Goal: Transaction & Acquisition: Purchase product/service

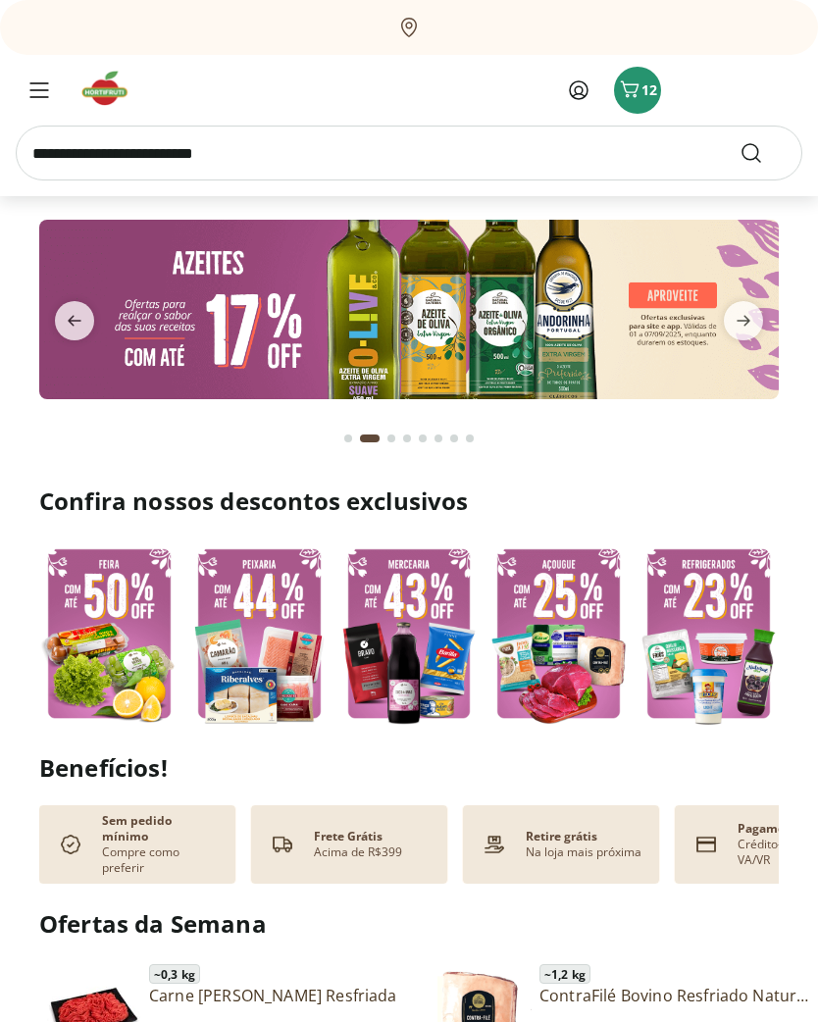
click at [628, 96] on icon "Carrinho" at bounding box center [629, 89] width 19 height 17
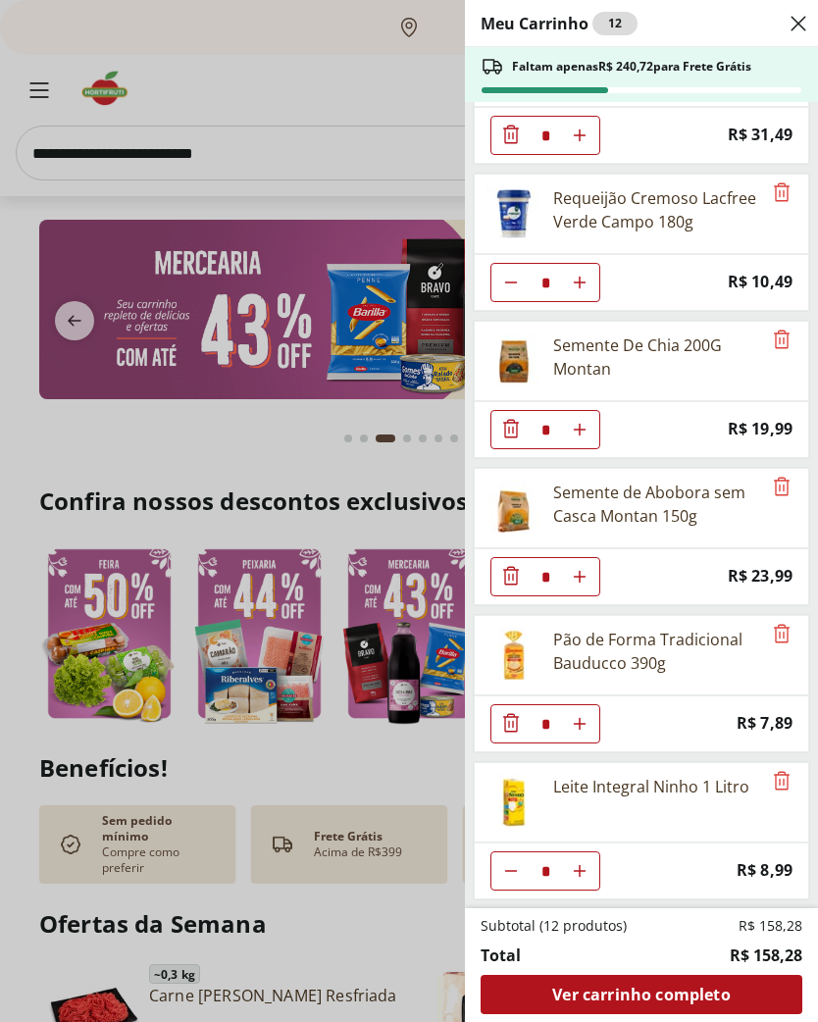
scroll to position [84, 0]
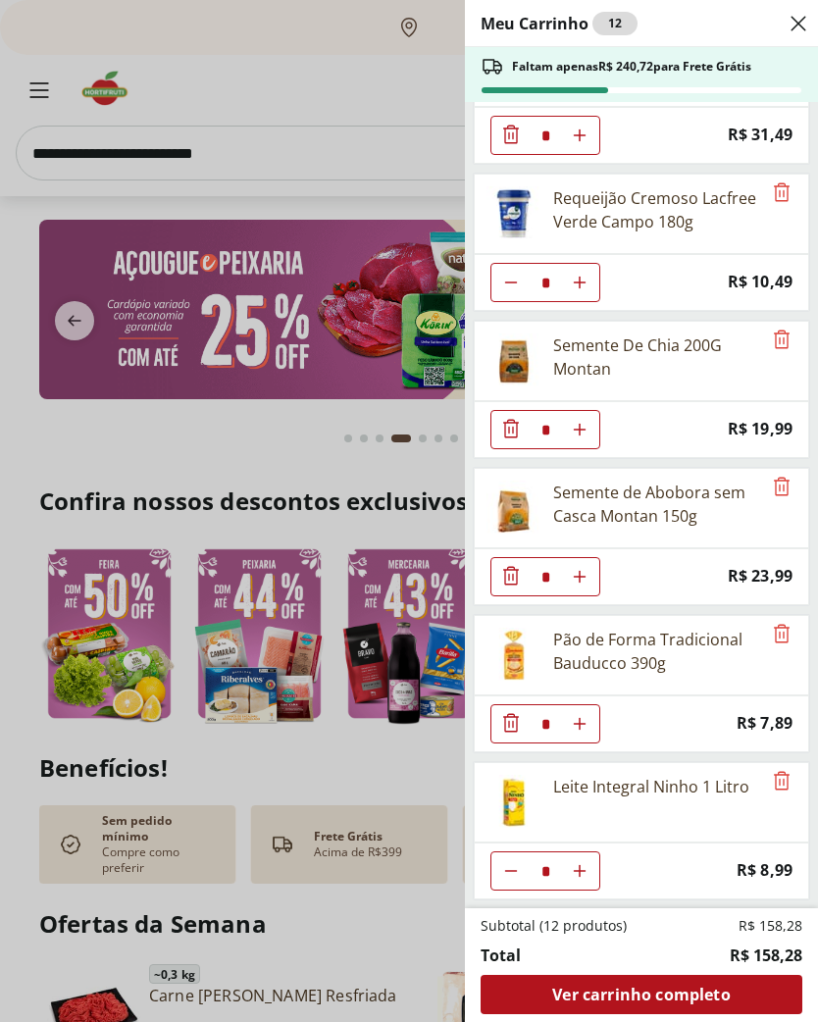
click at [185, 164] on div "Meu Carrinho 12 Faltam apenas R$ 240,72 para Frete Grátis Geleia Morango Classi…" at bounding box center [409, 511] width 818 height 1022
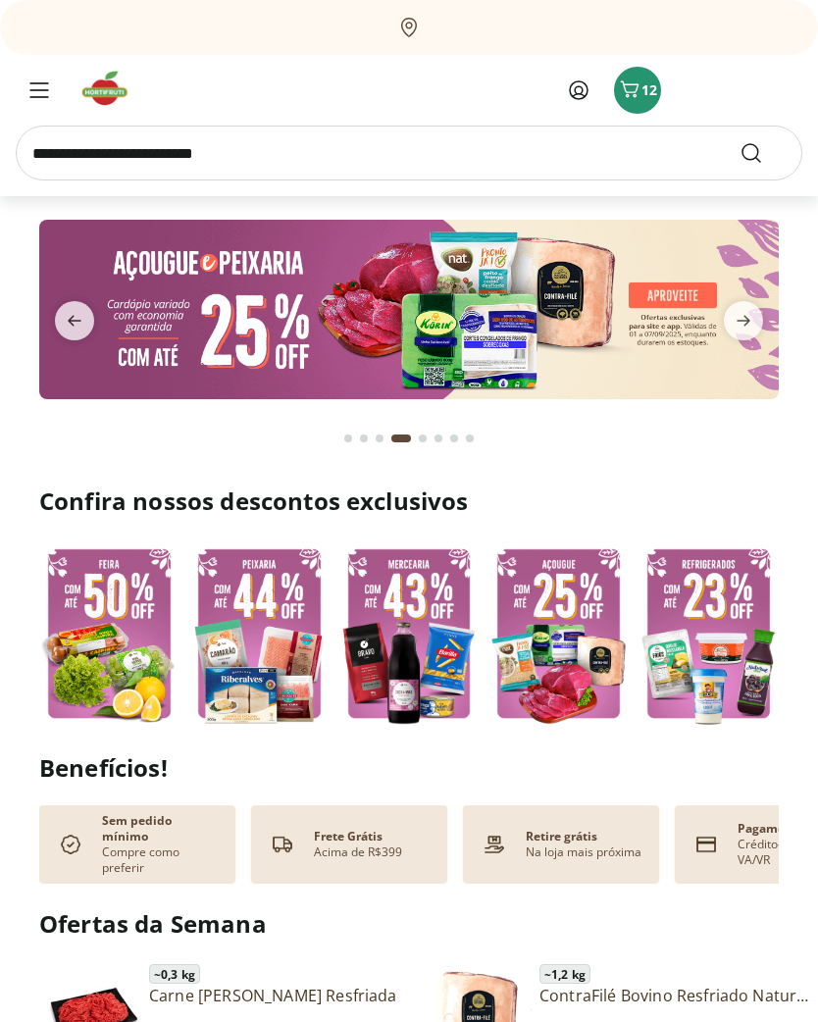
click at [163, 142] on input "search" at bounding box center [409, 153] width 787 height 55
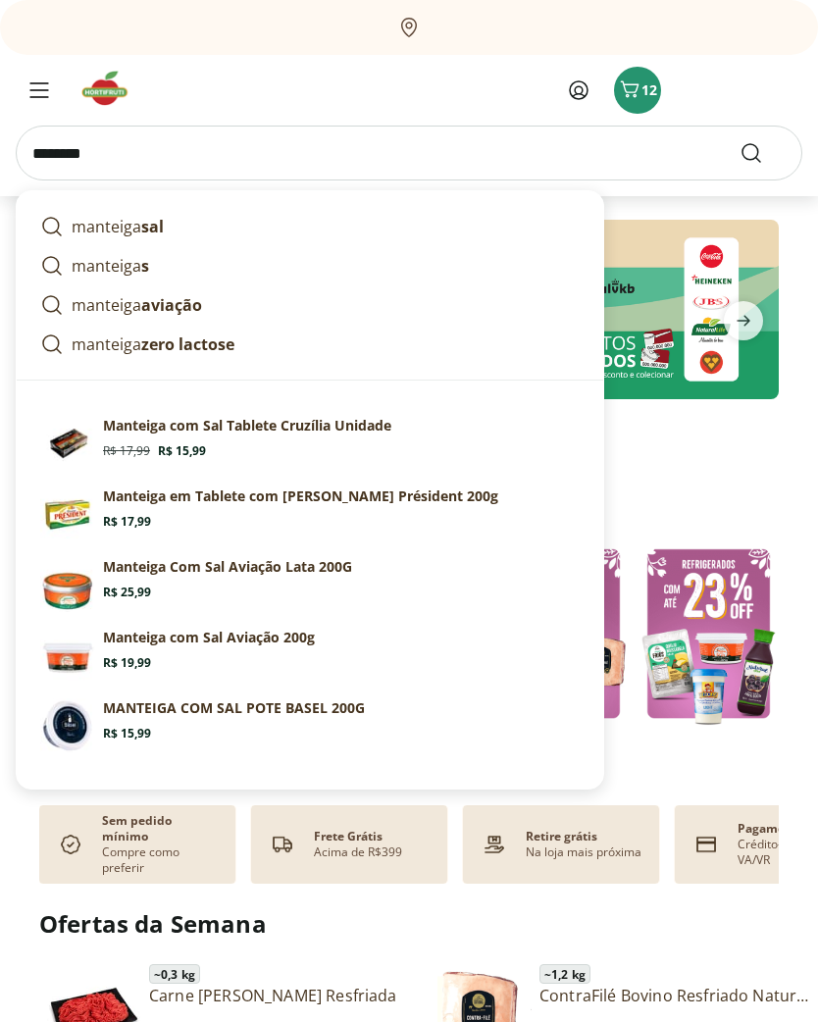
type input "********"
click at [763, 153] on button "Submit Search" at bounding box center [763, 153] width 47 height 24
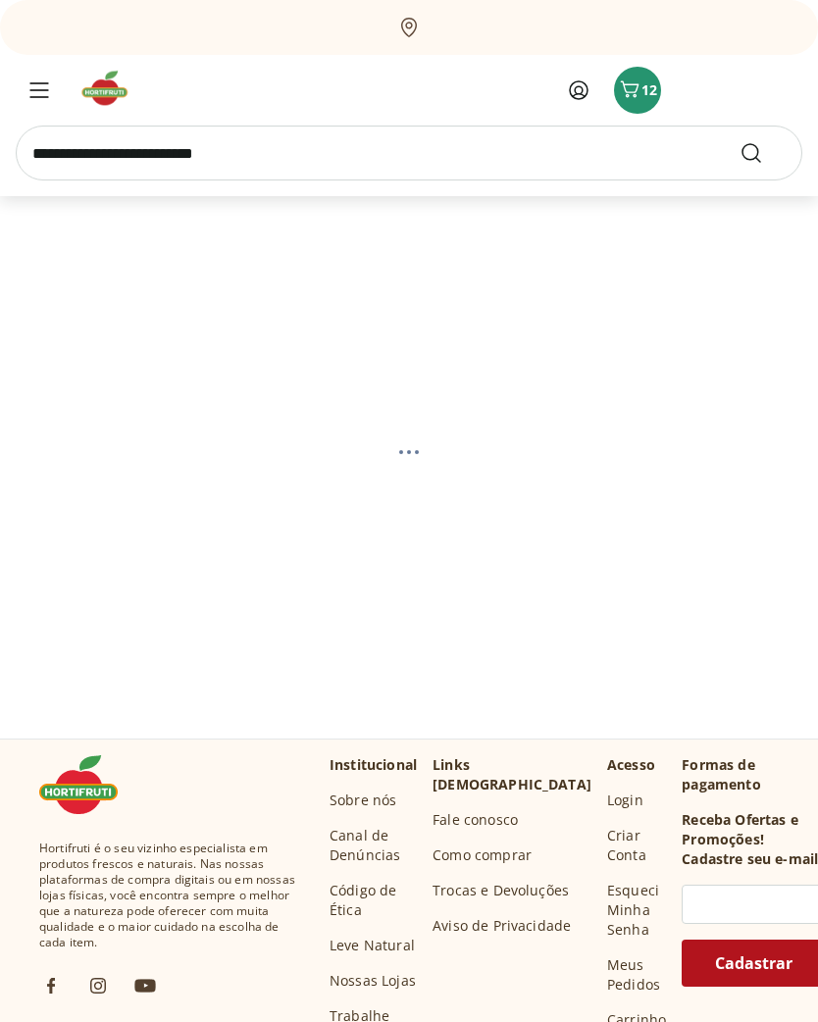
select select "**********"
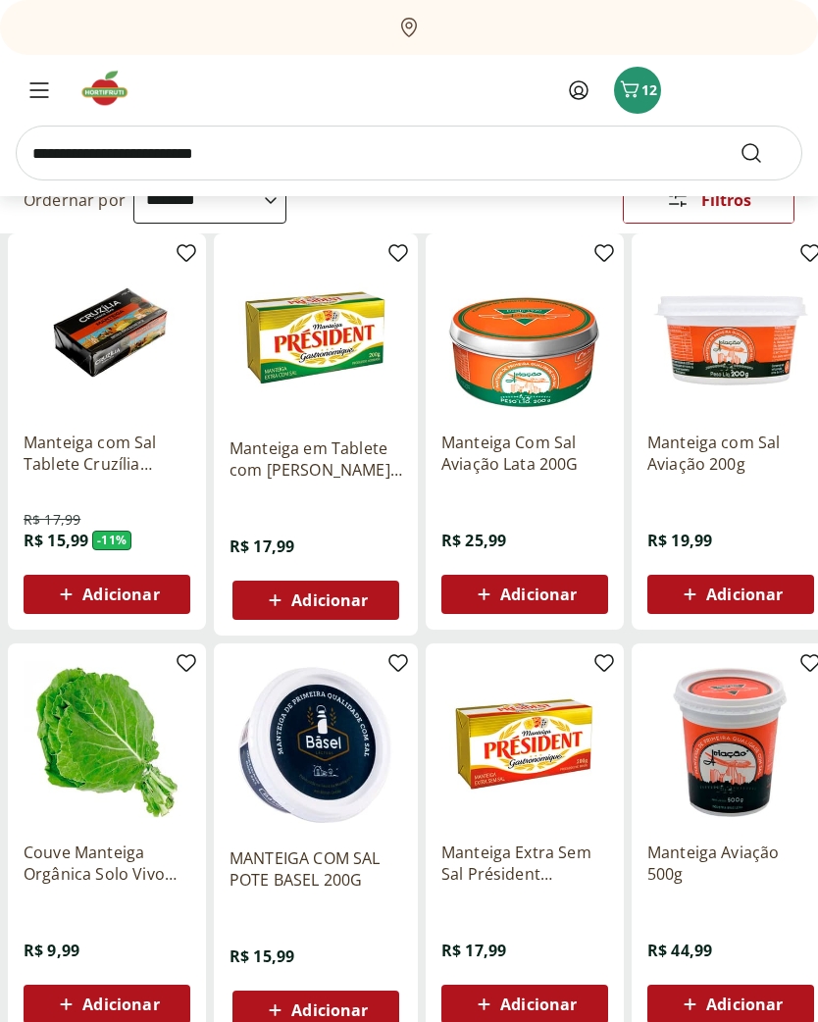
scroll to position [156, 0]
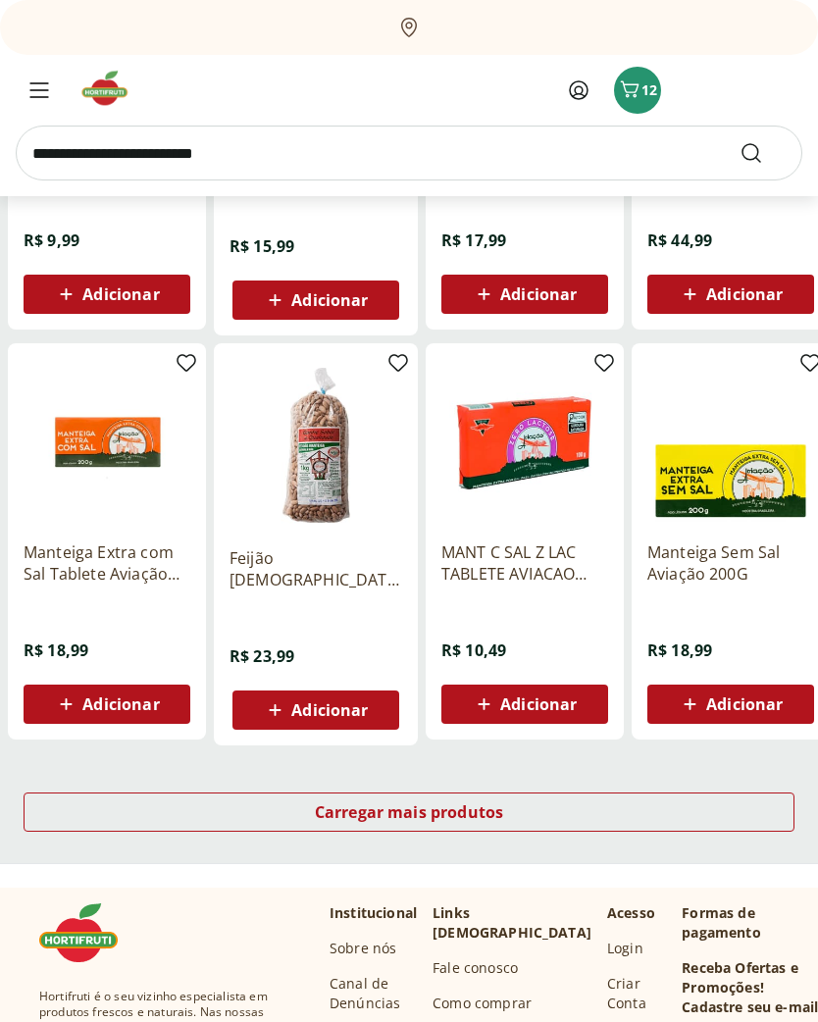
click at [625, 794] on div "Carregar mais produtos" at bounding box center [409, 813] width 771 height 39
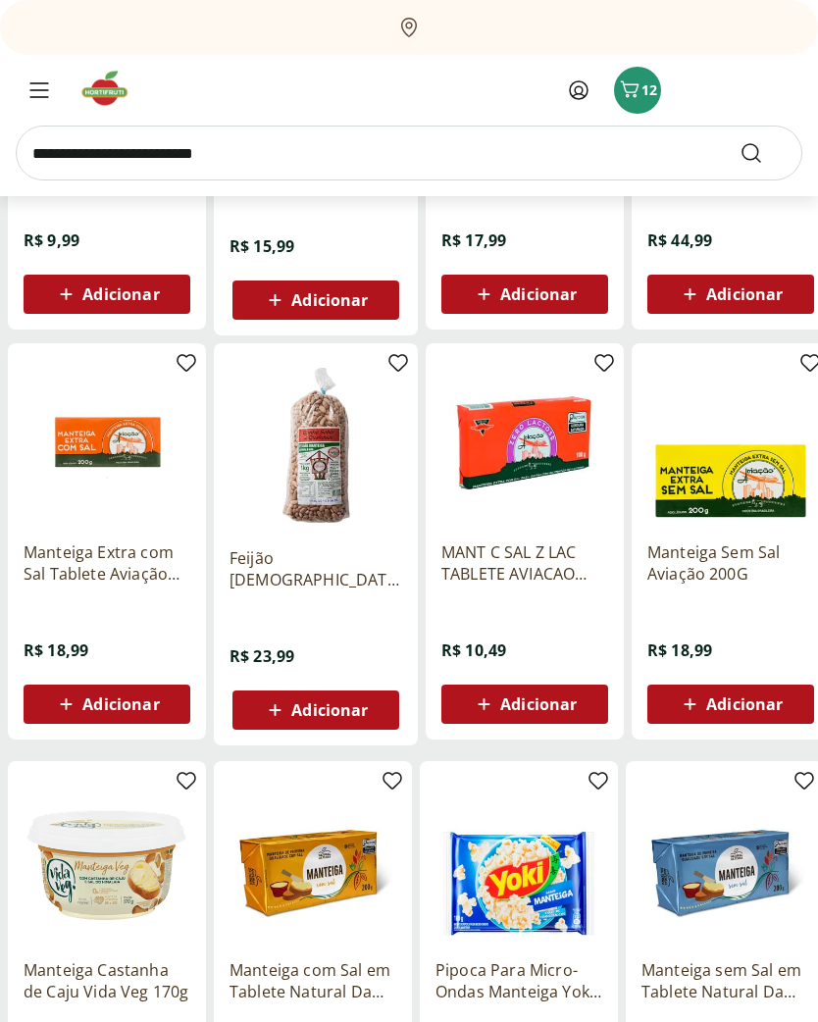
scroll to position [864, 0]
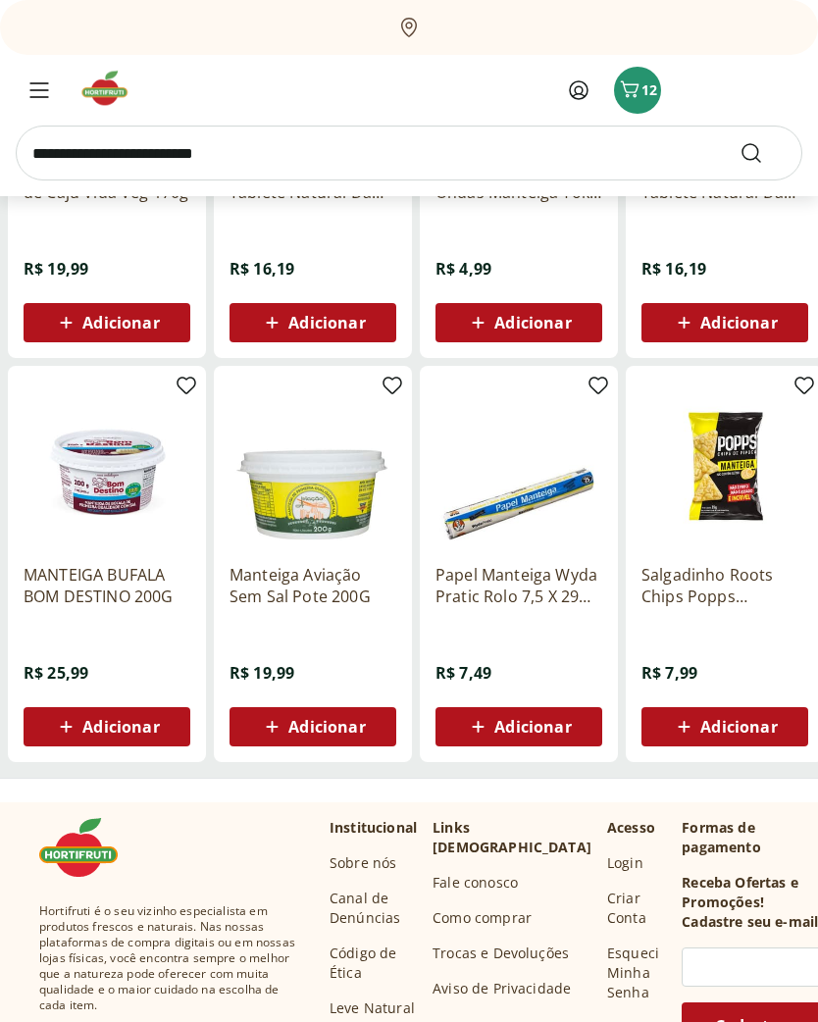
scroll to position [1658, 0]
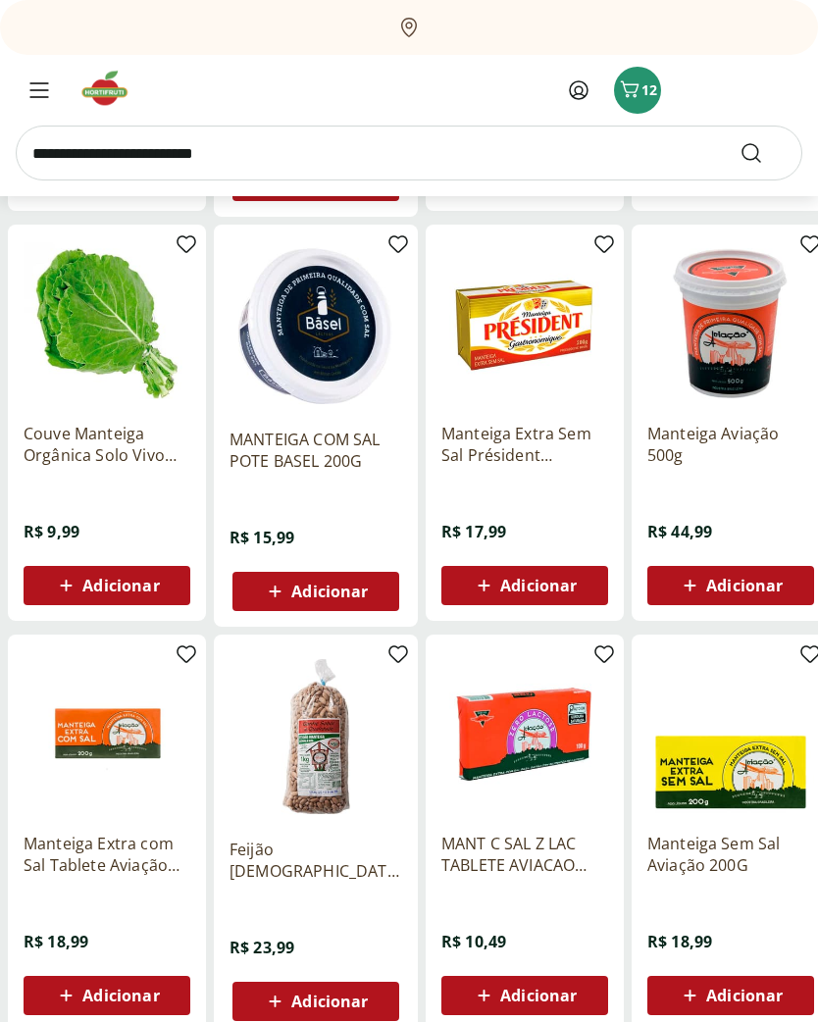
scroll to position [576, 0]
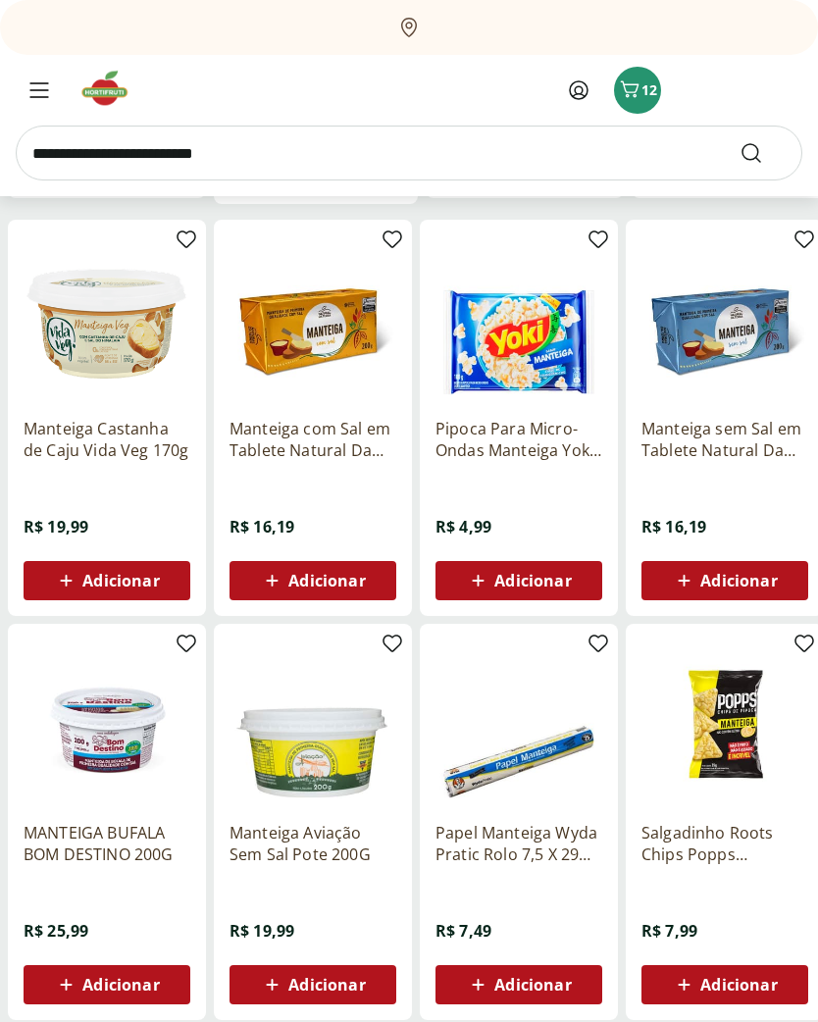
scroll to position [1406, 0]
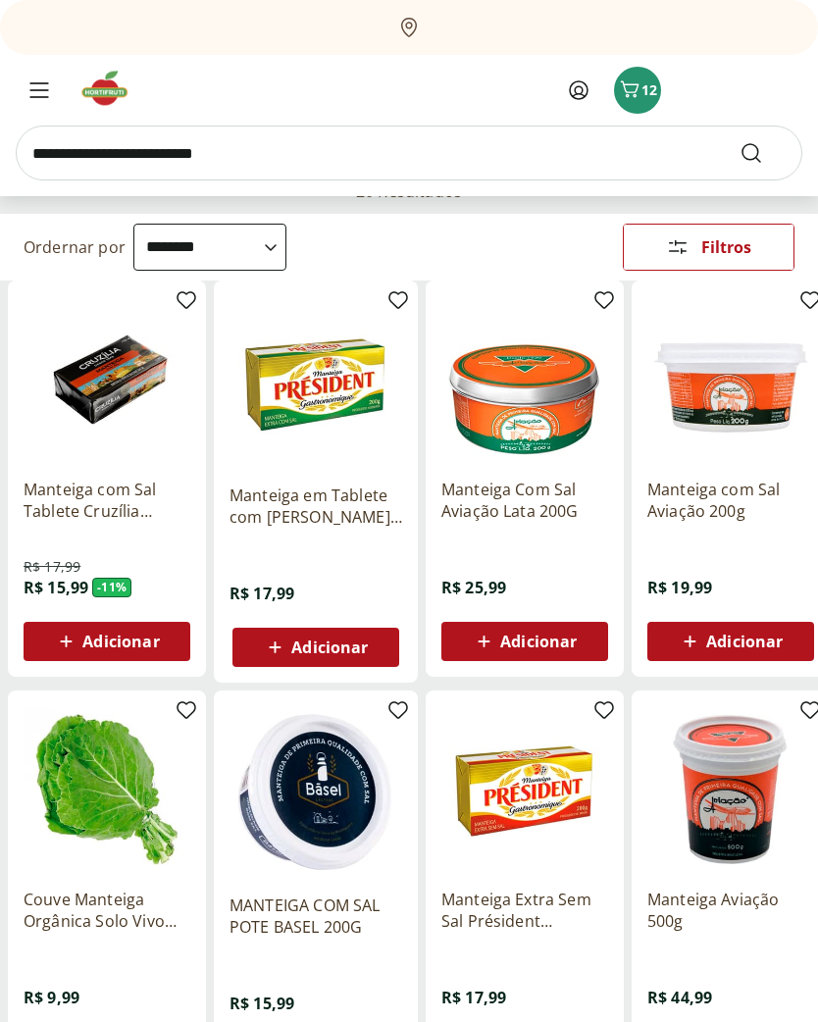
scroll to position [106, 0]
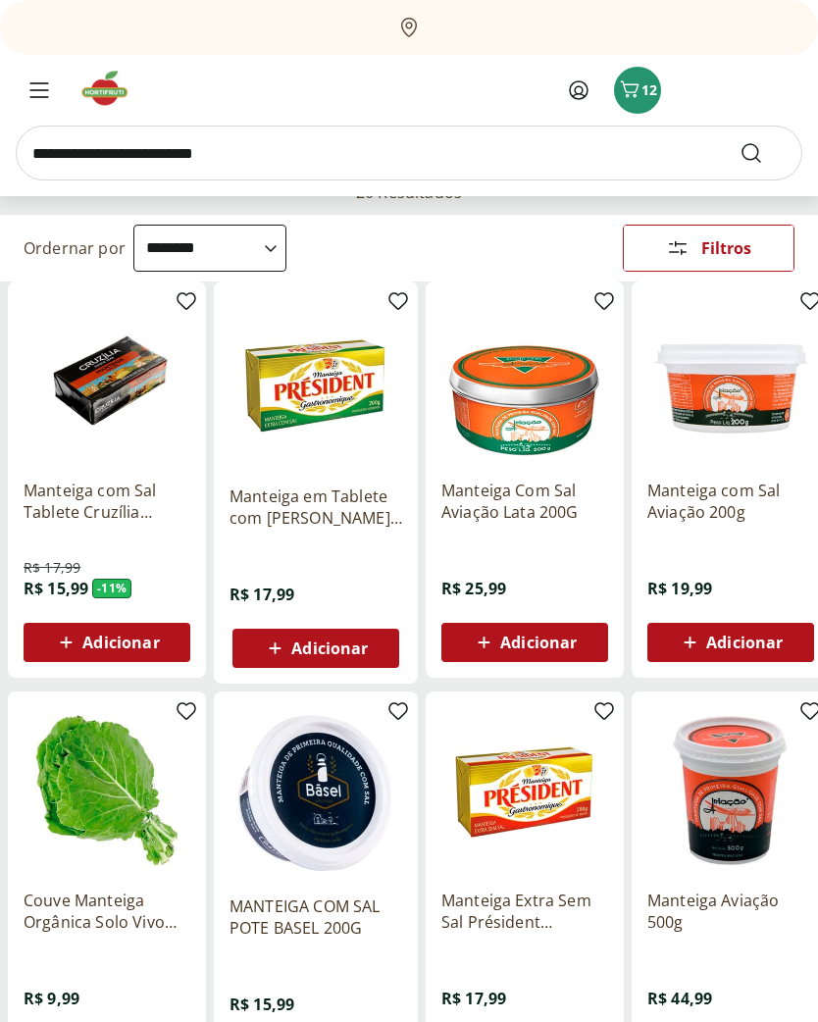
click at [740, 646] on span "Adicionar" at bounding box center [744, 643] width 77 height 16
click at [137, 149] on input "search" at bounding box center [409, 153] width 787 height 55
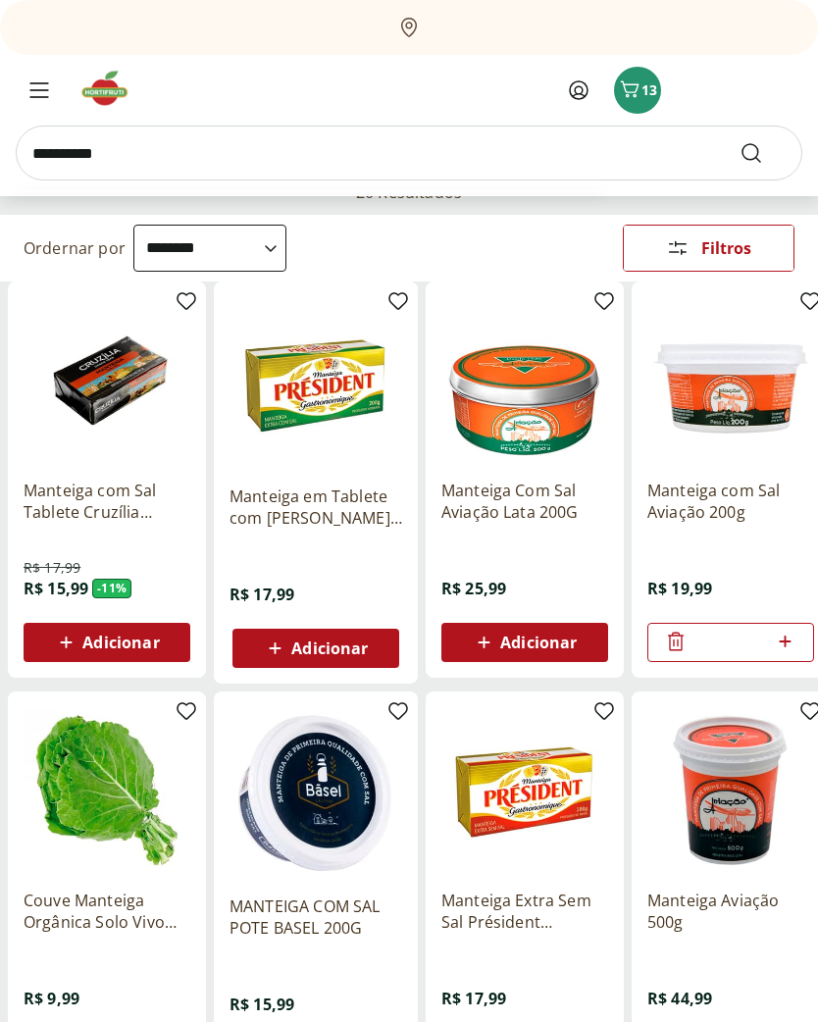
type input "**********"
click at [763, 153] on button "Submit Search" at bounding box center [763, 153] width 47 height 24
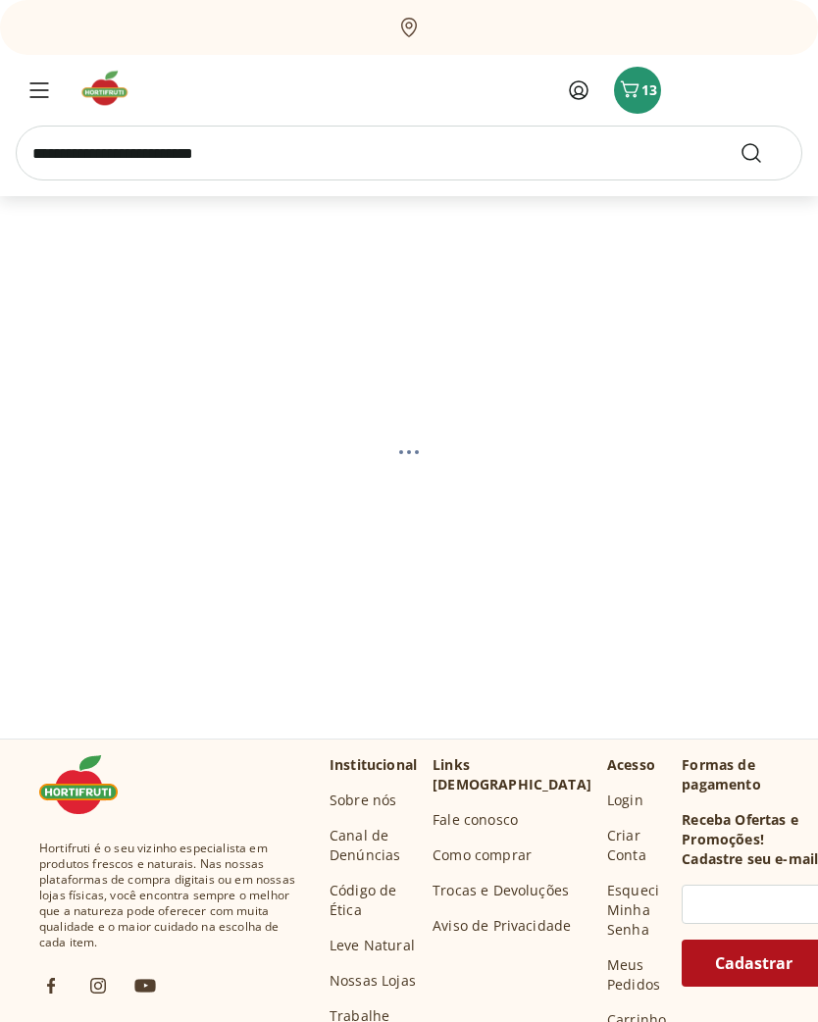
select select "**********"
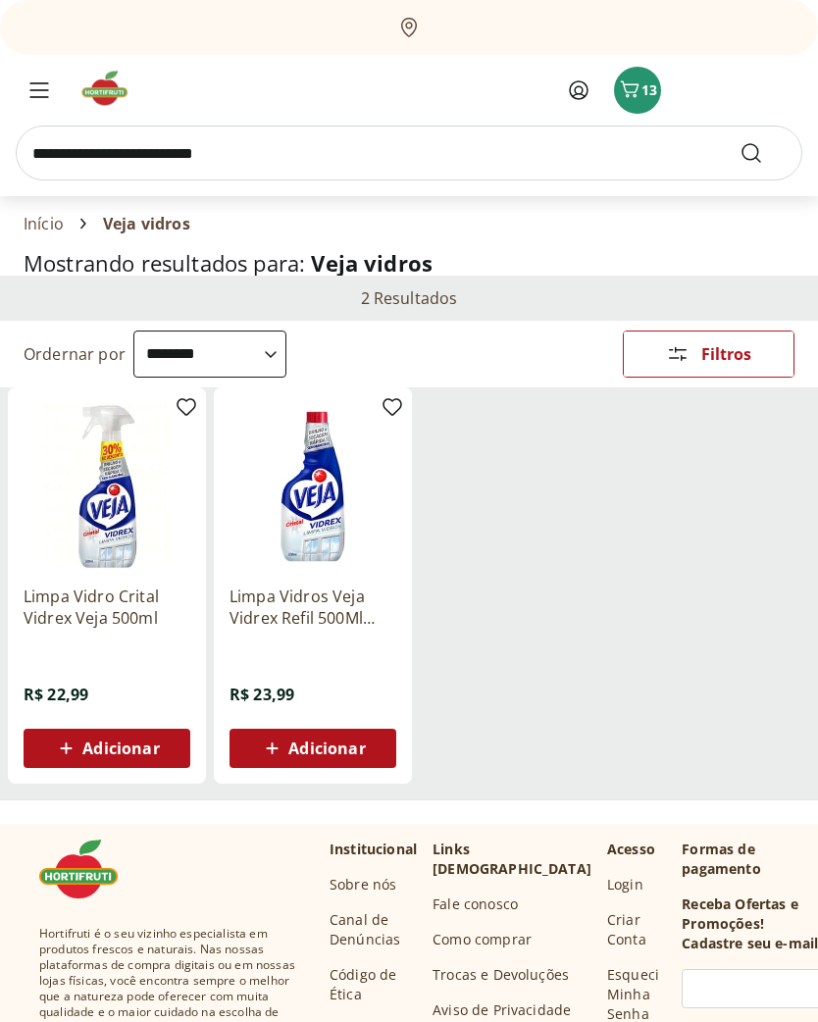
click at [129, 752] on span "Adicionar" at bounding box center [120, 749] width 77 height 16
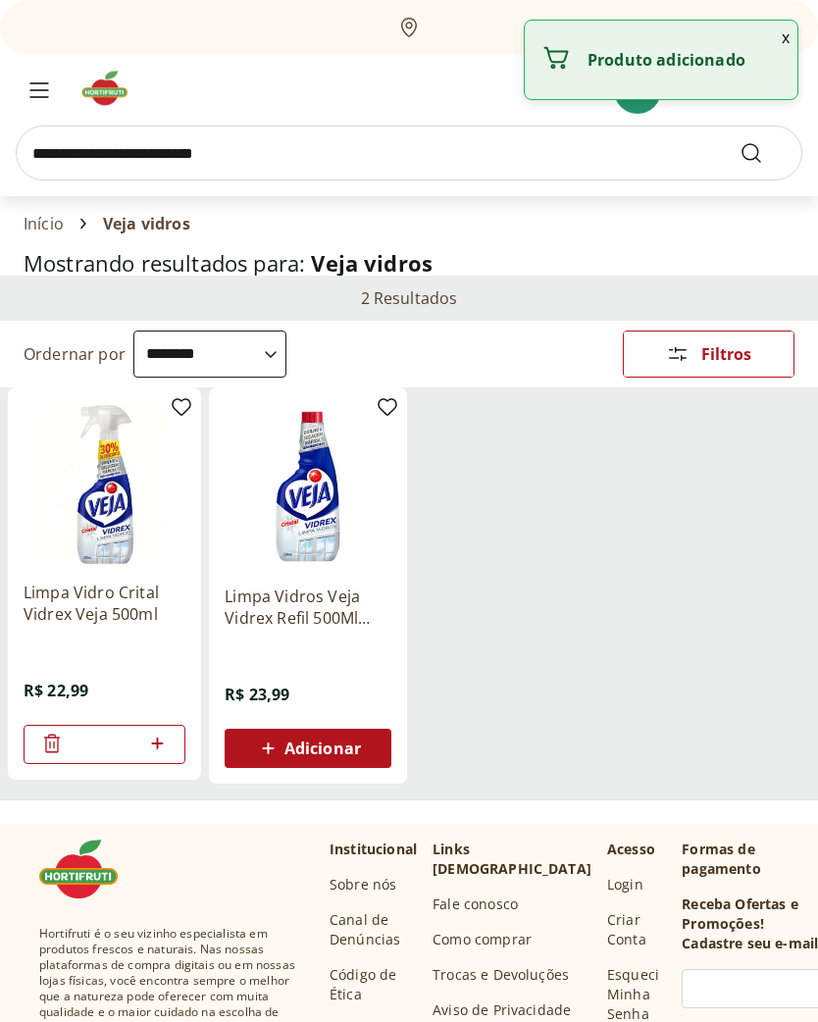
click at [398, 150] on input "search" at bounding box center [409, 153] width 787 height 55
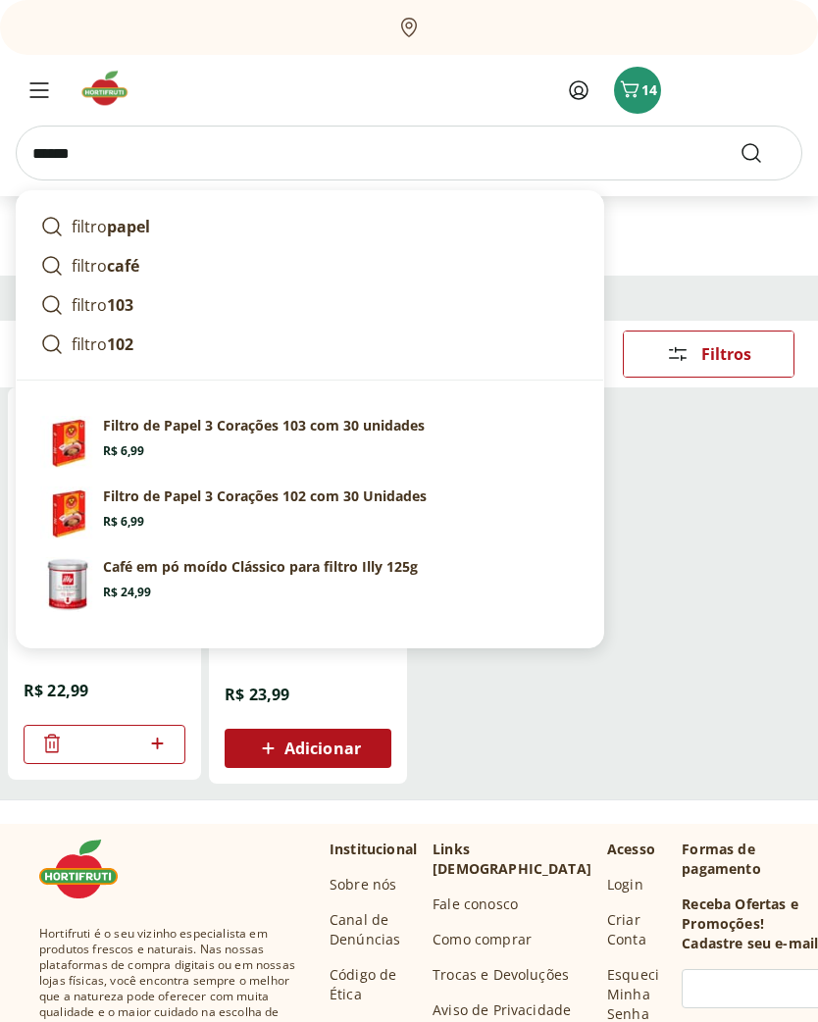
click at [110, 270] on strong "café" at bounding box center [123, 266] width 32 height 22
type input "**********"
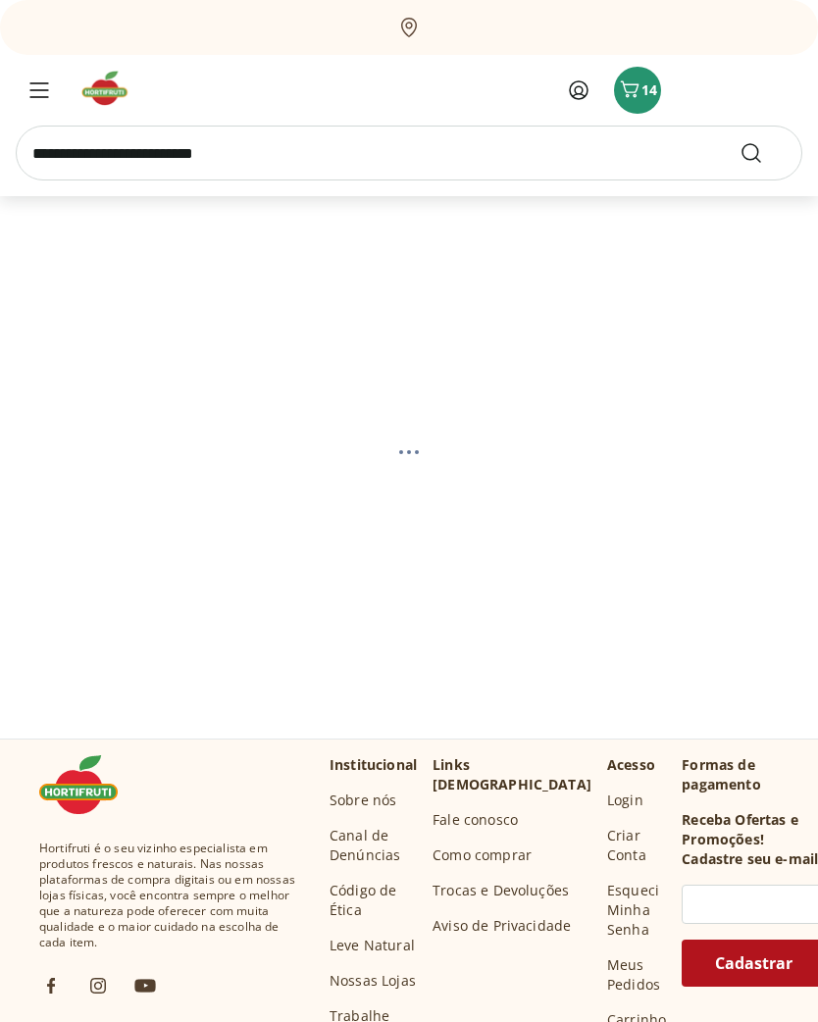
select select "**********"
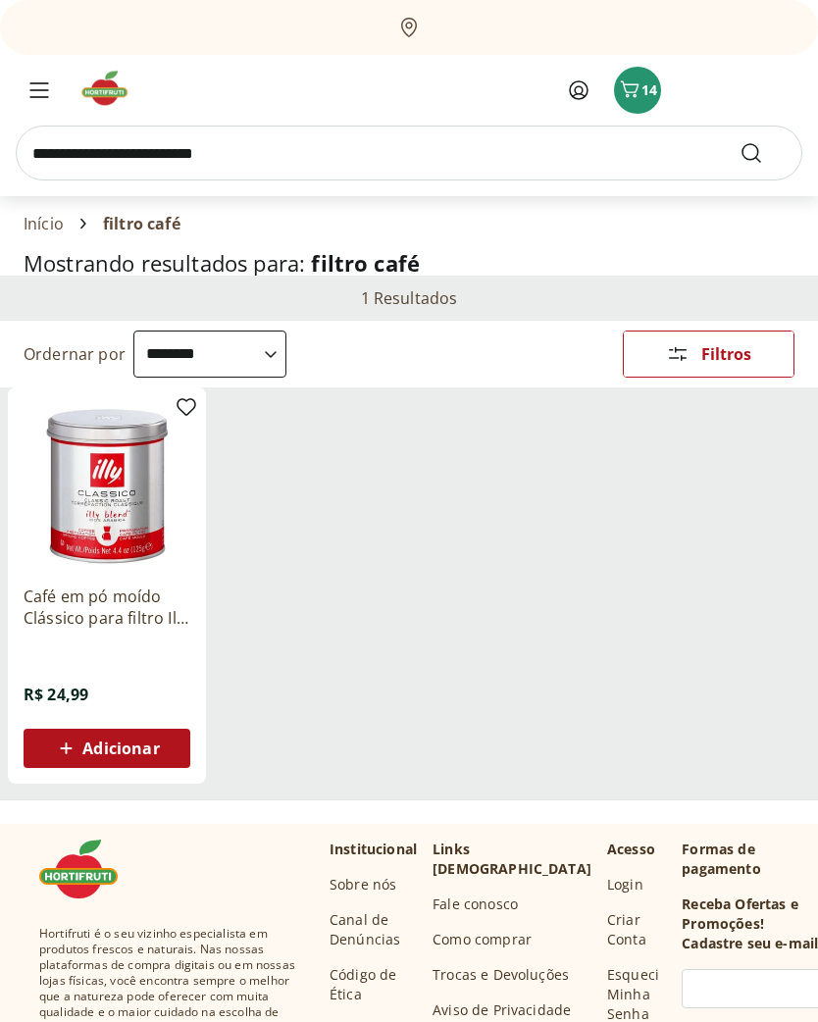
click at [247, 149] on input "search" at bounding box center [409, 153] width 787 height 55
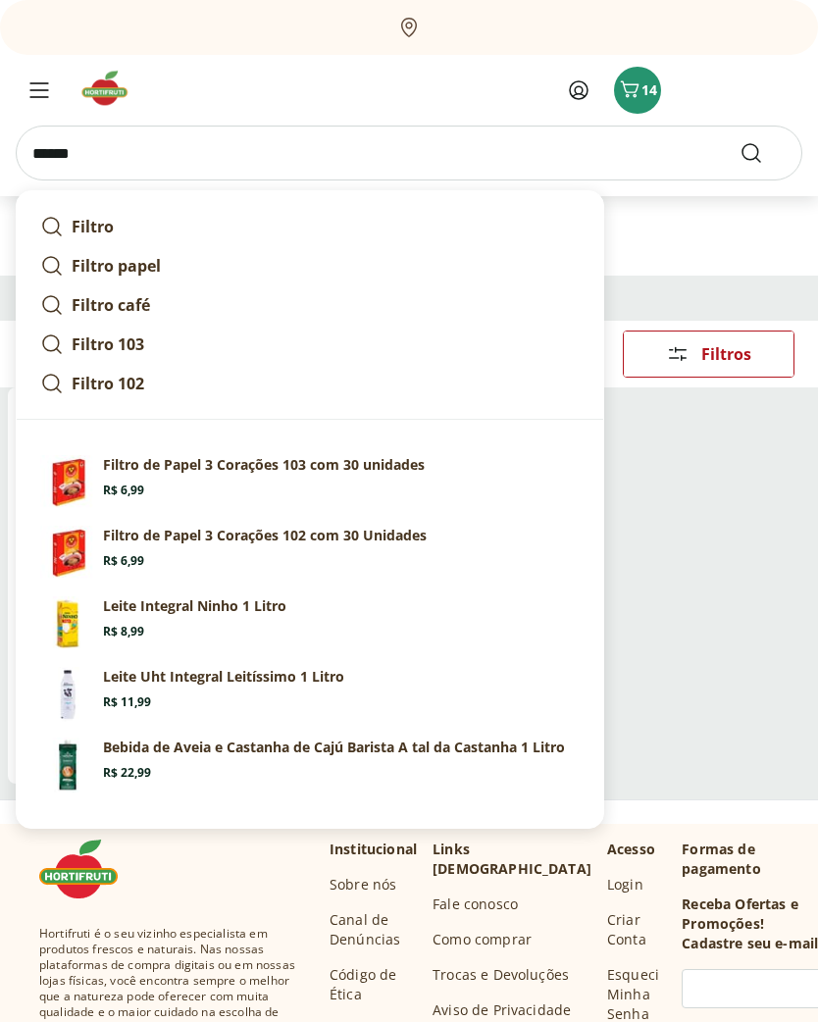
click at [88, 263] on strong "Filtro papel" at bounding box center [116, 266] width 89 height 22
type input "**********"
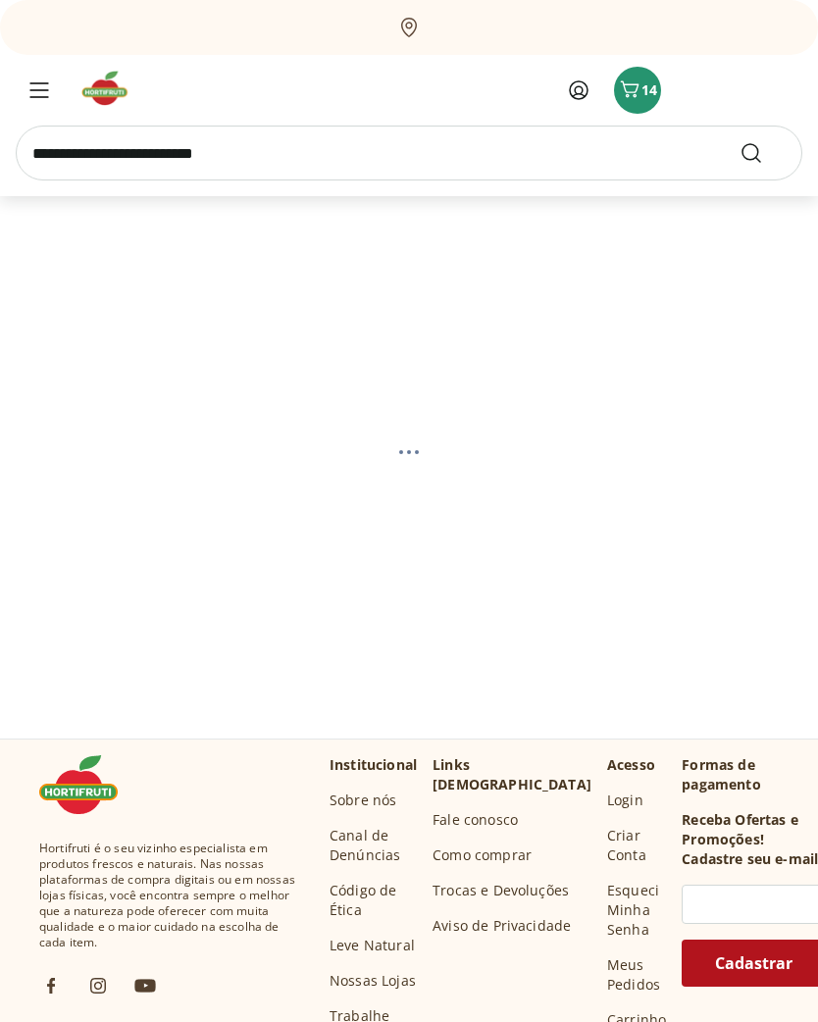
select select "**********"
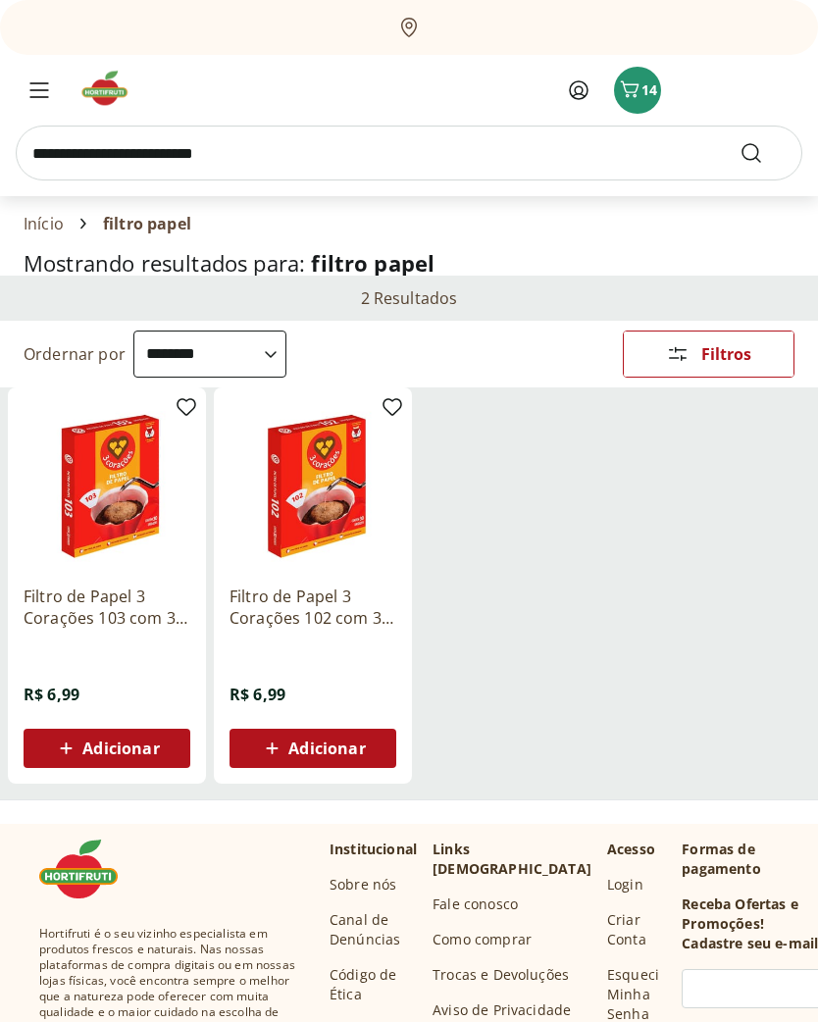
click at [288, 741] on span "Adicionar" at bounding box center [326, 749] width 77 height 16
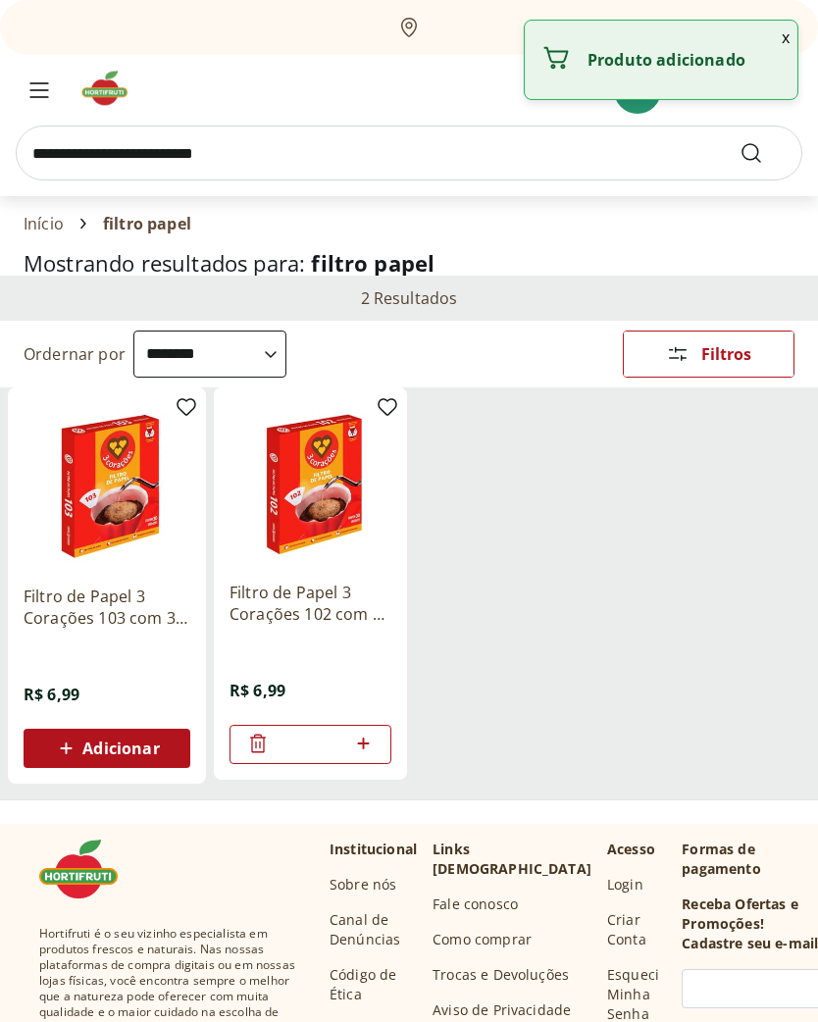
click at [314, 140] on input "search" at bounding box center [409, 153] width 787 height 55
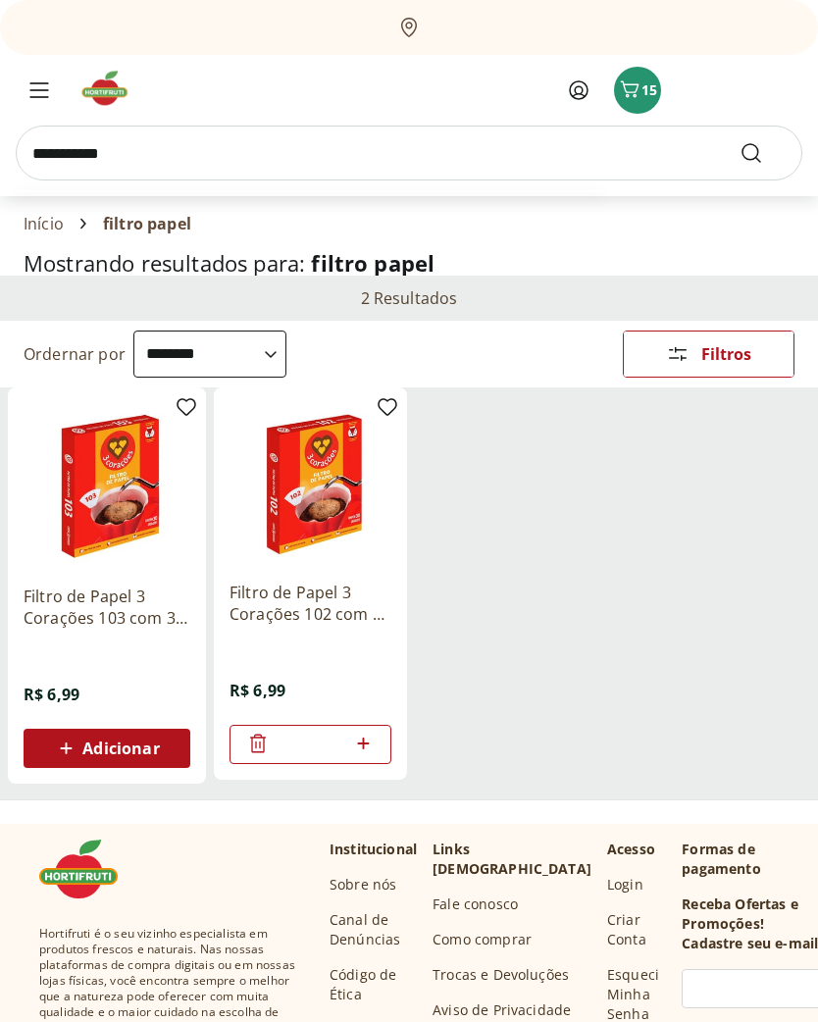
type input "**********"
click at [763, 153] on button "Submit Search" at bounding box center [763, 153] width 47 height 24
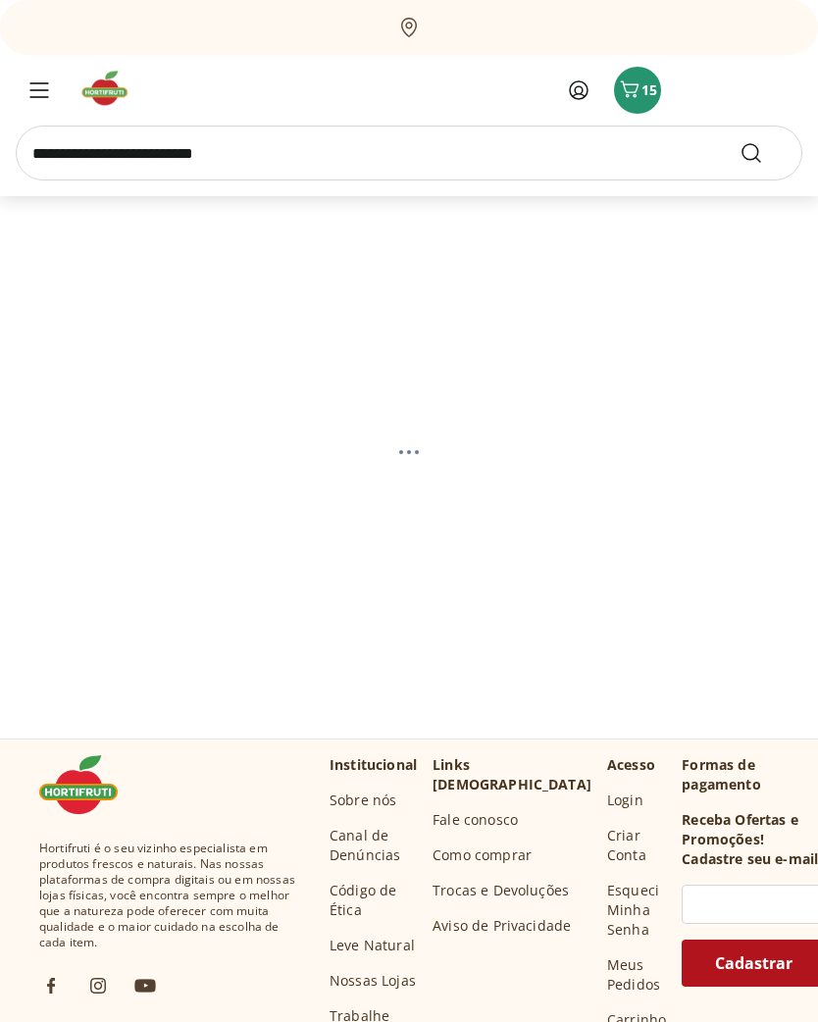
select select "**********"
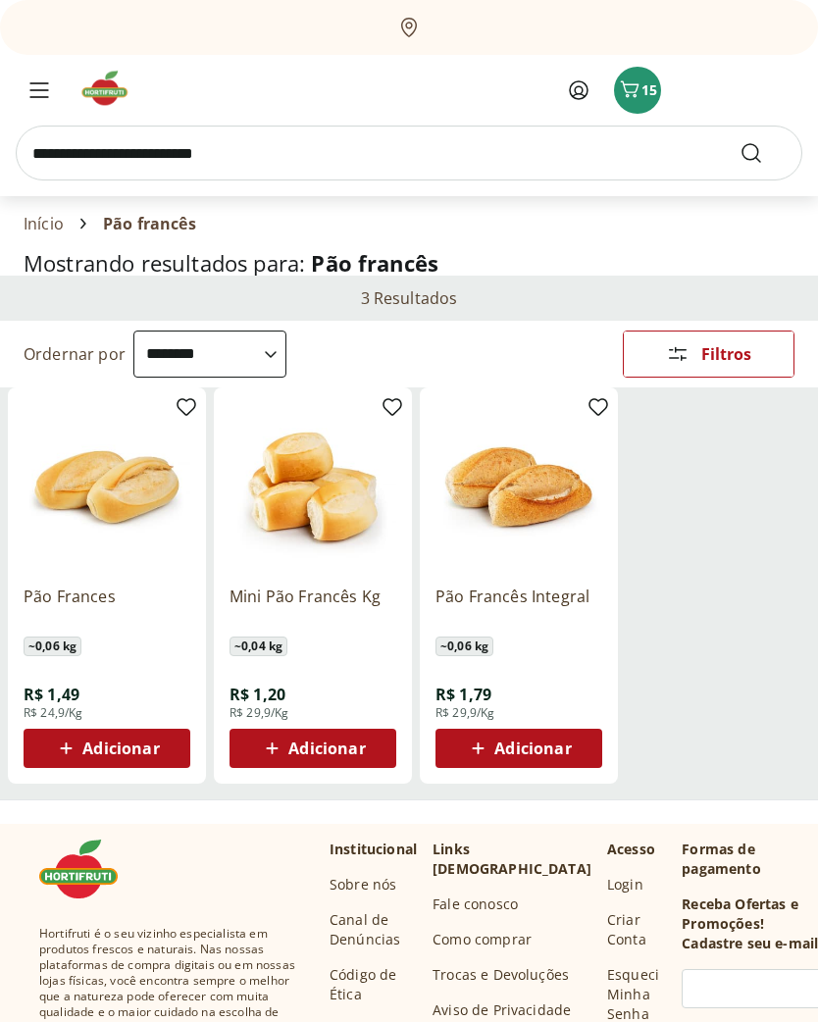
click at [120, 757] on span "Adicionar" at bounding box center [120, 749] width 77 height 16
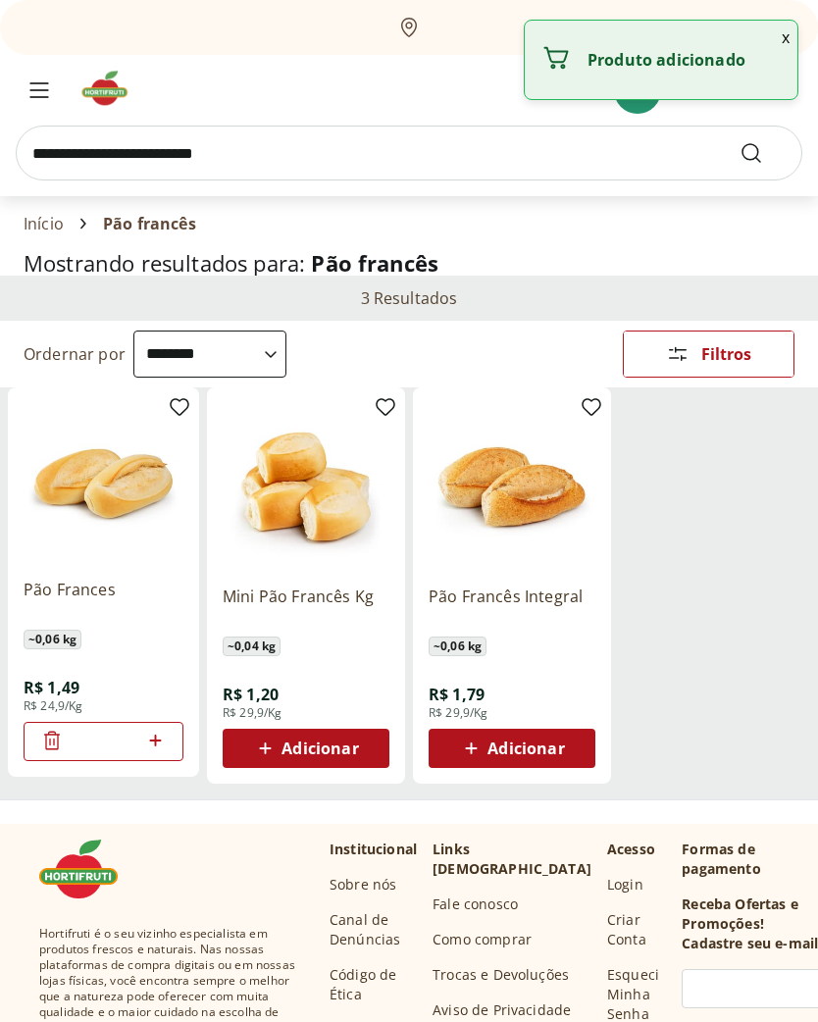
click at [163, 743] on icon at bounding box center [155, 741] width 25 height 24
click at [161, 742] on icon at bounding box center [155, 741] width 25 height 24
click at [157, 744] on icon at bounding box center [155, 741] width 25 height 24
click at [158, 738] on icon at bounding box center [155, 741] width 25 height 24
type input "*"
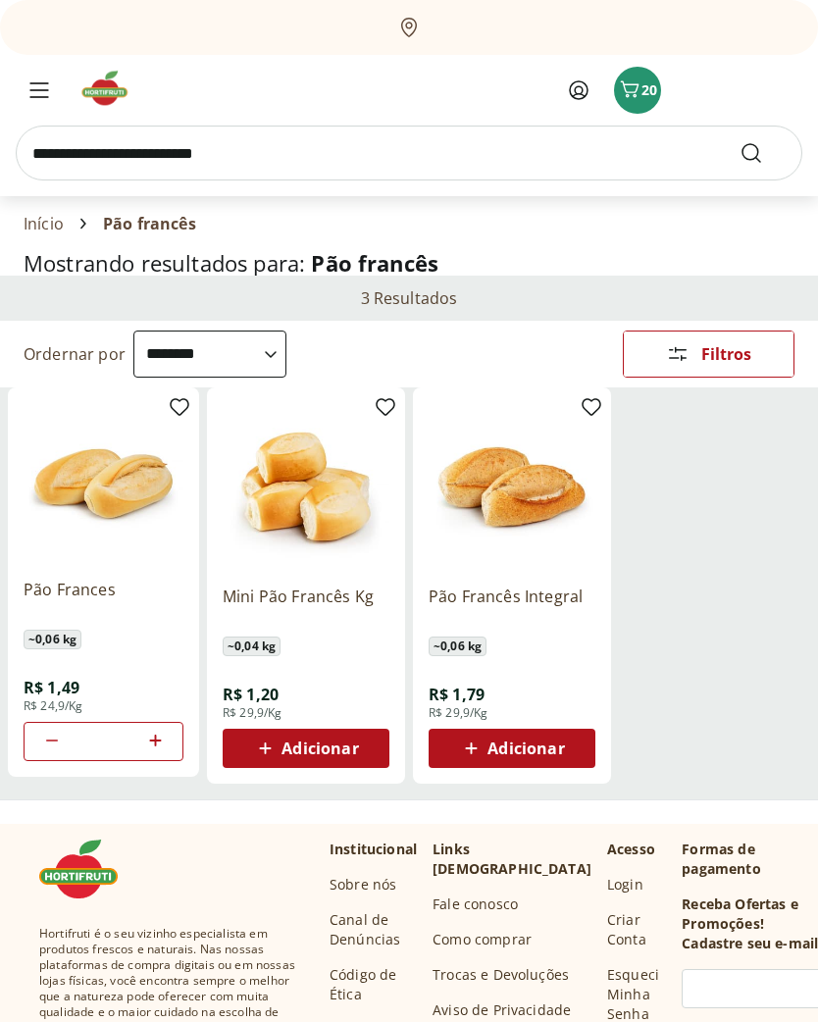
click at [312, 149] on input "search" at bounding box center [409, 153] width 787 height 55
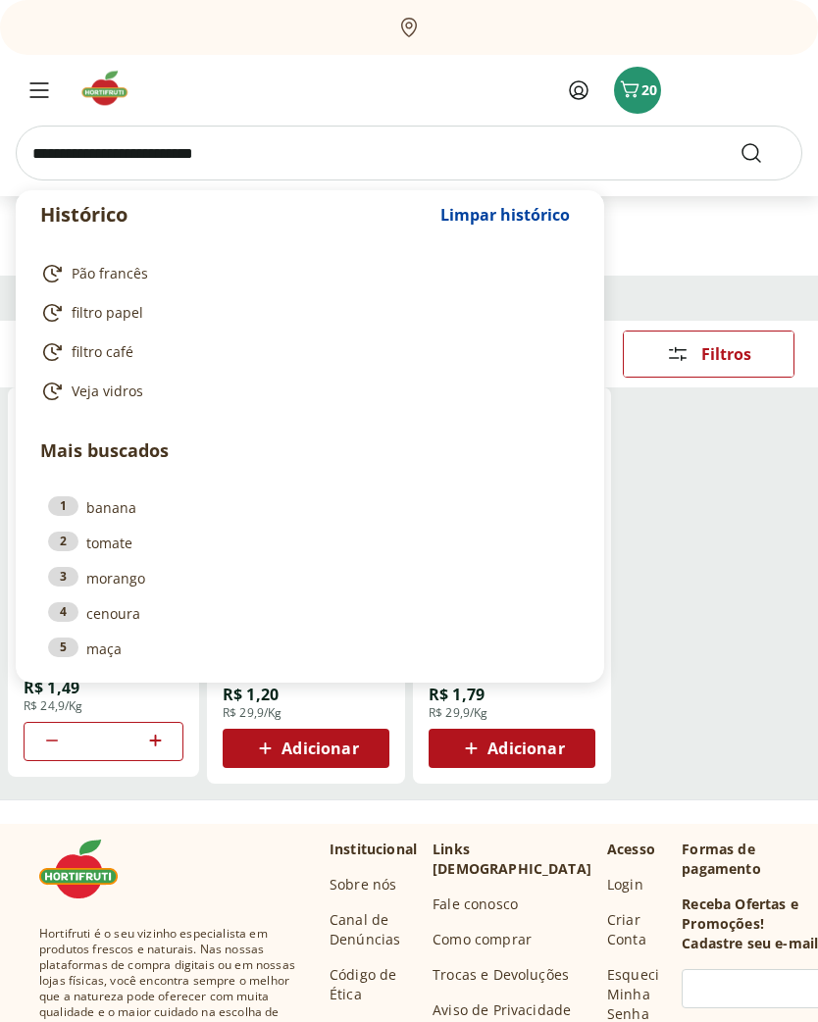
click at [629, 87] on icon "Carrinho" at bounding box center [630, 90] width 24 height 24
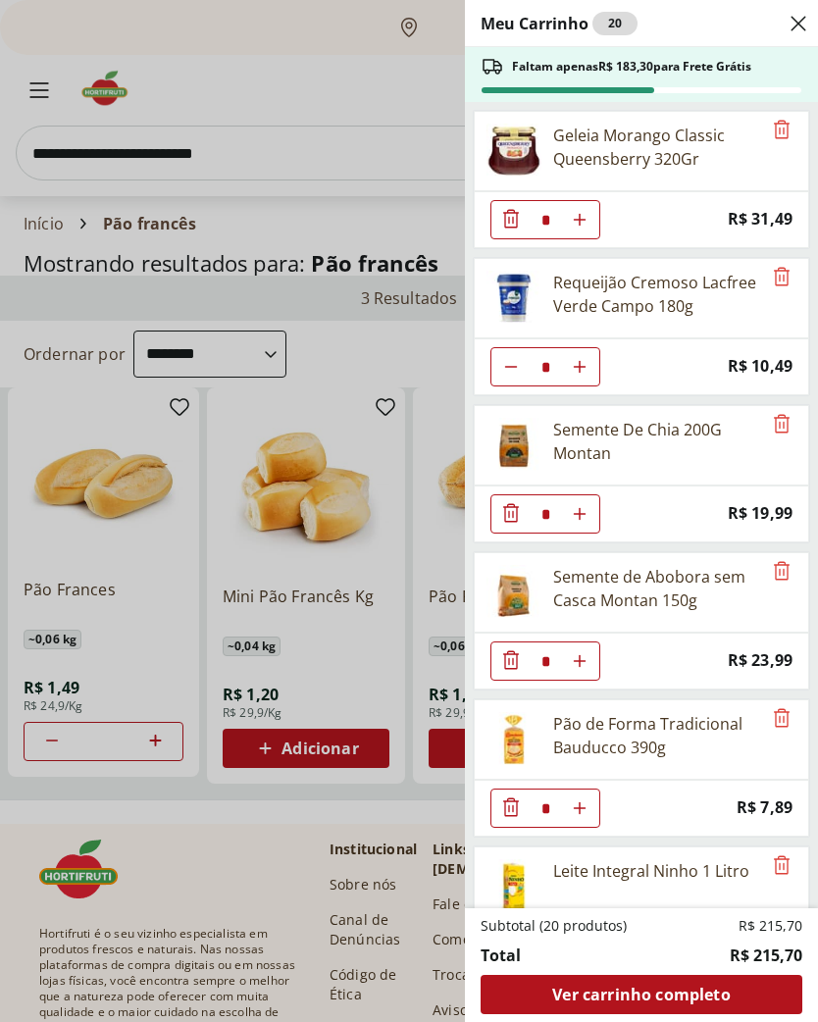
click at [780, 721] on icon "Remove" at bounding box center [782, 717] width 16 height 19
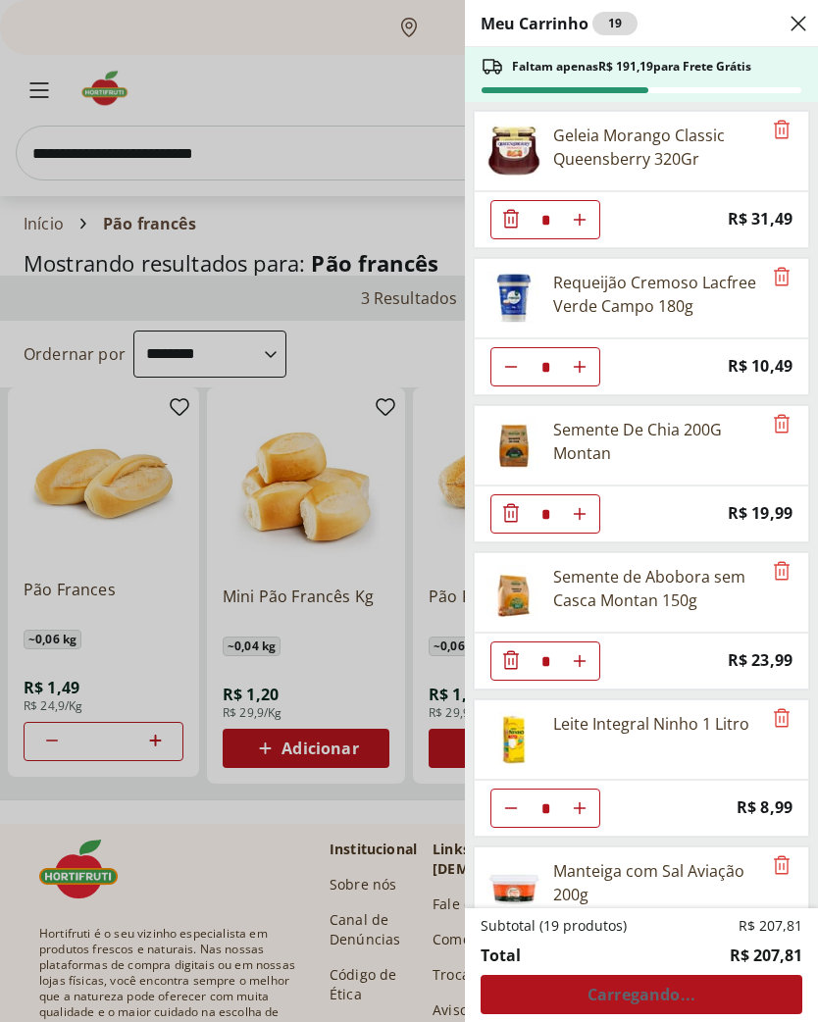
click at [308, 151] on div "Meu Carrinho 19 Faltam apenas R$ 191,19 para Frete Grátis Geleia Morango Classi…" at bounding box center [409, 511] width 818 height 1022
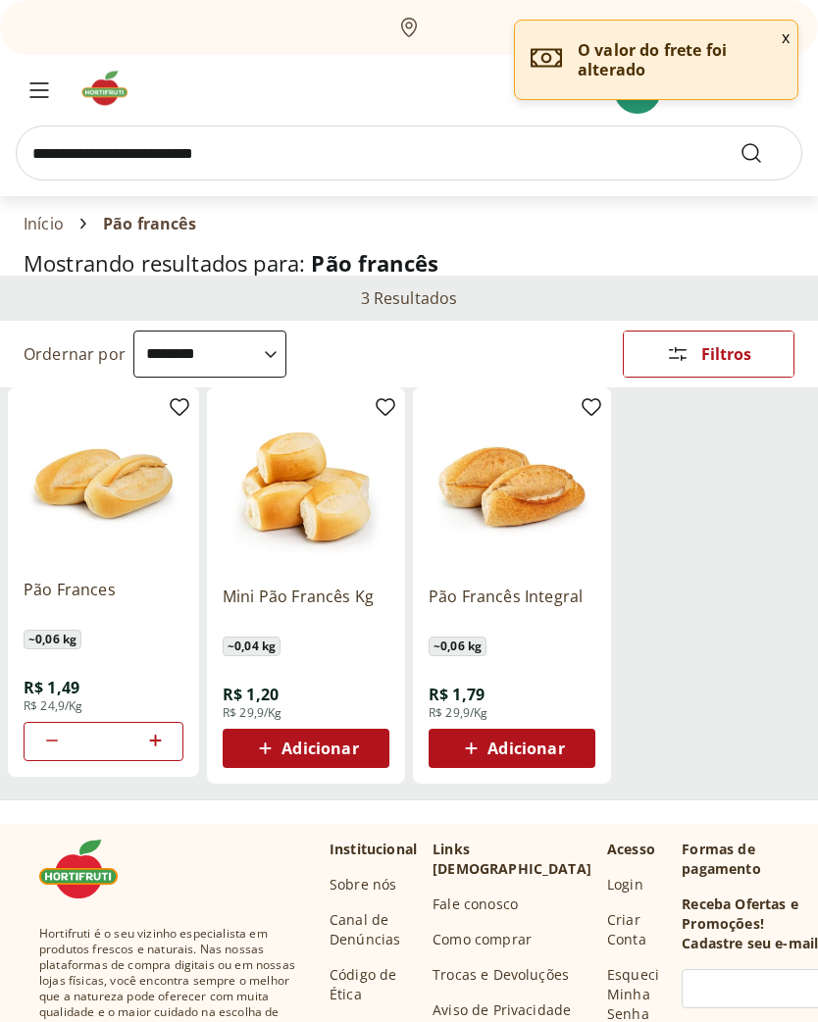
click at [298, 158] on input "search" at bounding box center [409, 153] width 787 height 55
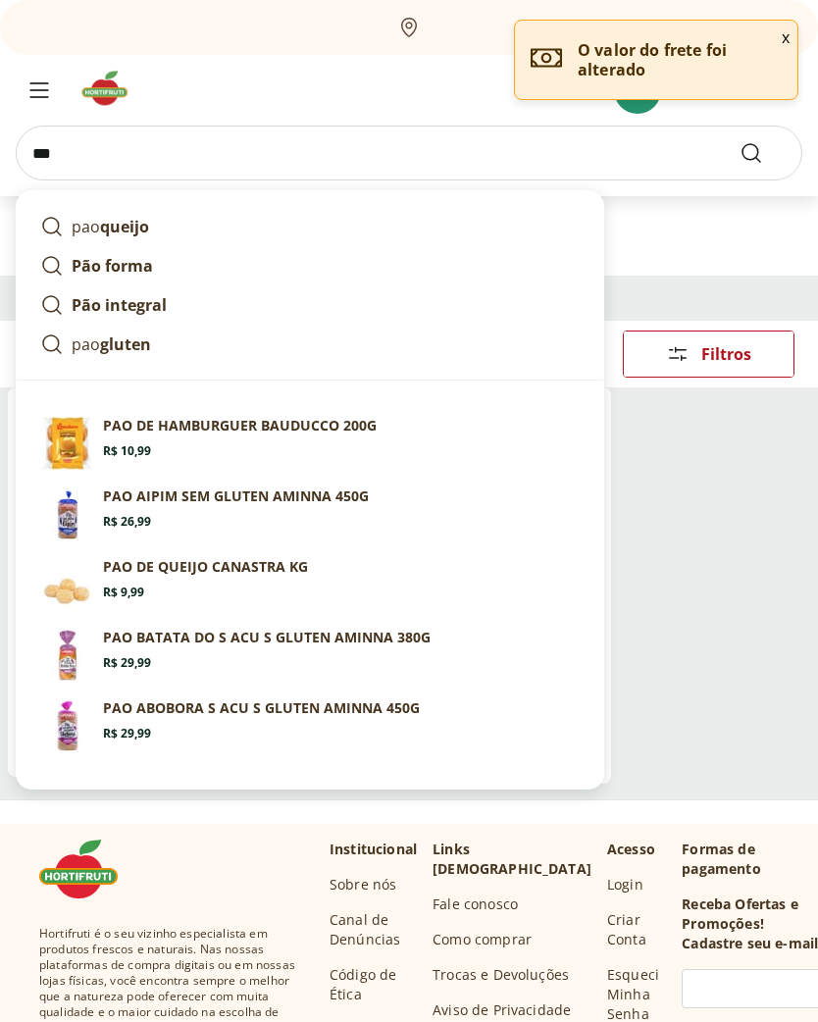
type input "***"
click at [763, 153] on button "Submit Search" at bounding box center [763, 153] width 47 height 24
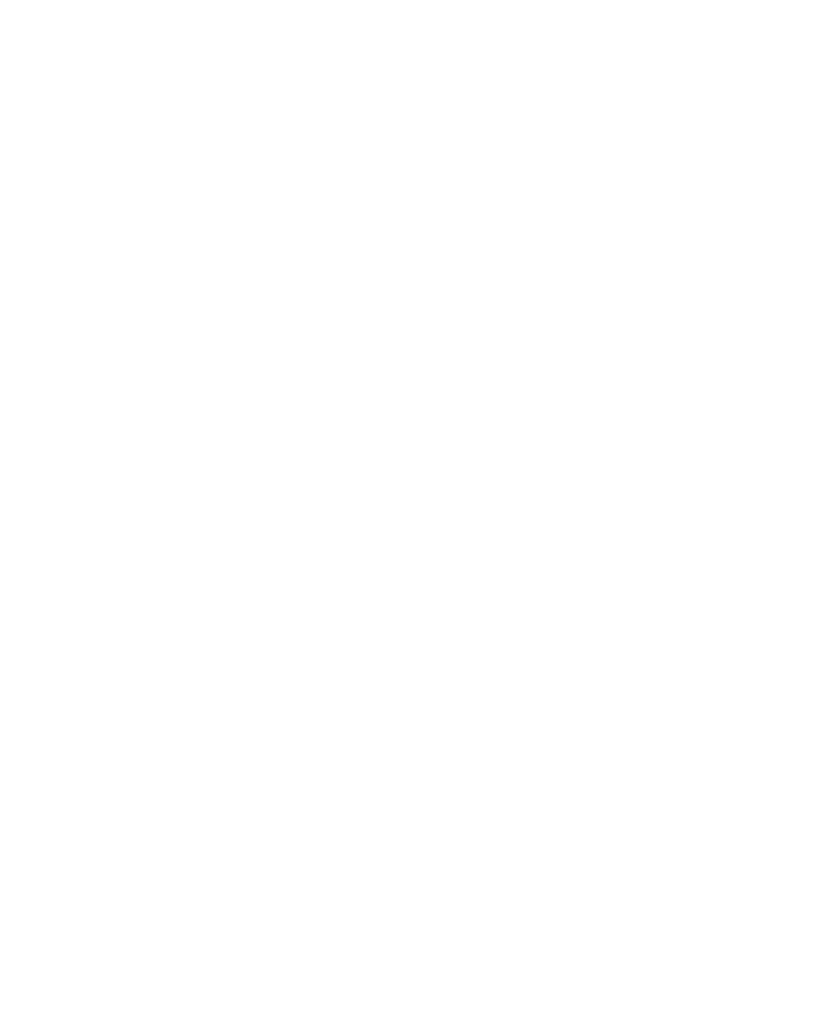
select select "**********"
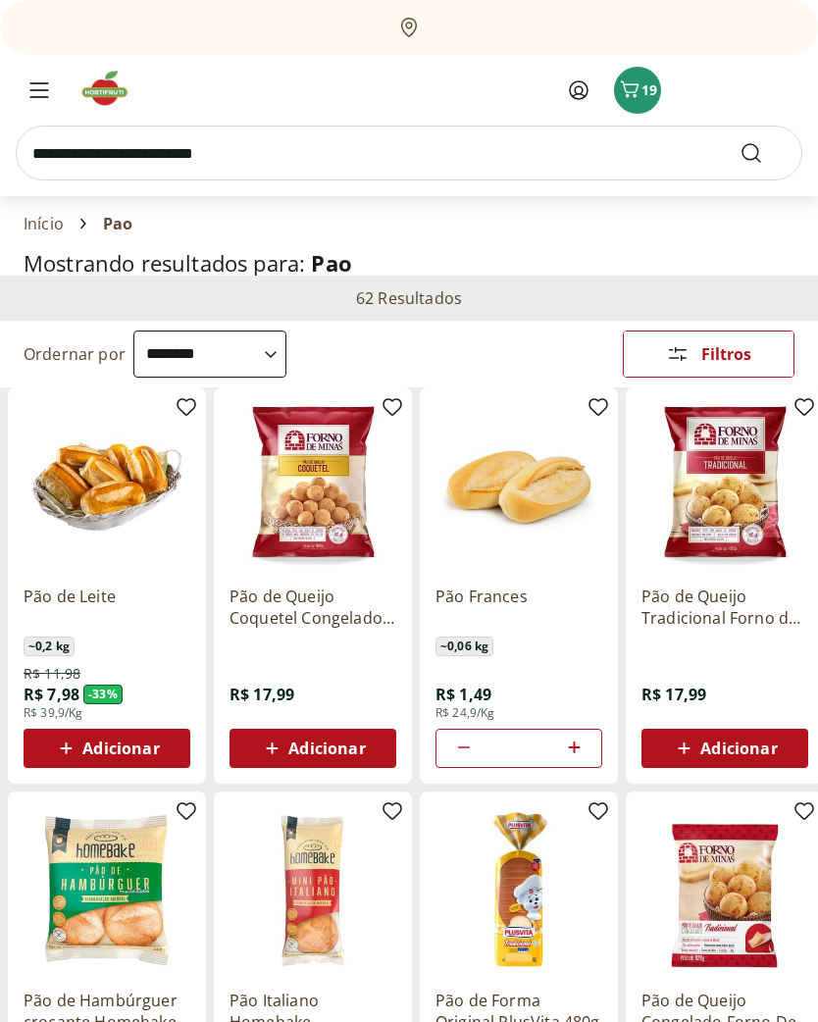
click at [124, 748] on span "Adicionar" at bounding box center [120, 749] width 77 height 16
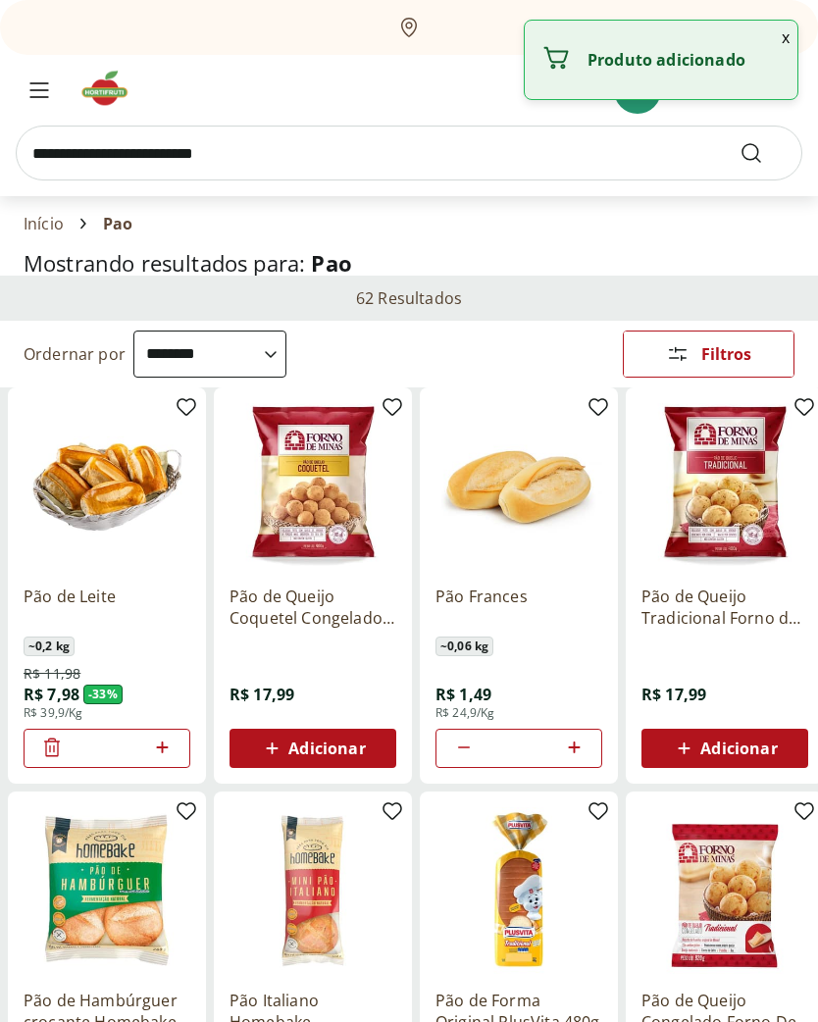
click at [163, 755] on icon at bounding box center [162, 748] width 25 height 24
click at [171, 755] on icon at bounding box center [162, 748] width 25 height 24
click at [164, 752] on icon at bounding box center [162, 748] width 25 height 24
type input "*"
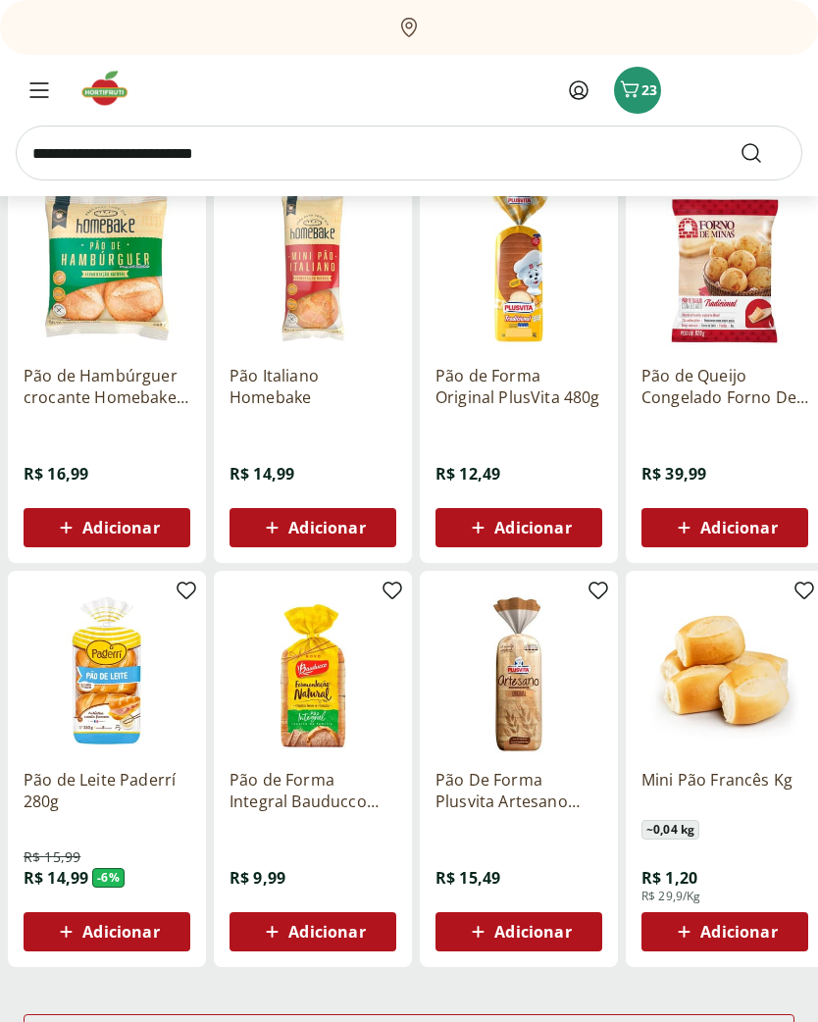
scroll to position [625, 0]
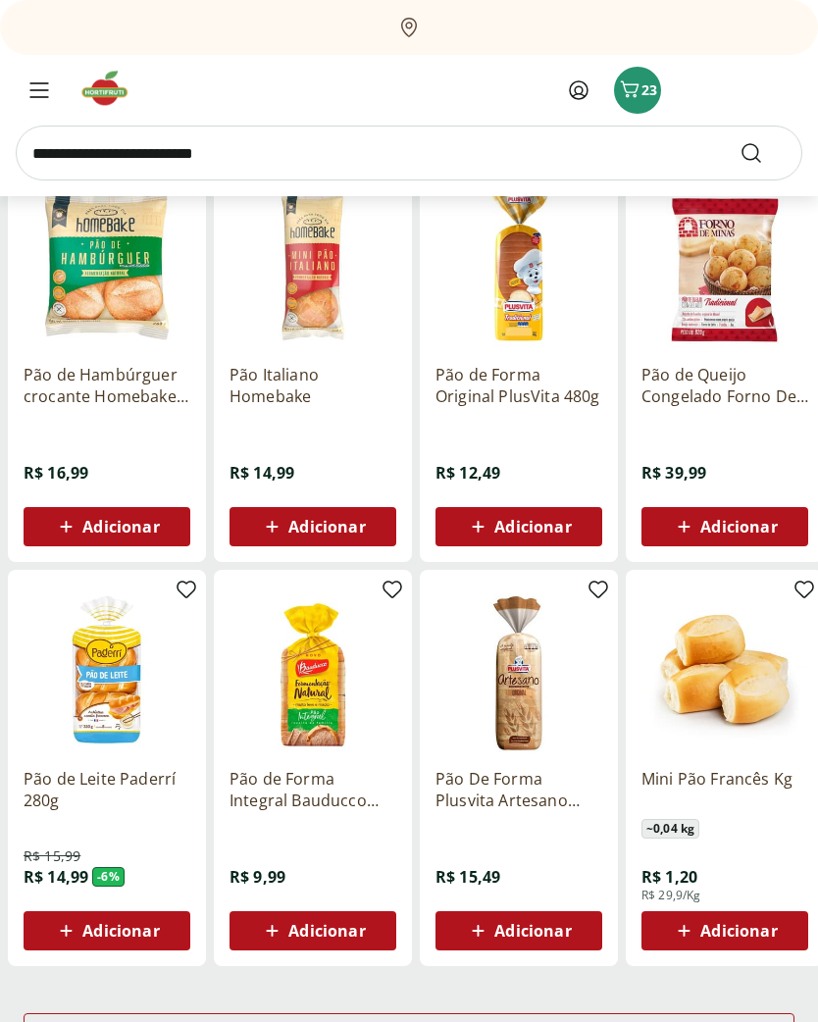
click at [549, 1021] on div "Carregar mais produtos" at bounding box center [409, 1034] width 771 height 39
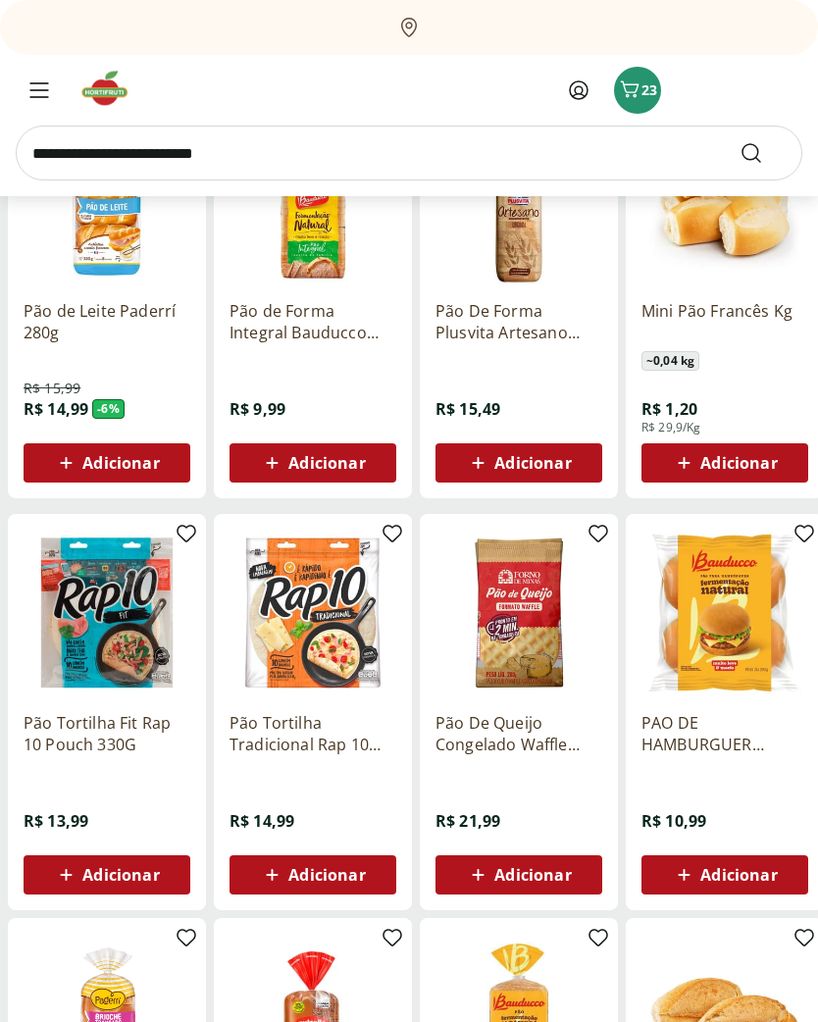
scroll to position [1094, 0]
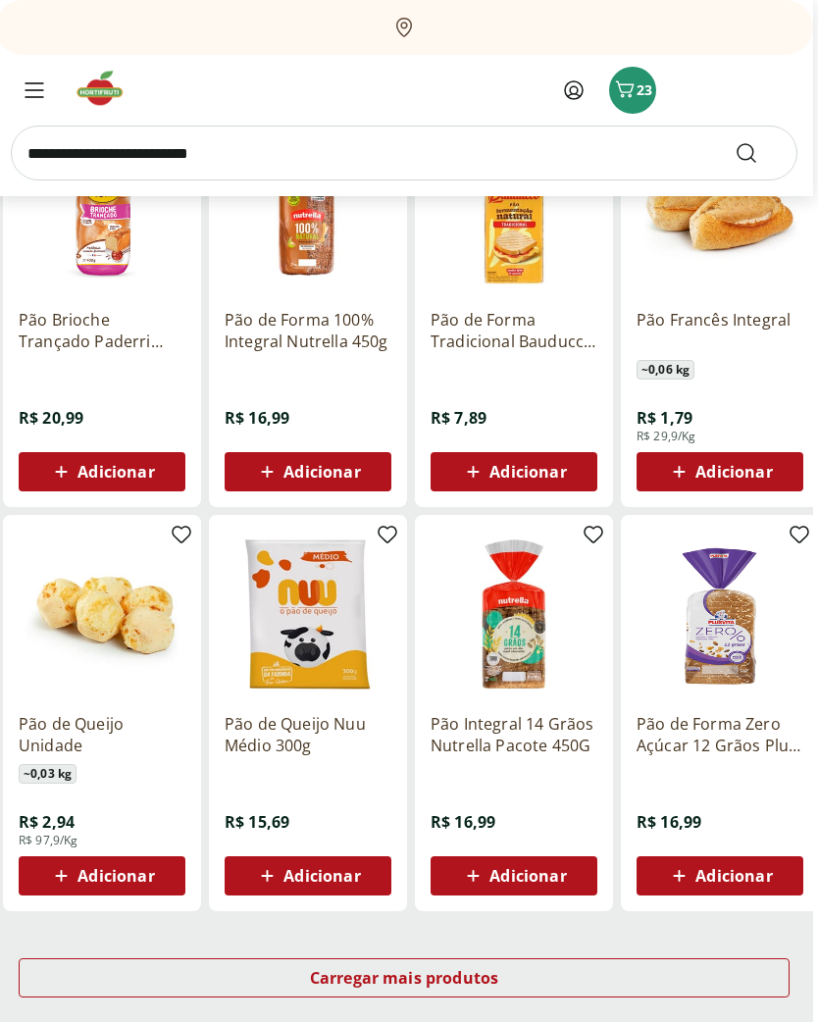
scroll to position [1915, 5]
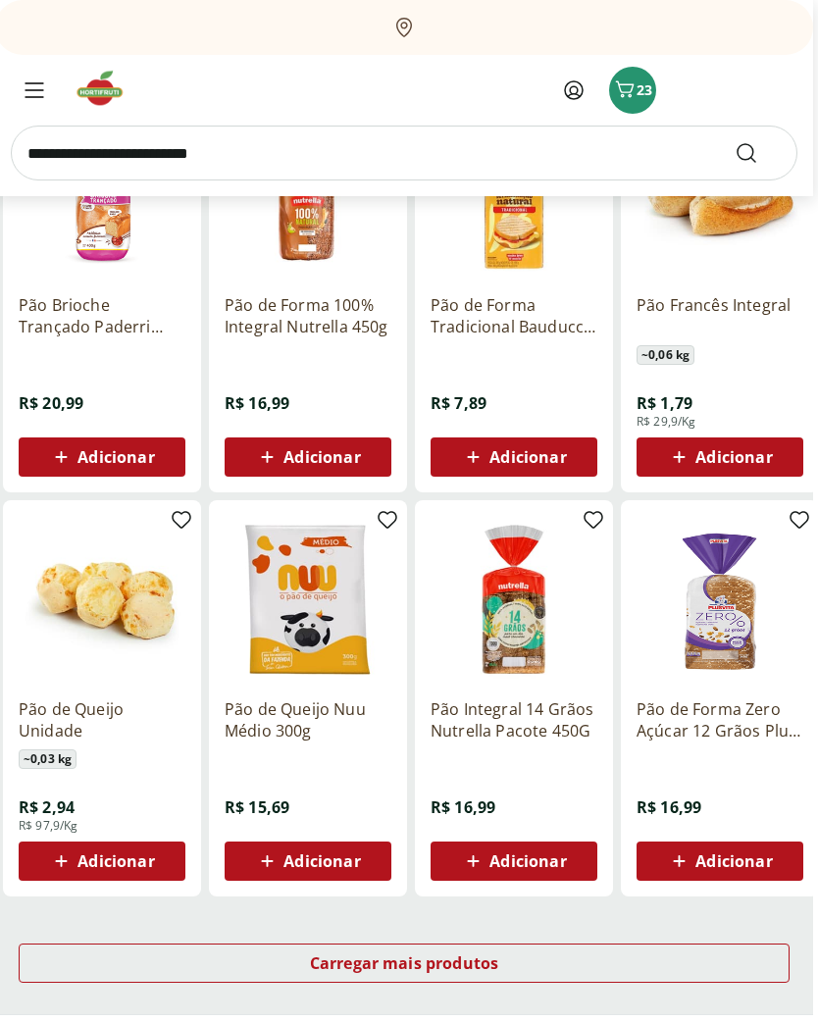
click at [602, 946] on div "Carregar mais produtos" at bounding box center [404, 963] width 771 height 39
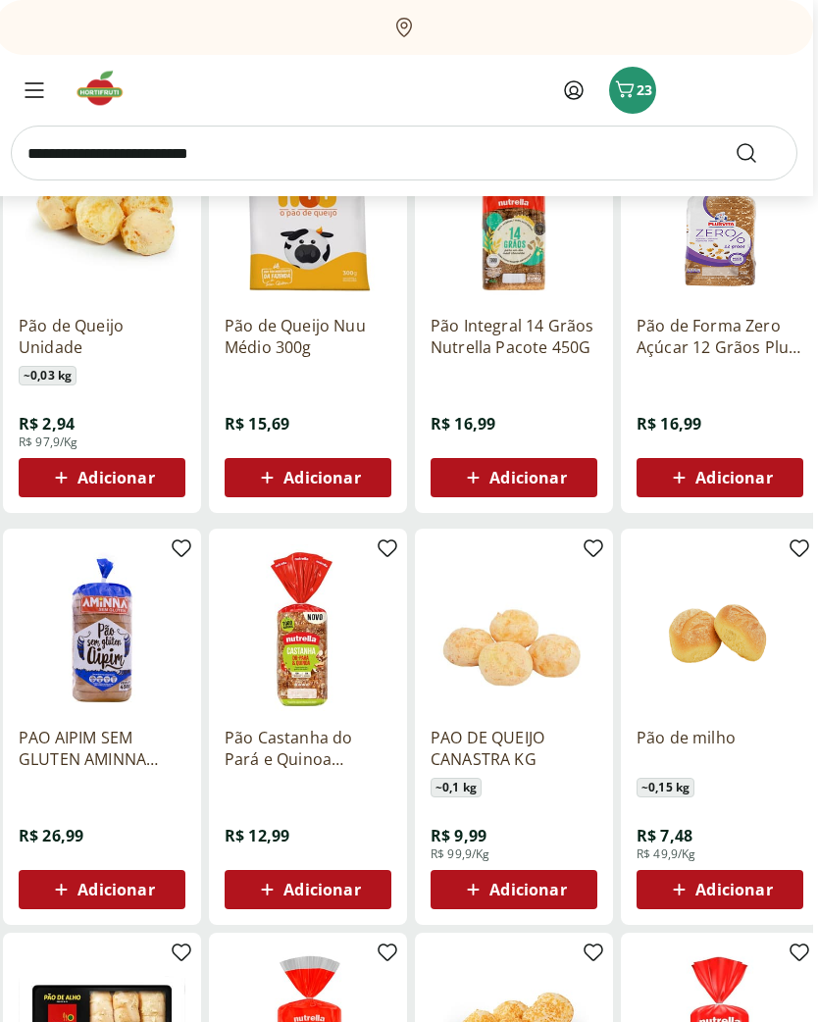
scroll to position [2300, 5]
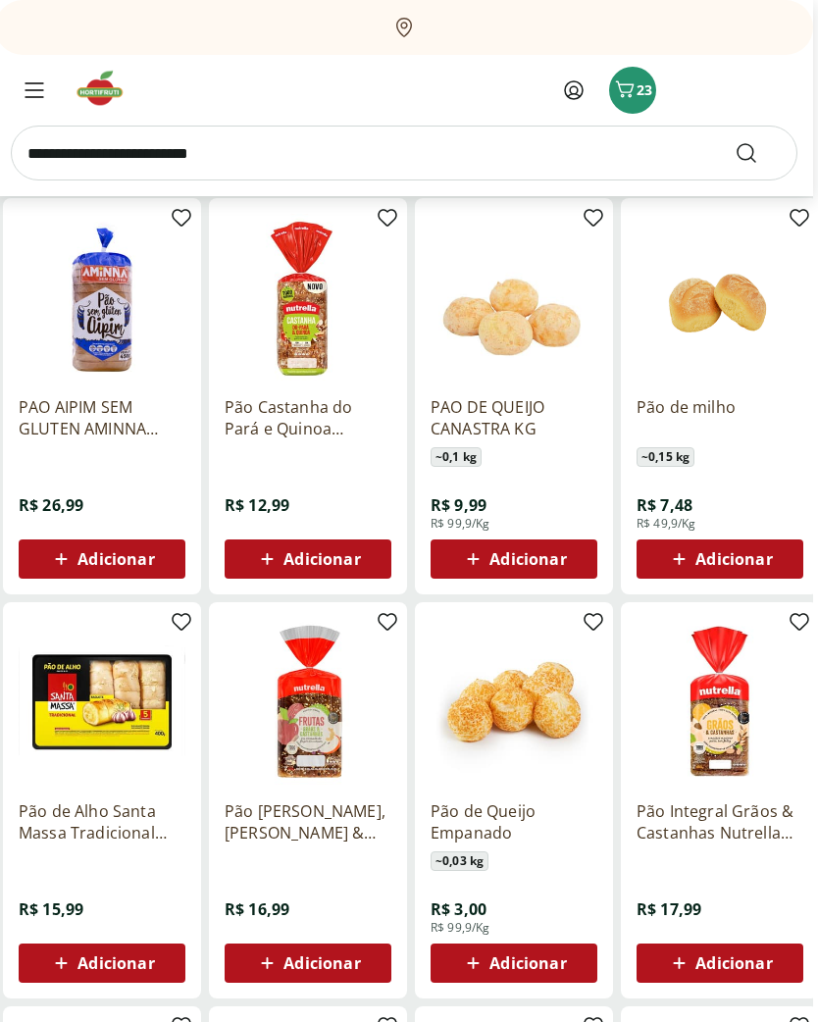
scroll to position [2632, 5]
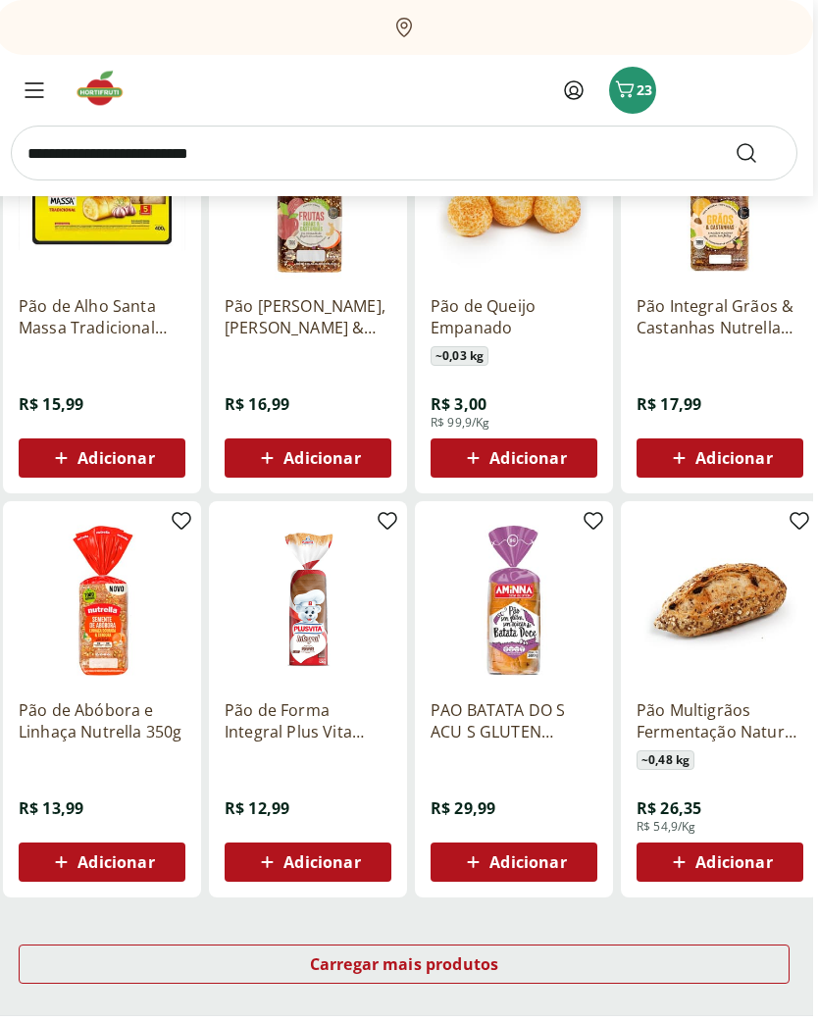
click at [542, 967] on div "Carregar mais produtos" at bounding box center [404, 965] width 771 height 39
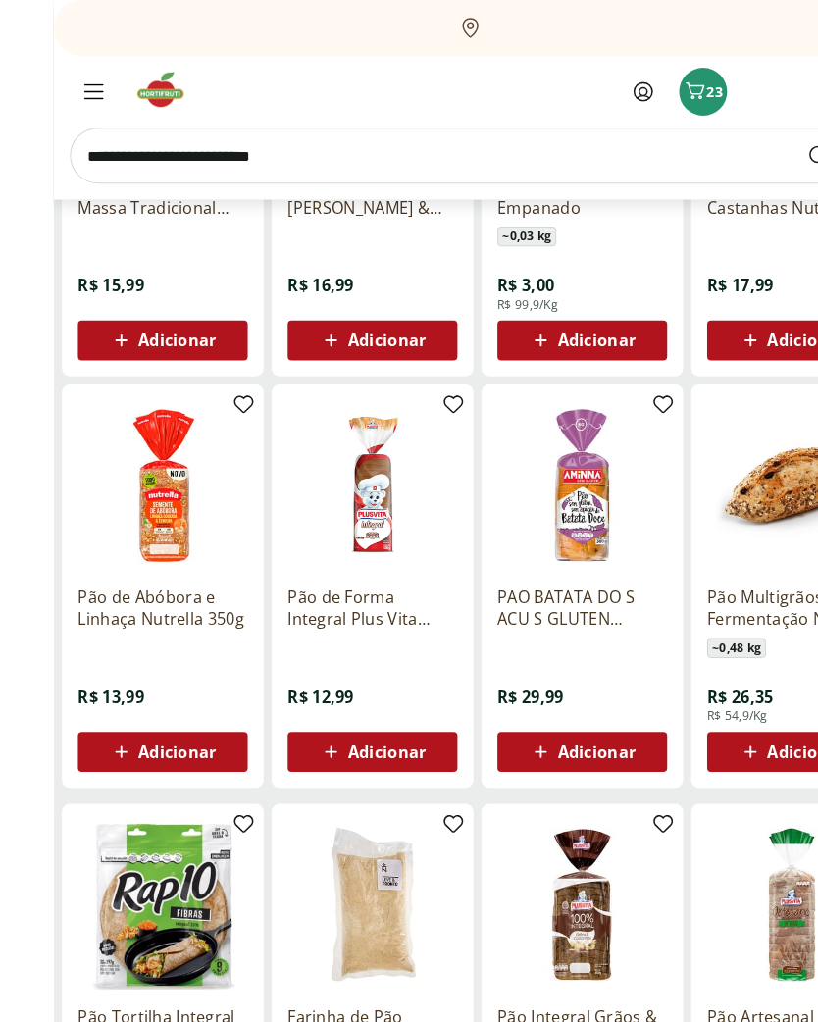
scroll to position [3255, 0]
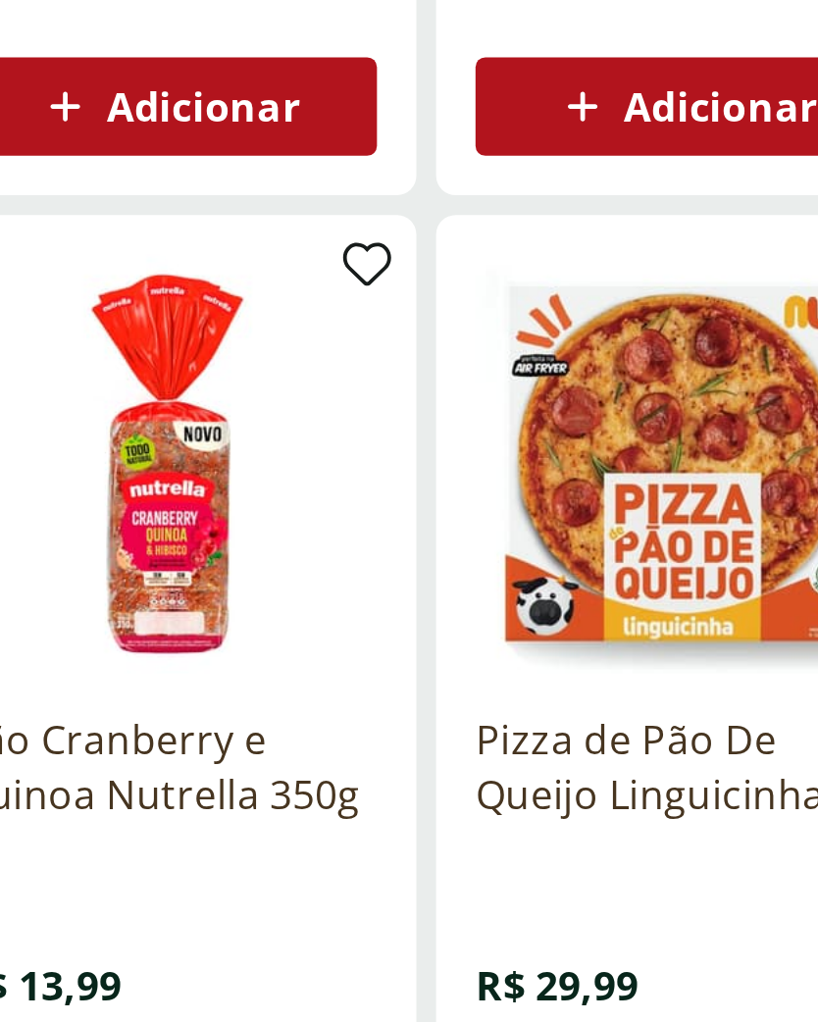
scroll to position [4477, 0]
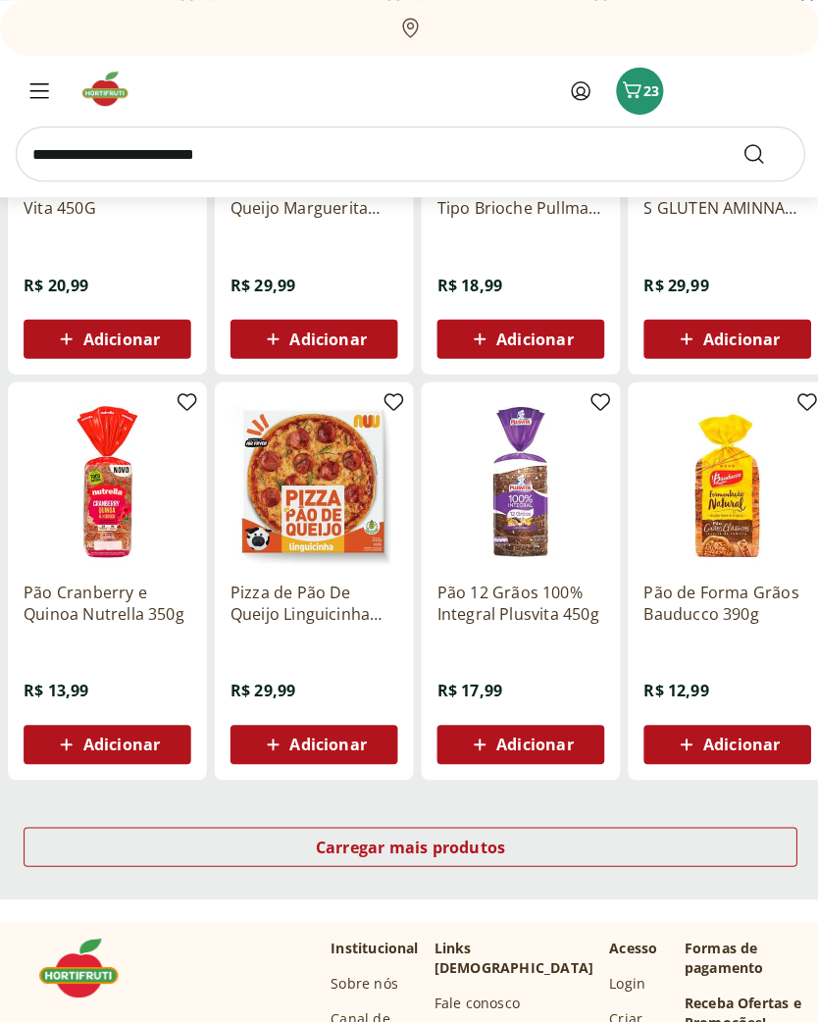
click at [477, 840] on span "Carregar mais produtos" at bounding box center [409, 844] width 189 height 16
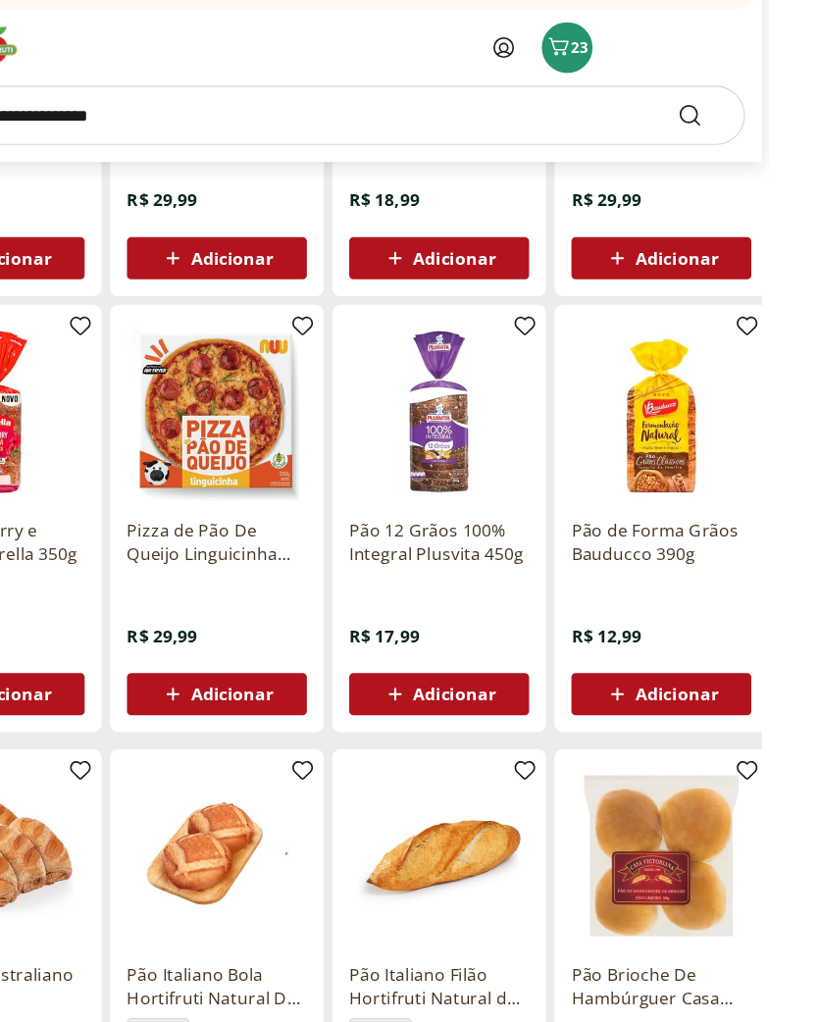
scroll to position [4554, 6]
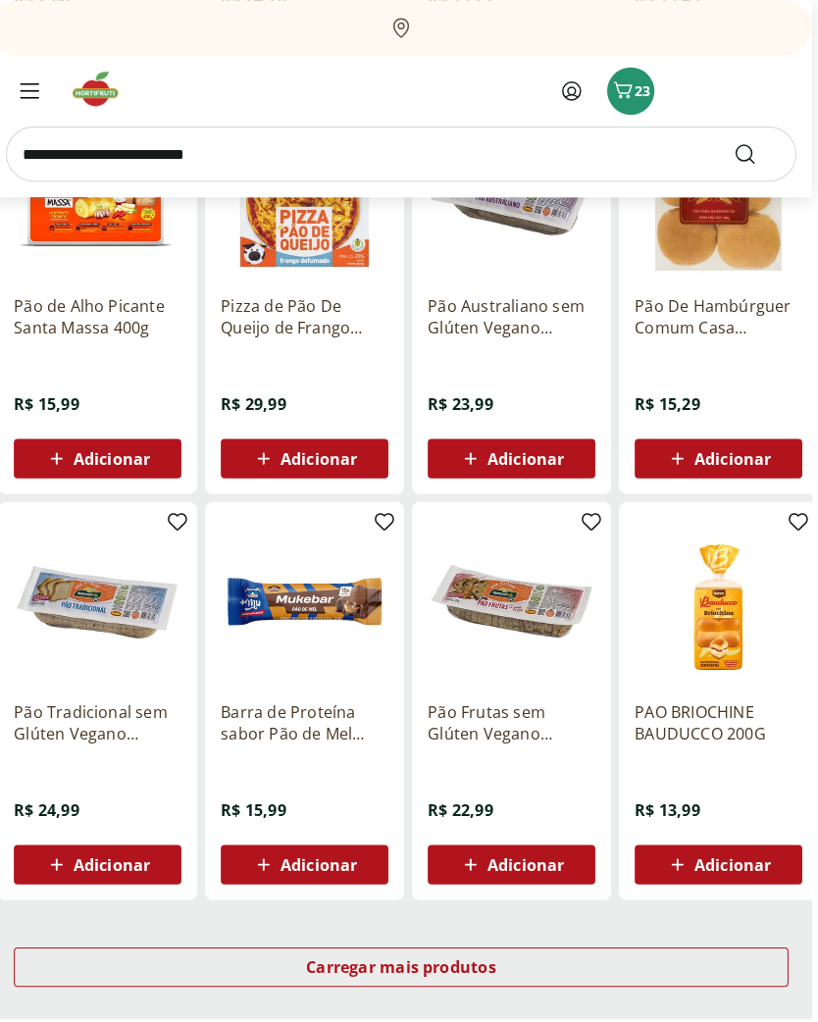
scroll to position [5580, 6]
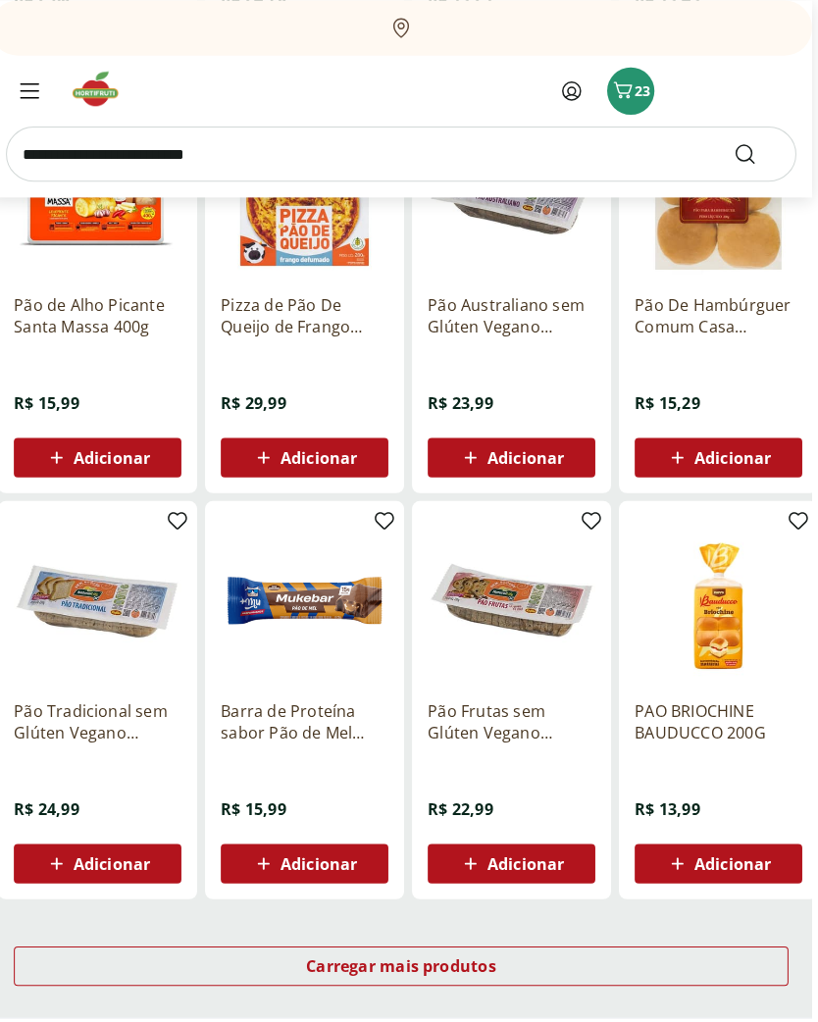
click at [574, 963] on div "Carregar mais produtos" at bounding box center [403, 961] width 771 height 39
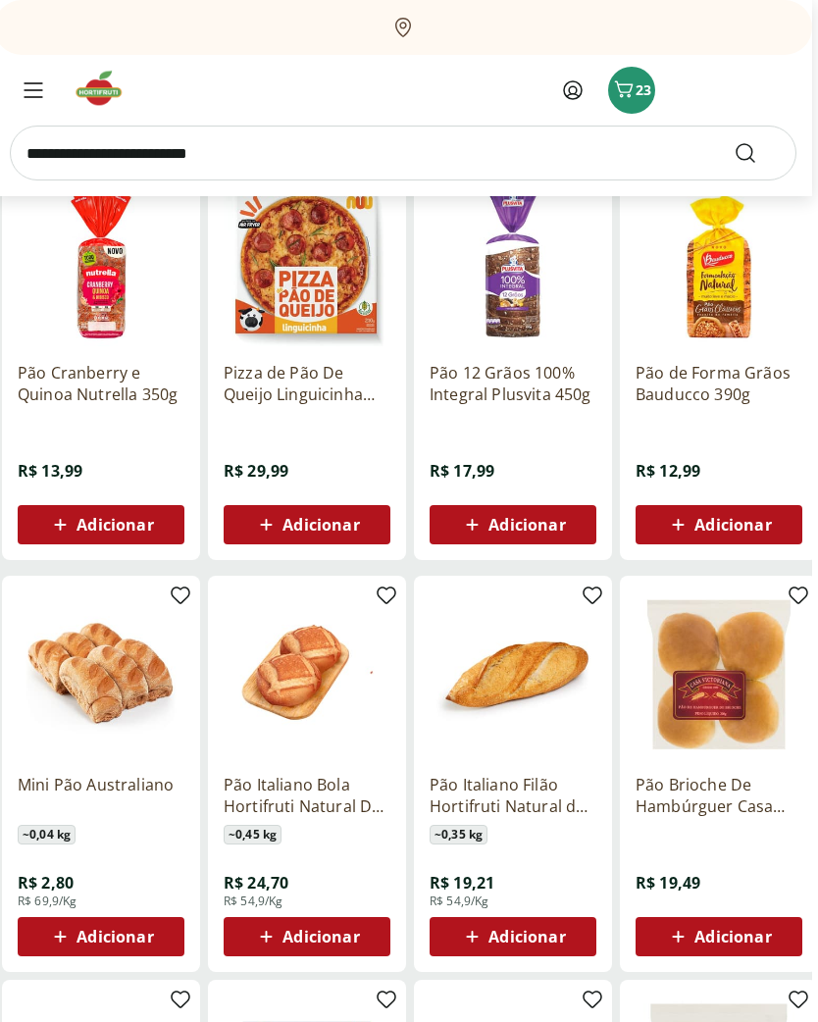
scroll to position [4692, 6]
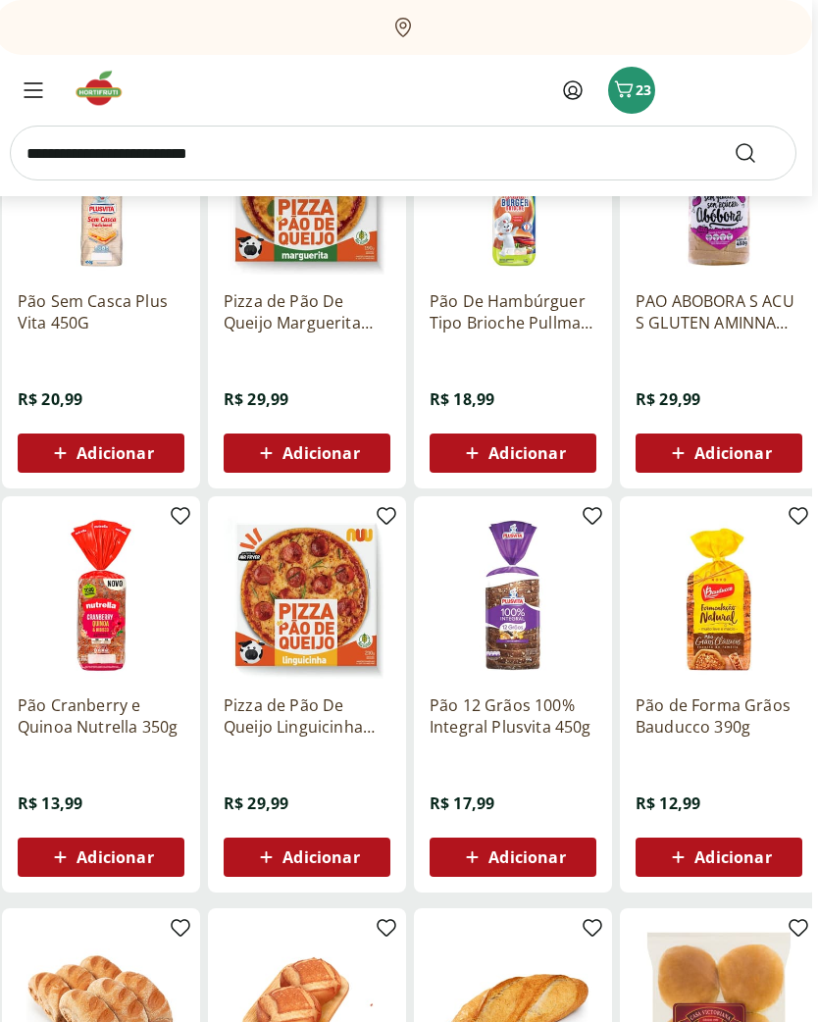
scroll to position [4359, 6]
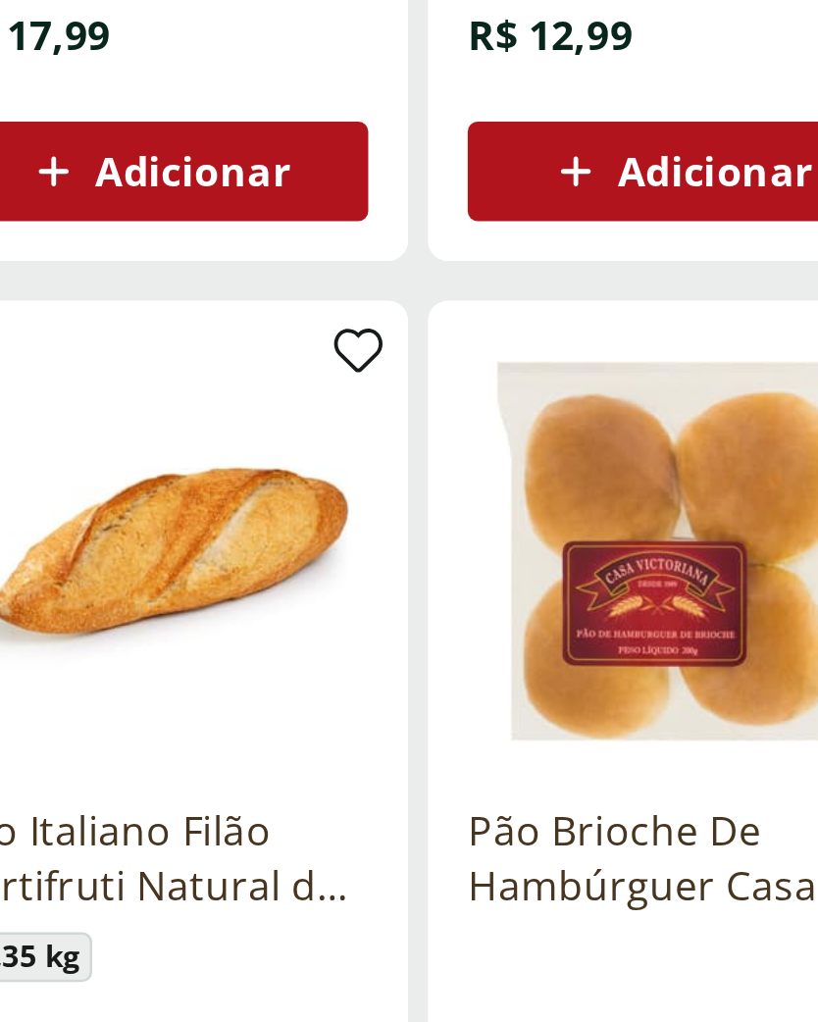
type input "*"
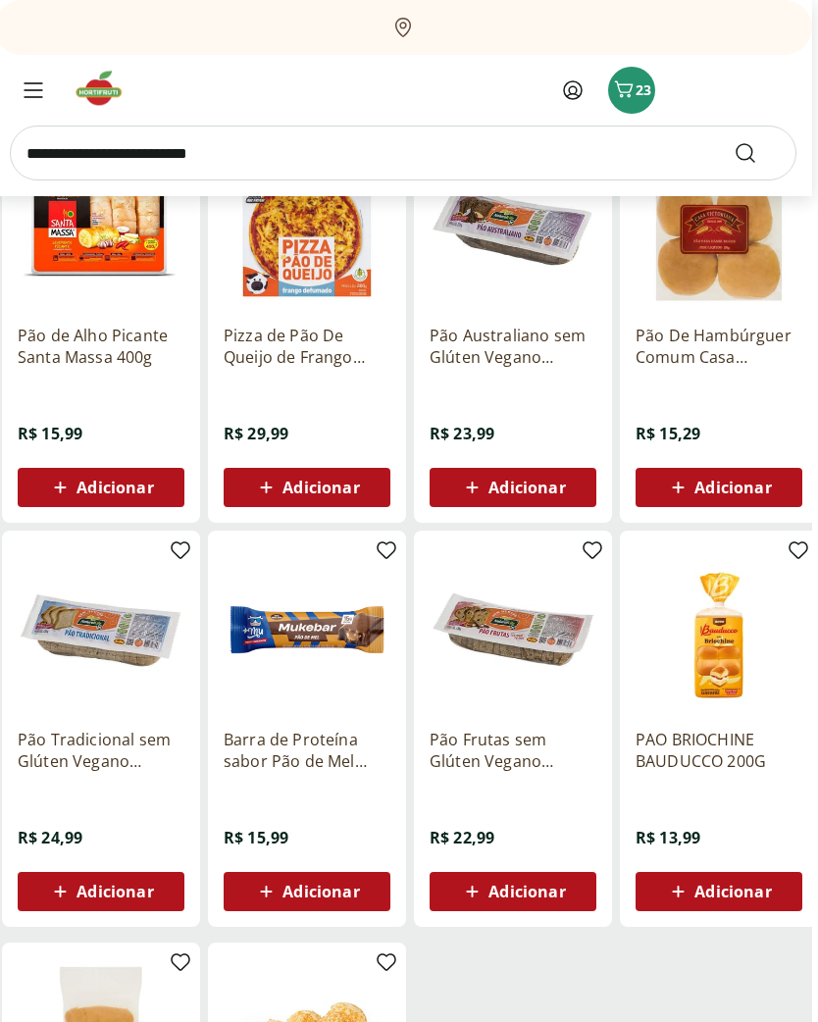
scroll to position [5151, 6]
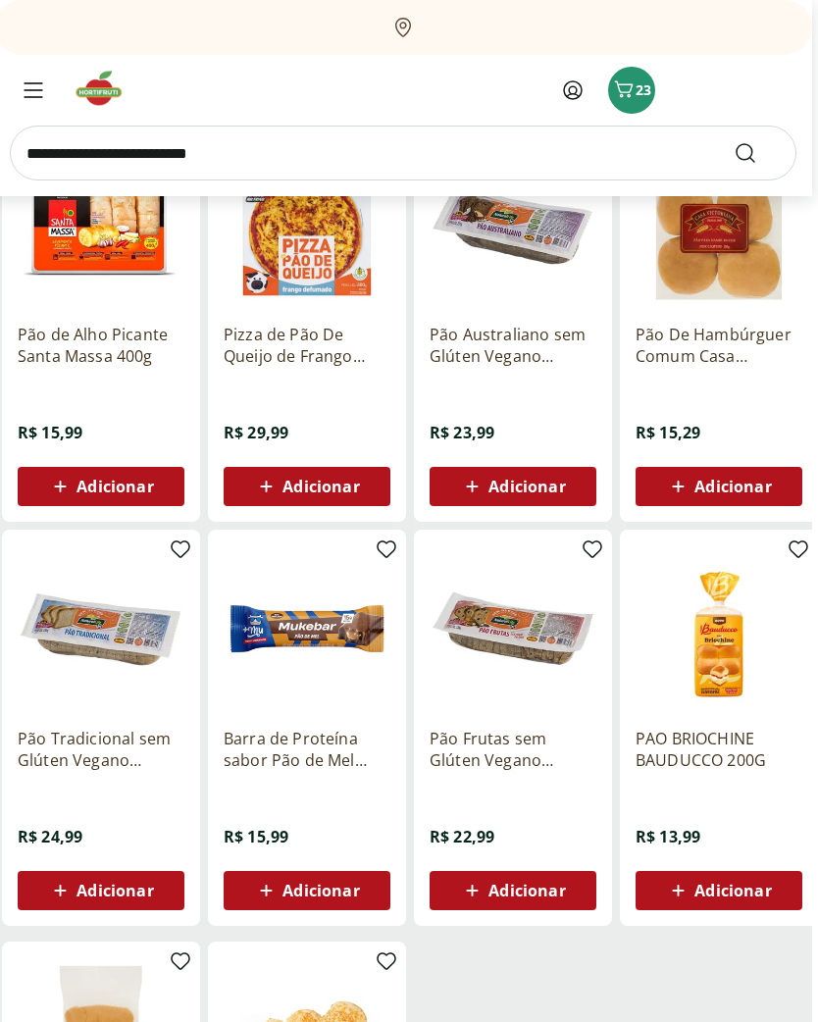
click at [724, 891] on span "Adicionar" at bounding box center [733, 892] width 77 height 16
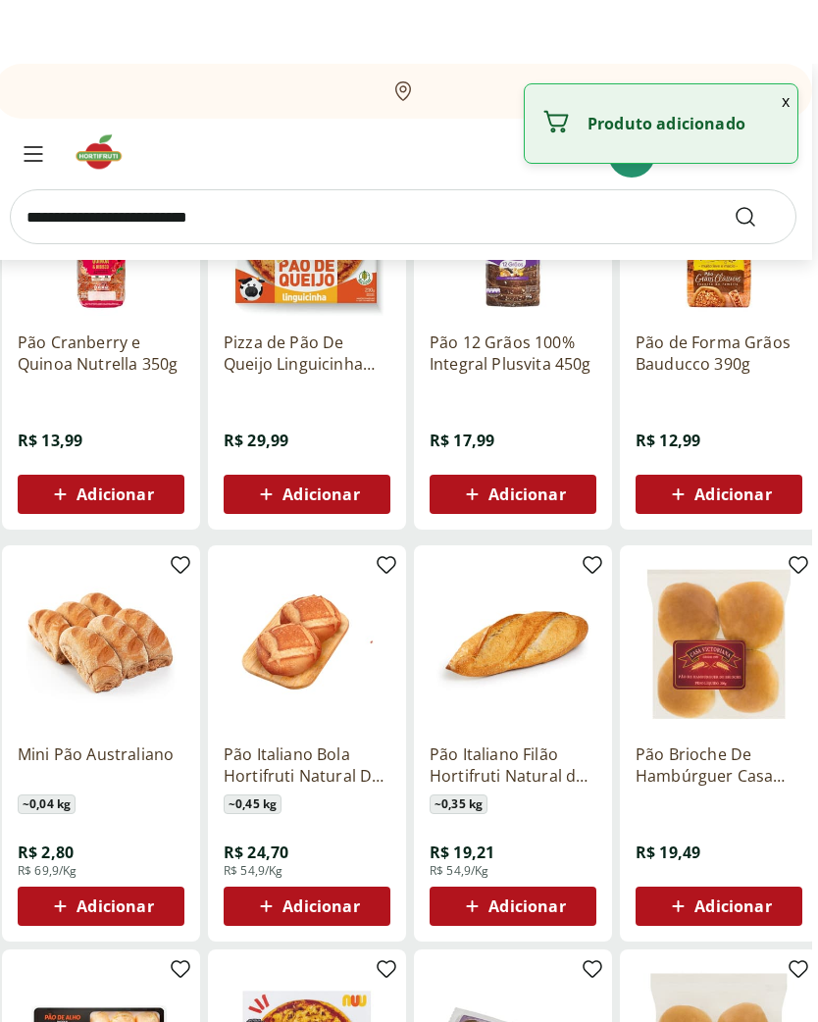
type input "*"
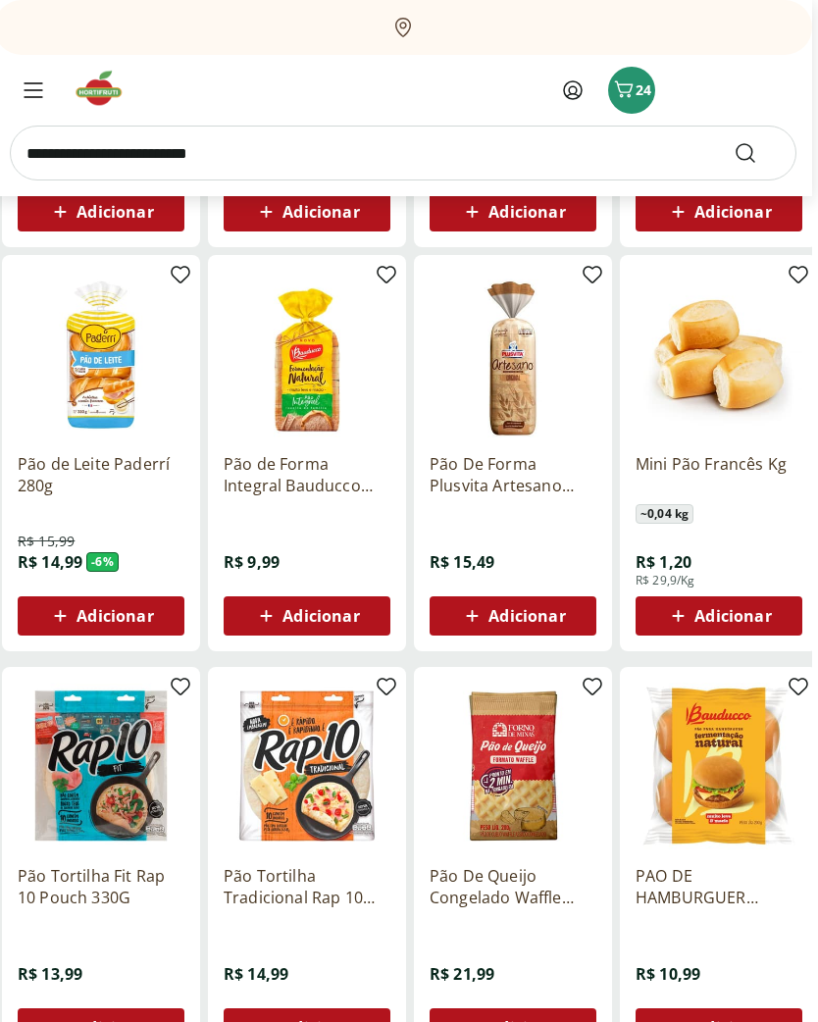
scroll to position [935, 6]
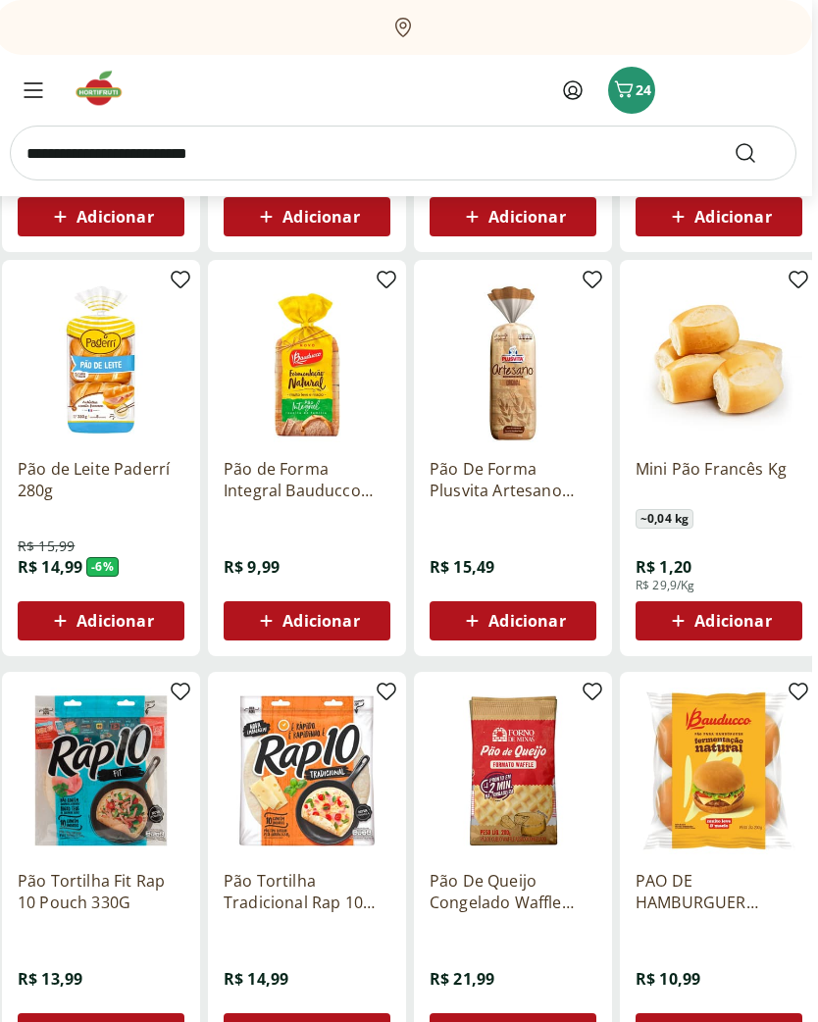
click at [246, 149] on input "search" at bounding box center [403, 153] width 787 height 55
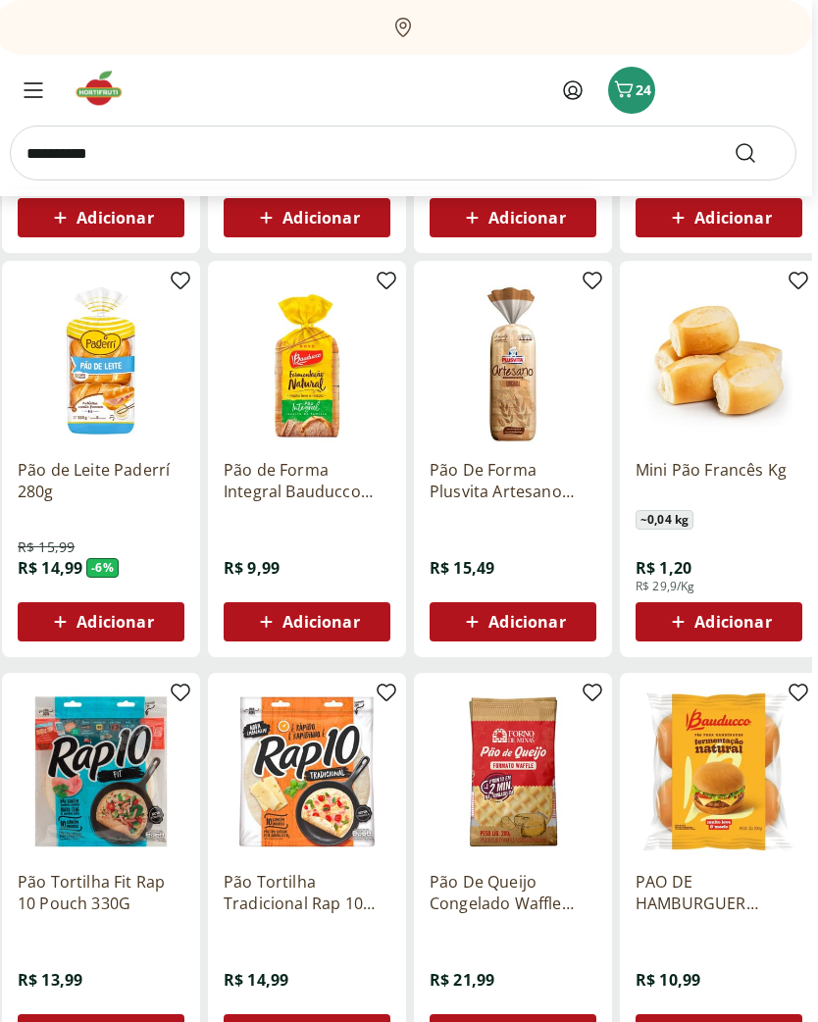
type input "**********"
click at [758, 152] on button "Submit Search" at bounding box center [757, 153] width 47 height 24
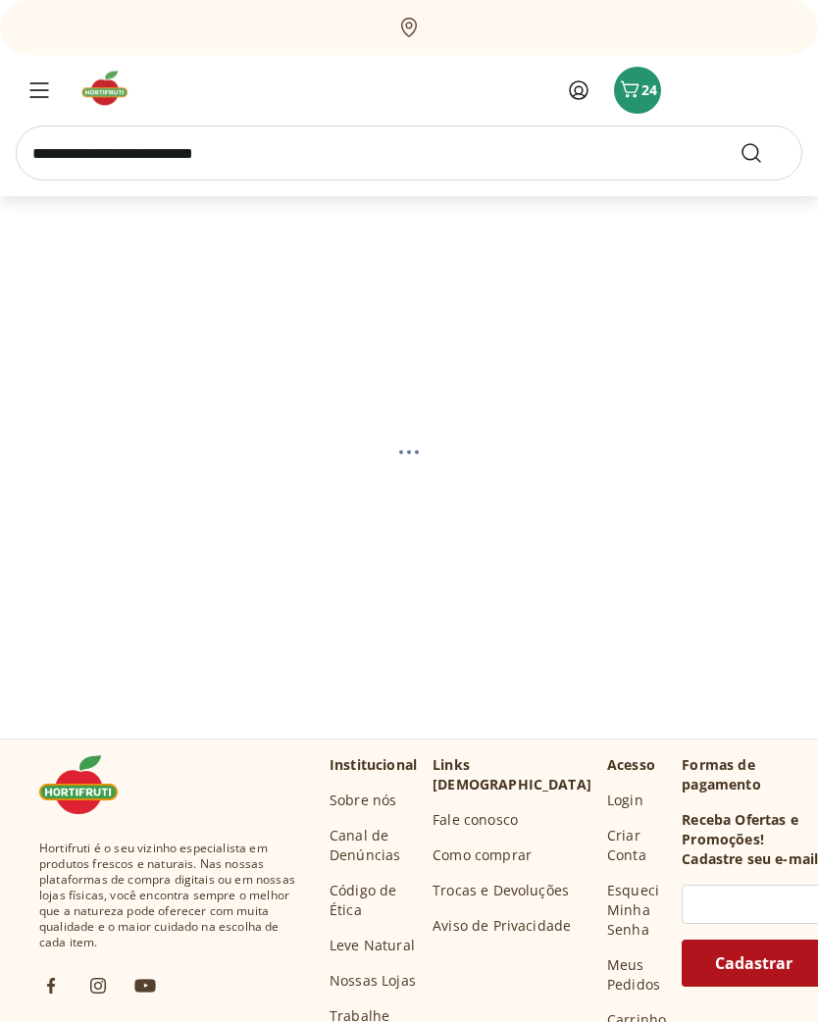
click at [299, 140] on input "search" at bounding box center [409, 153] width 787 height 55
select select "**********"
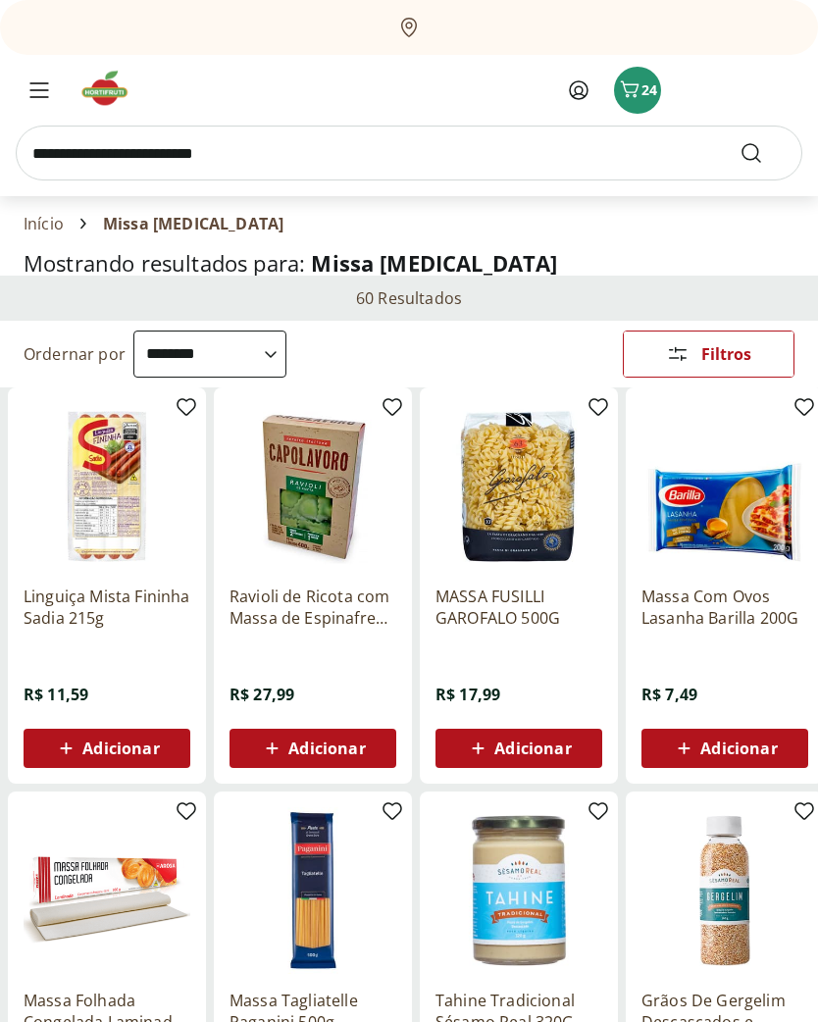
click at [636, 88] on icon "Carrinho" at bounding box center [630, 90] width 24 height 24
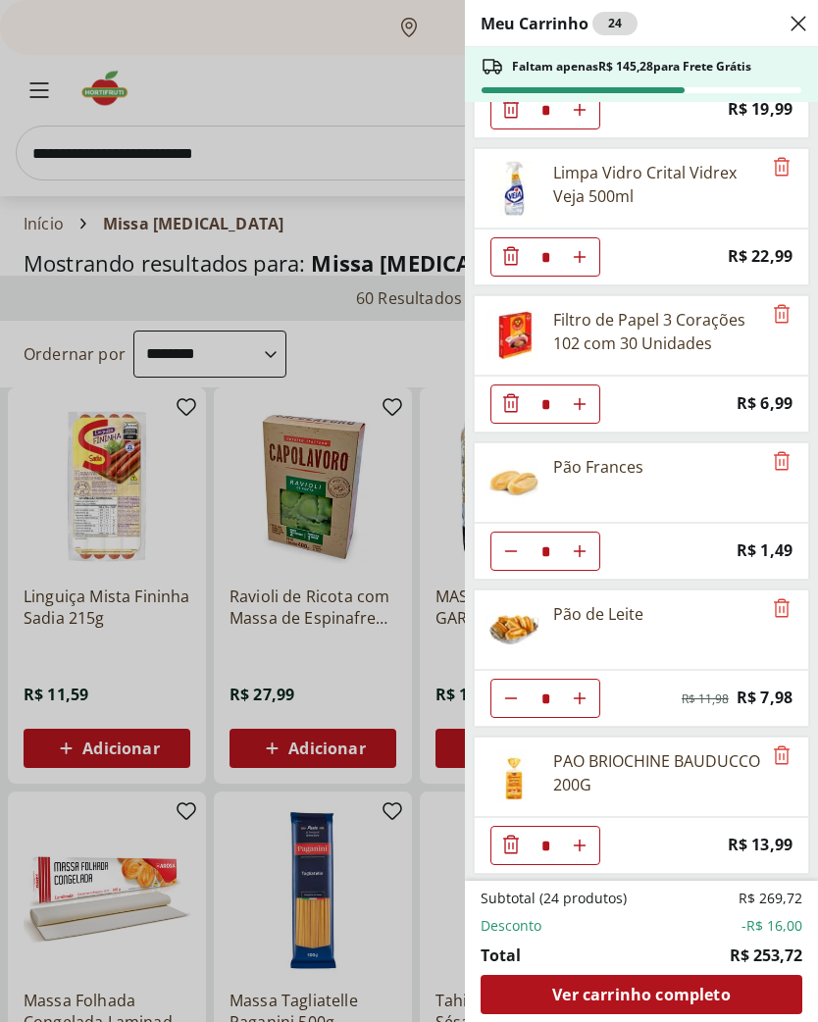
scroll to position [853, 0]
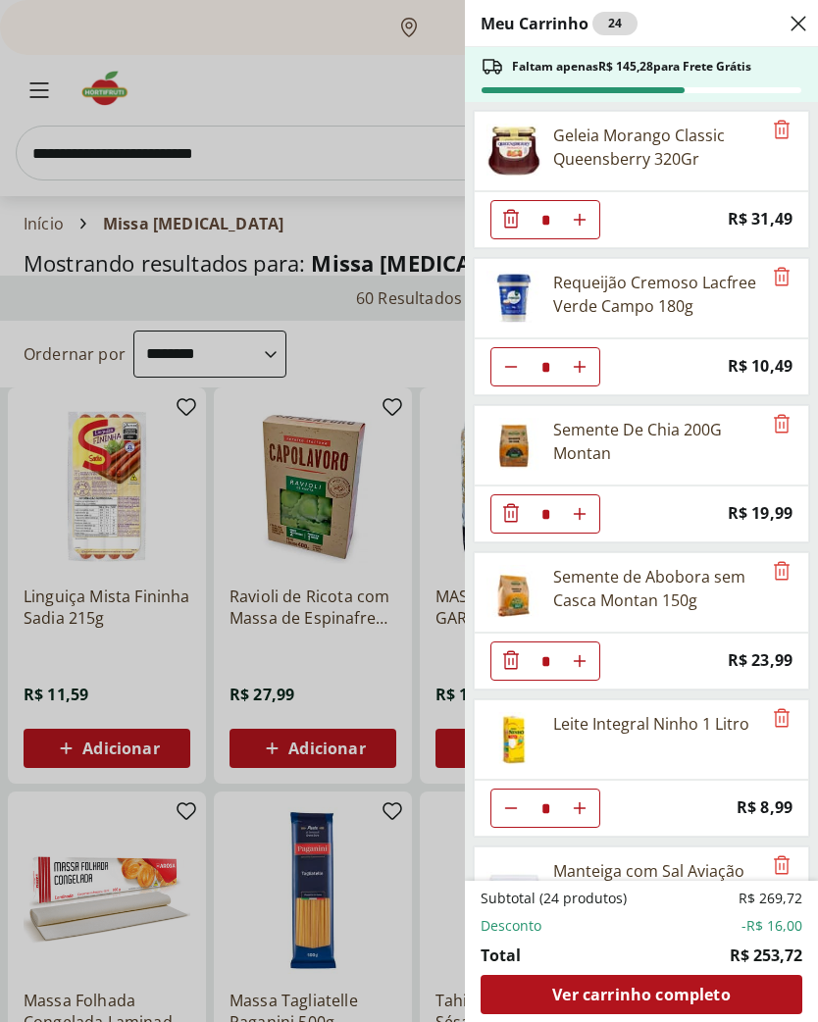
select select "**********"
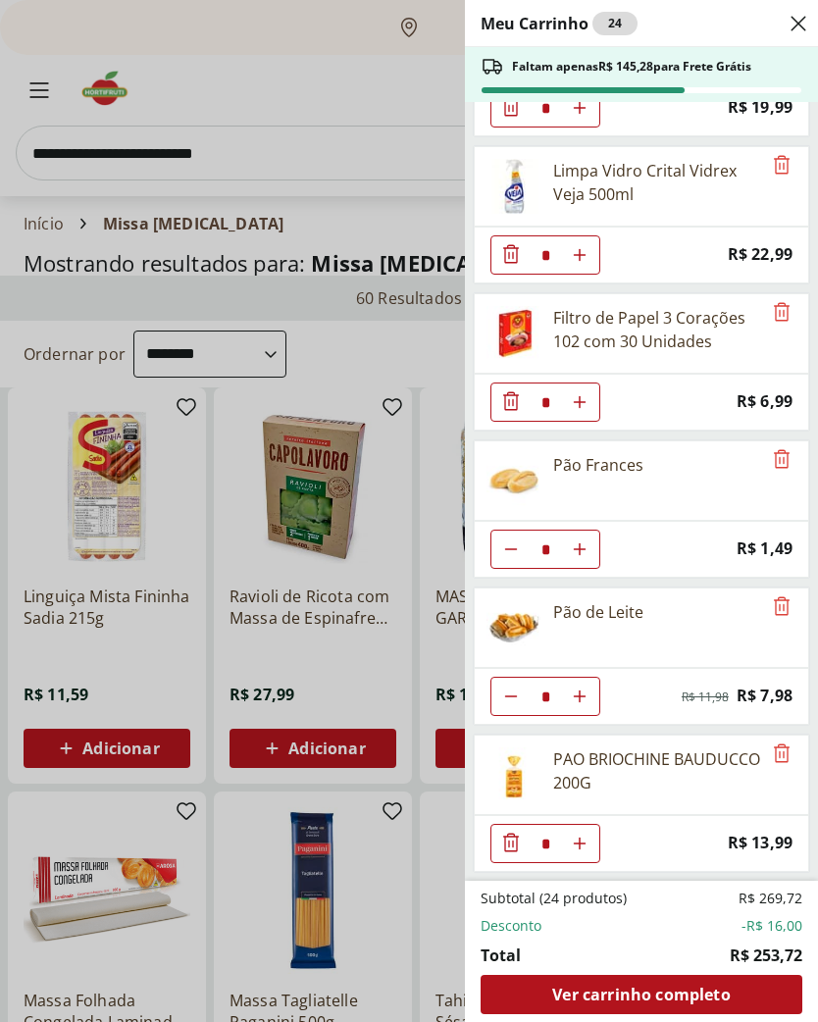
click at [278, 150] on div "Meu Carrinho 24 Faltam apenas R$ 145,28 para Frete Grátis Geleia Morango Classi…" at bounding box center [409, 511] width 818 height 1022
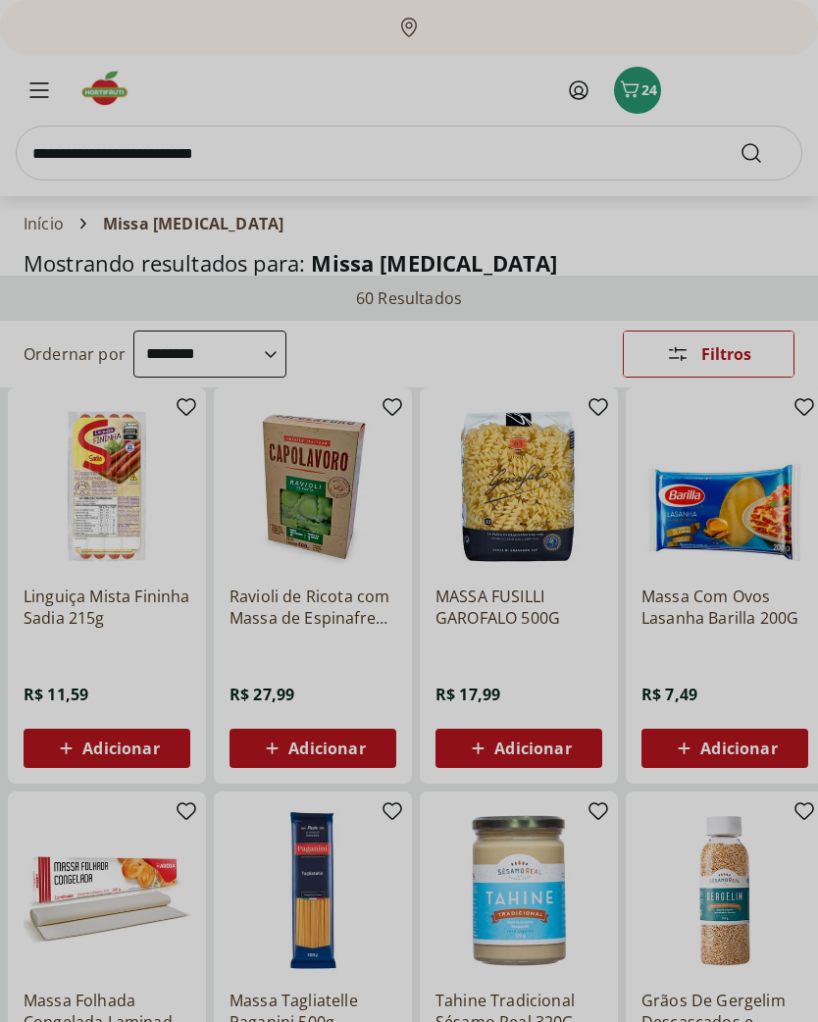
click at [266, 156] on input "search" at bounding box center [409, 153] width 787 height 55
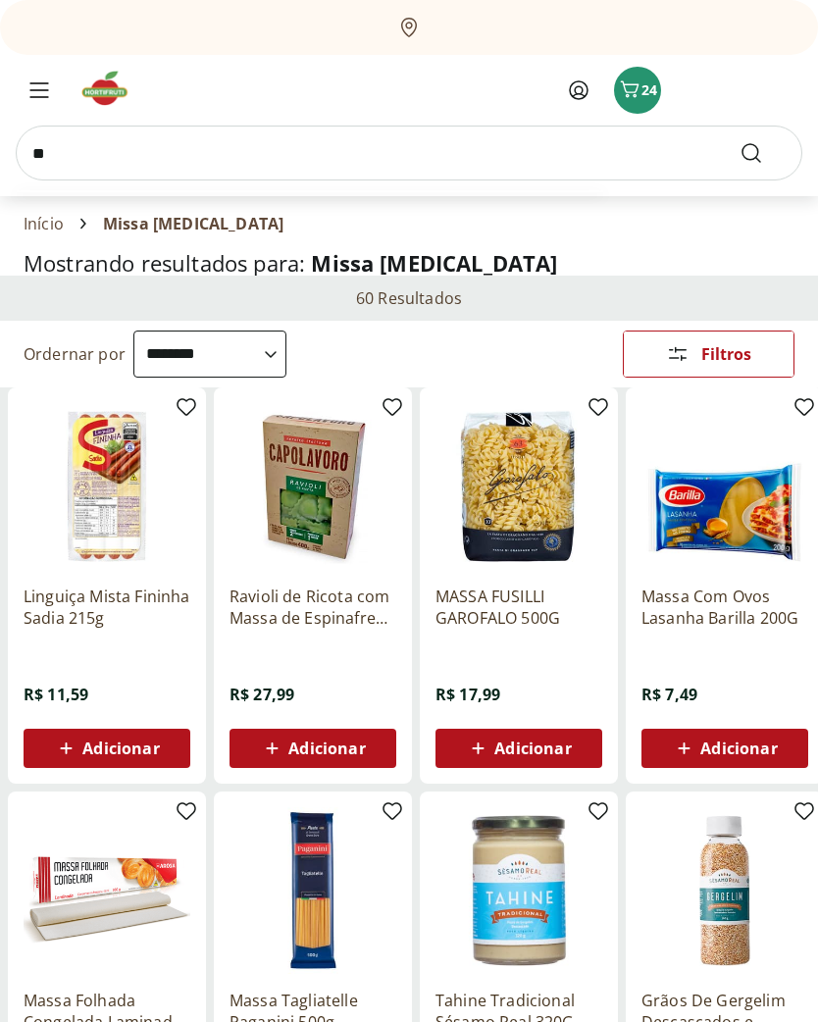
type input "***"
click at [763, 153] on button "Submit Search" at bounding box center [763, 153] width 47 height 24
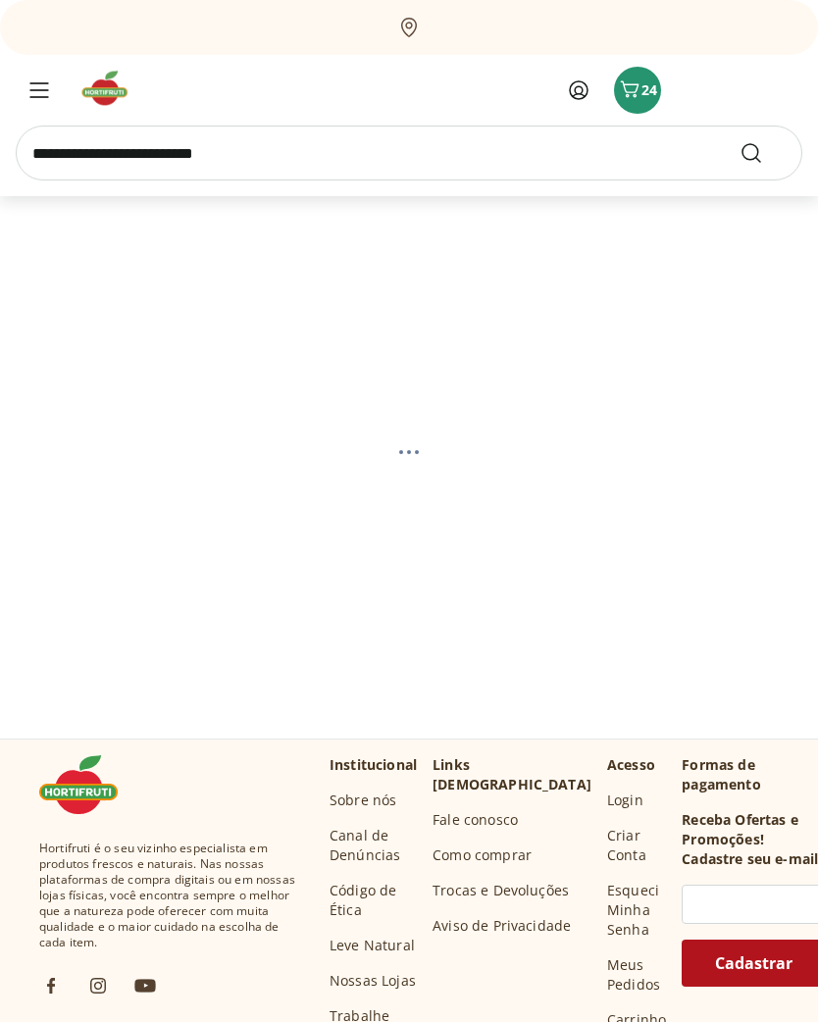
select select "**********"
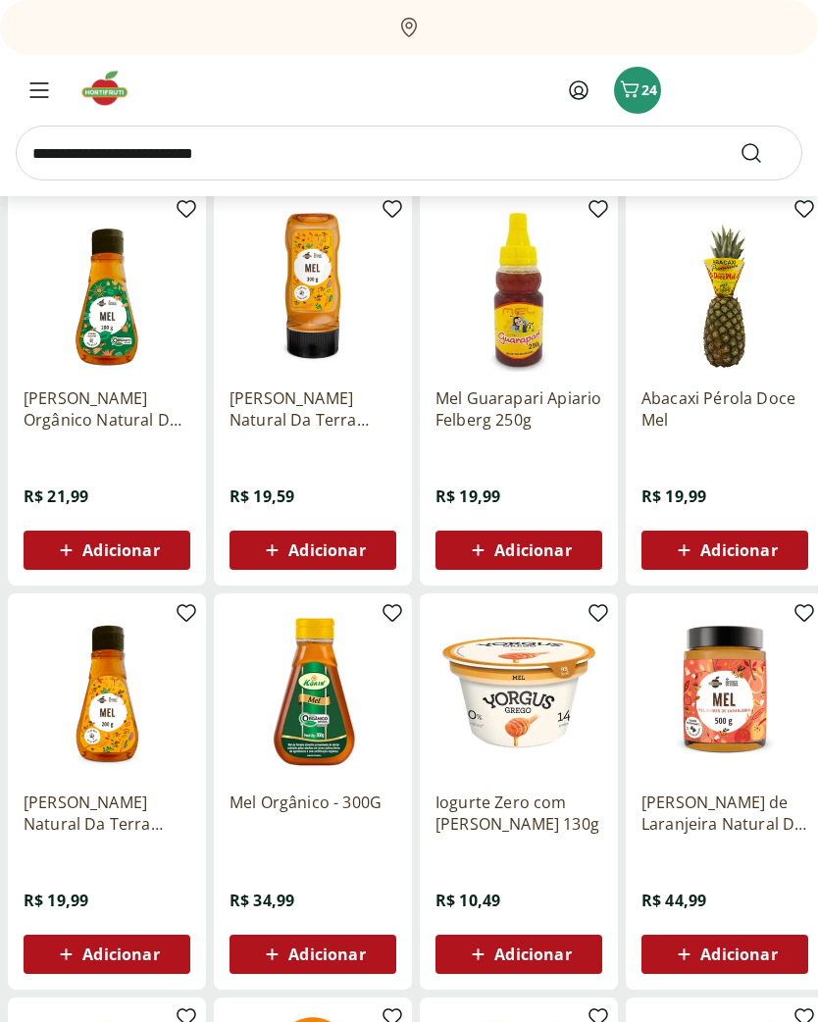
scroll to position [195, 0]
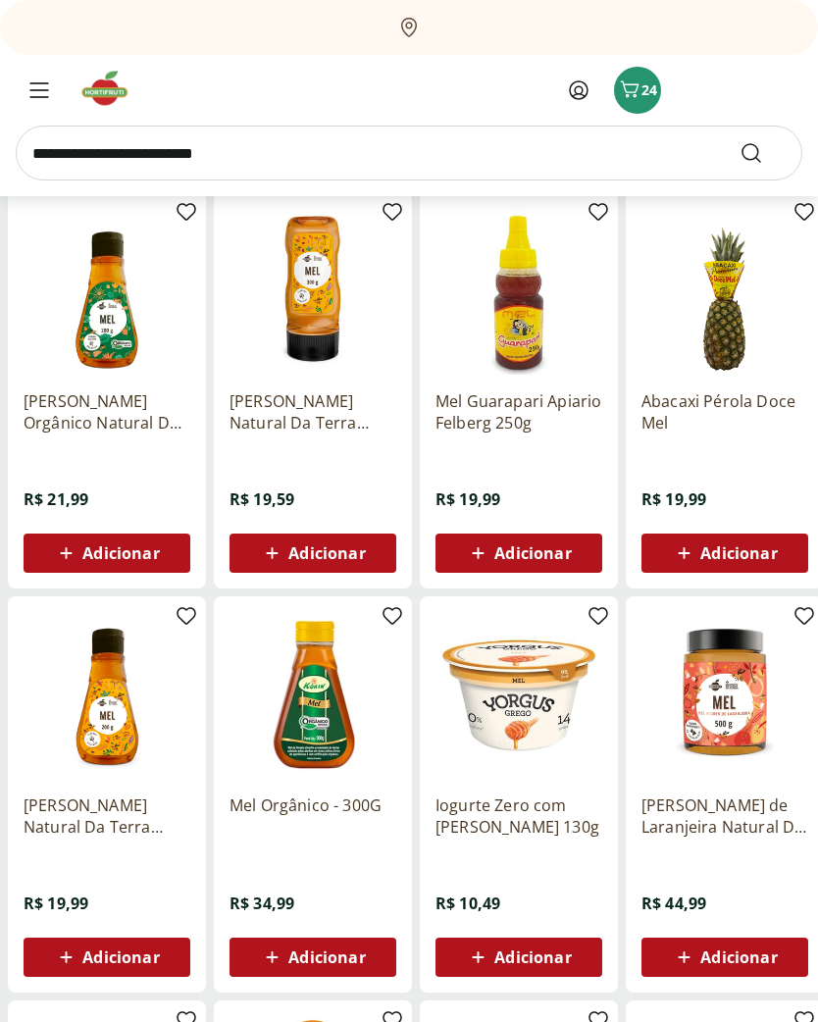
click at [98, 346] on img at bounding box center [107, 291] width 167 height 167
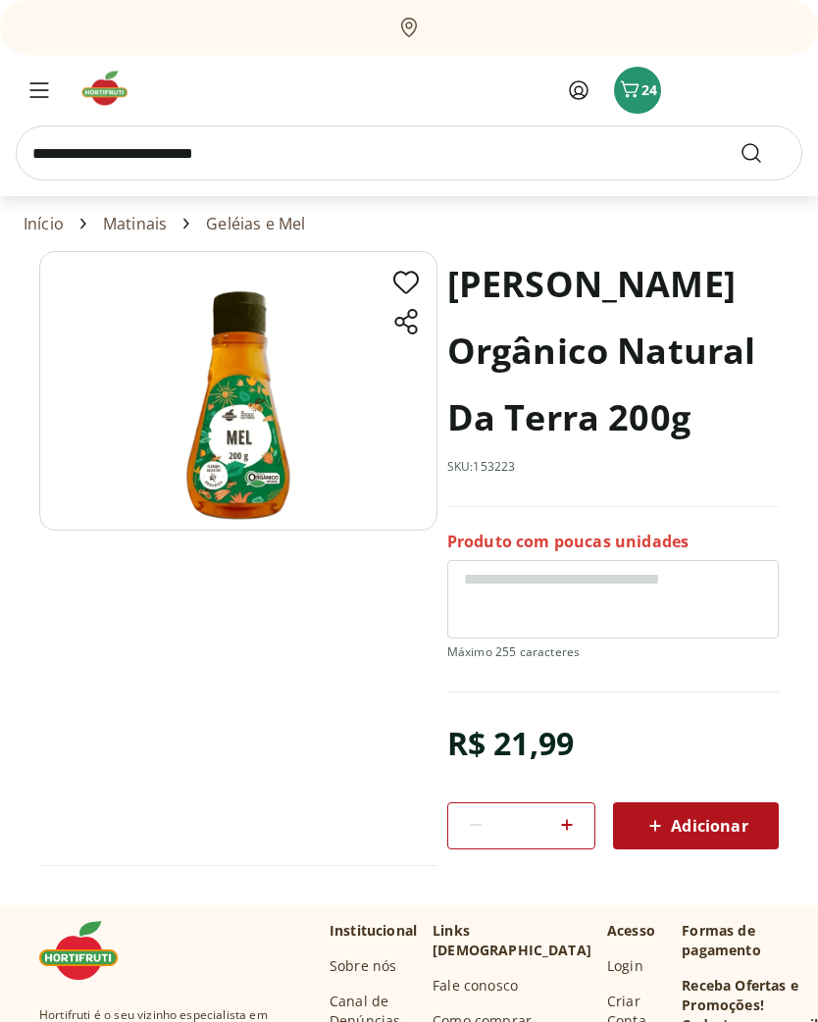
click at [690, 827] on span "Adicionar" at bounding box center [696, 826] width 104 height 24
click at [451, 154] on input "search" at bounding box center [409, 153] width 787 height 55
type input "*****"
click at [763, 153] on button "Submit Search" at bounding box center [763, 153] width 47 height 24
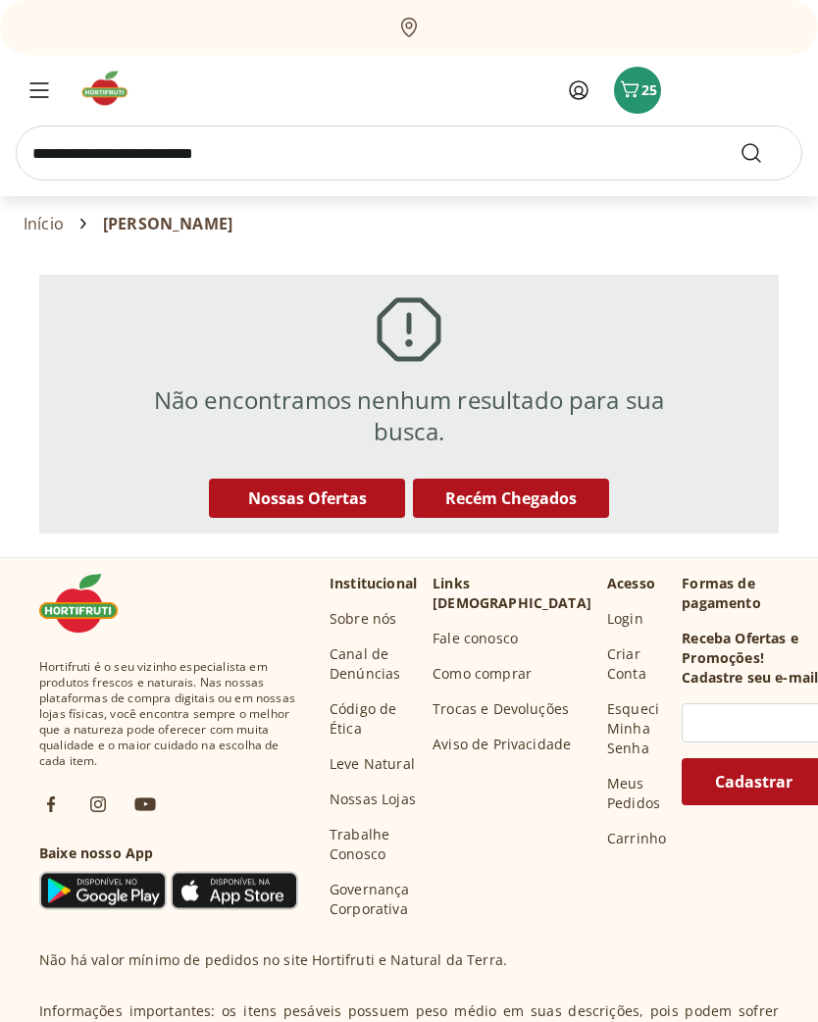
click at [42, 84] on icon "Menu" at bounding box center [39, 90] width 20 height 16
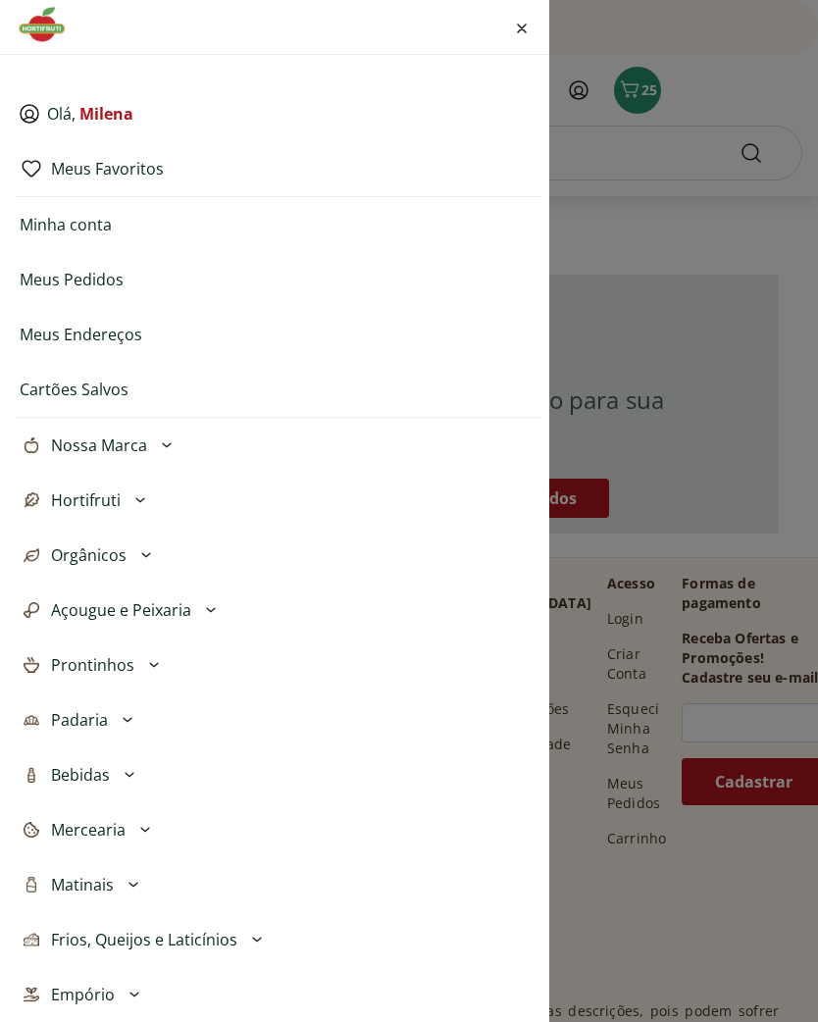
click at [142, 558] on icon at bounding box center [146, 556] width 24 height 24
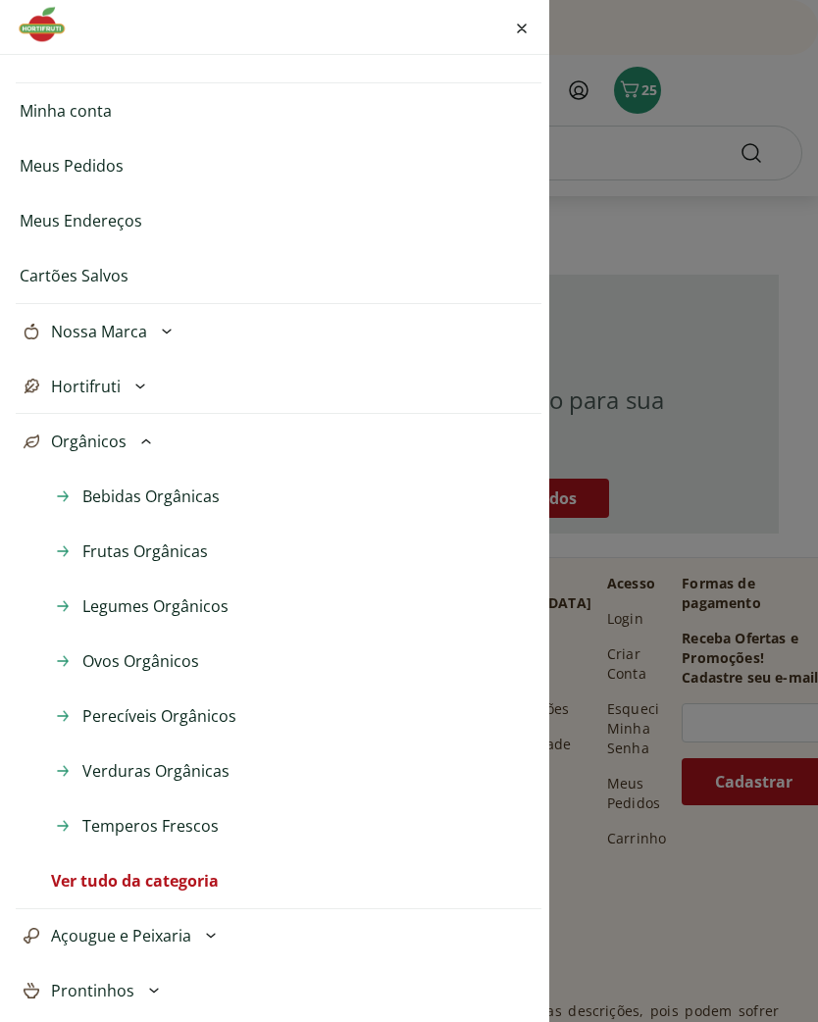
scroll to position [118, 0]
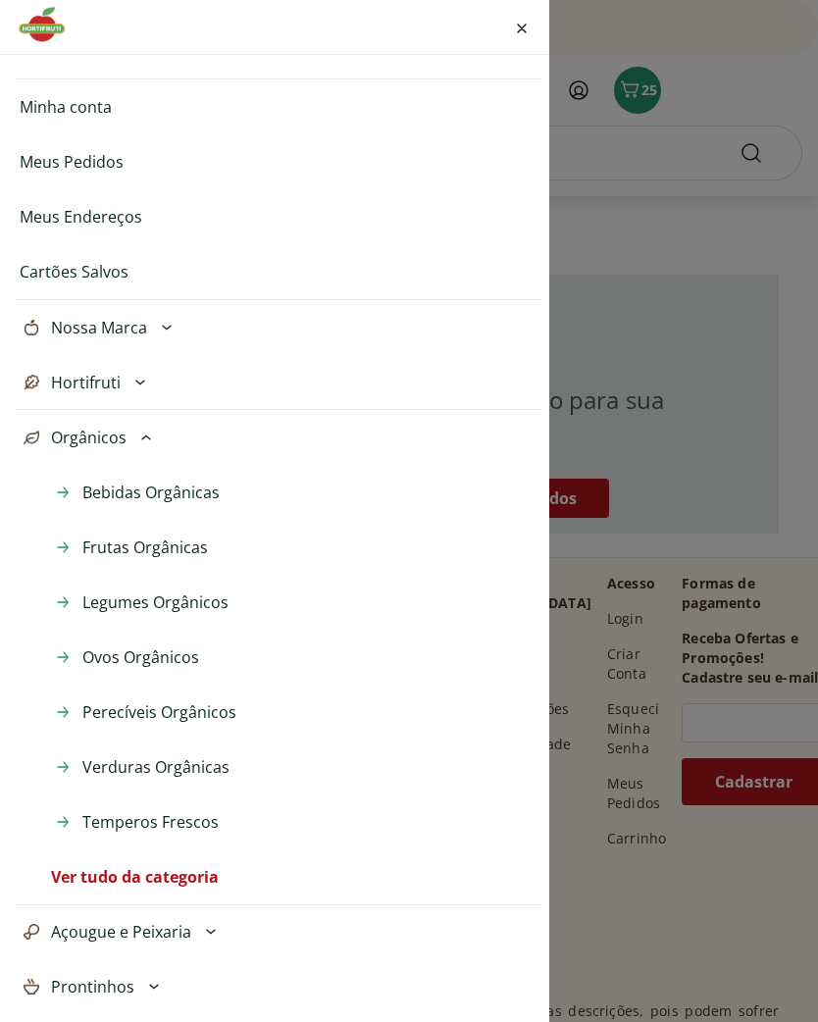
click at [197, 607] on span "Legumes Orgânicos" at bounding box center [155, 603] width 146 height 24
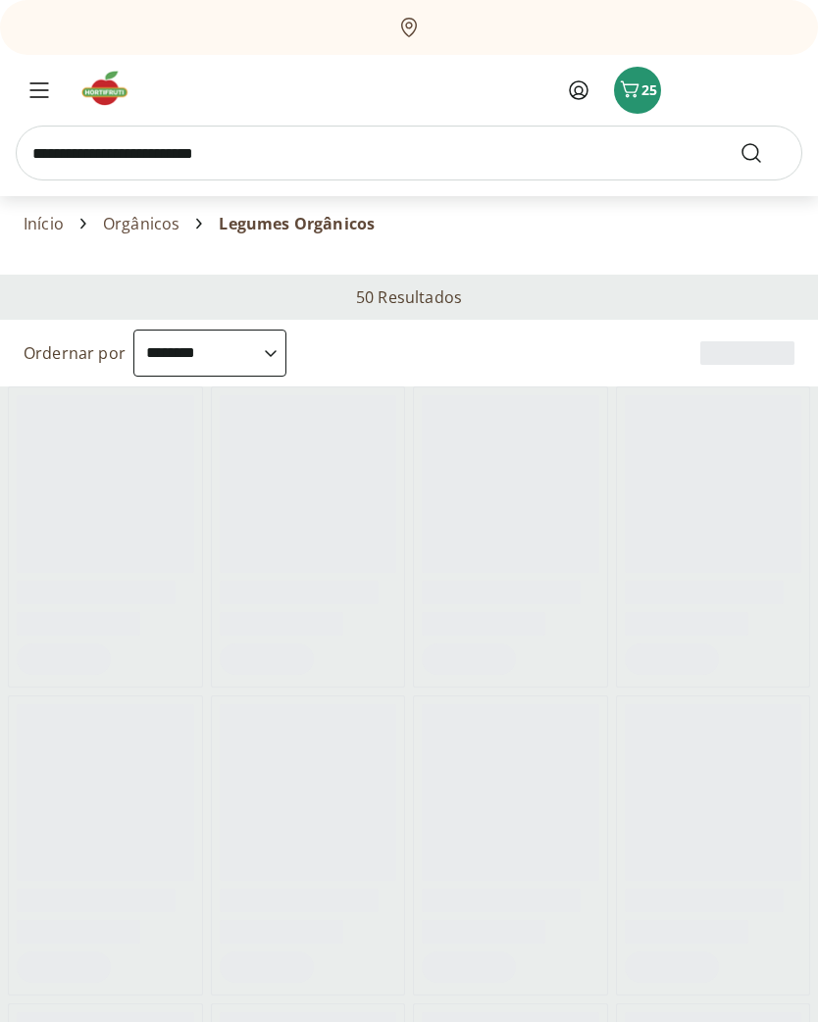
select select "**********"
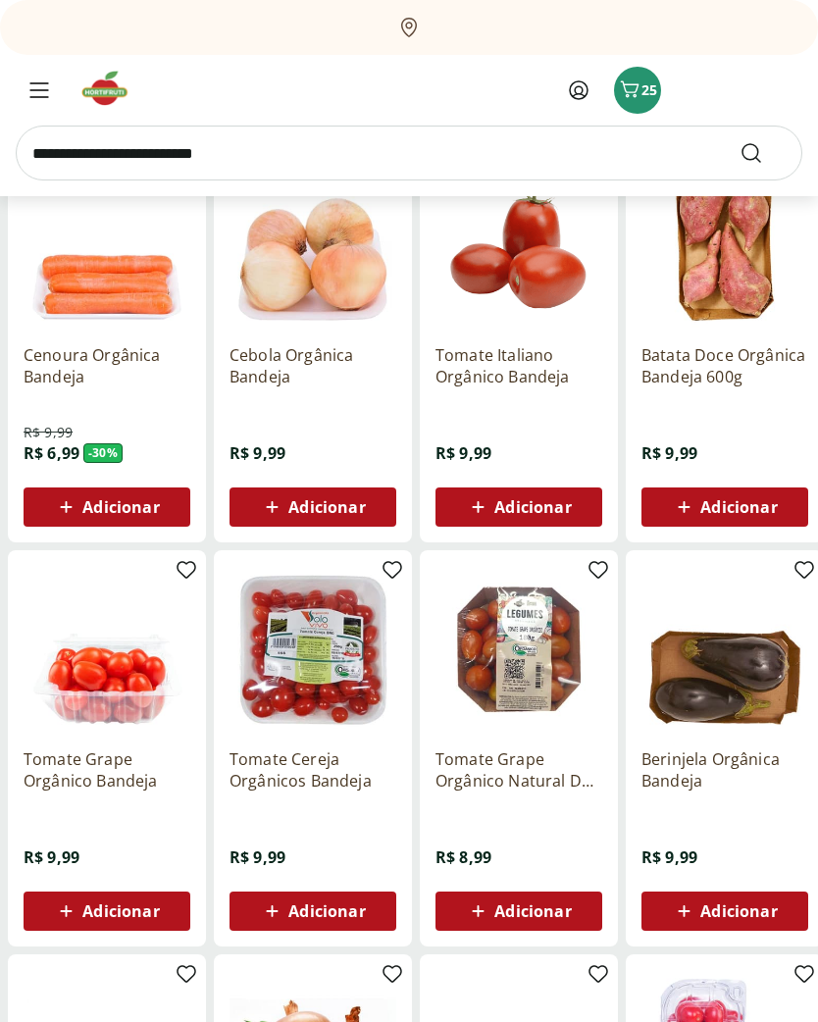
scroll to position [240, 0]
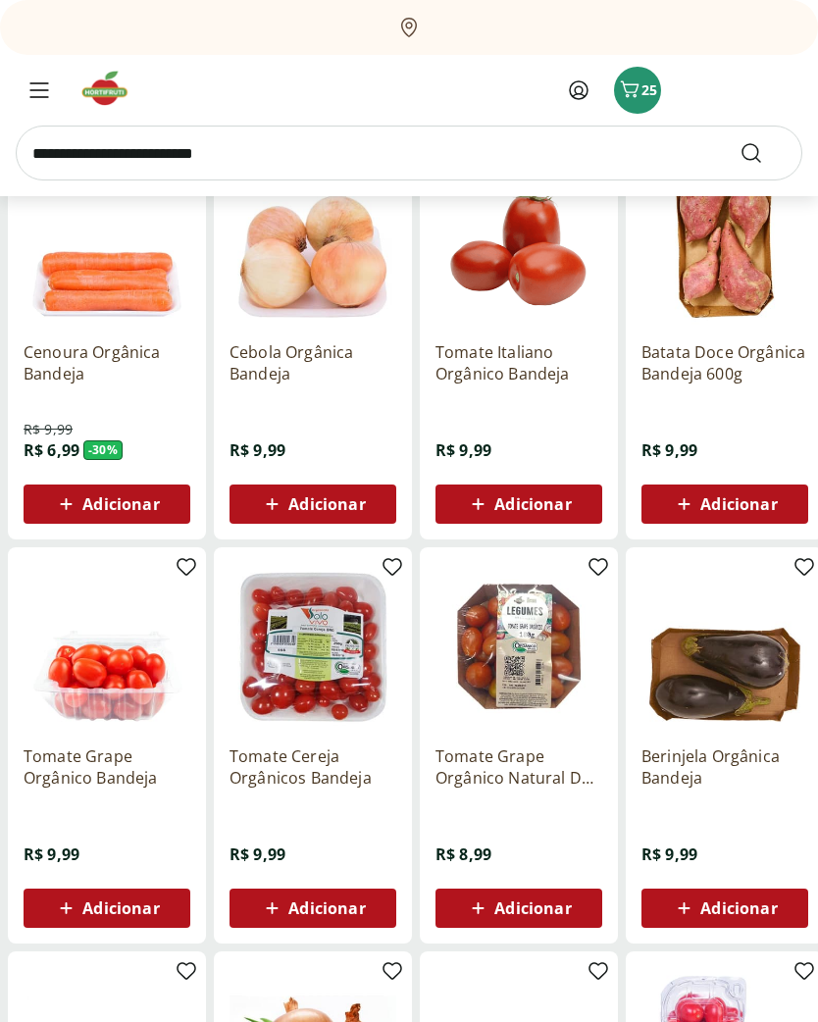
click at [521, 506] on span "Adicionar" at bounding box center [533, 505] width 77 height 16
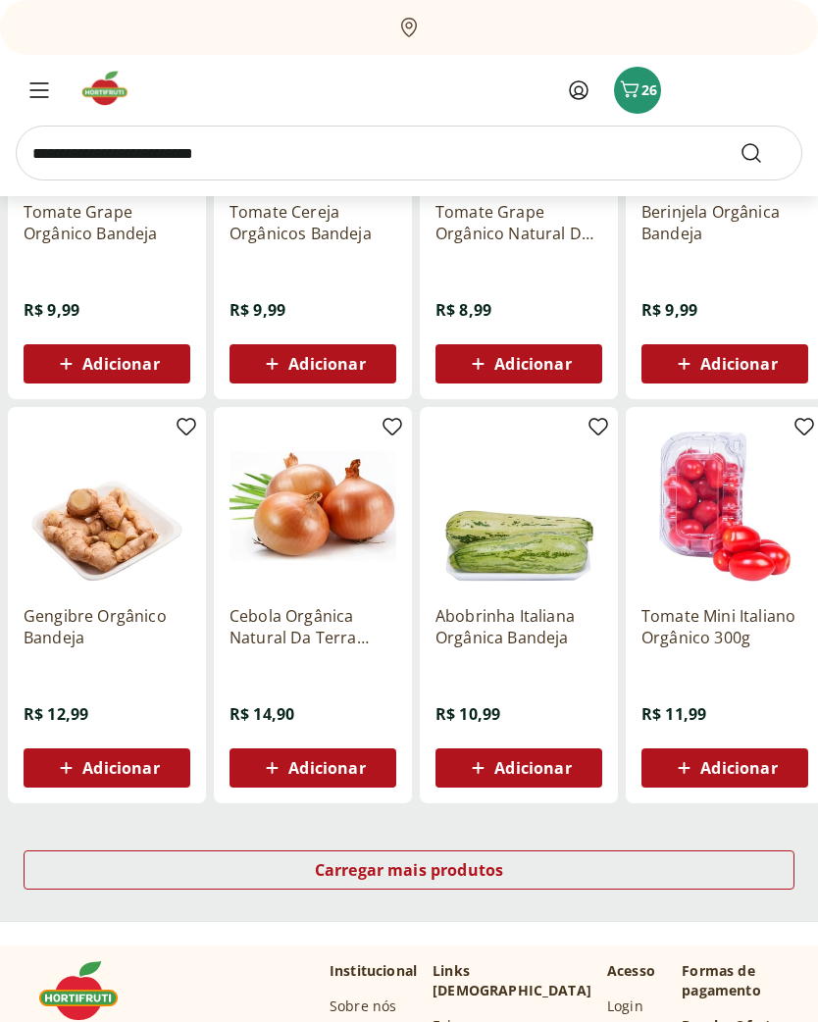
click at [552, 868] on div "Carregar mais produtos" at bounding box center [409, 871] width 771 height 39
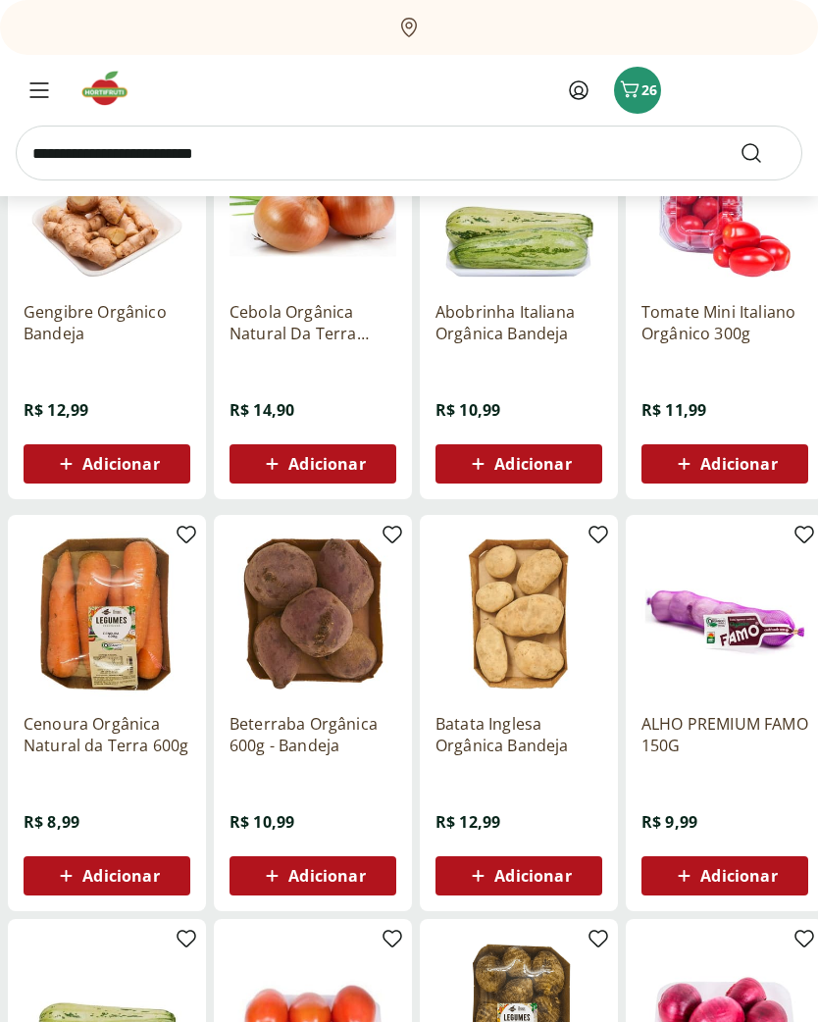
scroll to position [1092, 0]
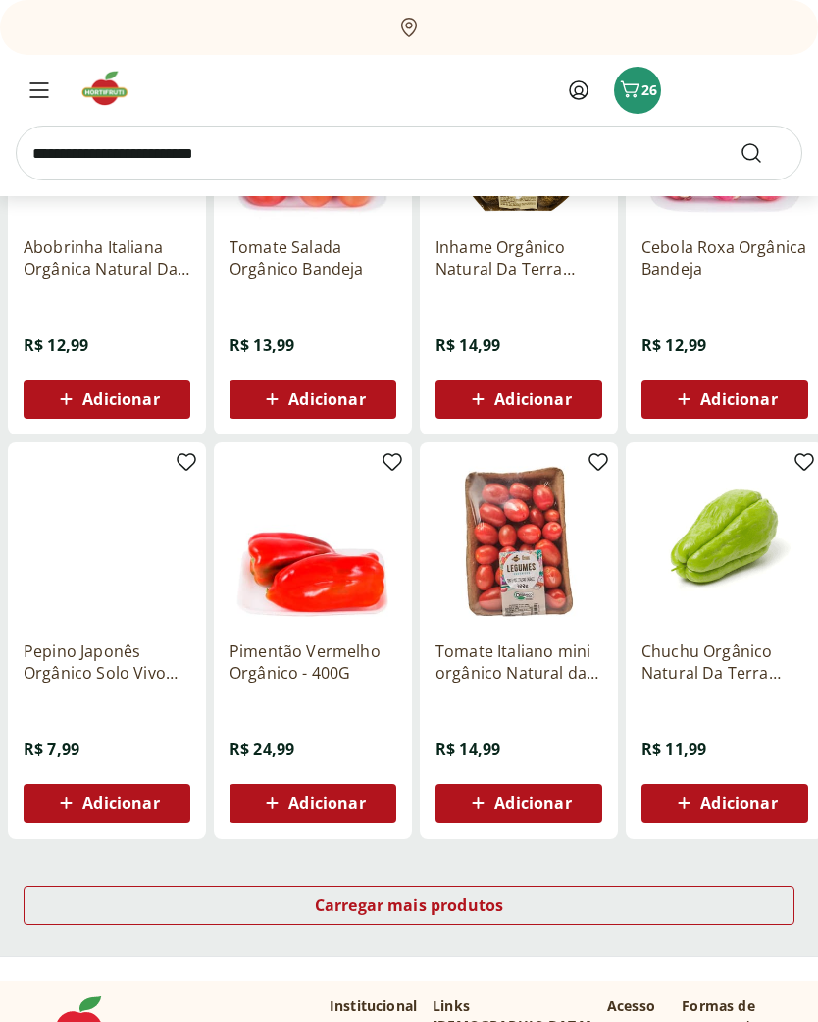
scroll to position [1977, 0]
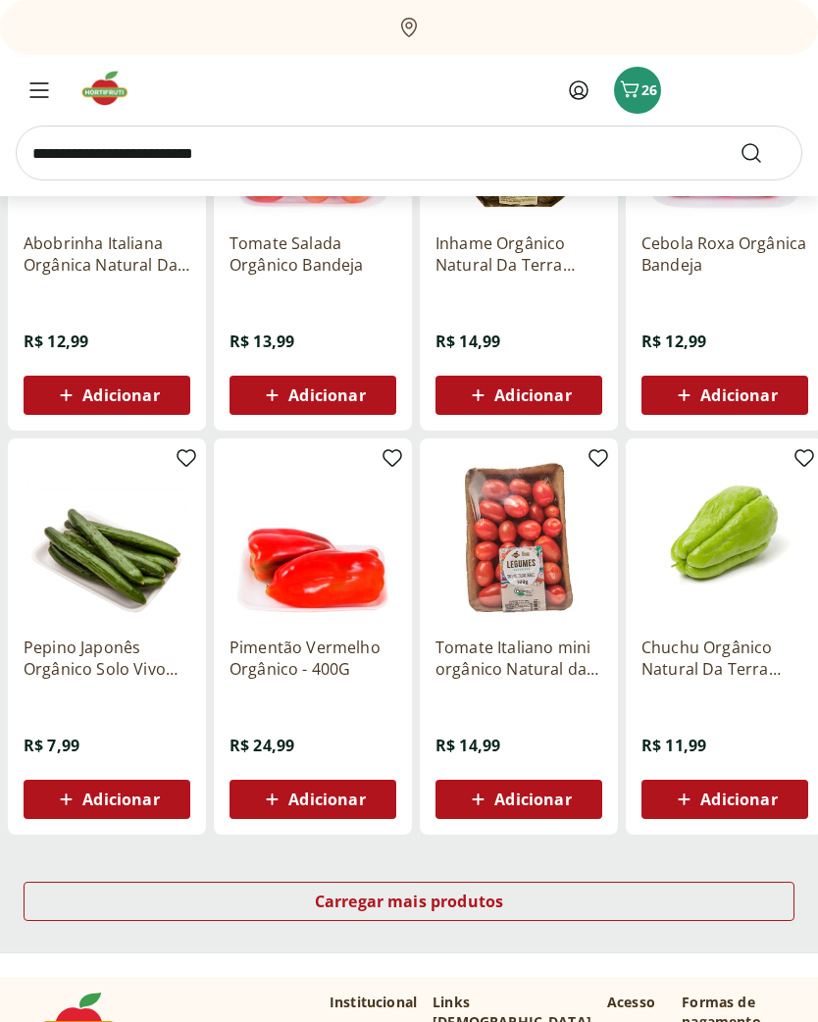
click at [595, 907] on div "Carregar mais produtos" at bounding box center [409, 901] width 771 height 39
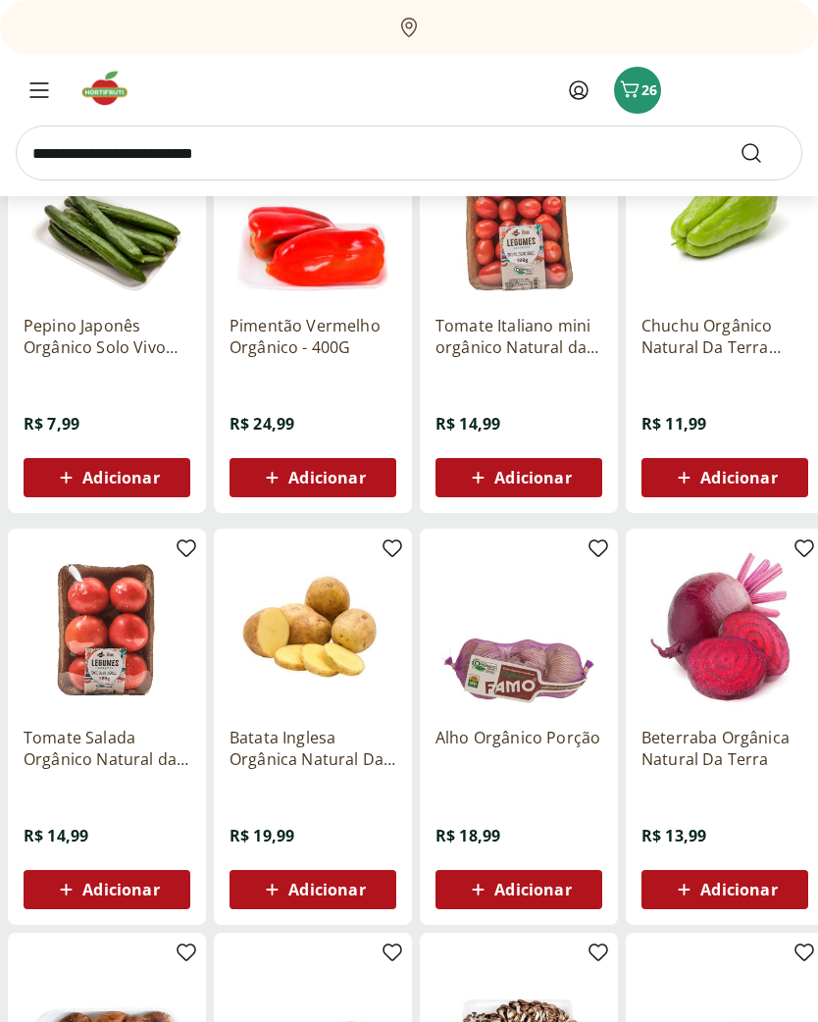
scroll to position [2297, 0]
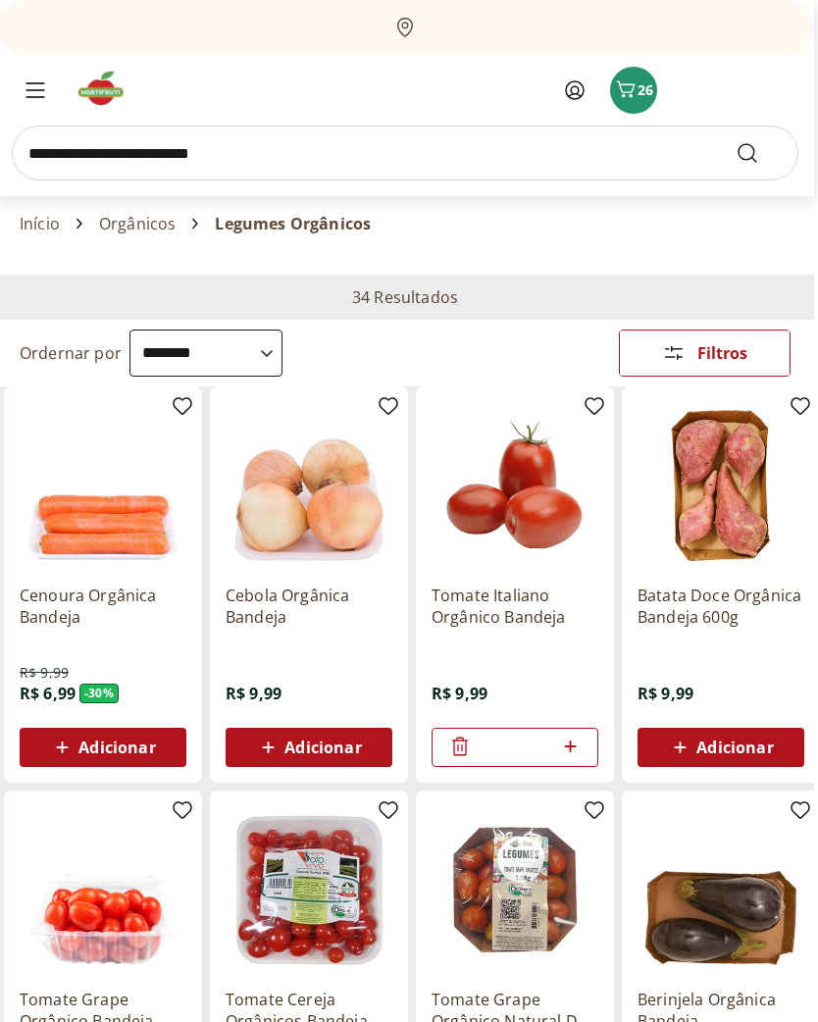
scroll to position [0, 3]
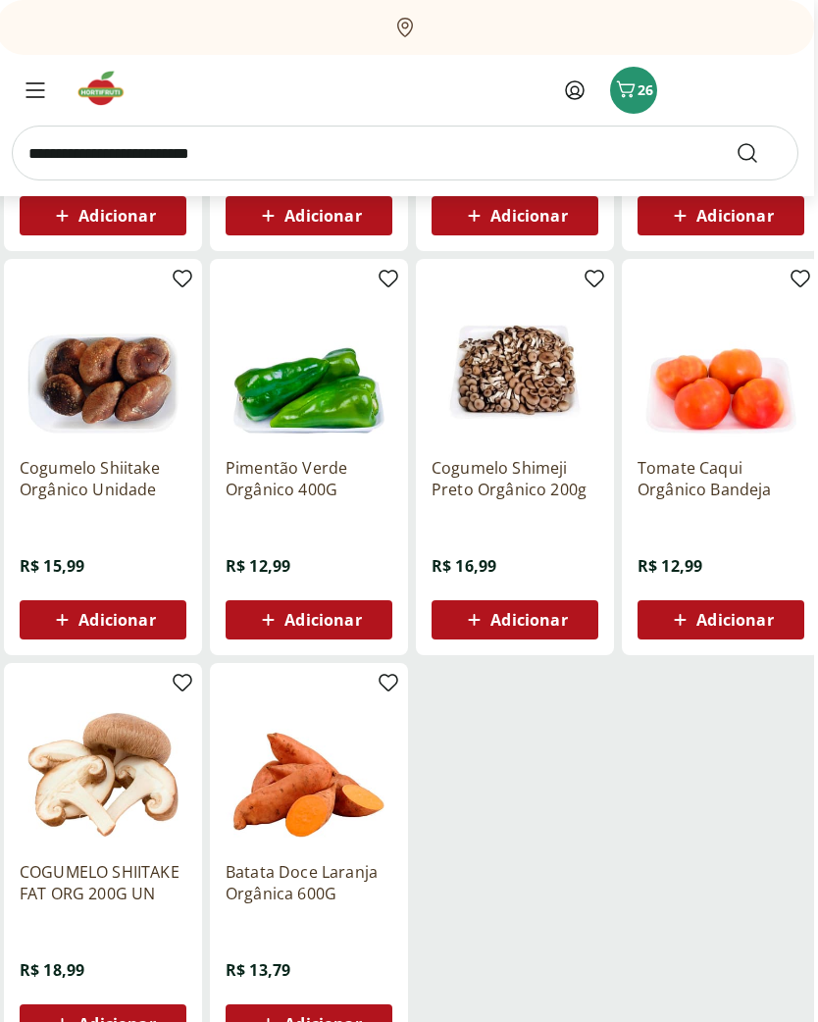
scroll to position [2972, 3]
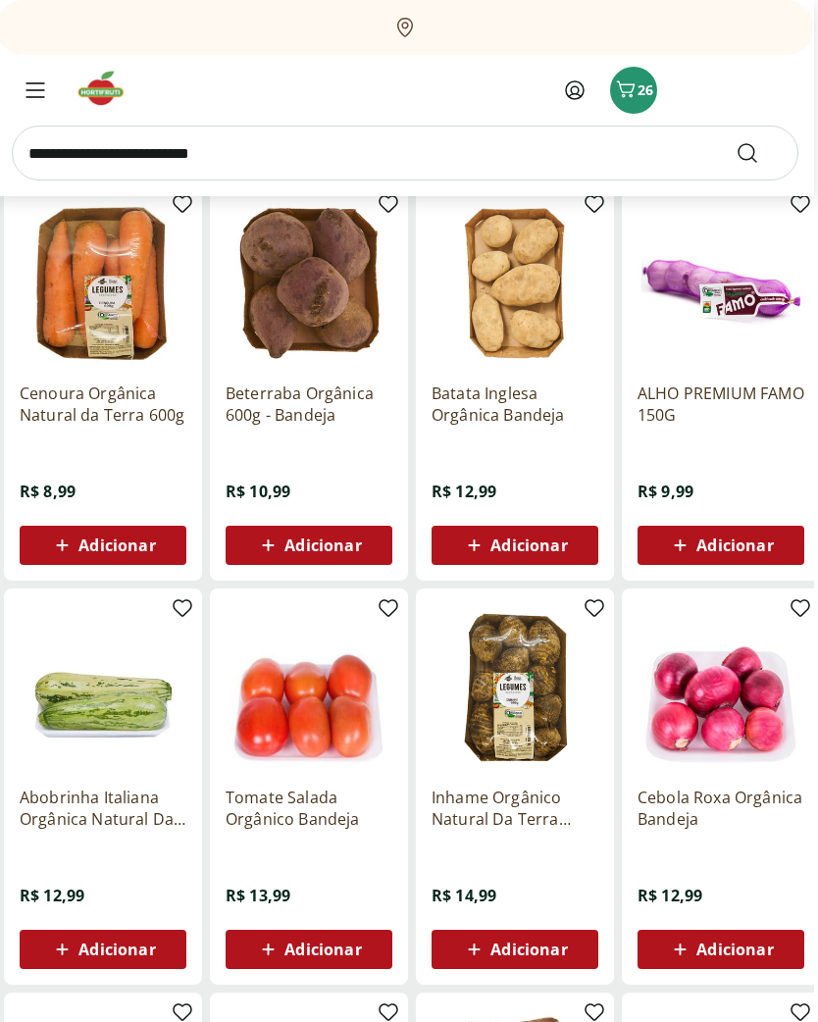
scroll to position [1422, 3]
click at [319, 945] on span "Adicionar" at bounding box center [324, 951] width 77 height 16
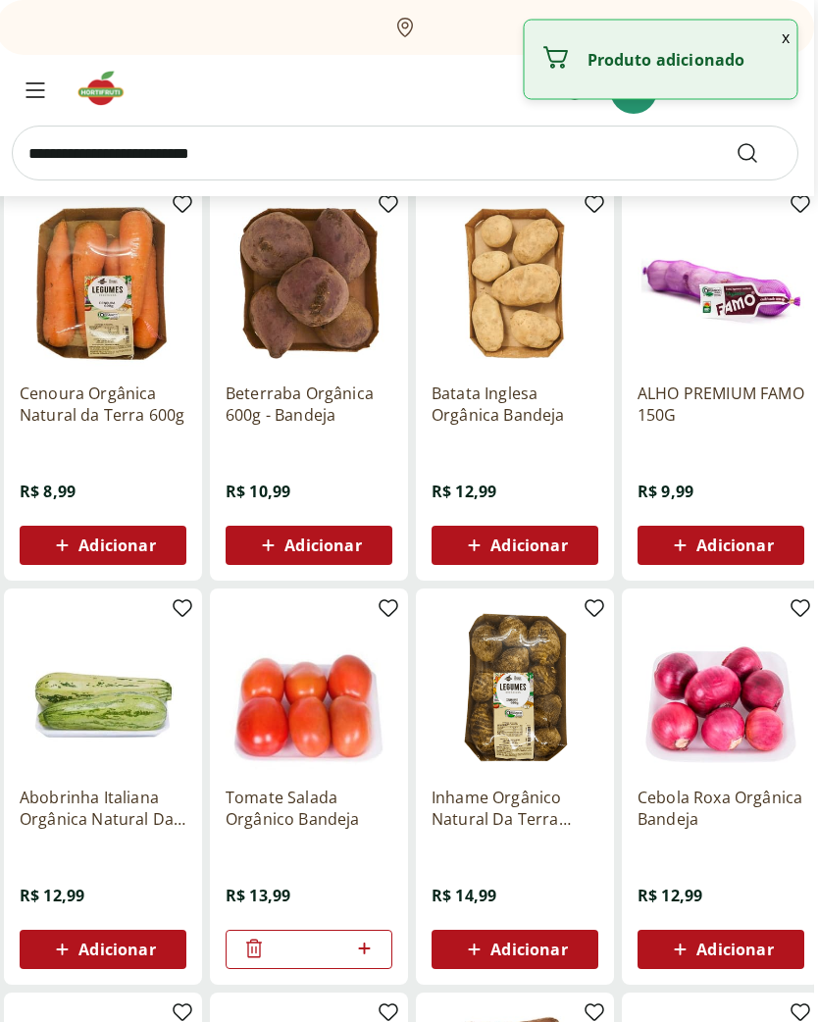
scroll to position [1423, 4]
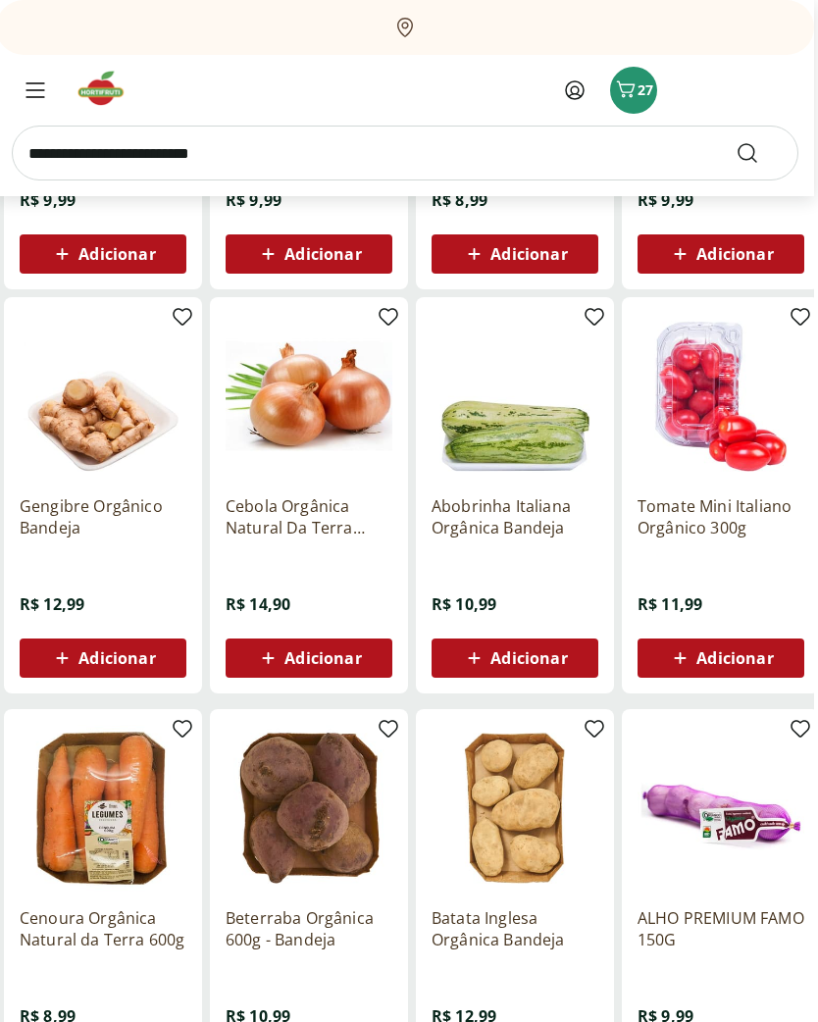
click at [39, 95] on icon "Menu" at bounding box center [36, 90] width 20 height 16
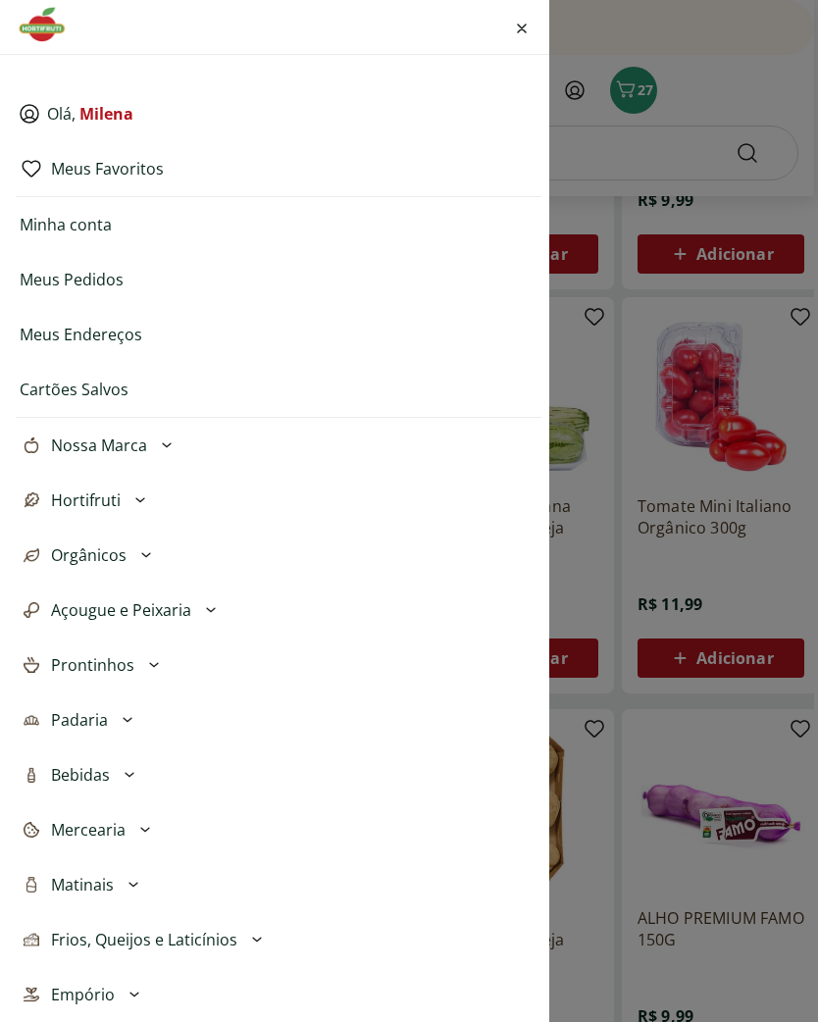
click at [142, 672] on icon at bounding box center [154, 666] width 24 height 24
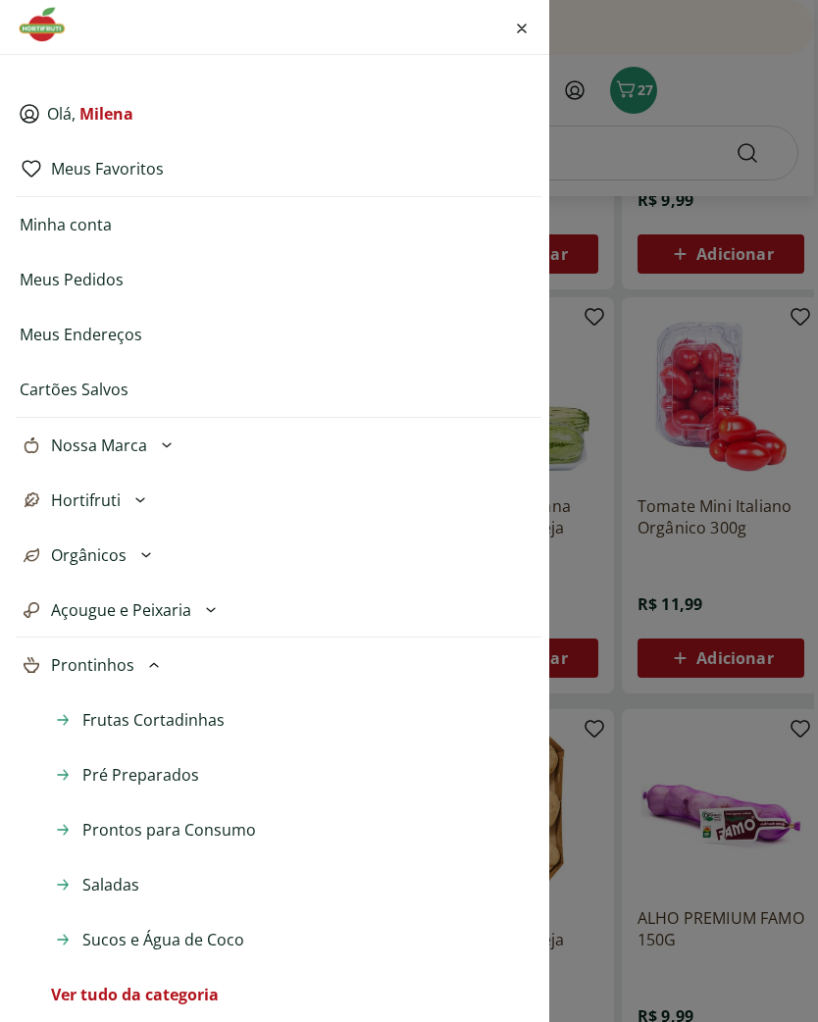
click at [120, 888] on span "Saladas" at bounding box center [110, 885] width 57 height 24
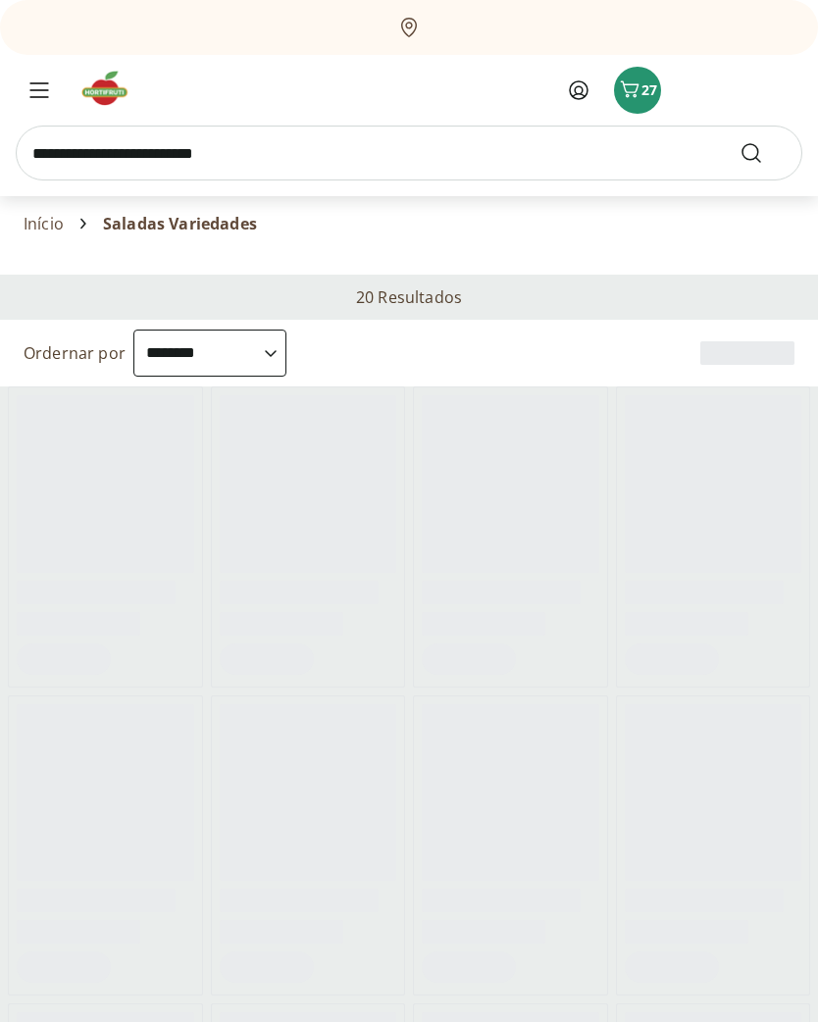
select select "**********"
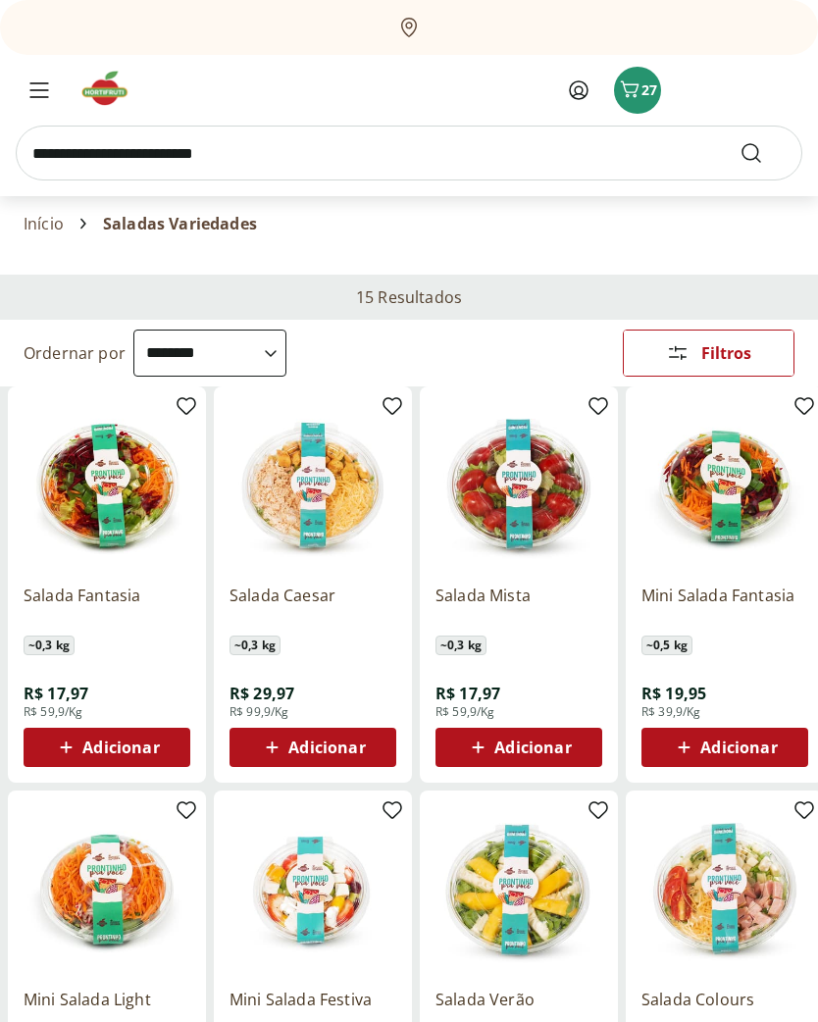
click at [38, 81] on span "Menu" at bounding box center [39, 90] width 24 height 24
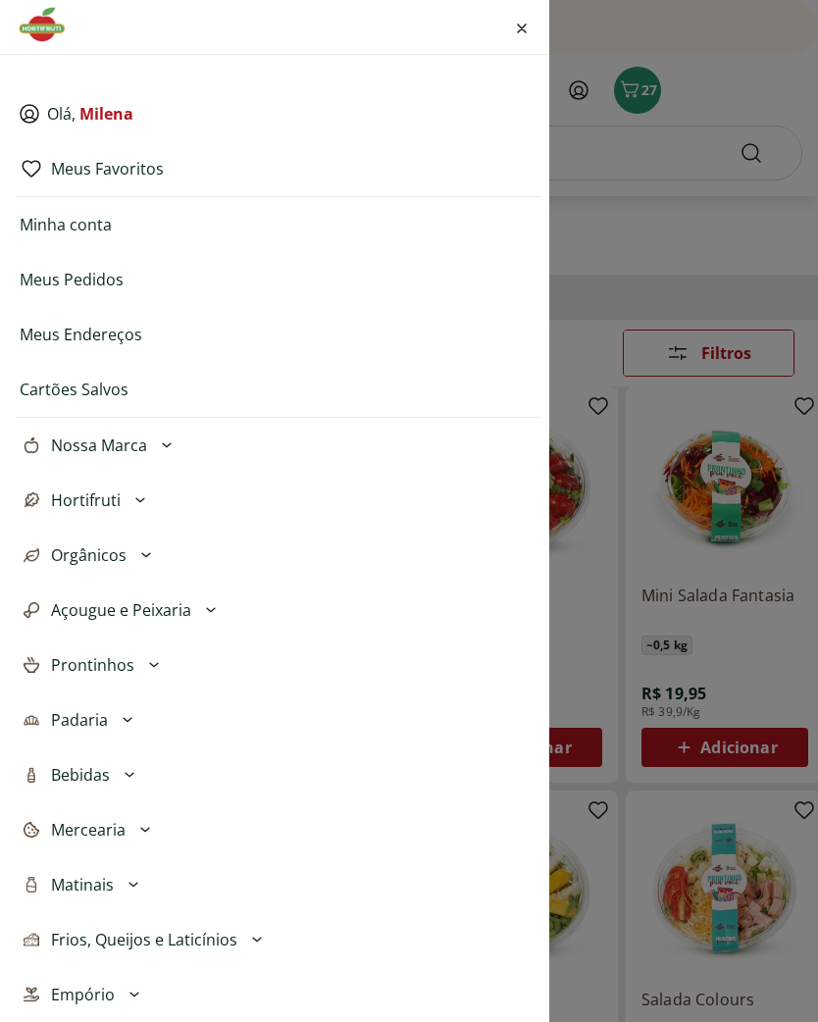
click at [154, 661] on icon at bounding box center [154, 666] width 24 height 24
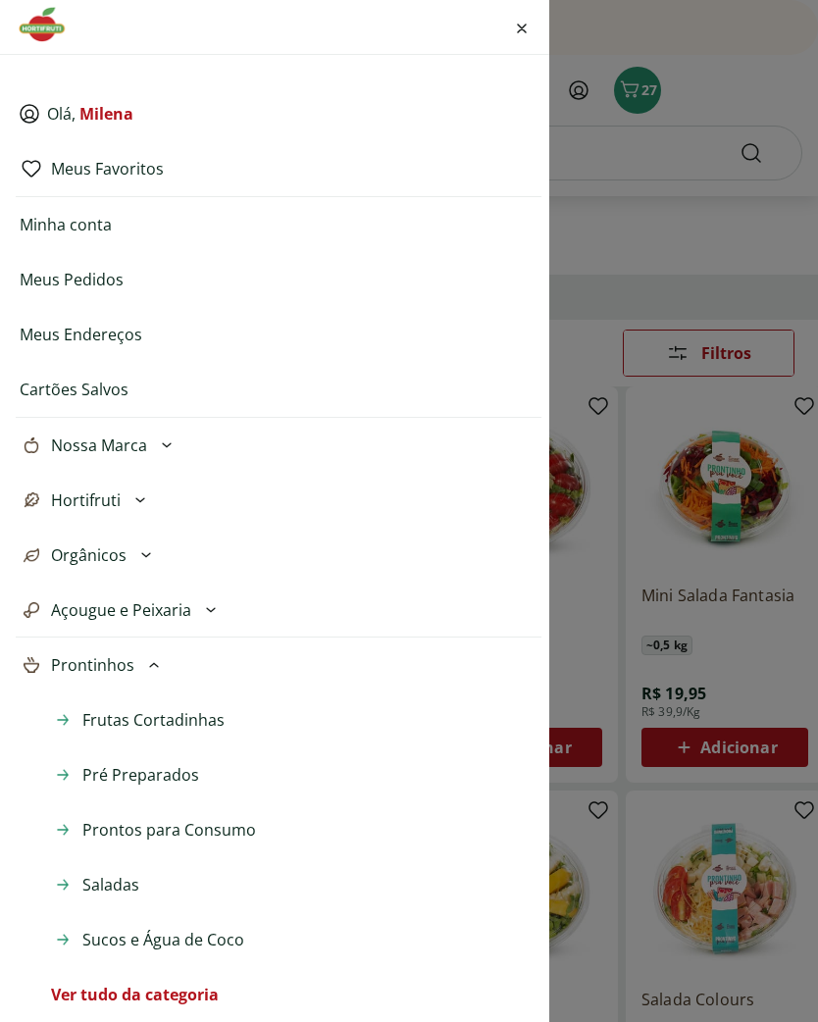
click at [157, 778] on span "Pré Preparados" at bounding box center [140, 775] width 117 height 24
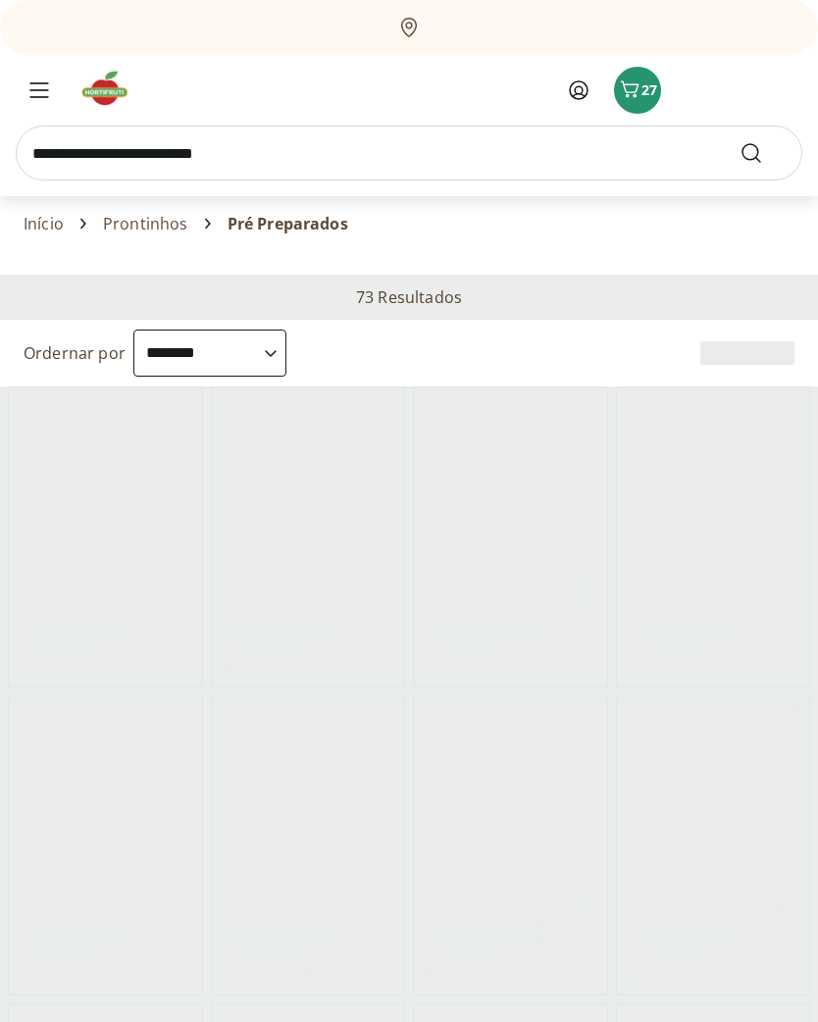
select select "**********"
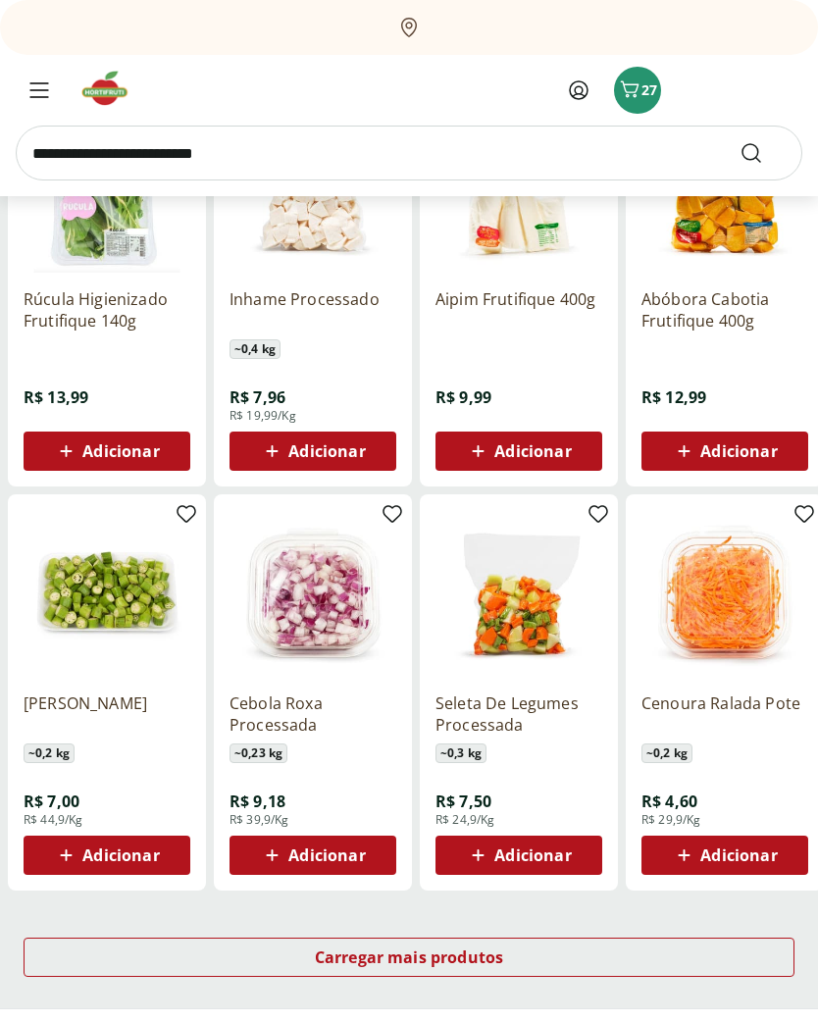
click at [543, 953] on div "Carregar mais produtos" at bounding box center [409, 958] width 771 height 39
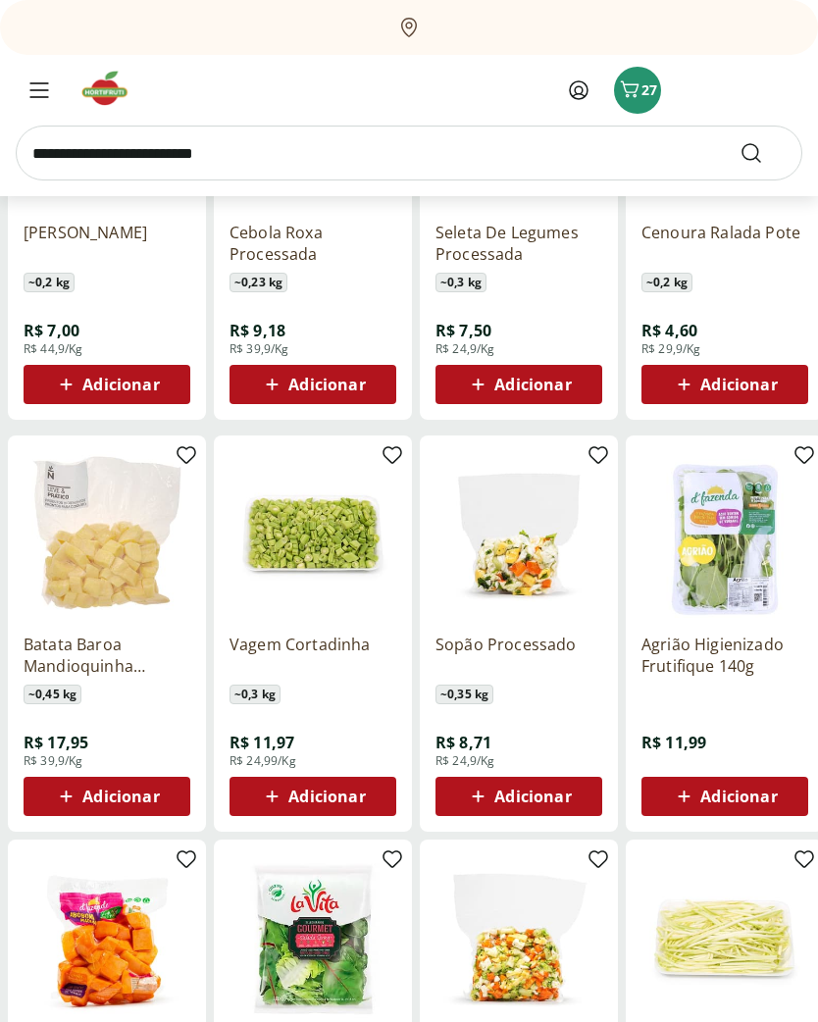
scroll to position [1174, 0]
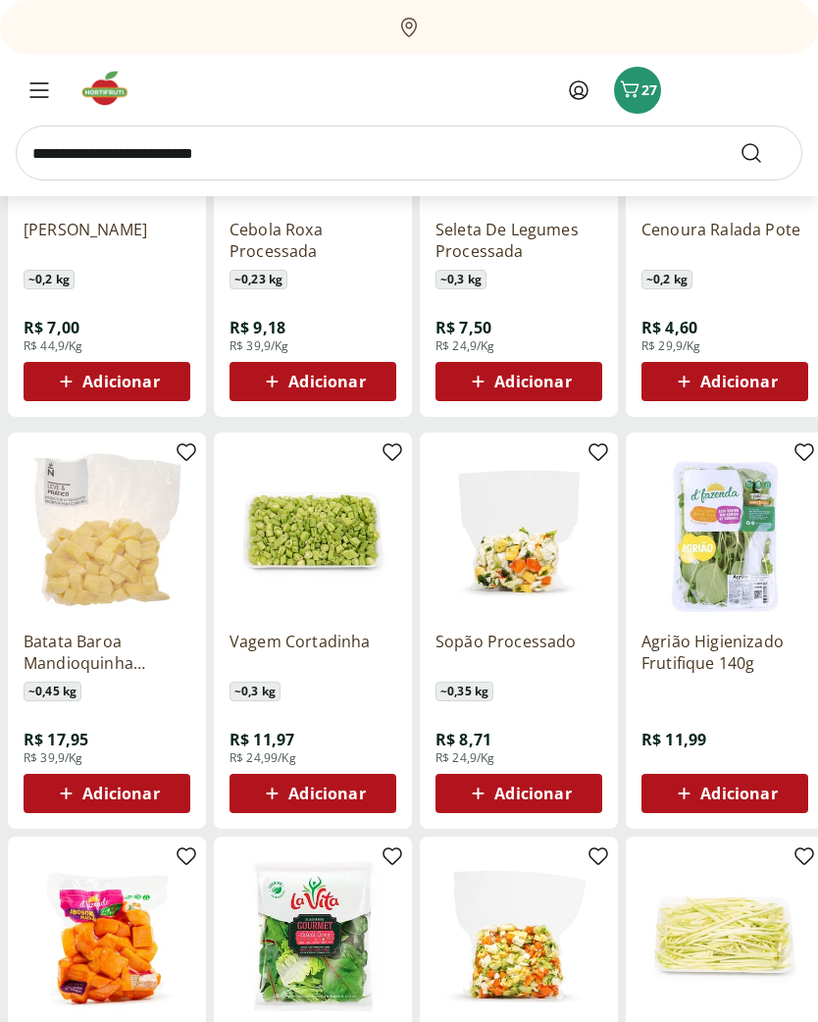
click at [726, 792] on span "Adicionar" at bounding box center [739, 795] width 77 height 16
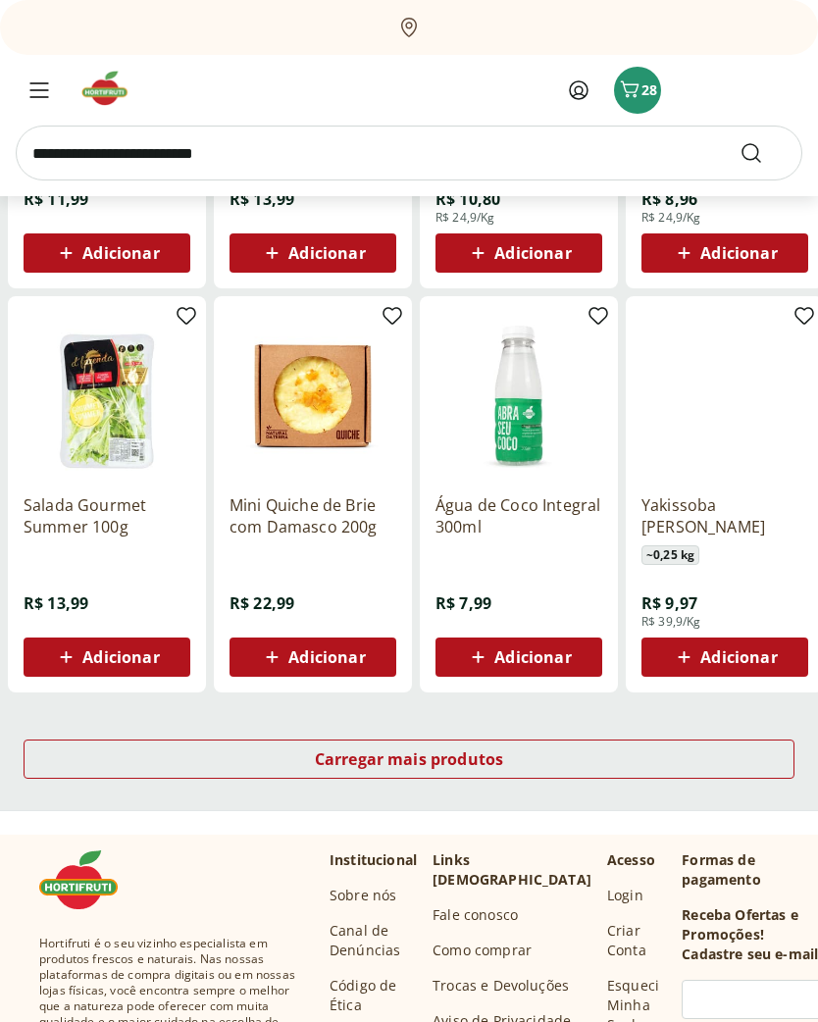
scroll to position [2133, 0]
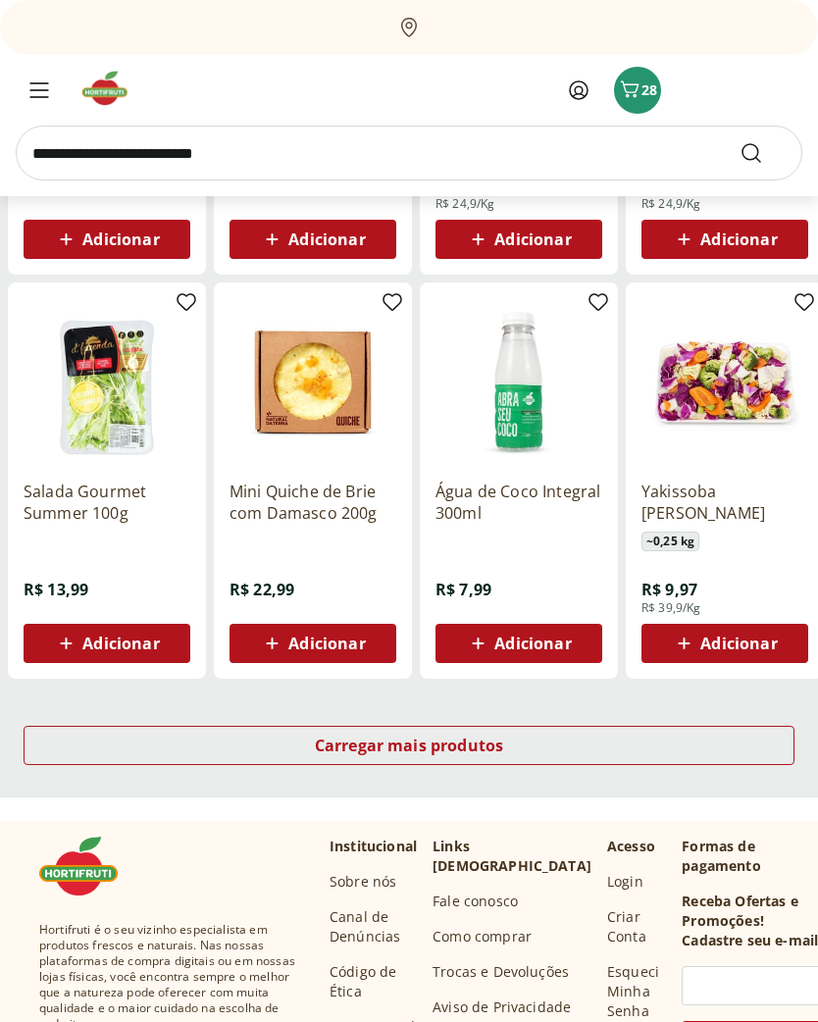
click at [665, 752] on div "Carregar mais produtos" at bounding box center [409, 745] width 771 height 39
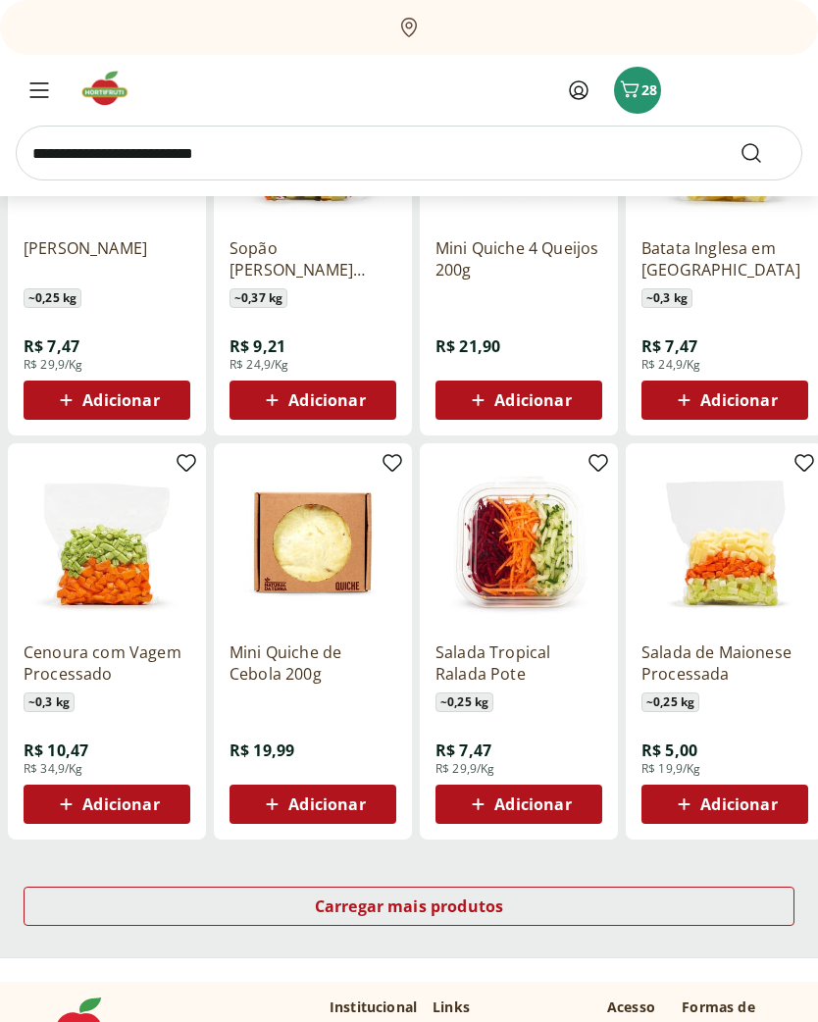
click at [620, 904] on div "Carregar mais produtos" at bounding box center [409, 907] width 771 height 39
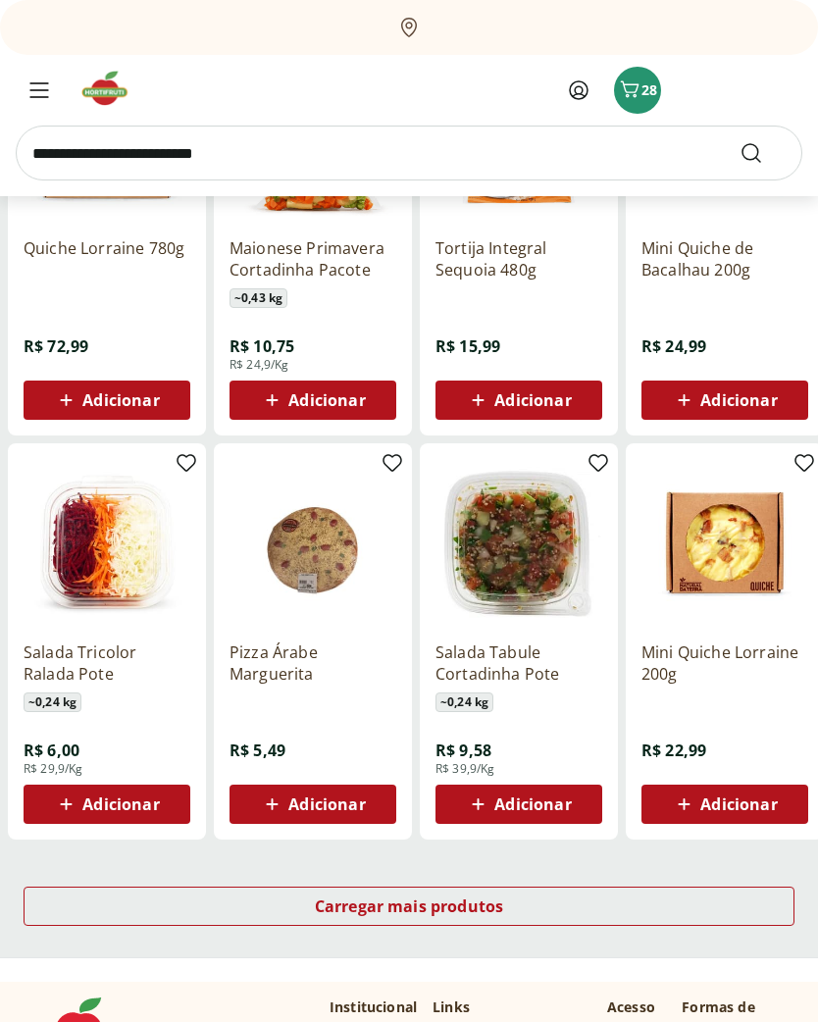
scroll to position [4414, 0]
click at [610, 912] on div "Carregar mais produtos" at bounding box center [409, 906] width 771 height 39
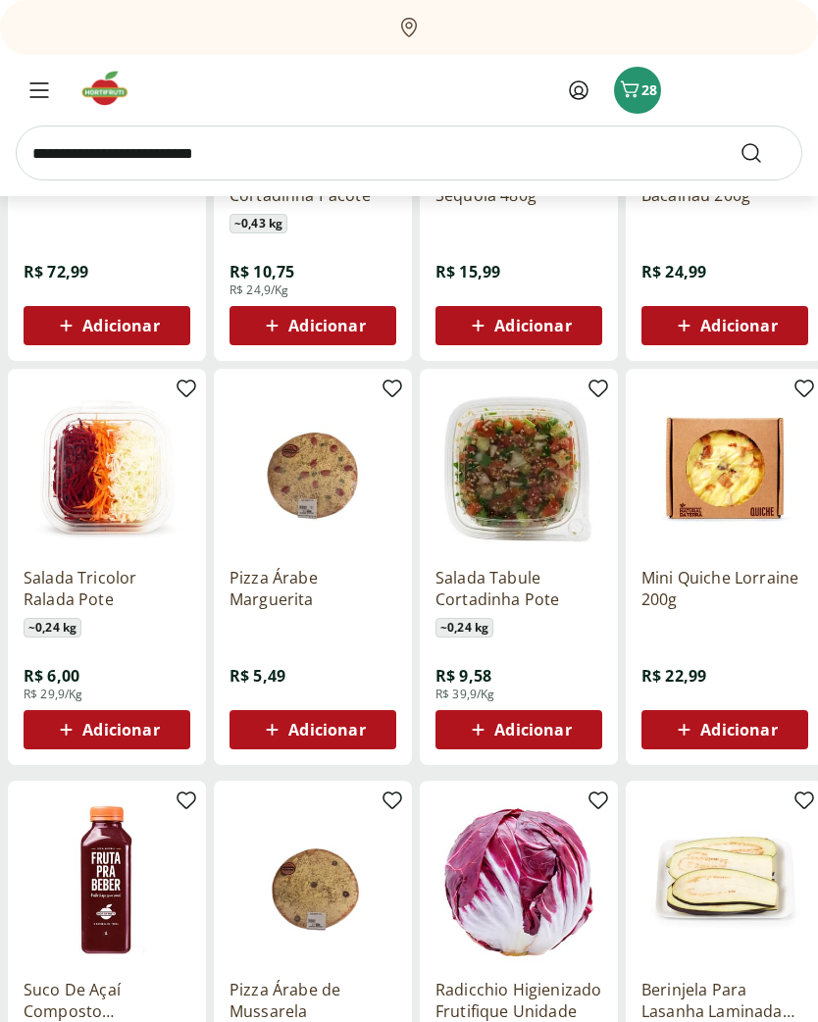
scroll to position [4485, 0]
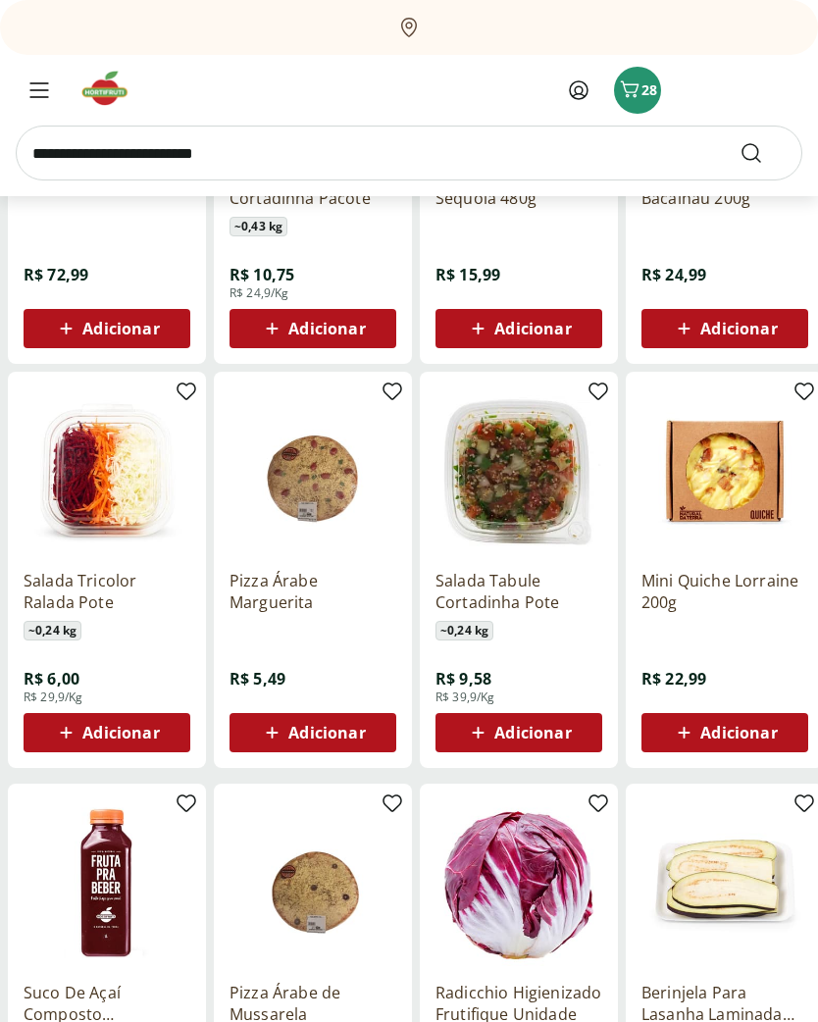
click at [275, 151] on input "search" at bounding box center [409, 153] width 787 height 55
type input "*******"
click at [763, 153] on button "Submit Search" at bounding box center [763, 153] width 47 height 24
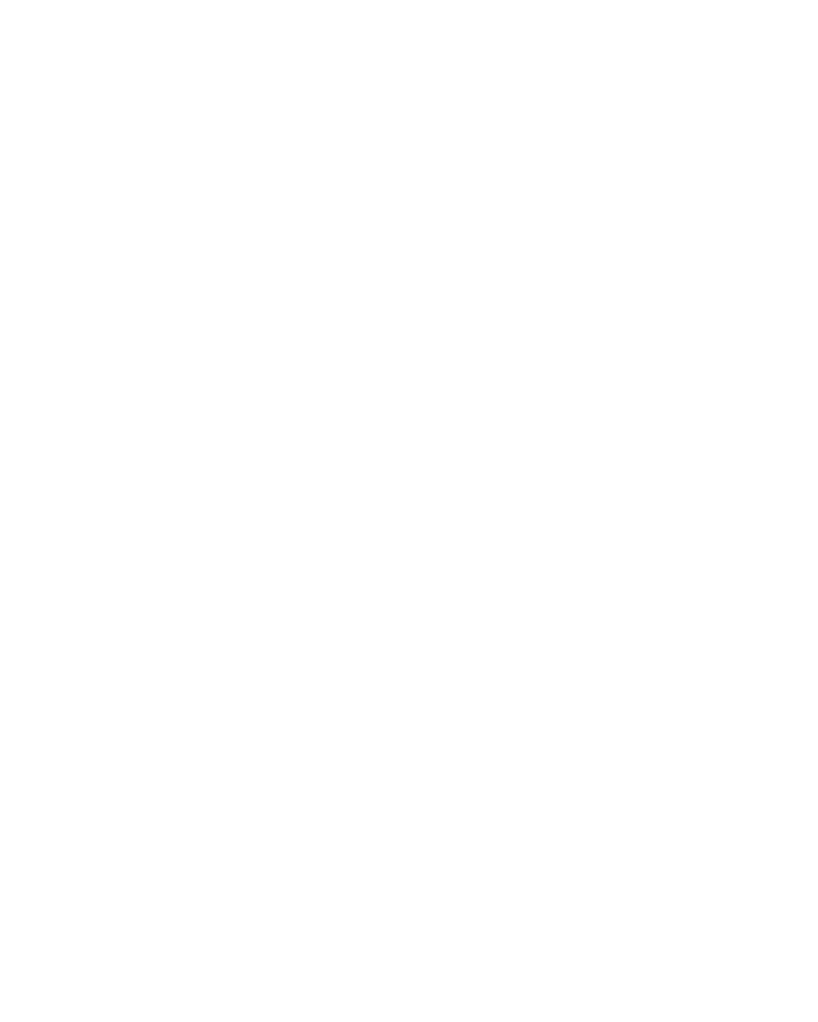
select select "**********"
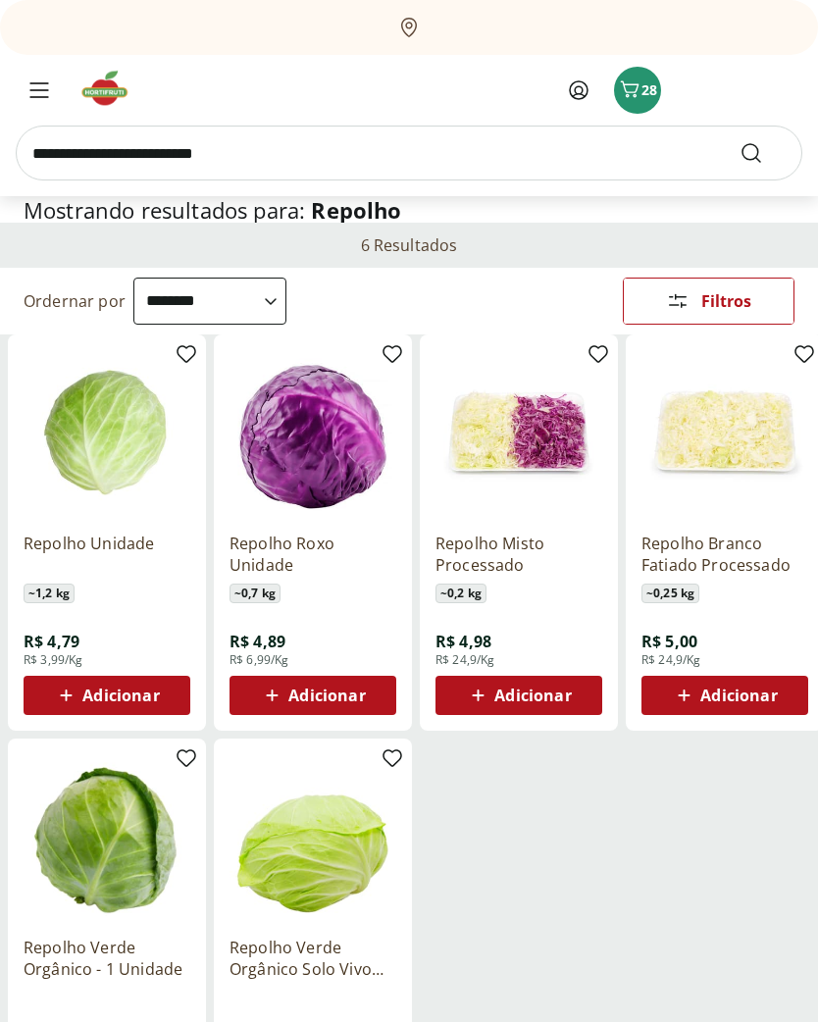
click at [531, 692] on span "Adicionar" at bounding box center [533, 697] width 77 height 16
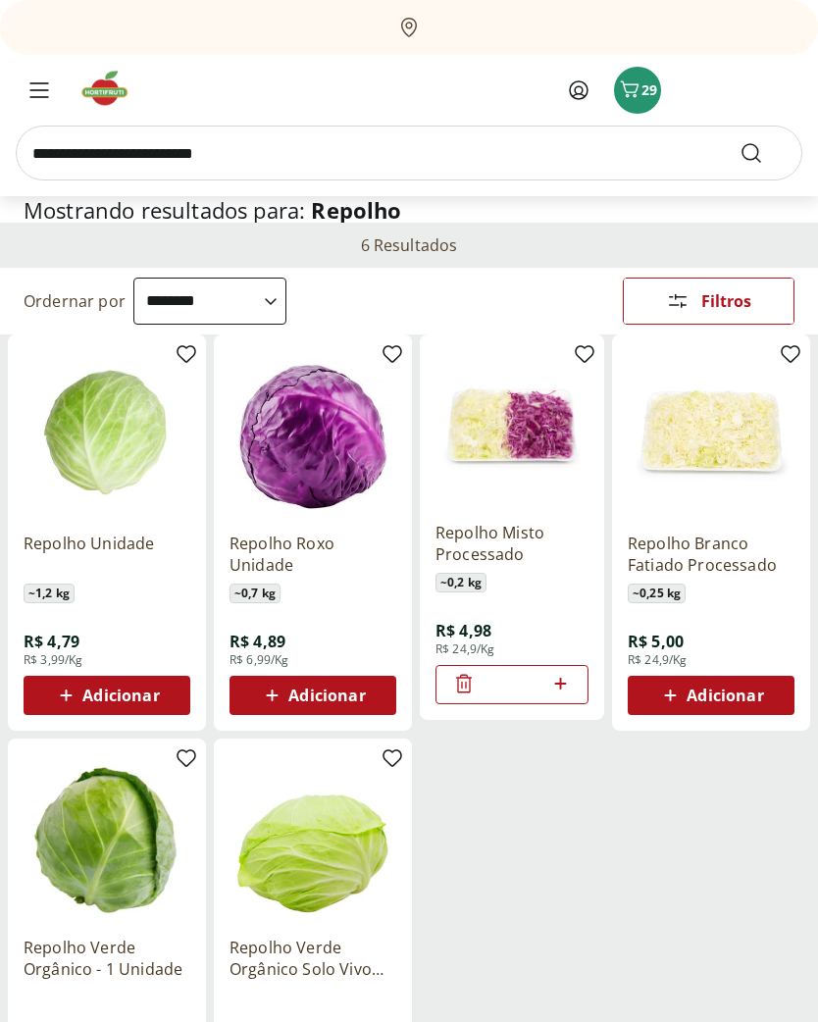
scroll to position [53, 0]
click at [39, 96] on icon "Menu" at bounding box center [38, 90] width 17 height 14
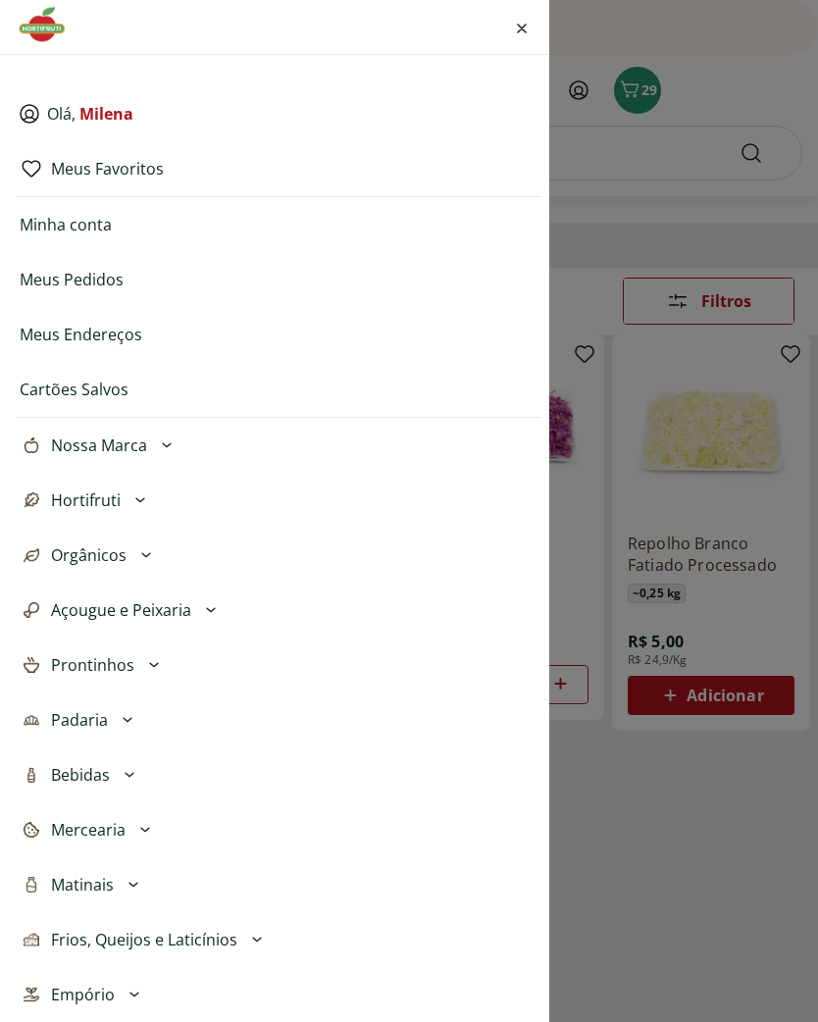
click at [151, 674] on icon at bounding box center [154, 666] width 24 height 24
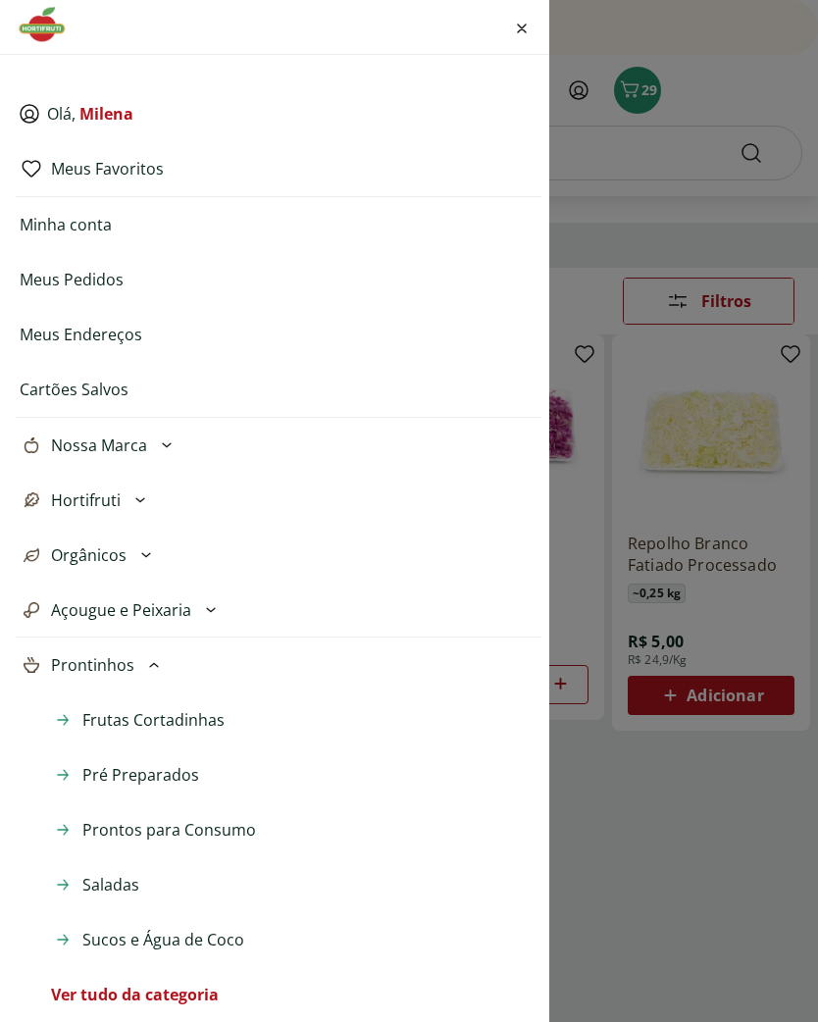
click at [133, 498] on icon at bounding box center [141, 501] width 24 height 24
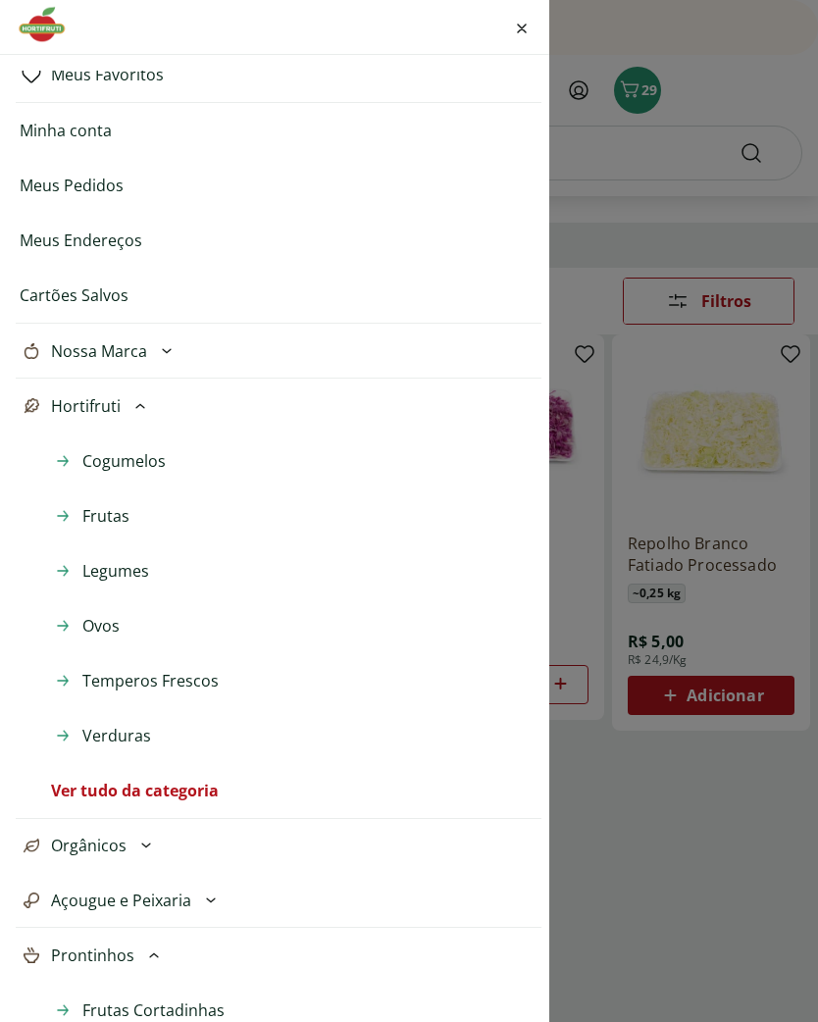
scroll to position [106, 0]
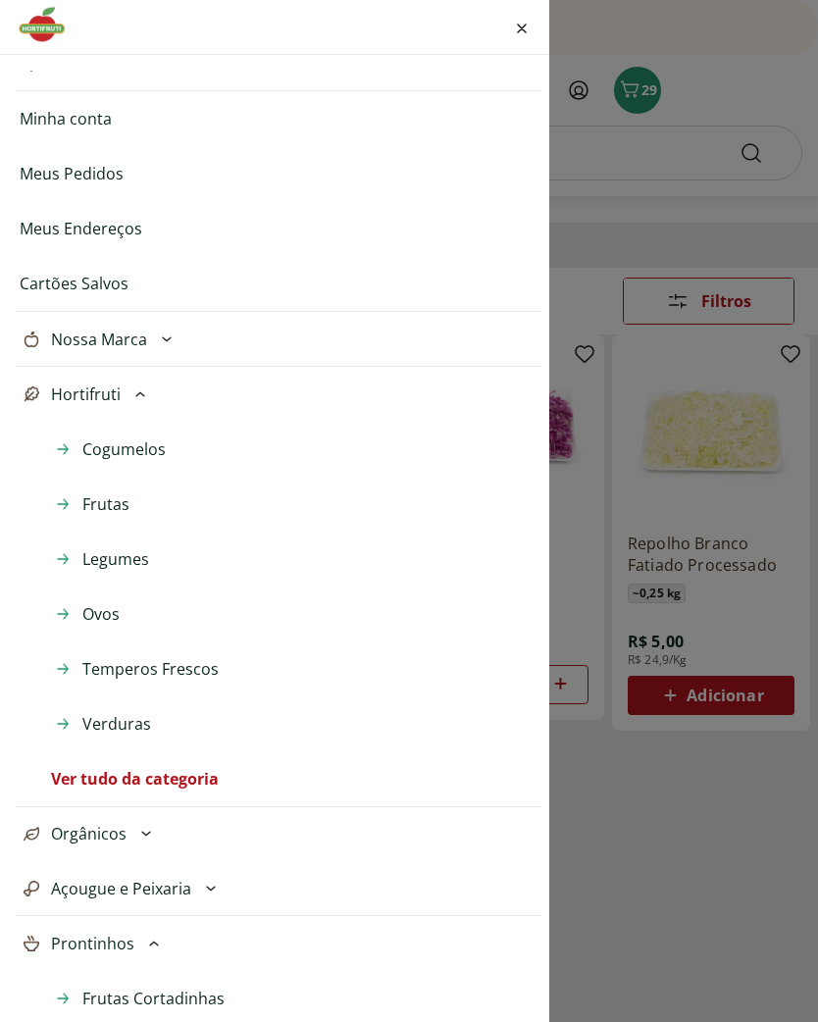
click at [146, 837] on icon at bounding box center [146, 834] width 24 height 24
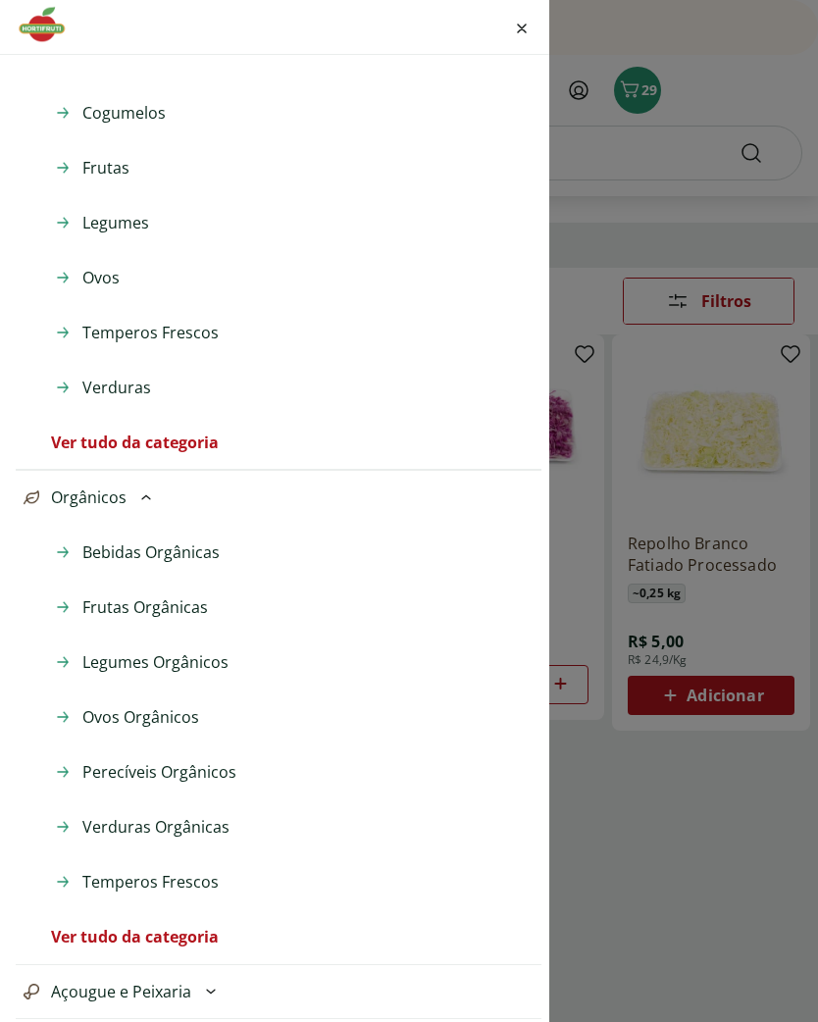
scroll to position [444, 0]
click at [83, 499] on span "Orgânicos" at bounding box center [89, 497] width 76 height 24
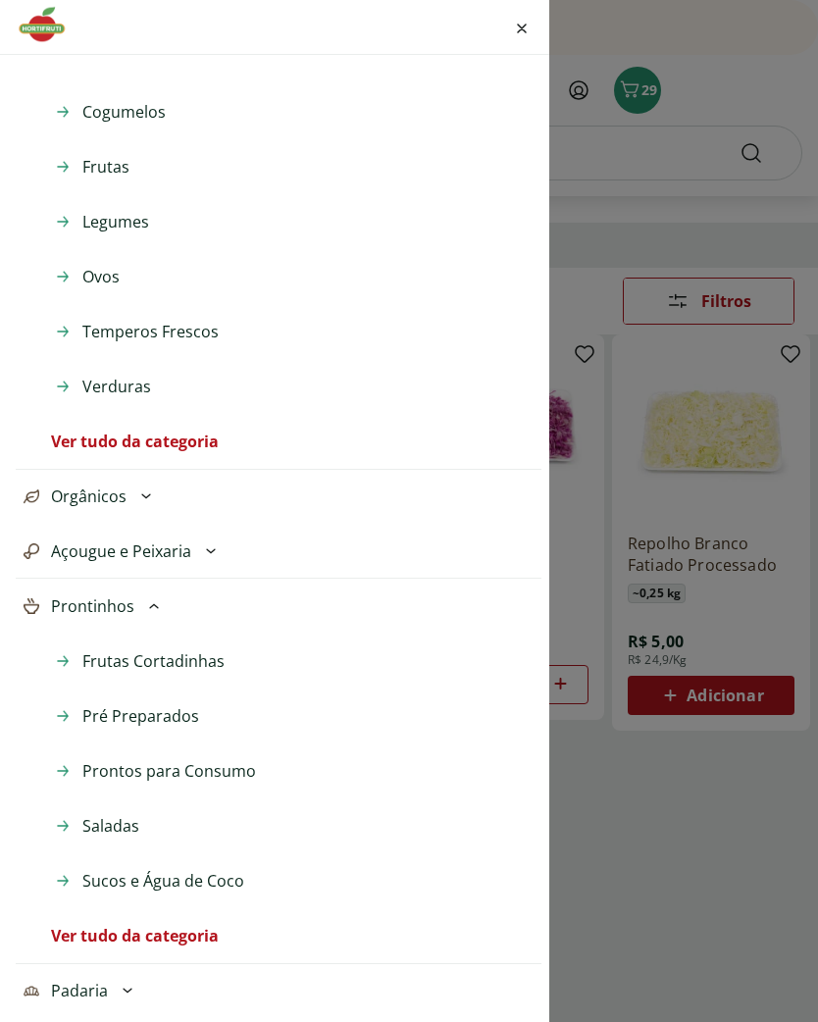
click at [518, 26] on icon "Fechar menu" at bounding box center [522, 29] width 10 height 10
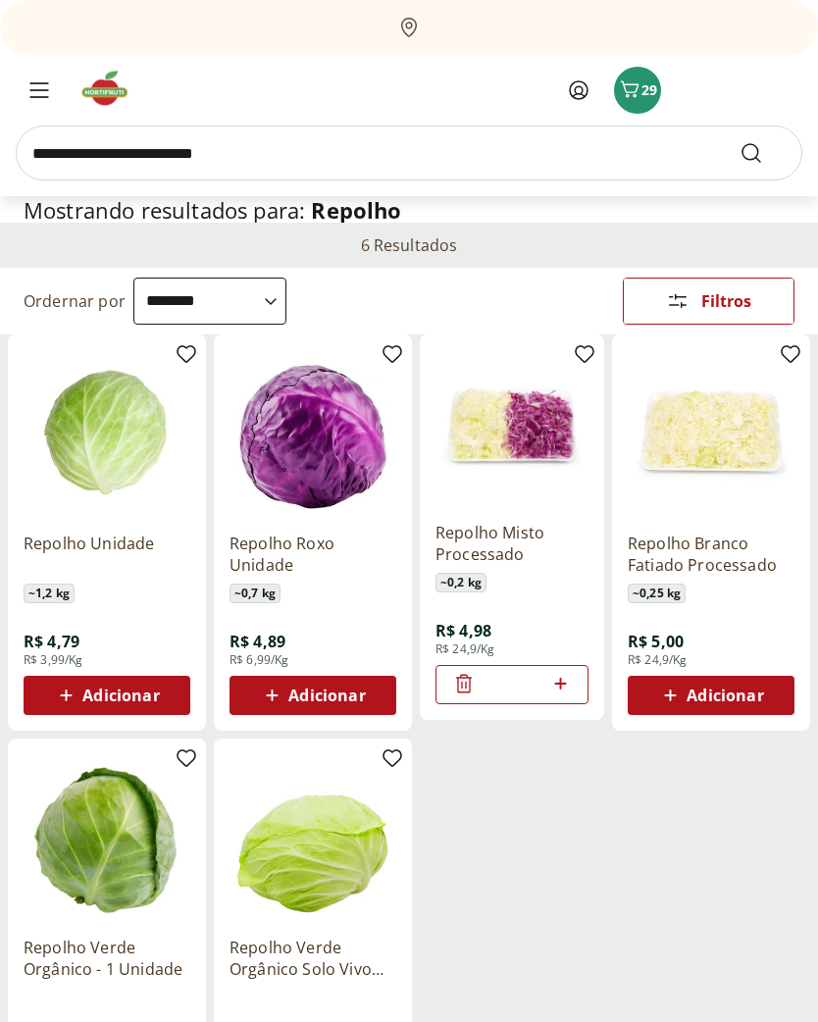
scroll to position [0, 0]
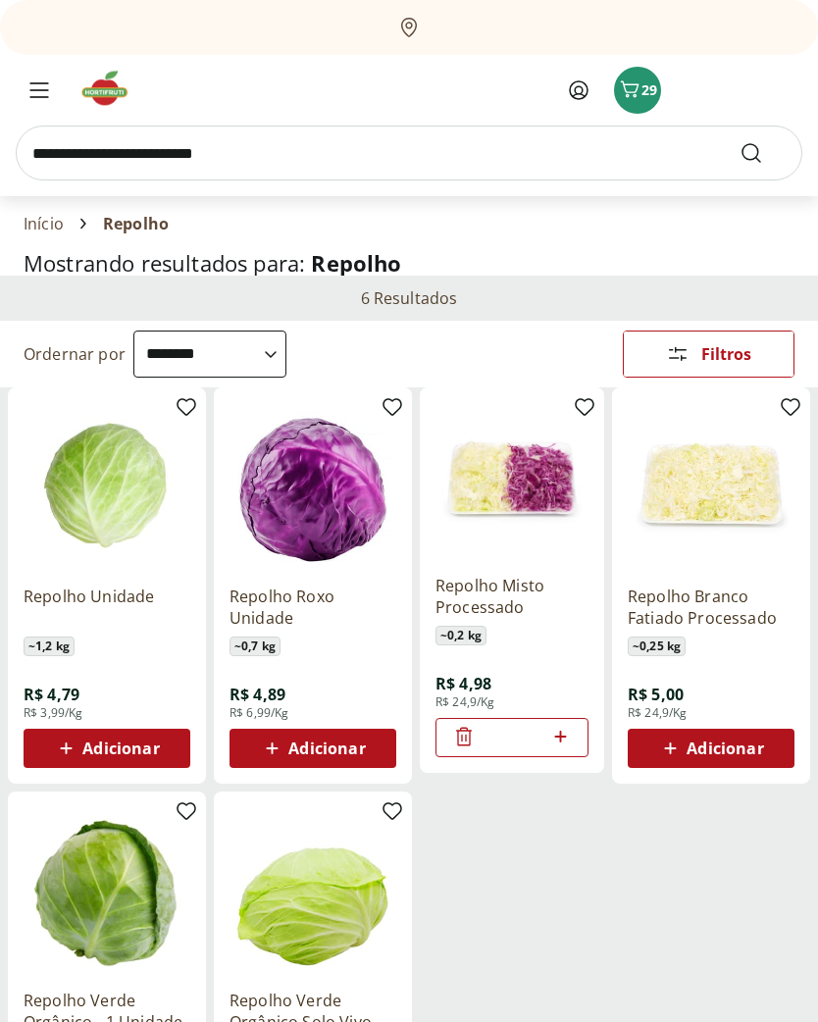
click at [38, 92] on icon "Menu" at bounding box center [39, 90] width 20 height 16
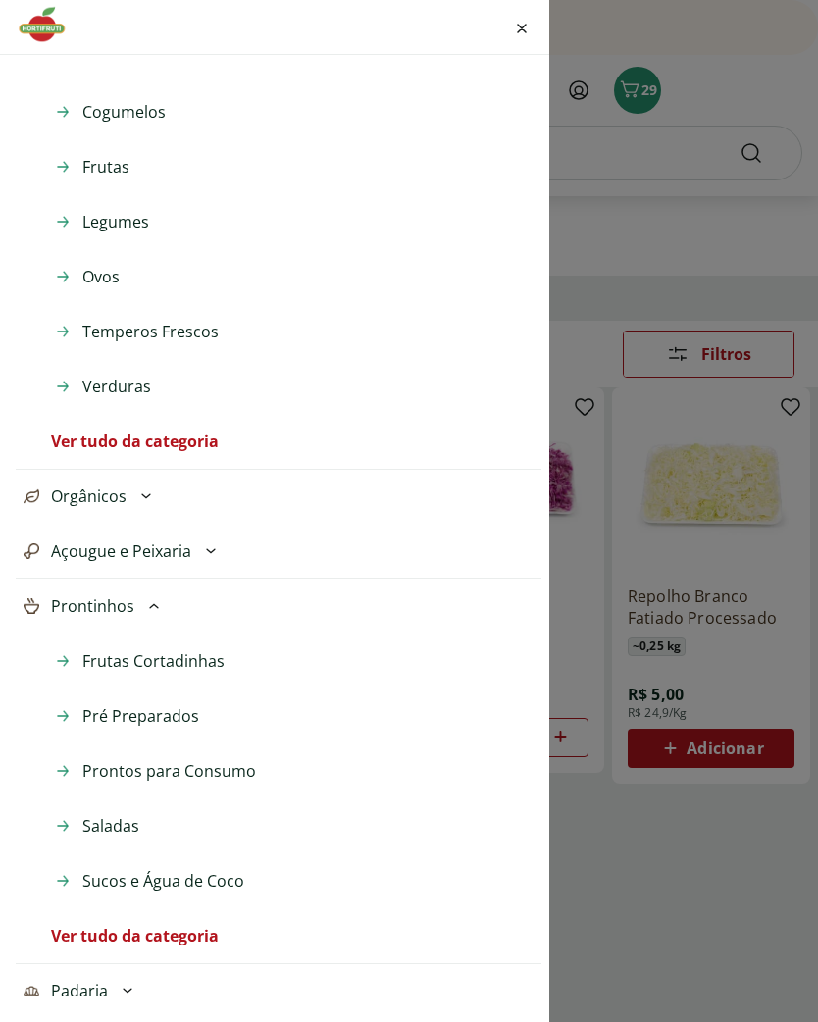
click at [111, 497] on span "Orgânicos" at bounding box center [89, 497] width 76 height 24
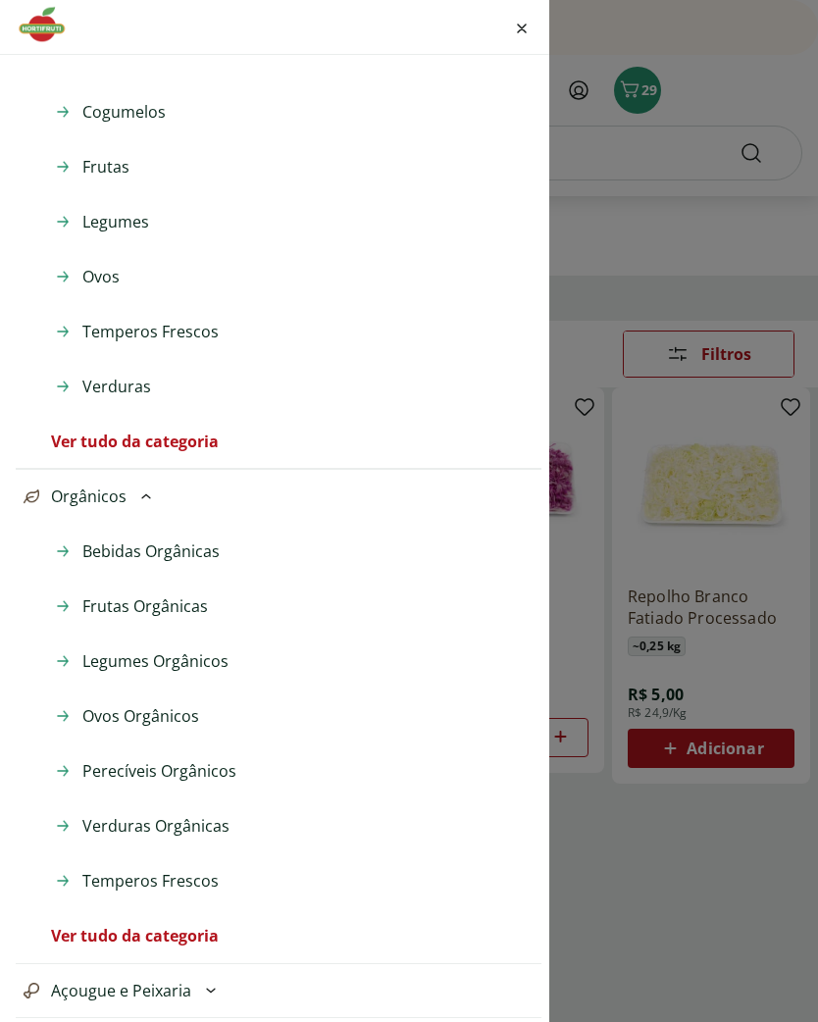
click at [191, 777] on span "Perecíveis Orgânicos" at bounding box center [159, 771] width 154 height 24
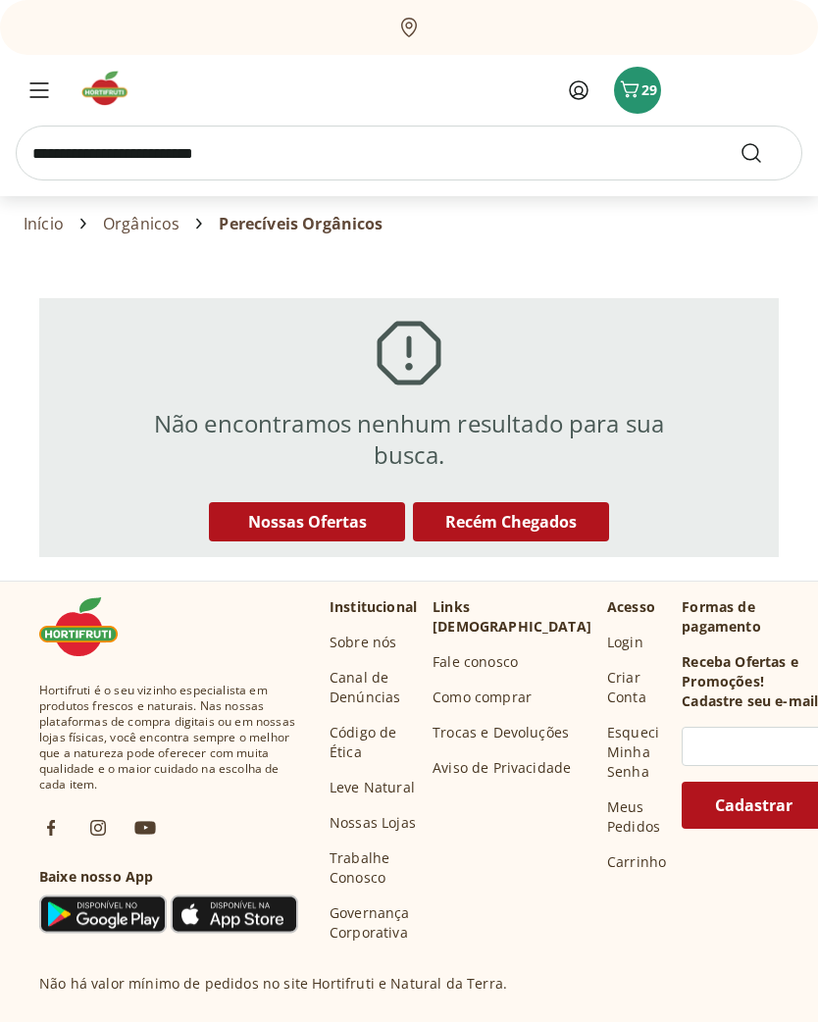
click at [46, 90] on icon "Menu" at bounding box center [38, 90] width 17 height 14
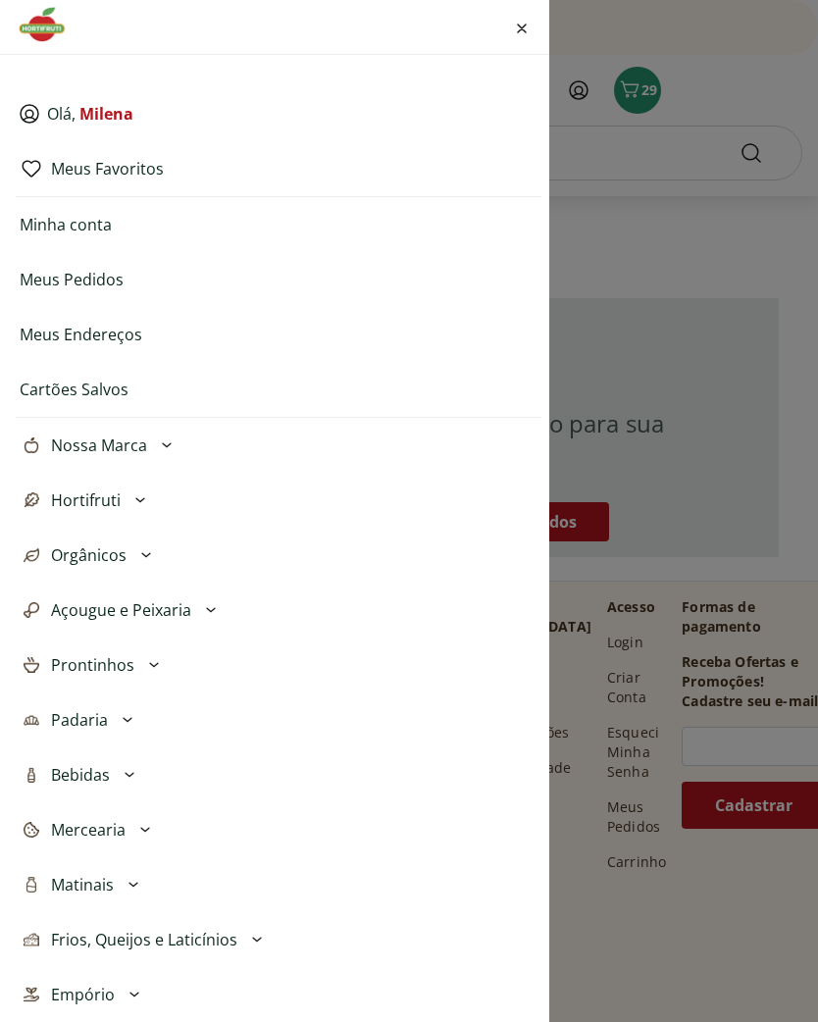
click at [113, 565] on span "Orgânicos" at bounding box center [89, 556] width 76 height 24
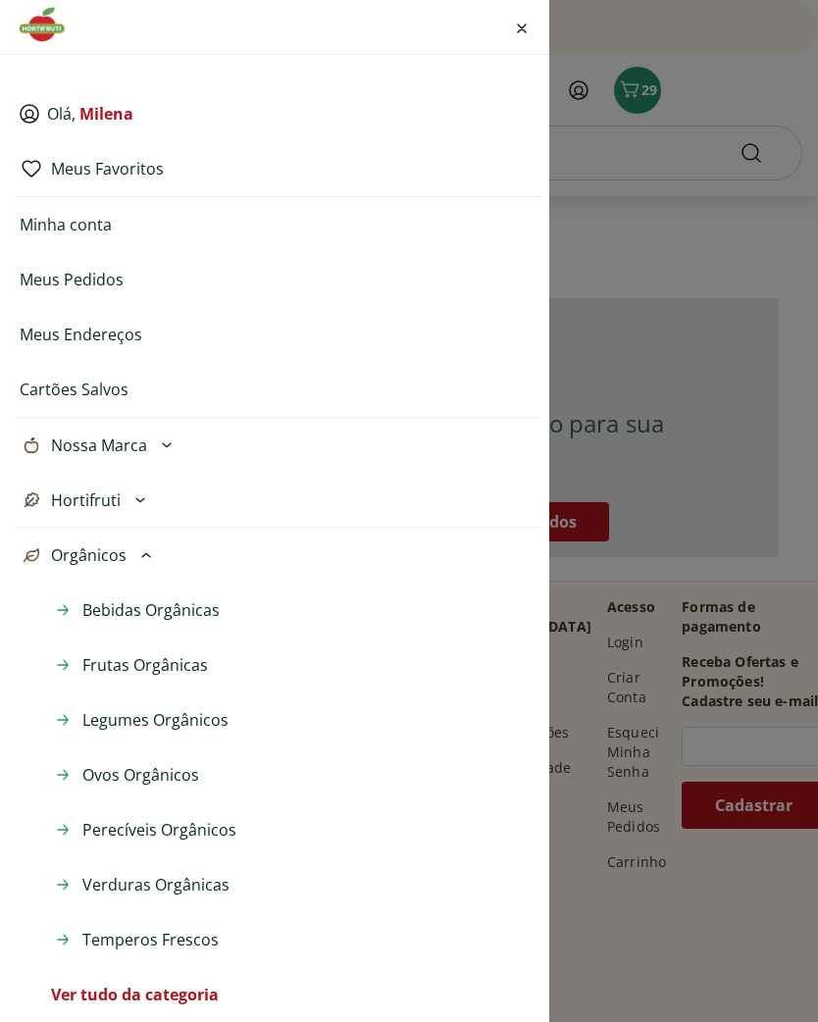
click at [203, 723] on span "Legumes Orgânicos" at bounding box center [155, 720] width 146 height 24
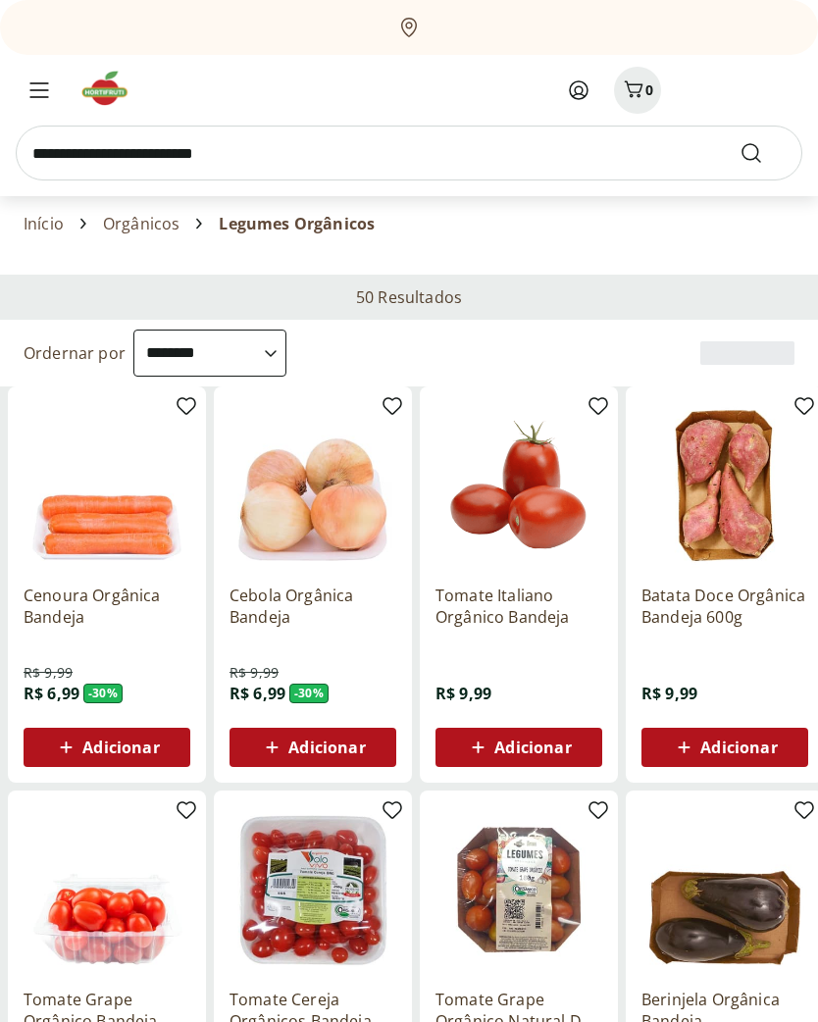
select select "**********"
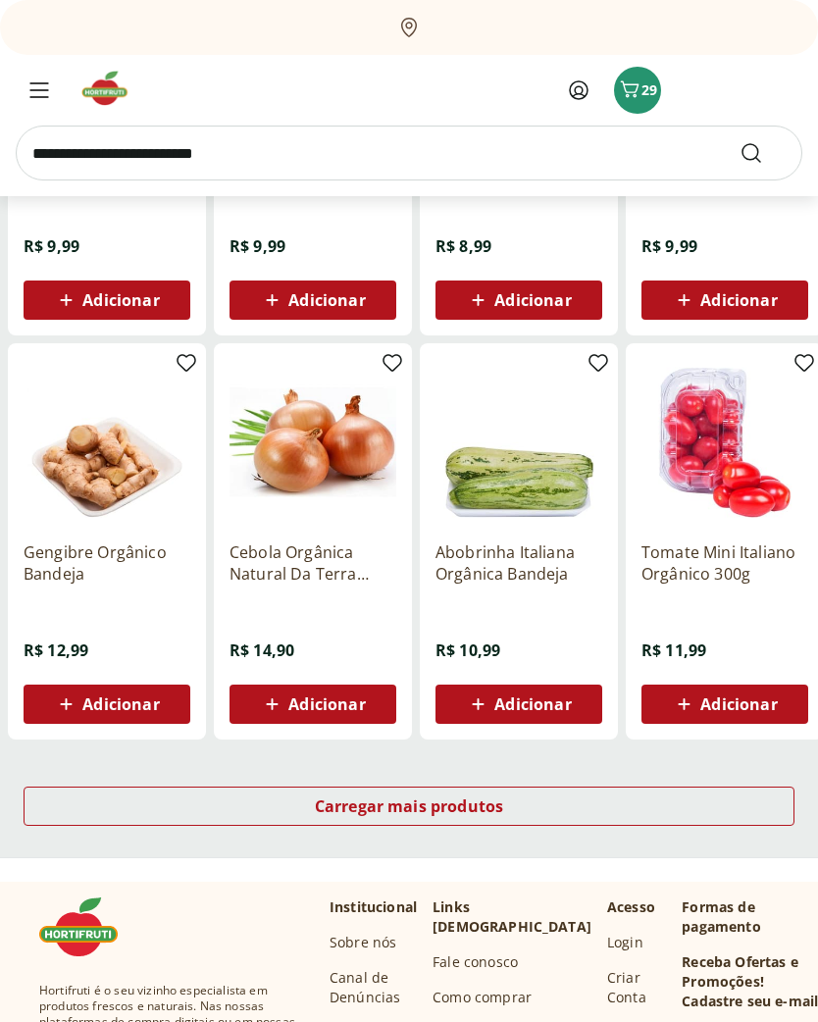
scroll to position [856, 0]
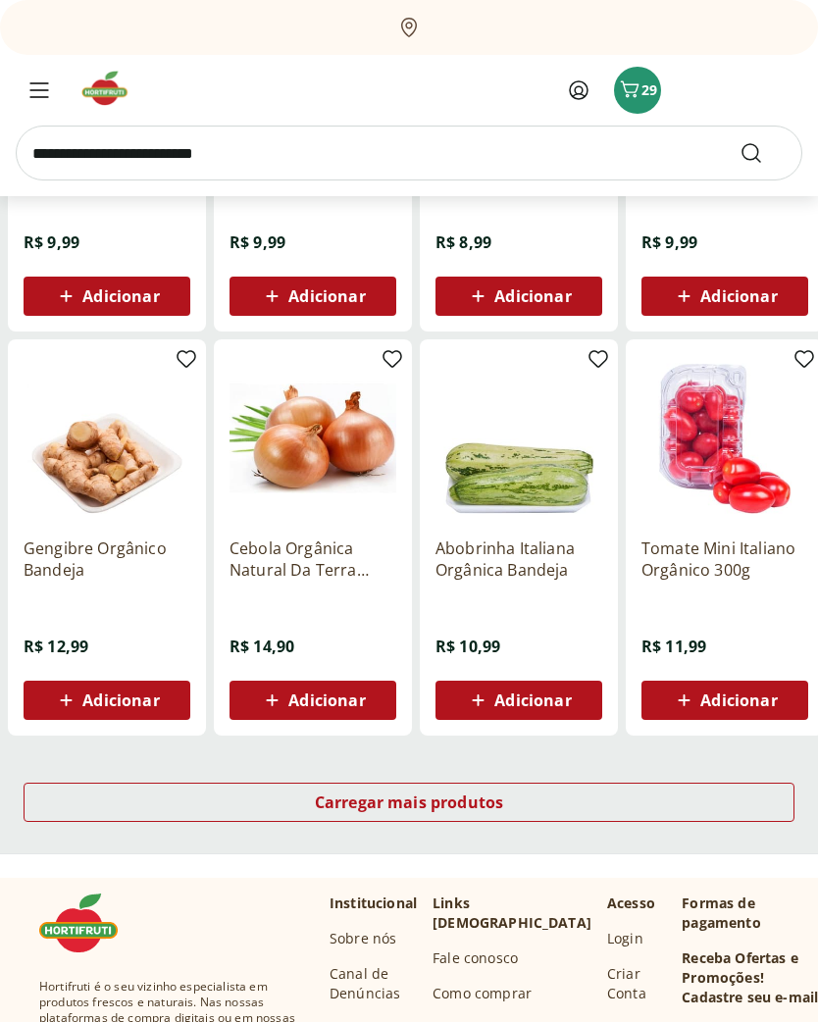
click at [642, 809] on div "Carregar mais produtos" at bounding box center [409, 802] width 771 height 39
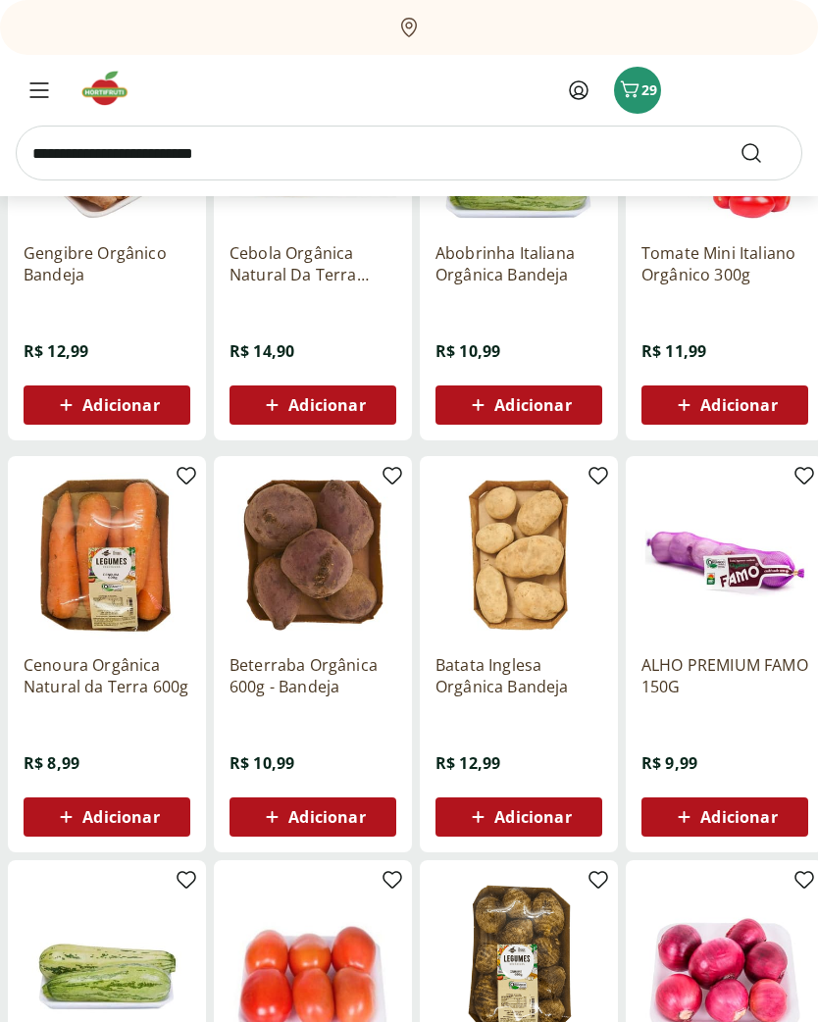
scroll to position [1154, 0]
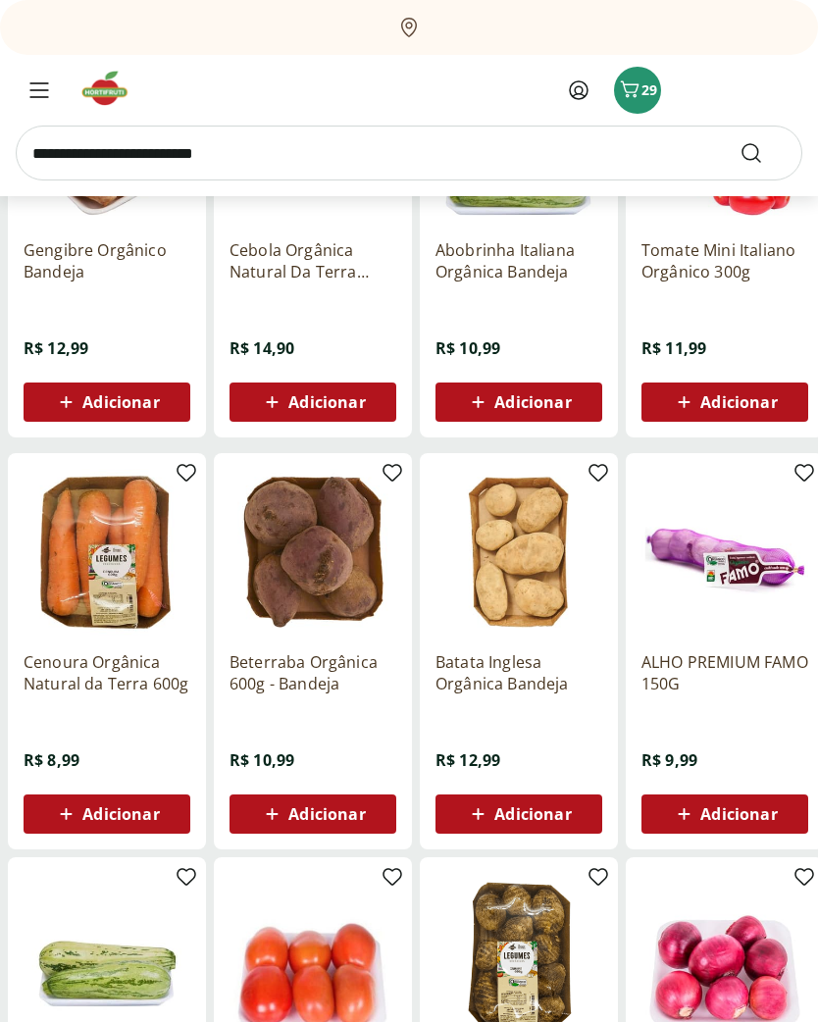
click at [30, 97] on icon "Menu" at bounding box center [39, 90] width 20 height 16
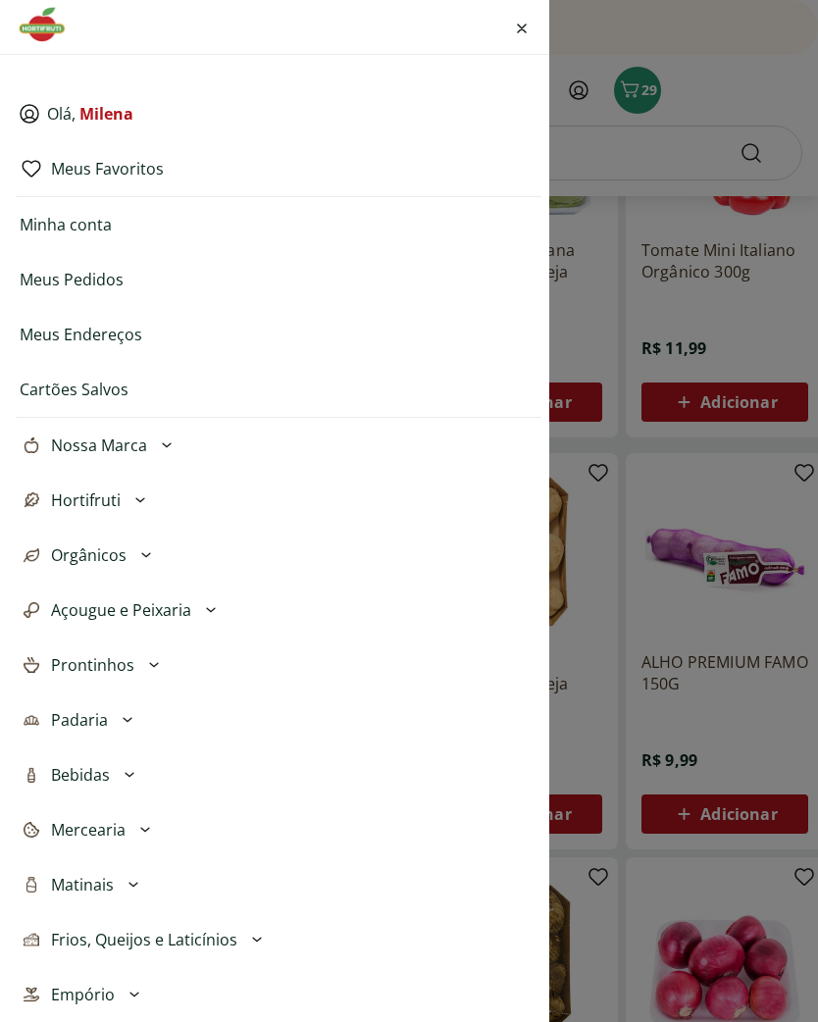
click at [148, 672] on icon at bounding box center [154, 666] width 24 height 24
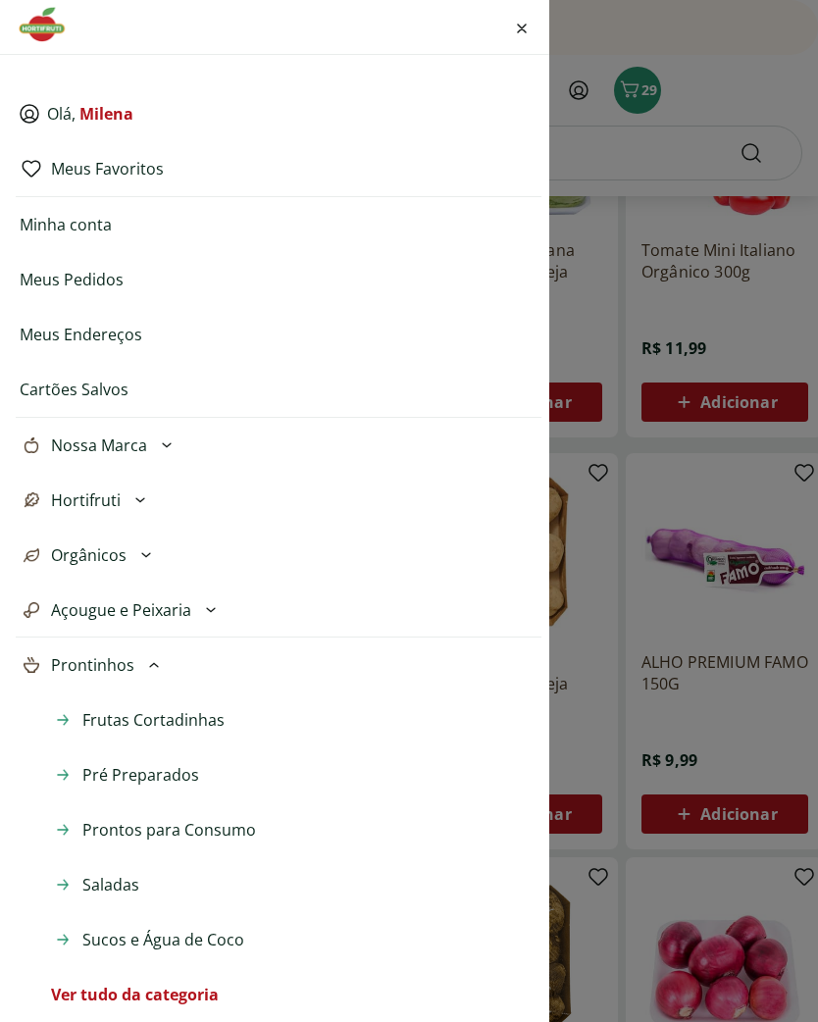
click at [151, 780] on span "Pré Preparados" at bounding box center [140, 775] width 117 height 24
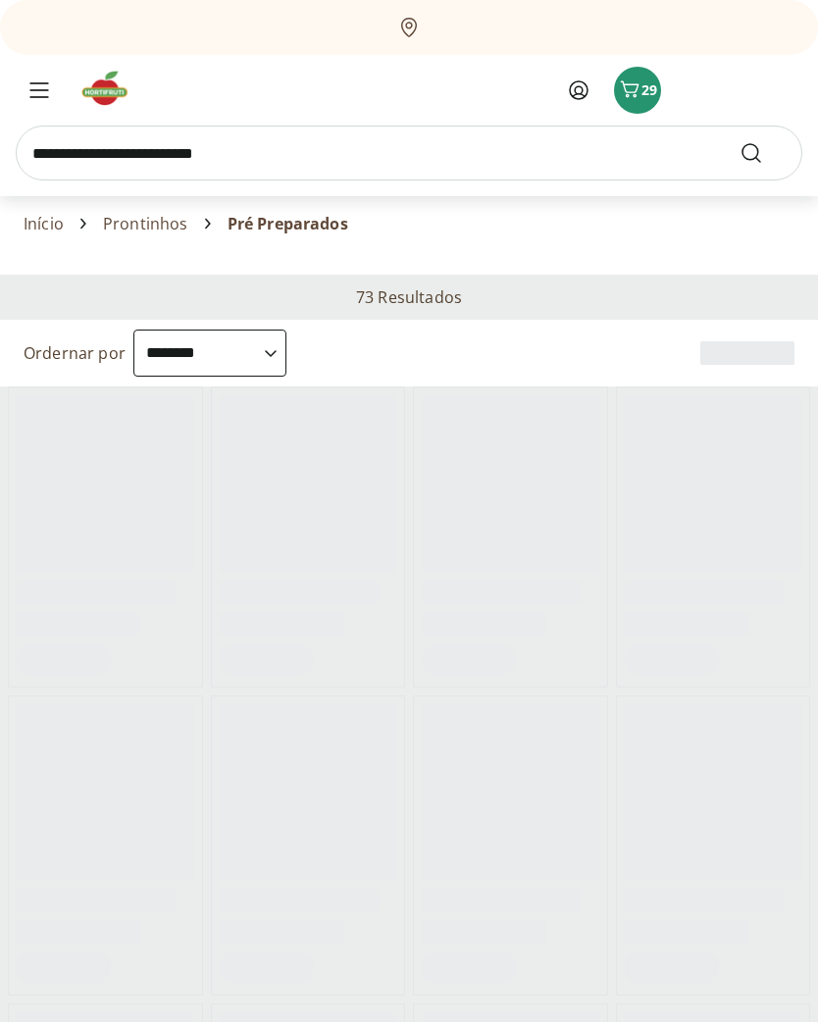
select select "**********"
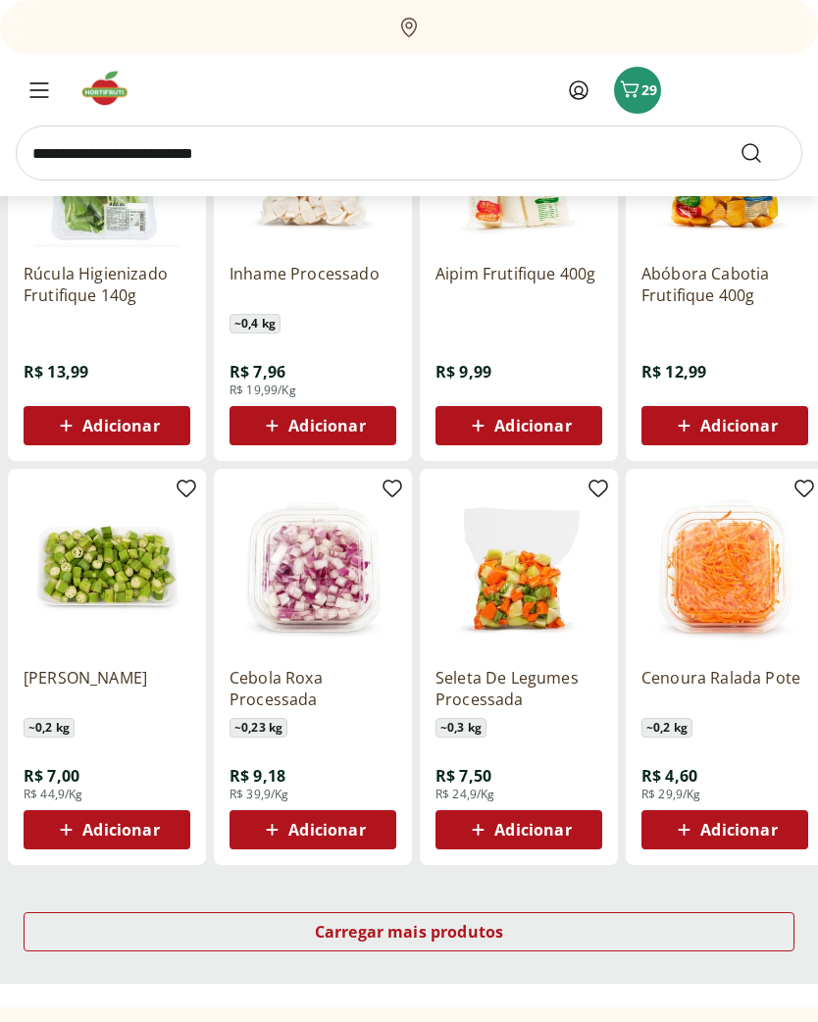
click at [592, 916] on div "Carregar mais produtos" at bounding box center [409, 933] width 771 height 39
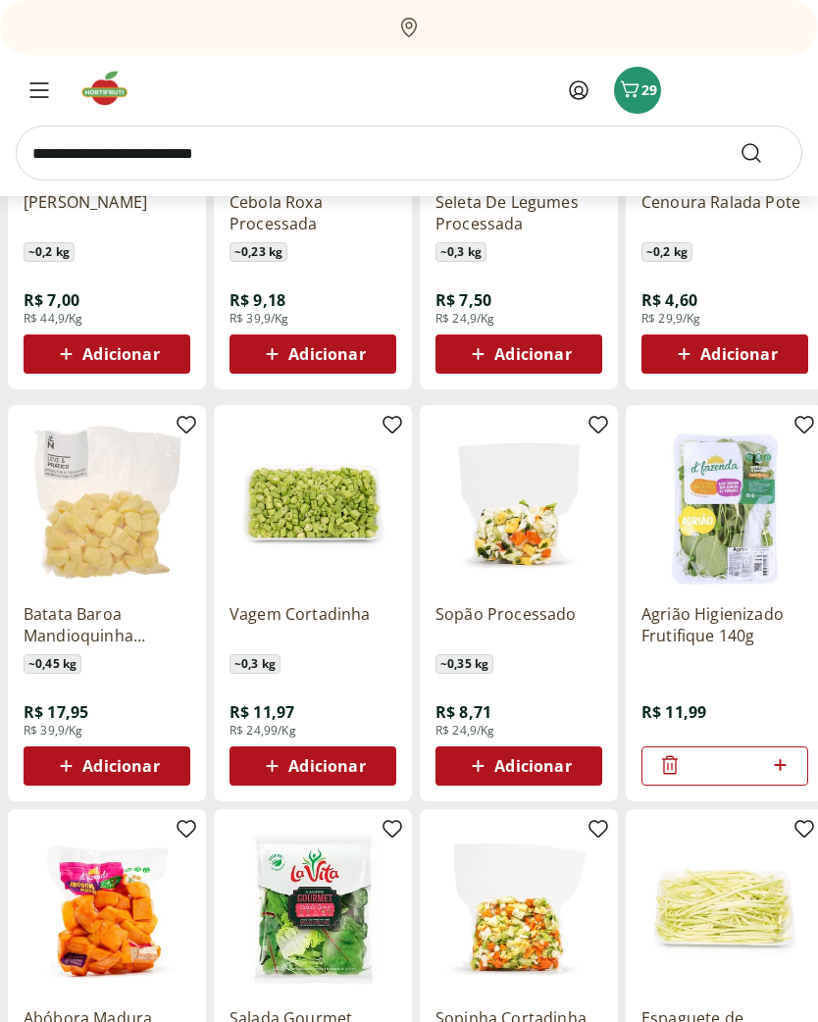
scroll to position [1202, 0]
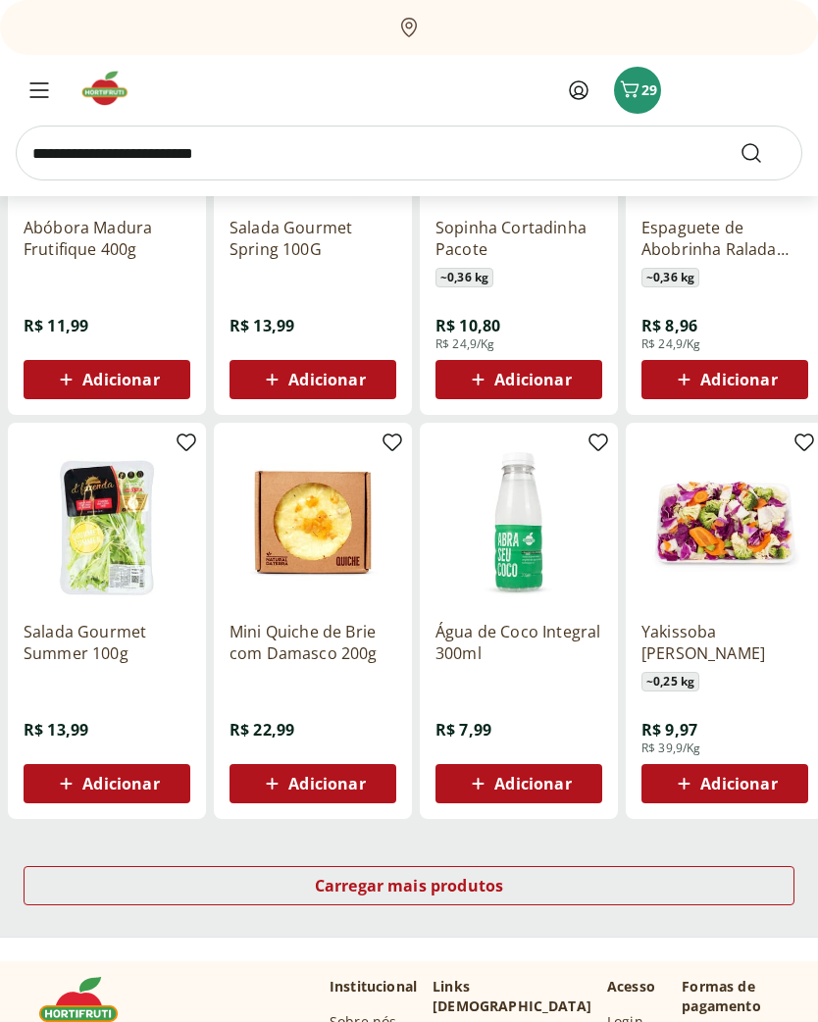
click at [635, 883] on div "Carregar mais produtos" at bounding box center [409, 886] width 771 height 39
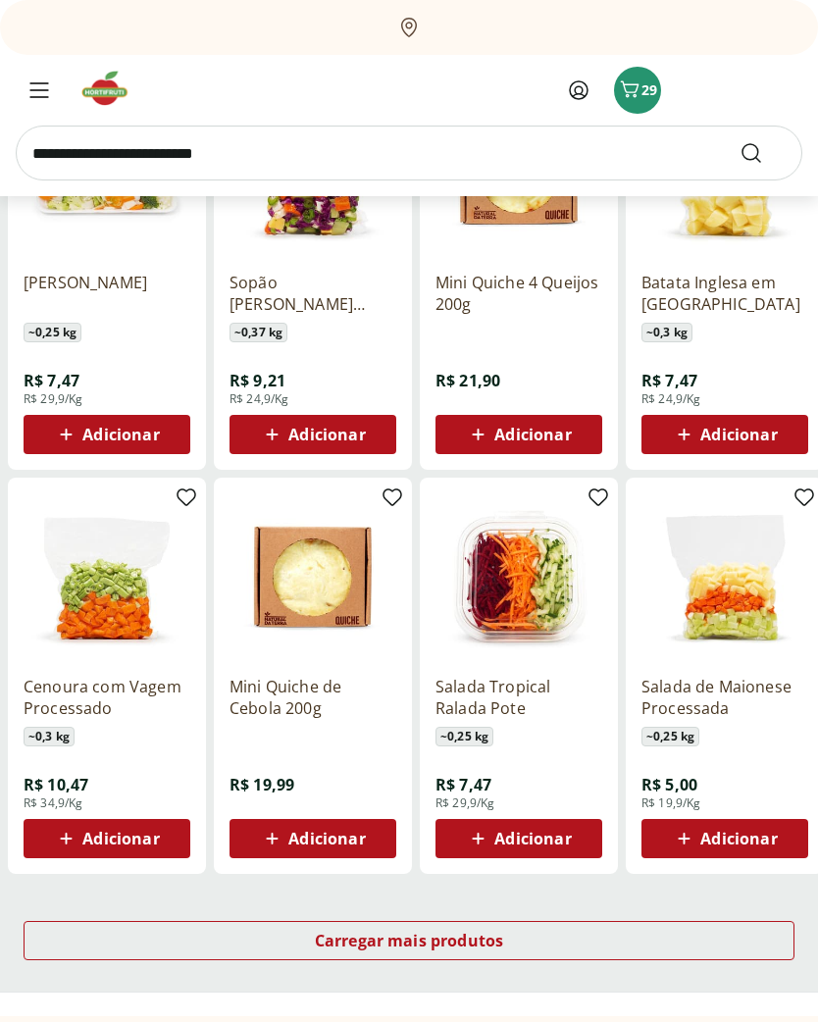
scroll to position [3164, 0]
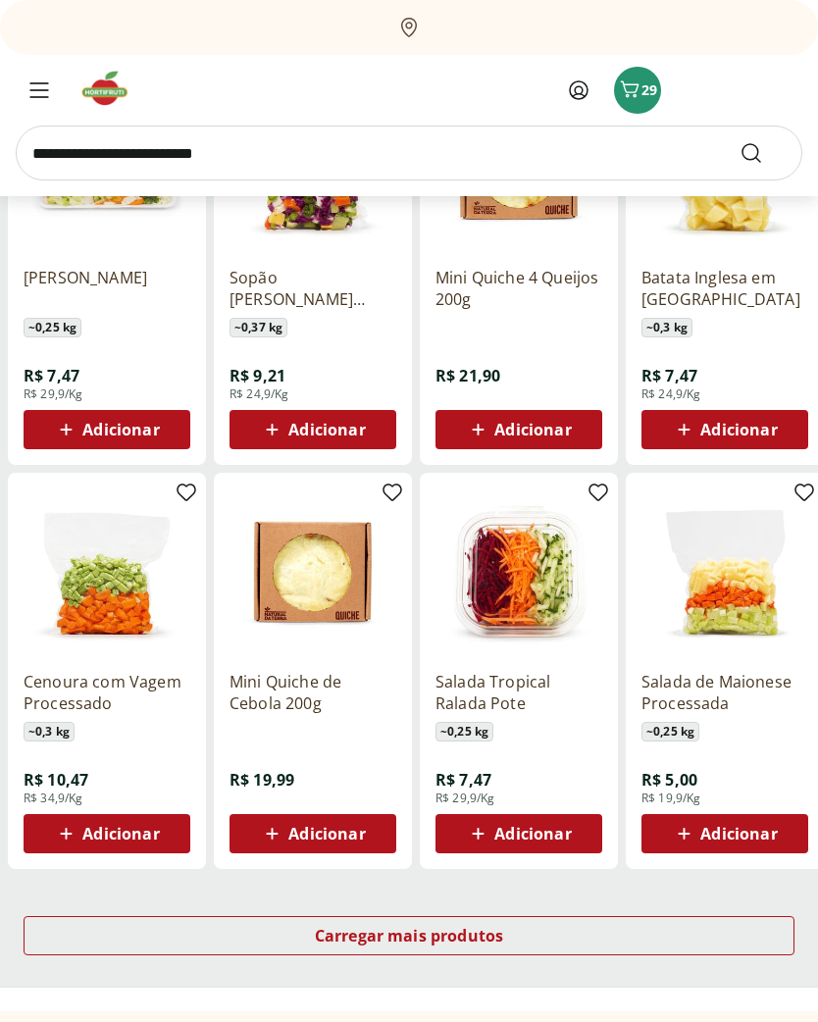
click at [519, 938] on div "Carregar mais produtos" at bounding box center [409, 935] width 771 height 39
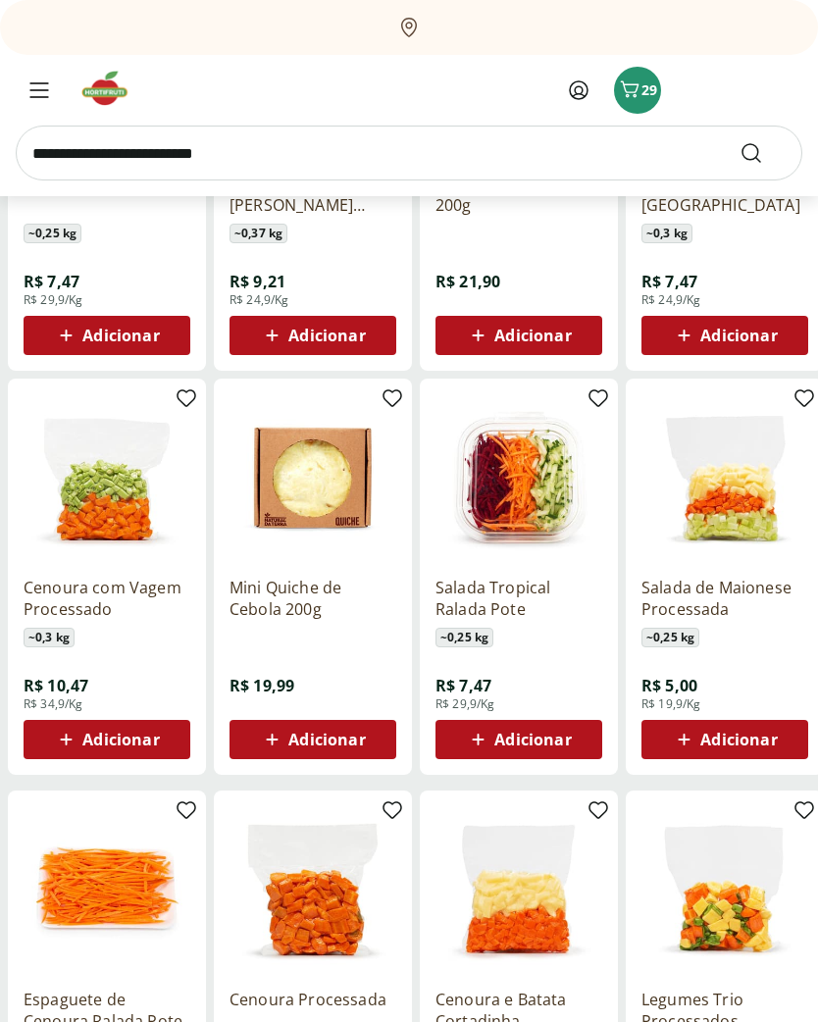
scroll to position [3262, 0]
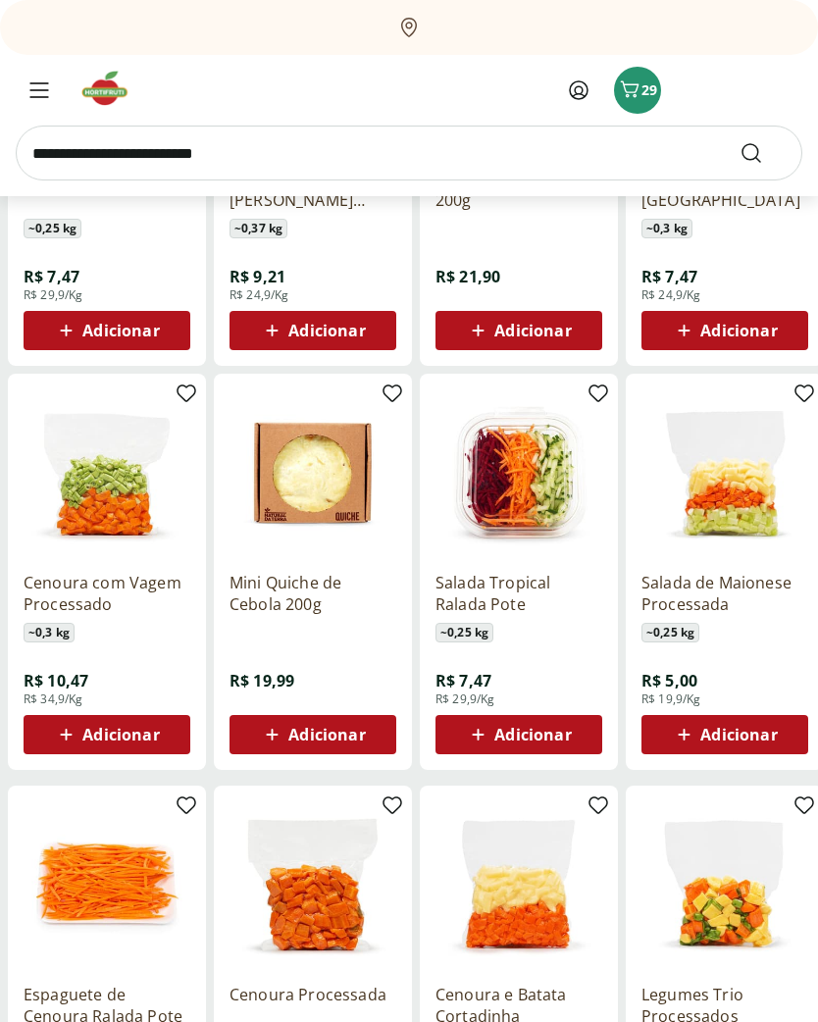
click at [731, 740] on span "Adicionar" at bounding box center [739, 736] width 77 height 16
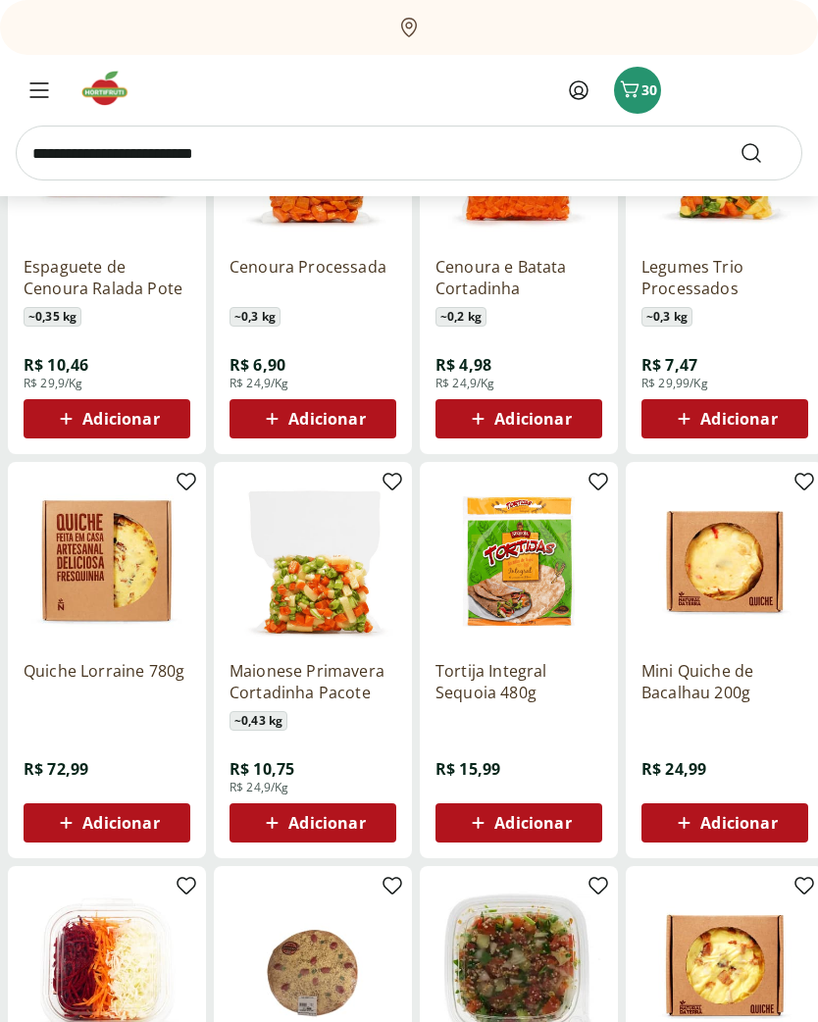
scroll to position [3992, 0]
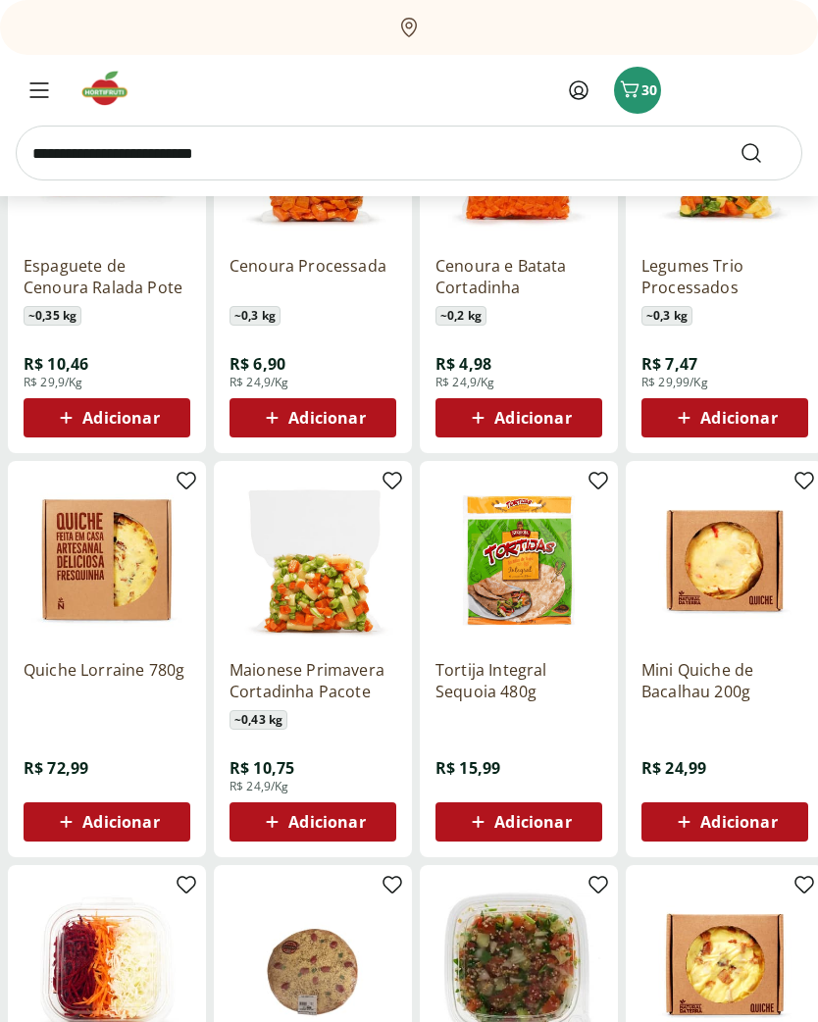
click at [323, 604] on img at bounding box center [313, 560] width 167 height 167
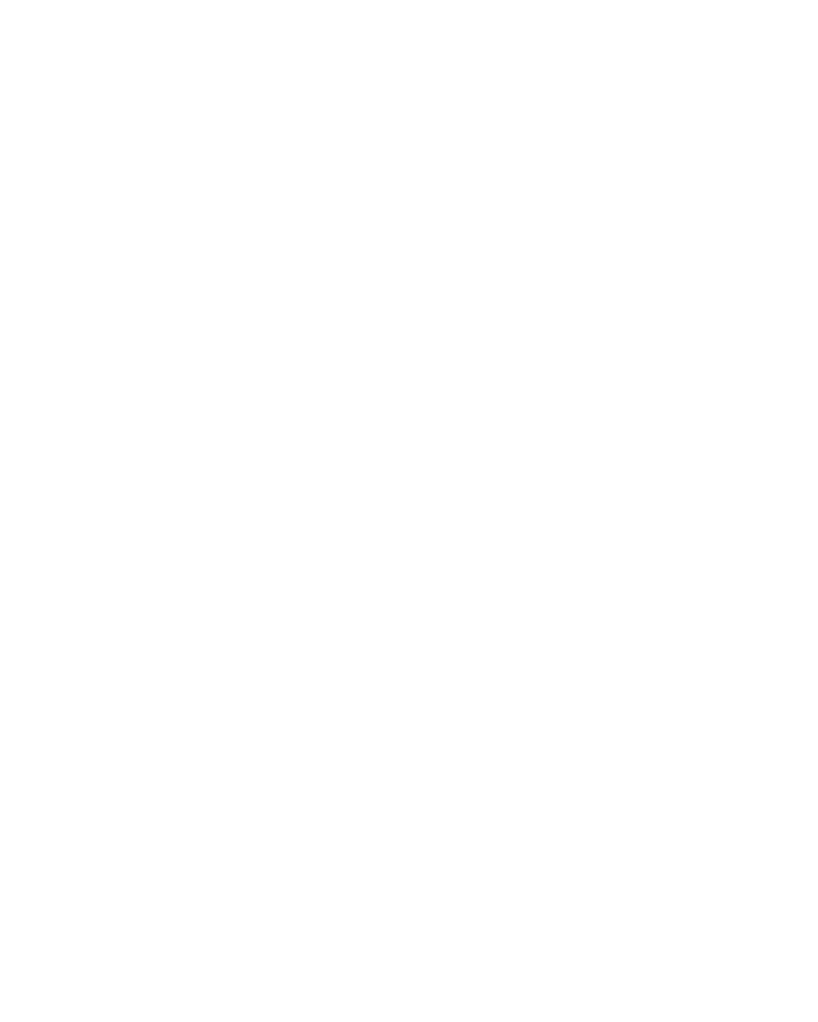
select select "**********"
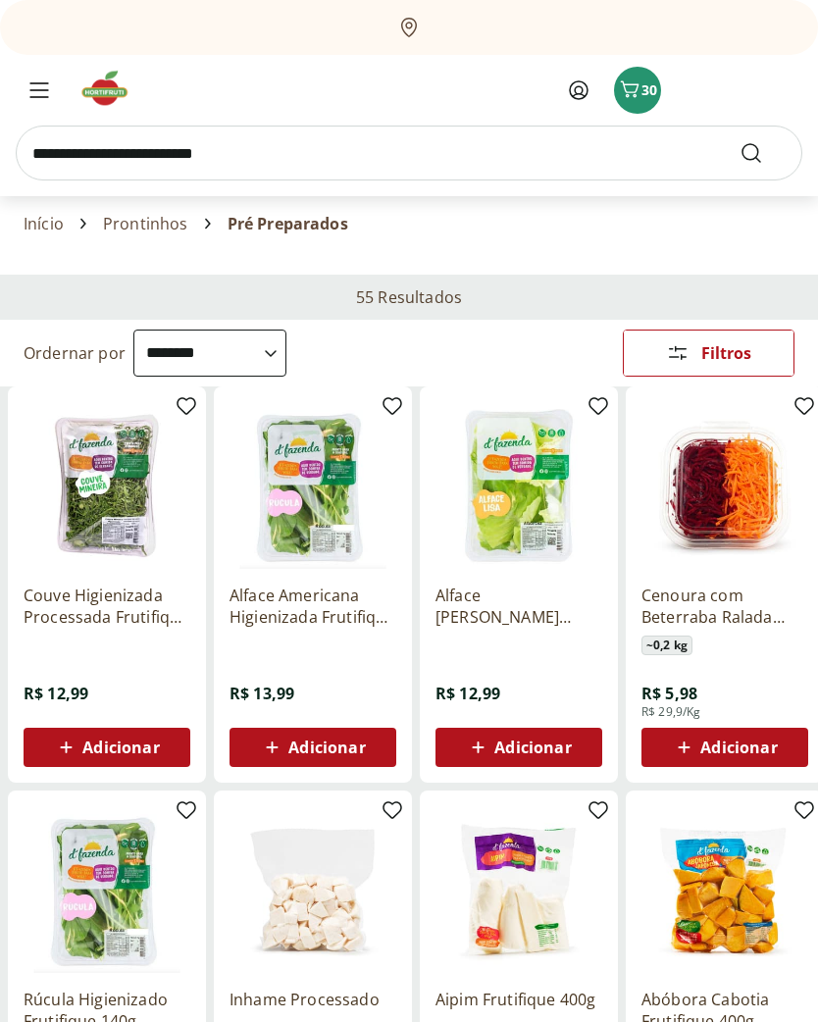
click at [632, 88] on icon "Carrinho" at bounding box center [630, 90] width 24 height 24
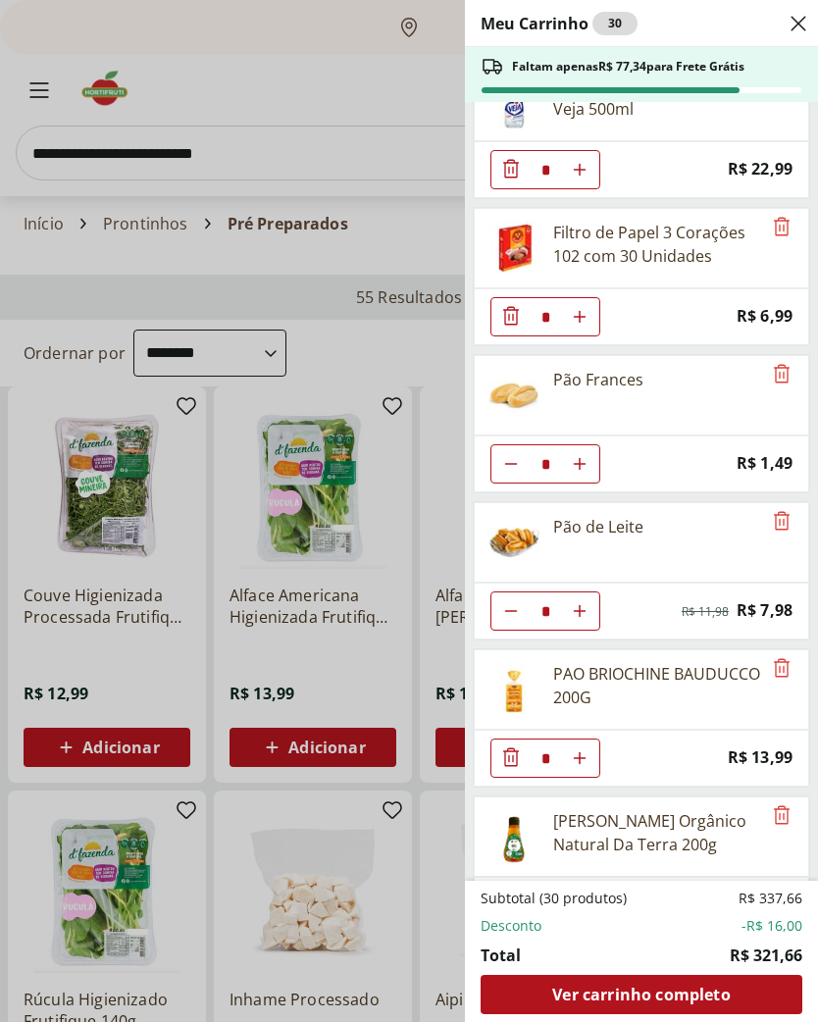
scroll to position [936, 0]
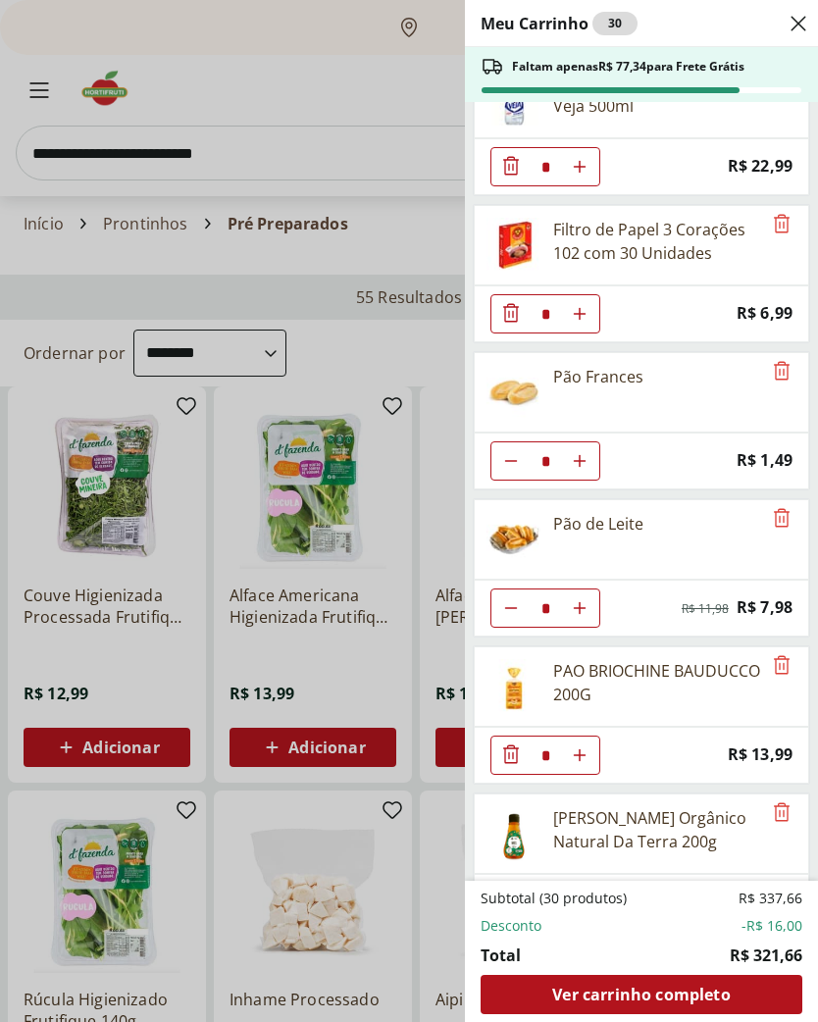
click at [775, 519] on icon "Remove" at bounding box center [782, 518] width 24 height 24
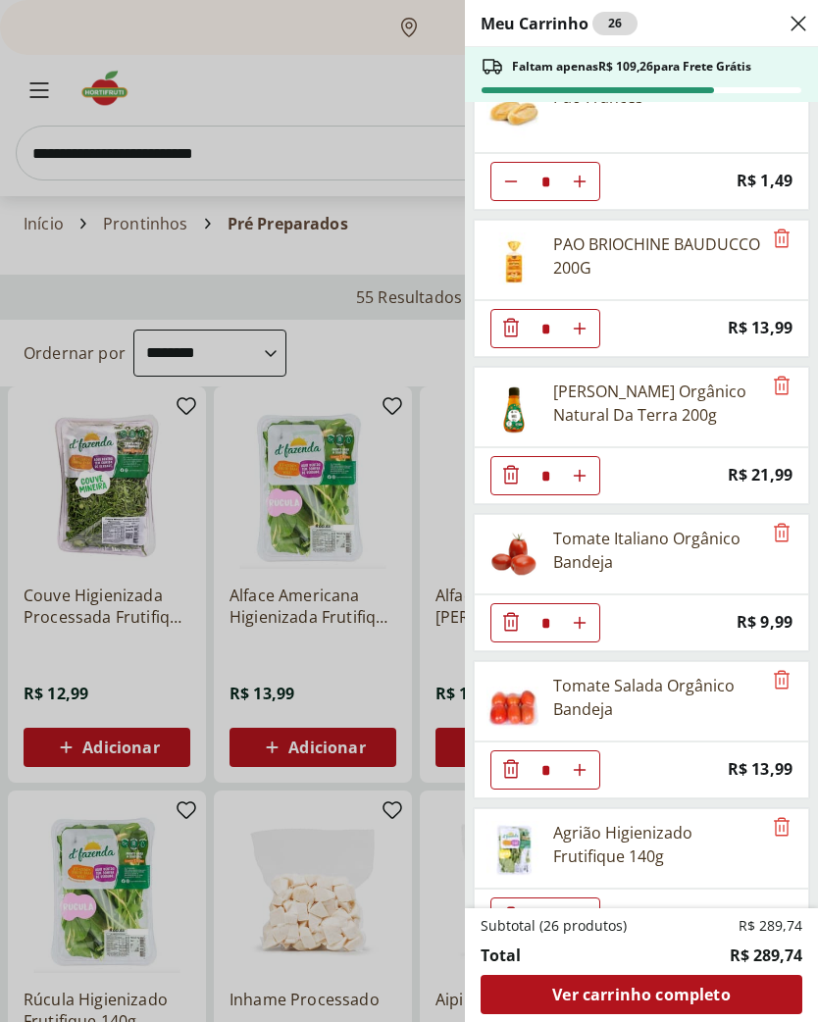
scroll to position [1217, 0]
click at [778, 528] on icon "Remove" at bounding box center [782, 532] width 24 height 24
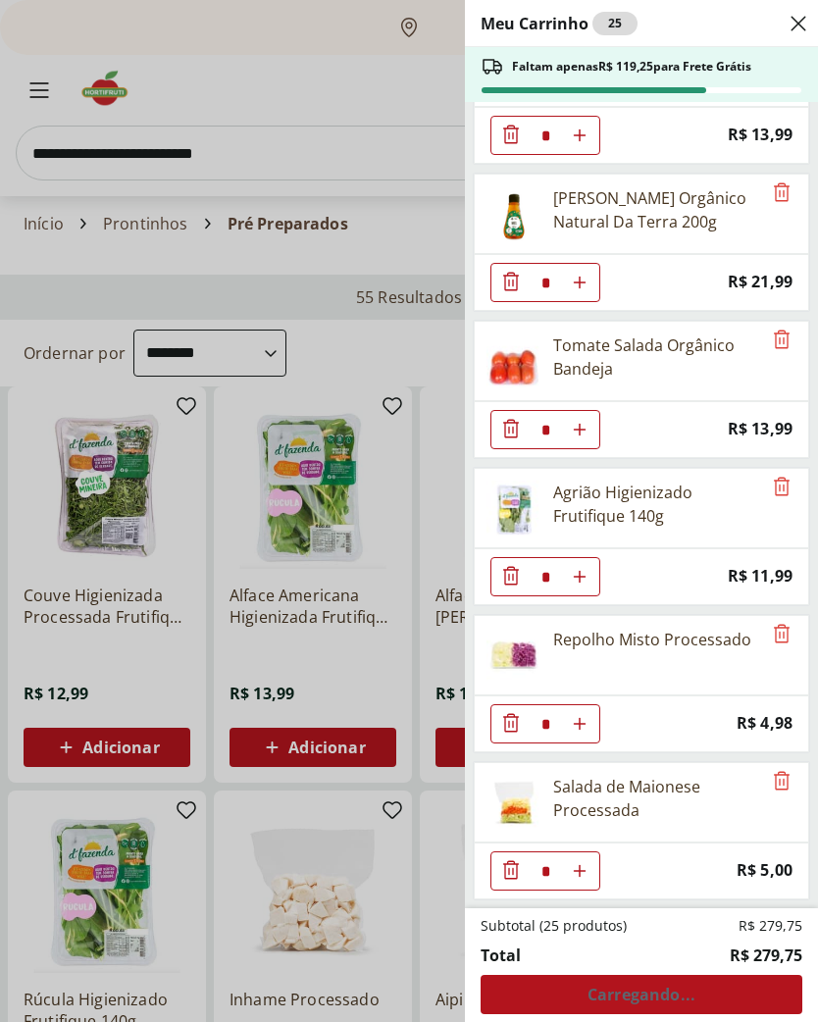
scroll to position [1409, 0]
click at [338, 78] on div "Meu Carrinho 25 Faltam apenas R$ 119,25 para Frete Grátis Geleia Morango Classi…" at bounding box center [409, 511] width 818 height 1022
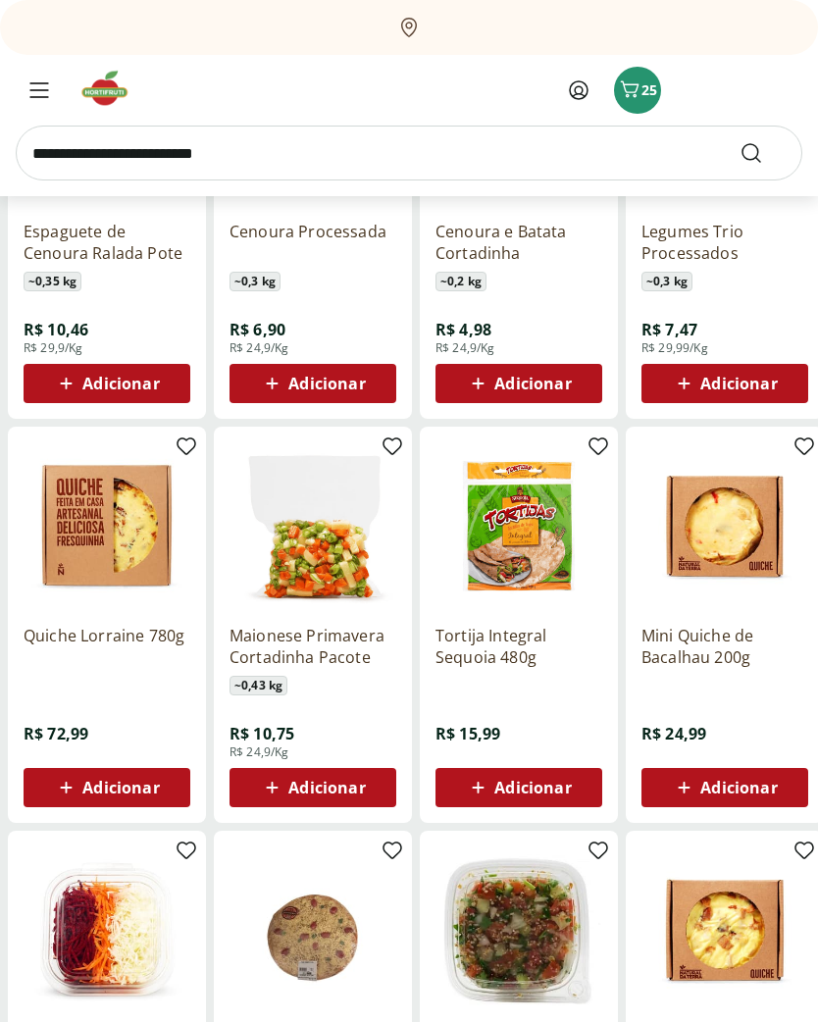
scroll to position [4030, 0]
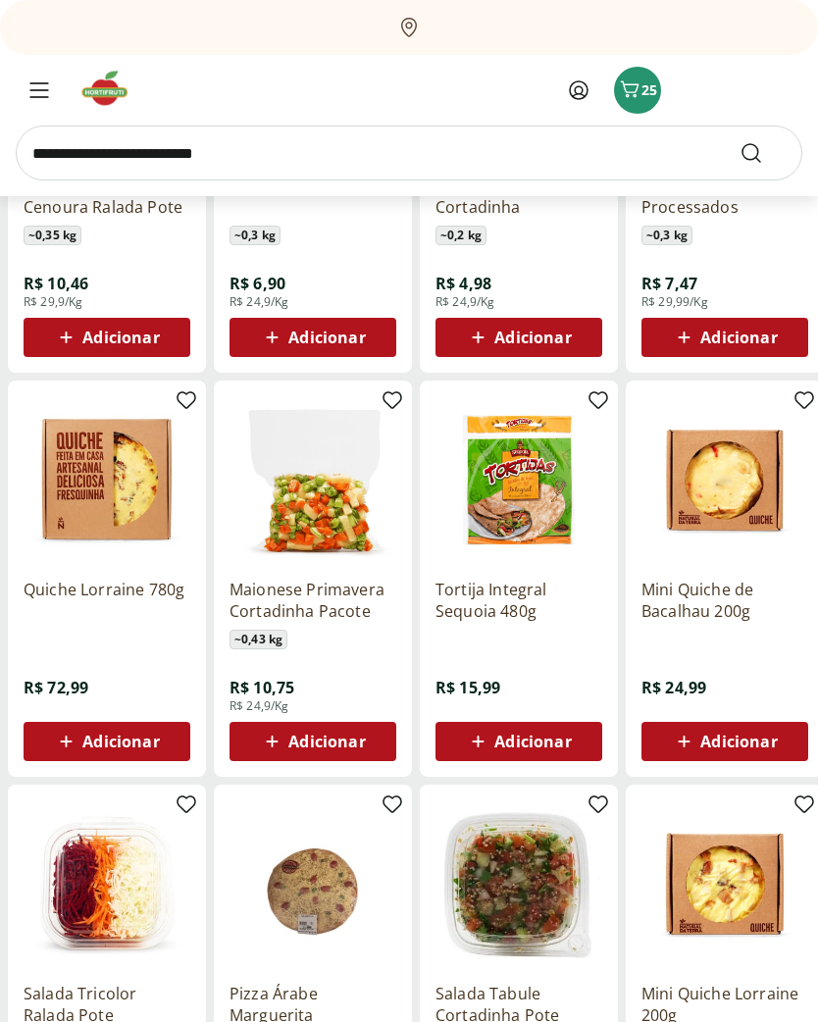
click at [306, 158] on input "search" at bounding box center [409, 153] width 787 height 55
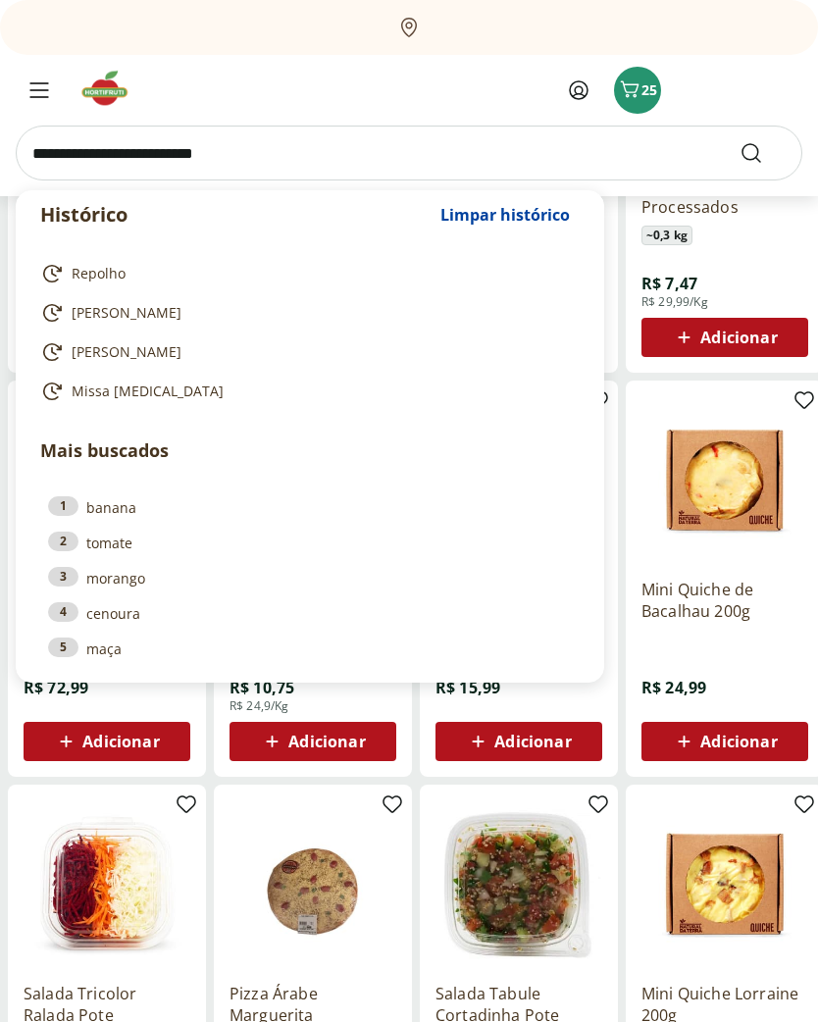
scroll to position [4071, 0]
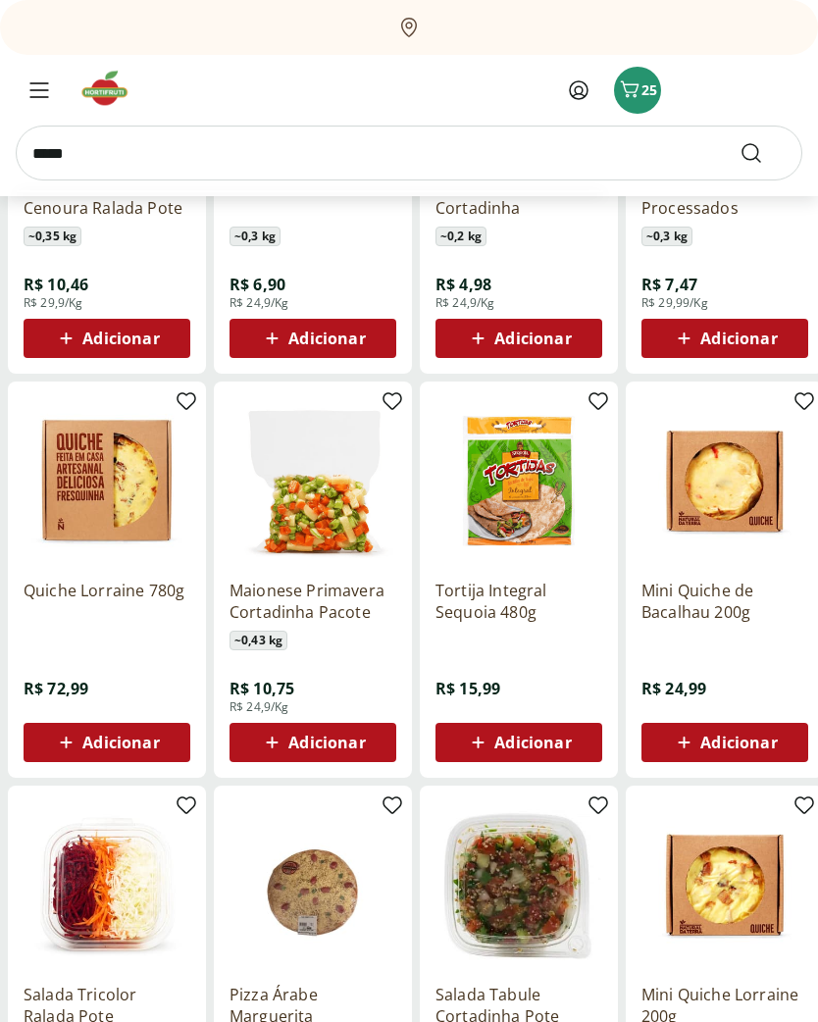
type input "*****"
click at [763, 152] on button "Submit Search" at bounding box center [763, 153] width 47 height 24
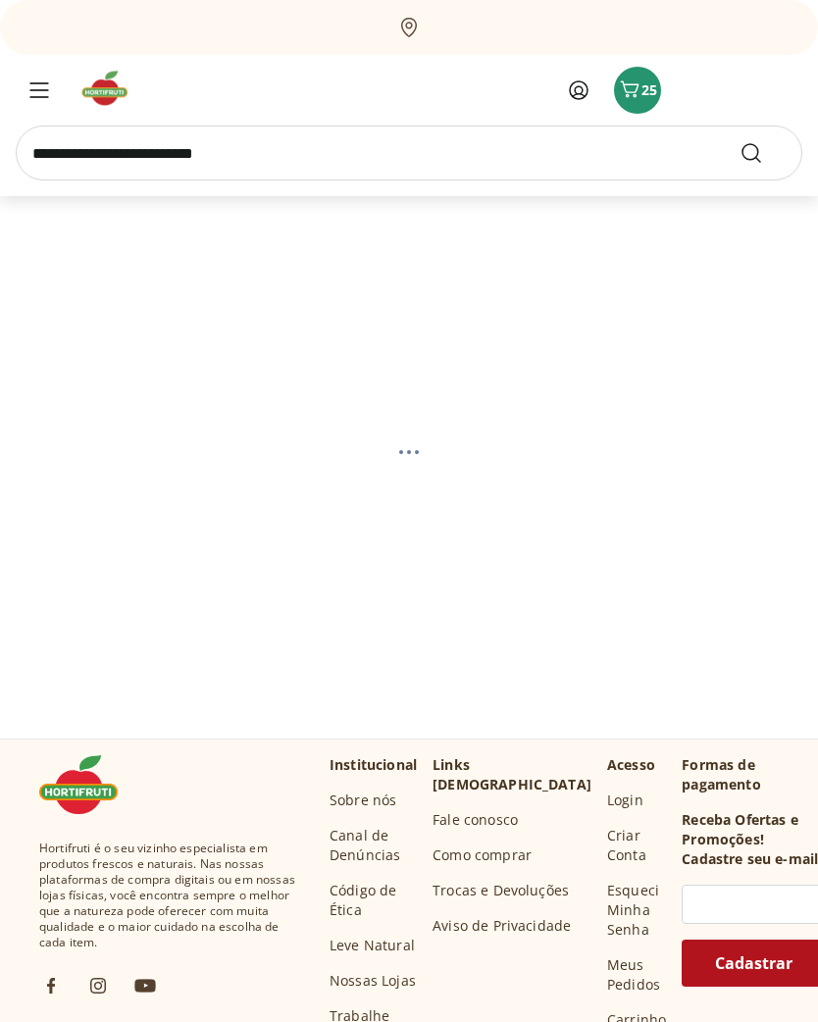
select select "**********"
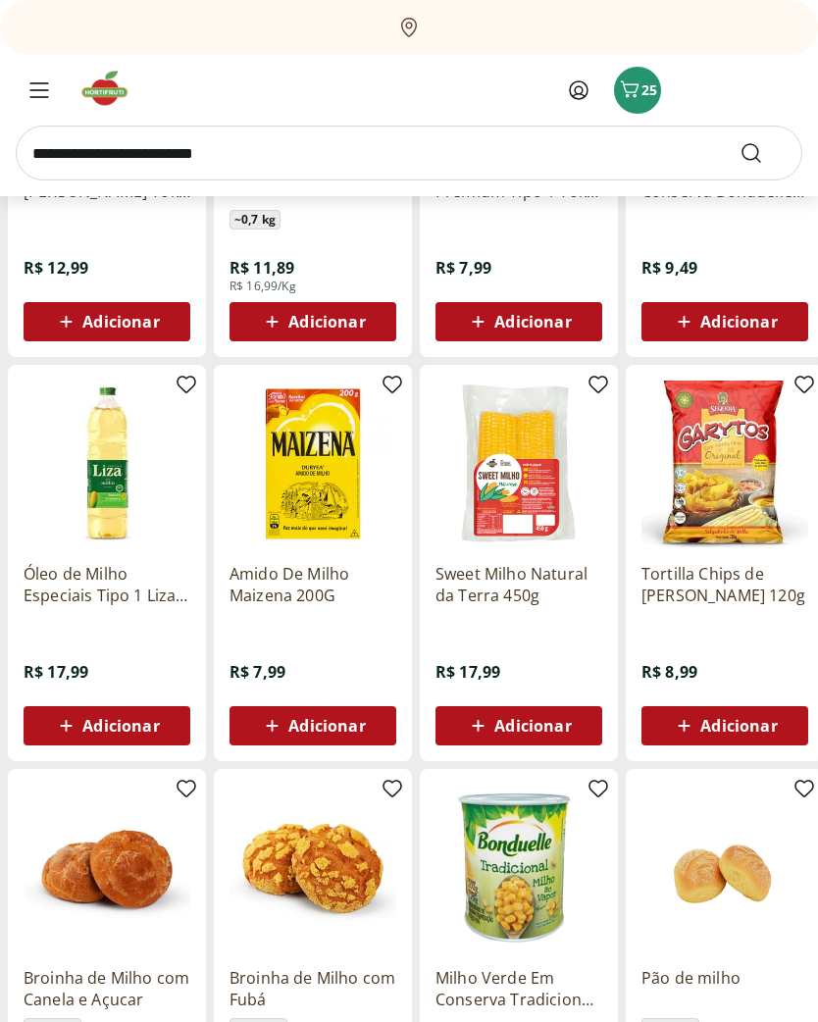
click at [543, 731] on span "Adicionar" at bounding box center [533, 727] width 77 height 16
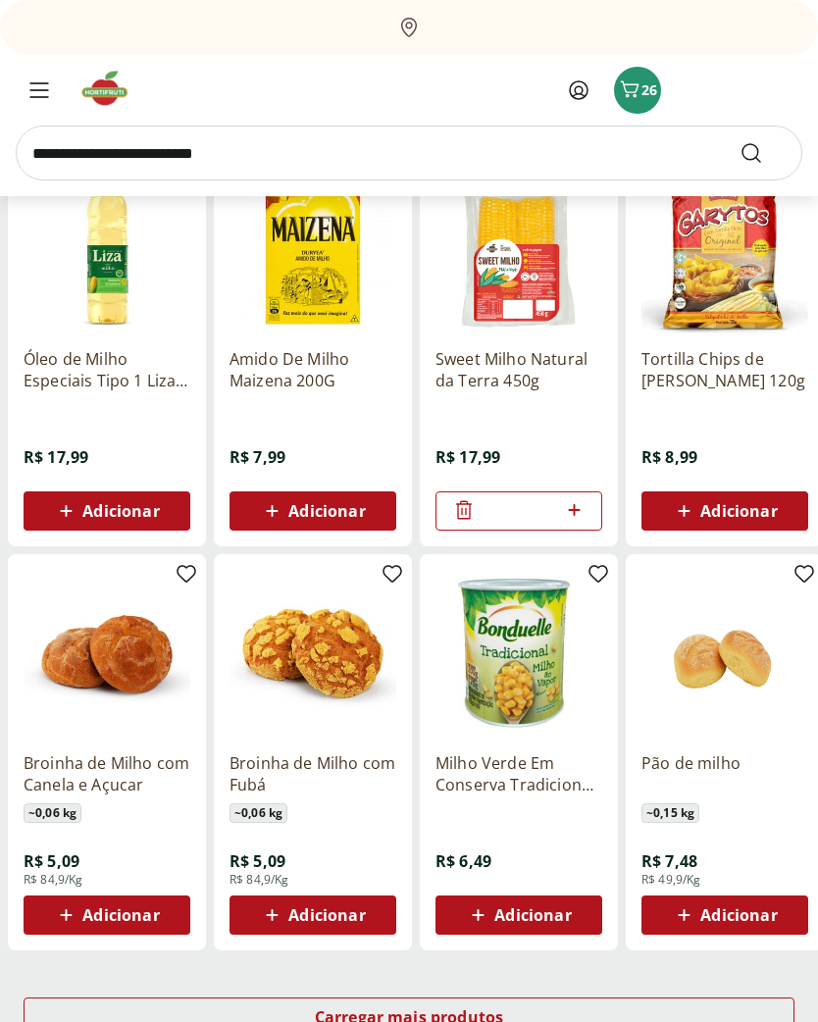
scroll to position [648, 0]
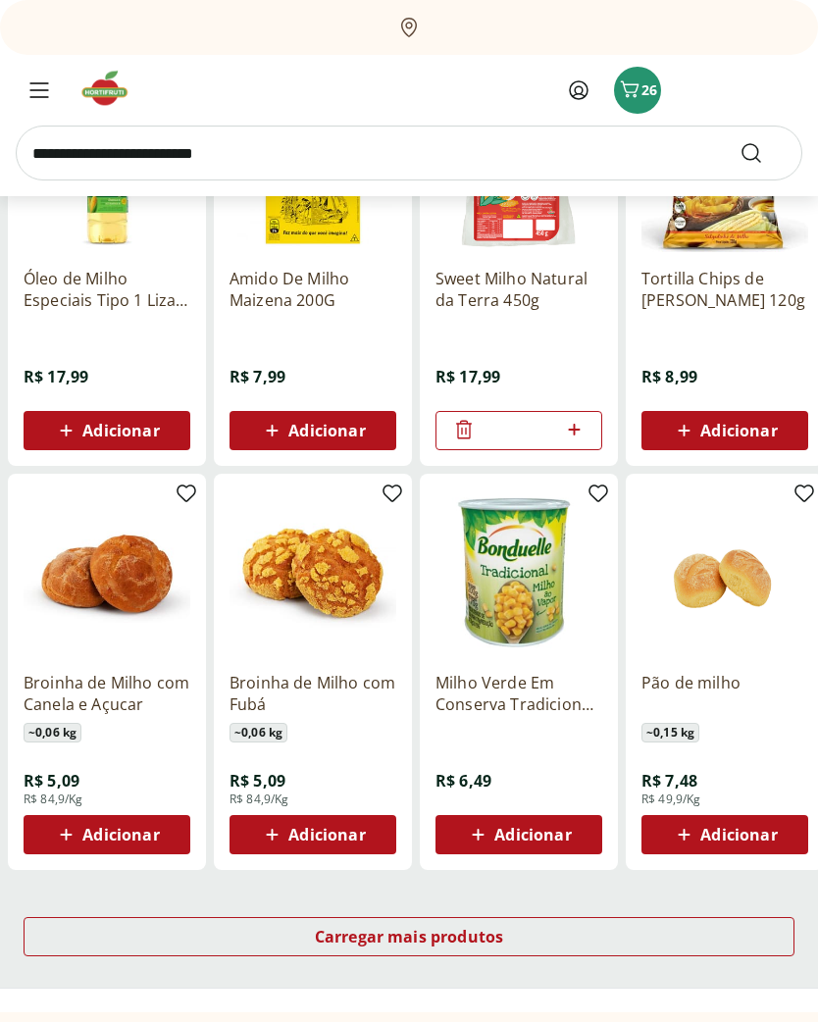
click at [311, 834] on span "Adicionar" at bounding box center [326, 836] width 77 height 16
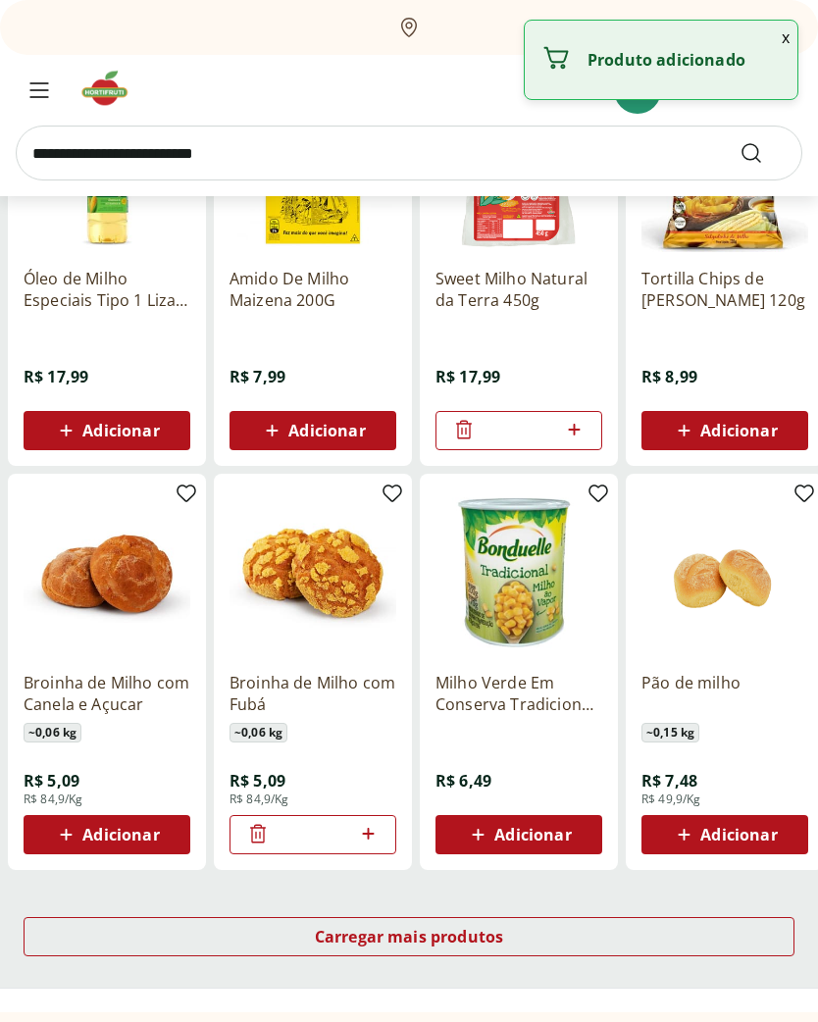
click at [376, 817] on div at bounding box center [368, 834] width 24 height 47
click at [371, 832] on icon at bounding box center [368, 834] width 25 height 24
click at [370, 831] on icon at bounding box center [368, 834] width 25 height 24
click at [370, 829] on icon at bounding box center [368, 834] width 25 height 24
click at [373, 829] on icon at bounding box center [368, 834] width 25 height 24
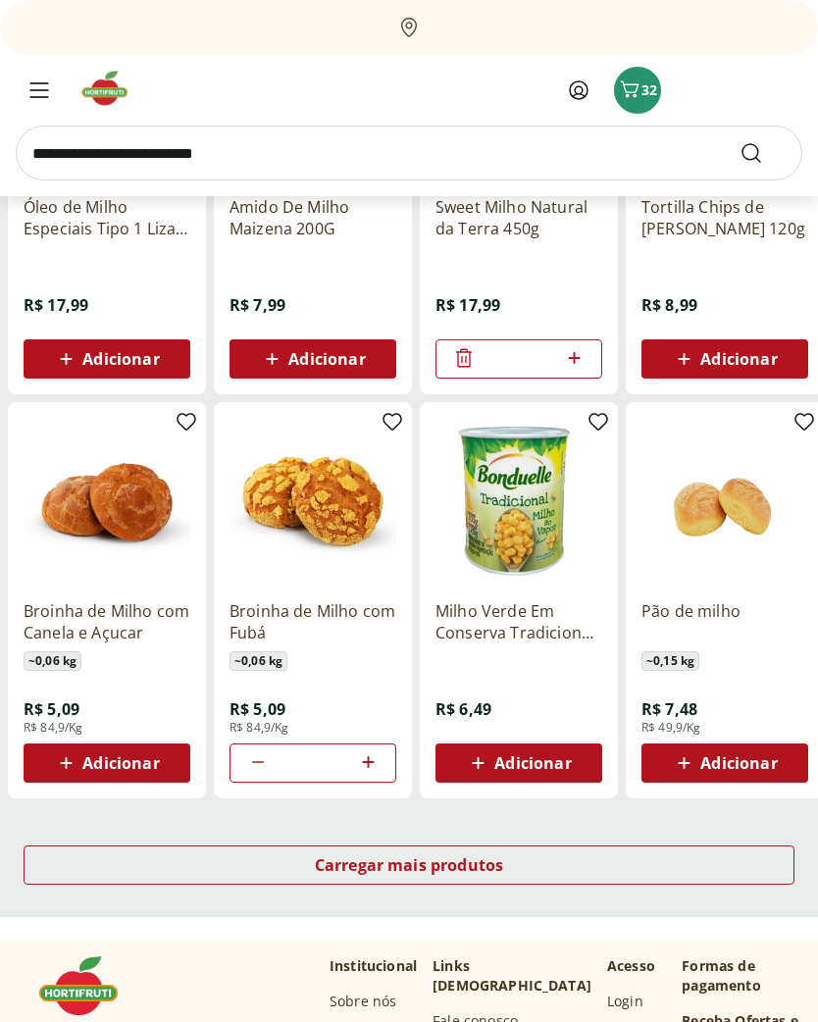
scroll to position [826, 0]
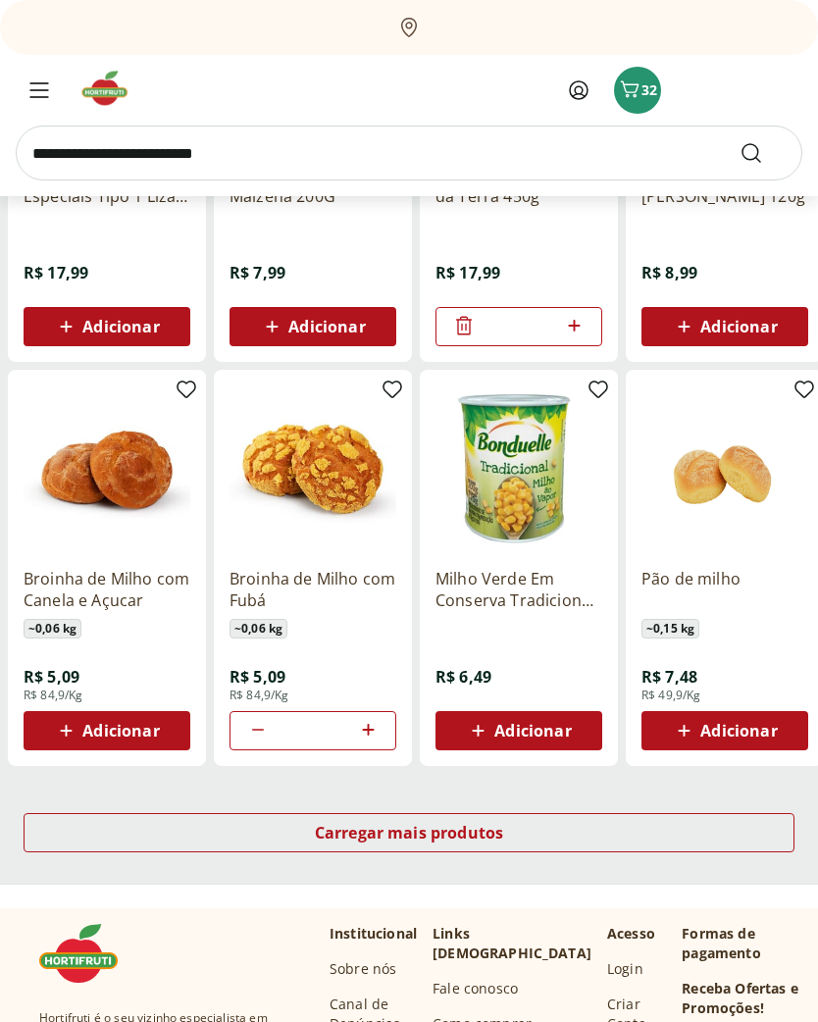
click at [263, 731] on icon at bounding box center [258, 730] width 24 height 24
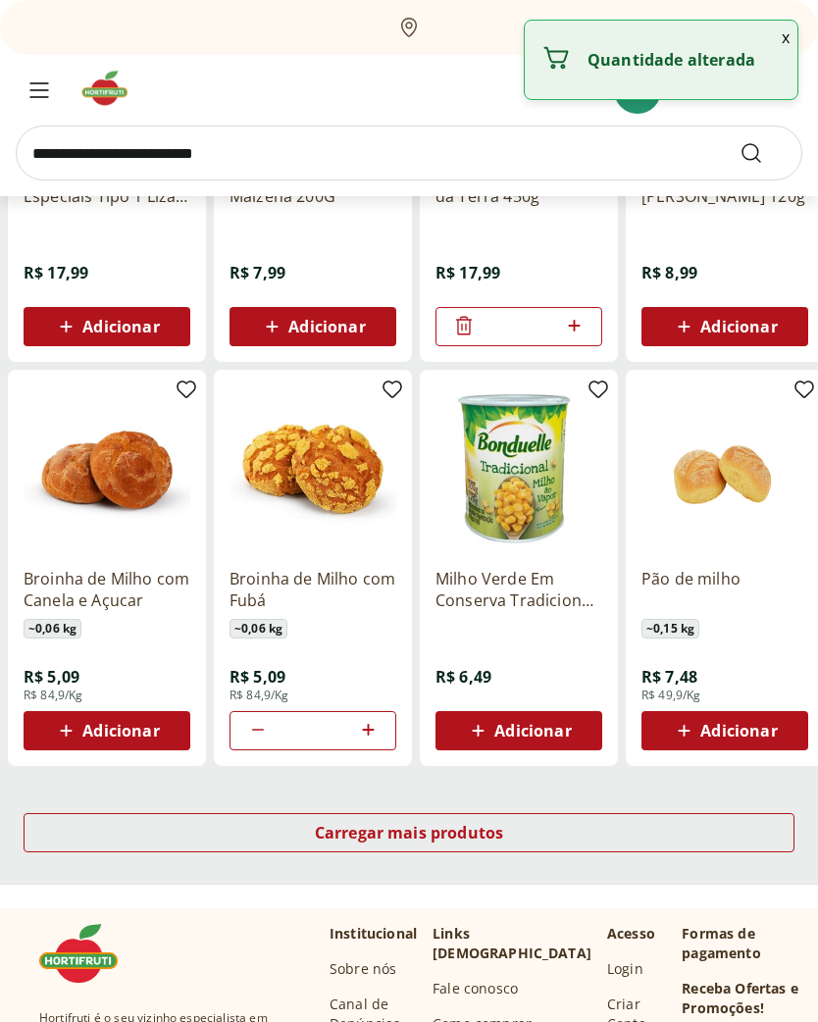
click at [262, 731] on icon at bounding box center [258, 730] width 24 height 24
click at [253, 730] on icon at bounding box center [258, 731] width 12 height 2
click at [246, 732] on icon at bounding box center [258, 730] width 24 height 24
click at [248, 732] on icon at bounding box center [258, 730] width 24 height 24
type input "*"
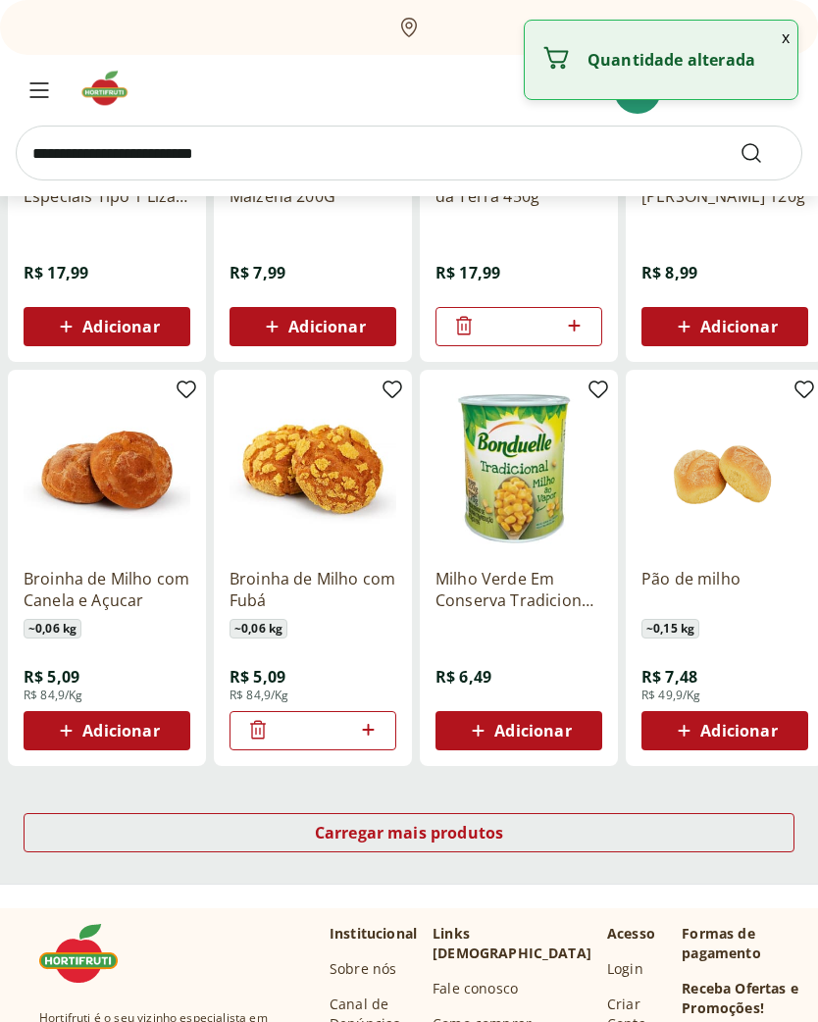
click at [252, 736] on icon at bounding box center [258, 730] width 16 height 19
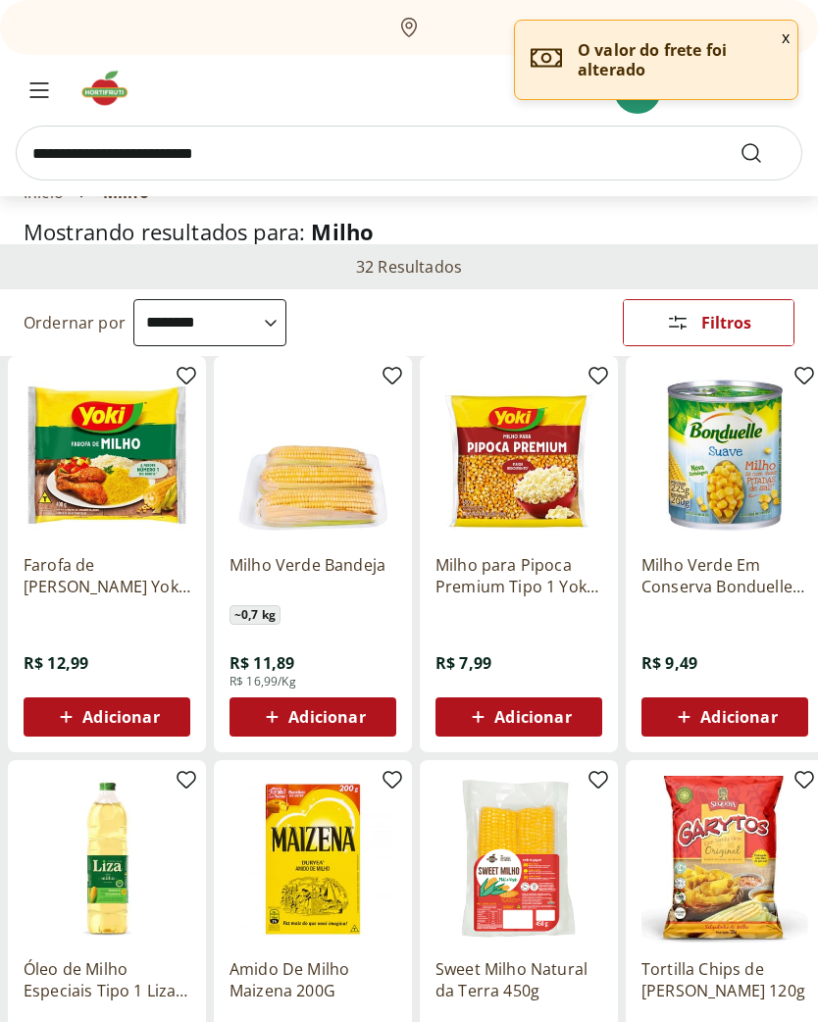
scroll to position [0, 0]
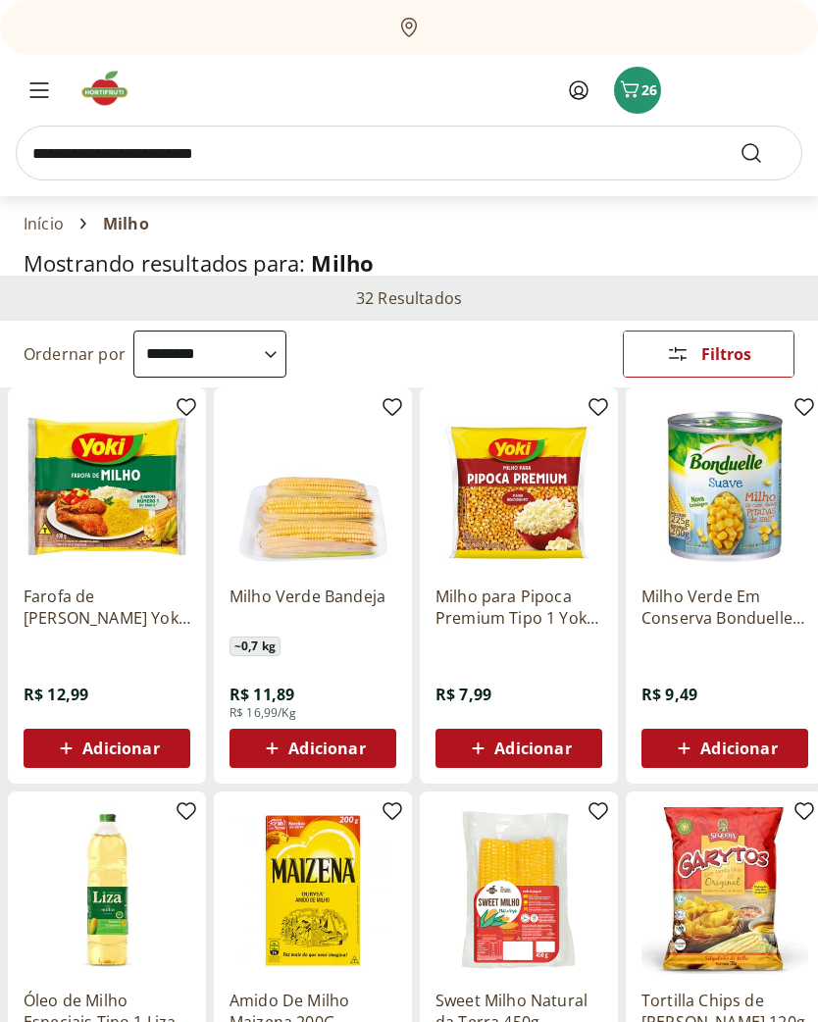
click at [302, 164] on input "search" at bounding box center [409, 153] width 787 height 55
type input "*****"
click at [763, 153] on button "Submit Search" at bounding box center [763, 153] width 47 height 24
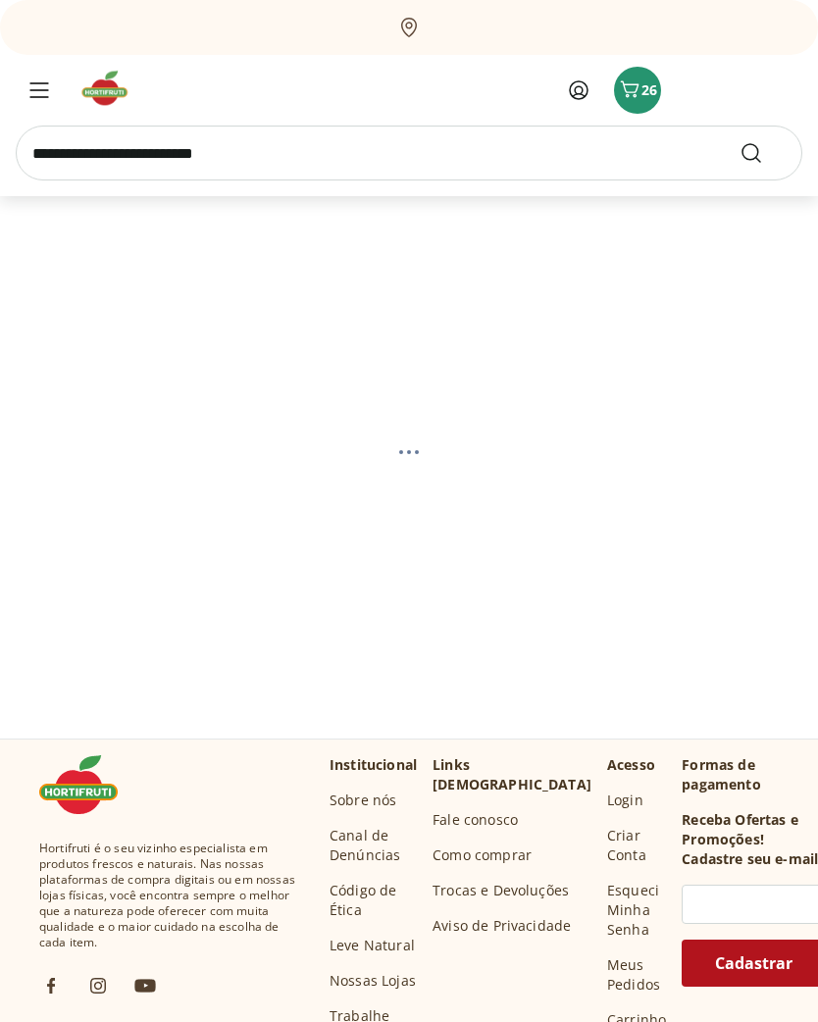
select select "**********"
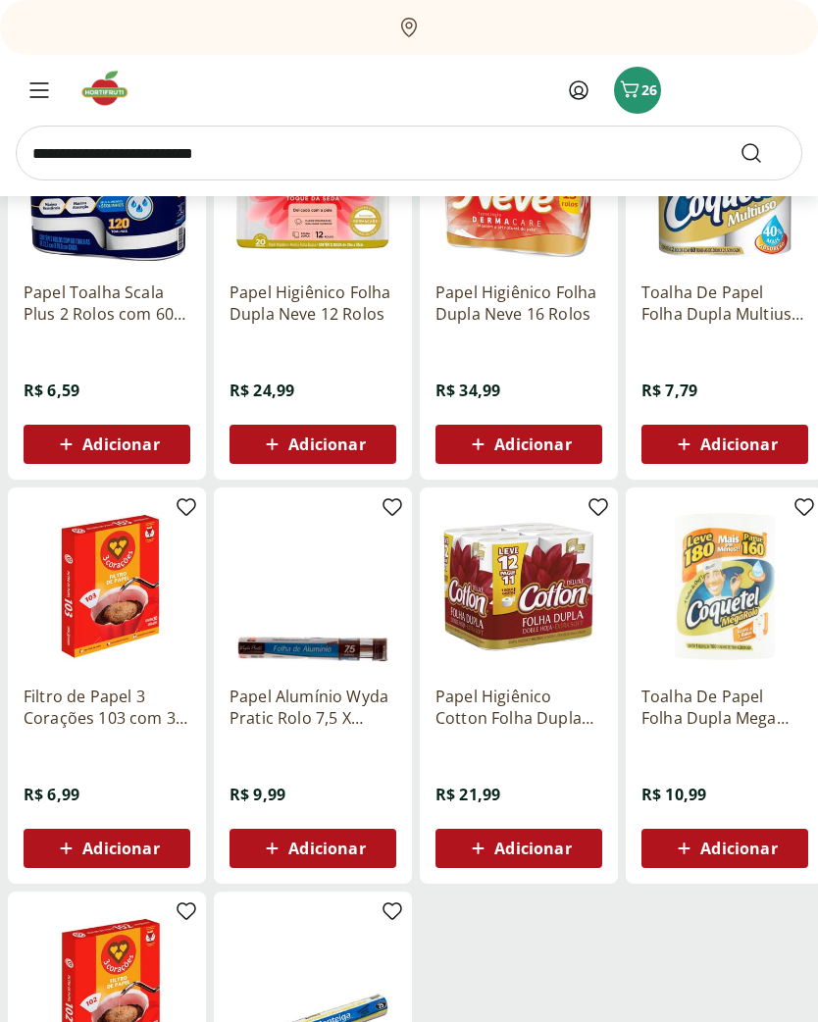
scroll to position [304, 0]
click at [718, 850] on span "Adicionar" at bounding box center [739, 849] width 77 height 16
click at [295, 155] on input "search" at bounding box center [409, 153] width 787 height 55
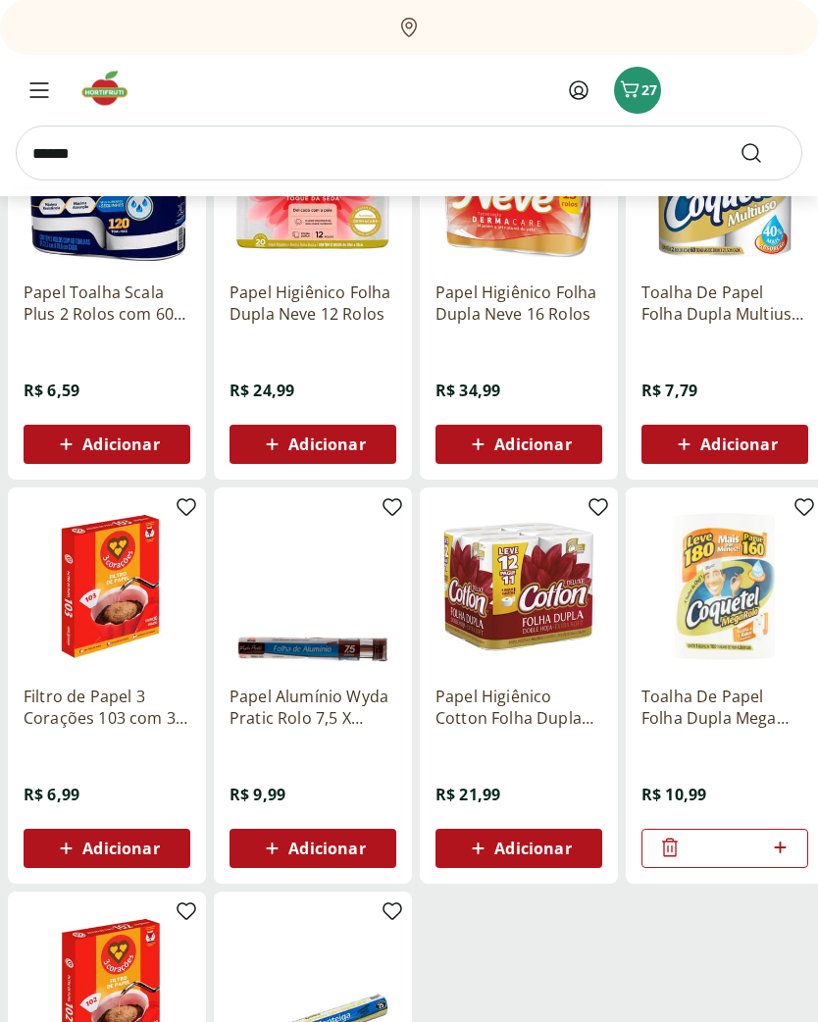
type input "******"
click at [763, 153] on button "Submit Search" at bounding box center [763, 153] width 47 height 24
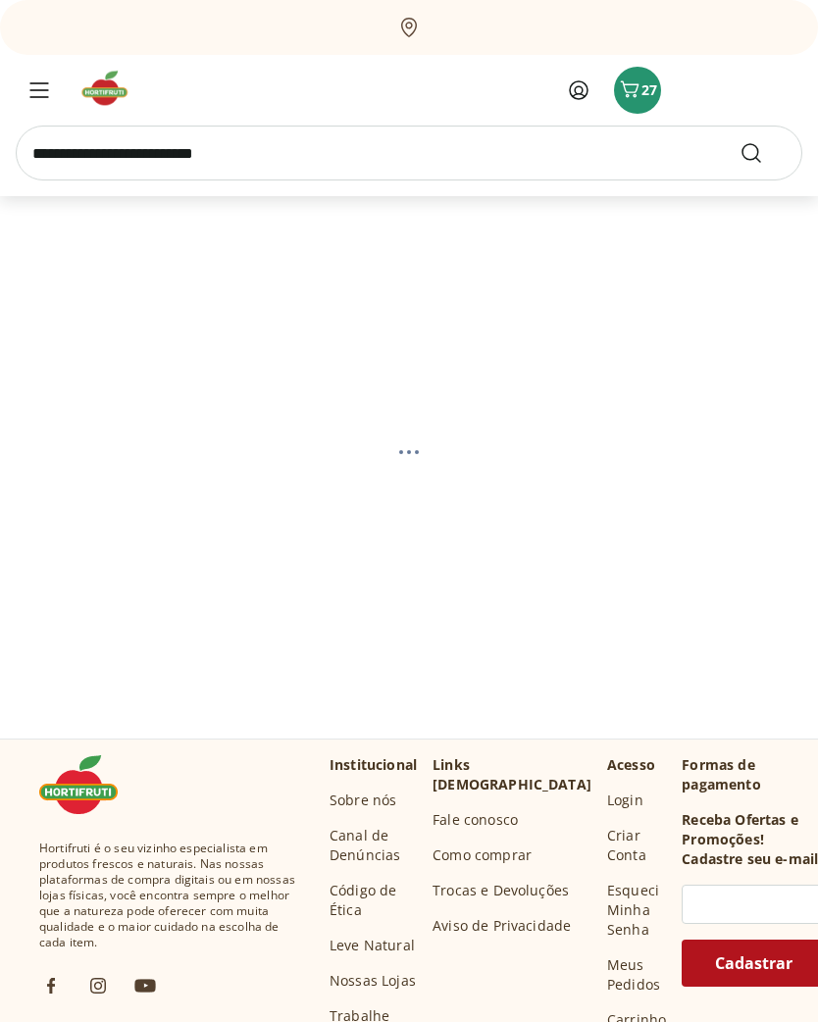
select select "**********"
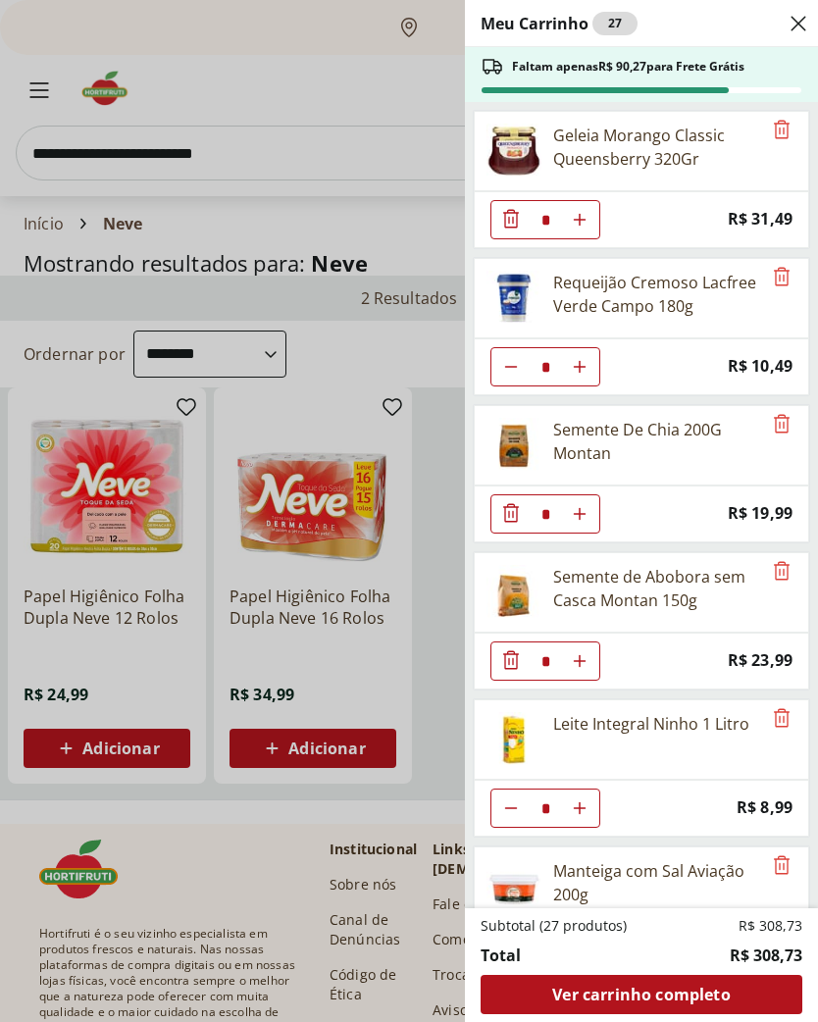
select select "**********"
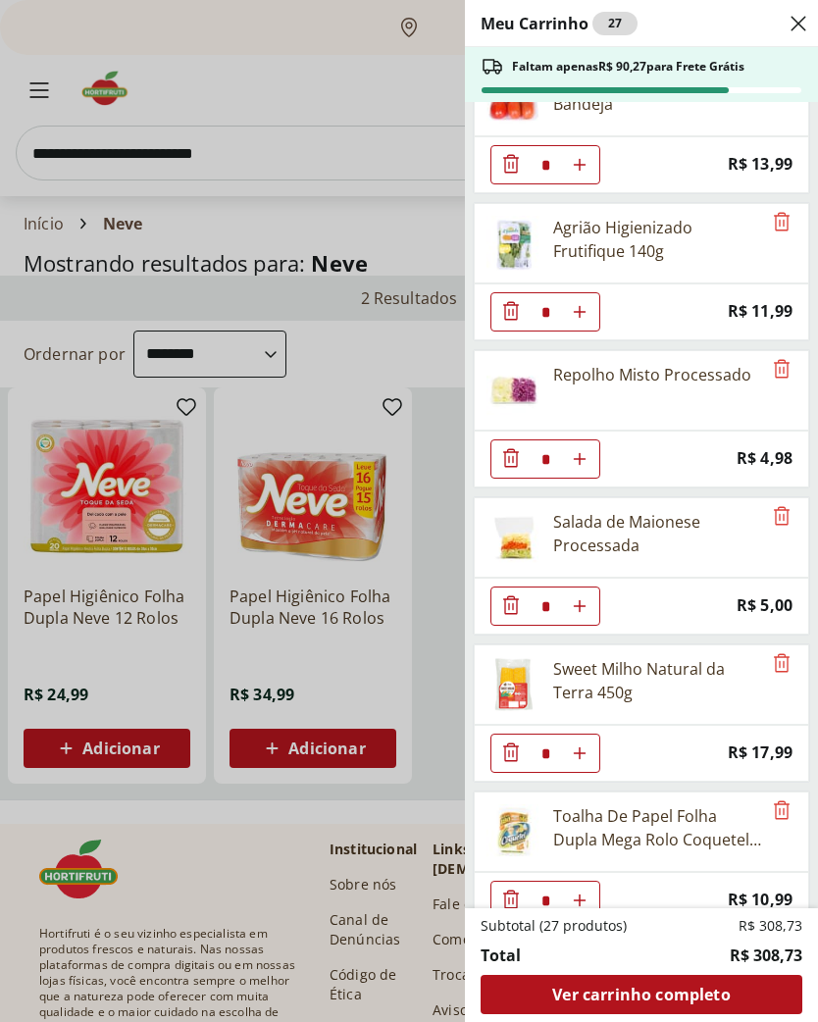
scroll to position [1673, 0]
click at [300, 170] on div "Meu Carrinho 27 Faltam apenas R$ 90,27 para Frete Grátis Geleia Morango Classic…" at bounding box center [409, 511] width 818 height 1022
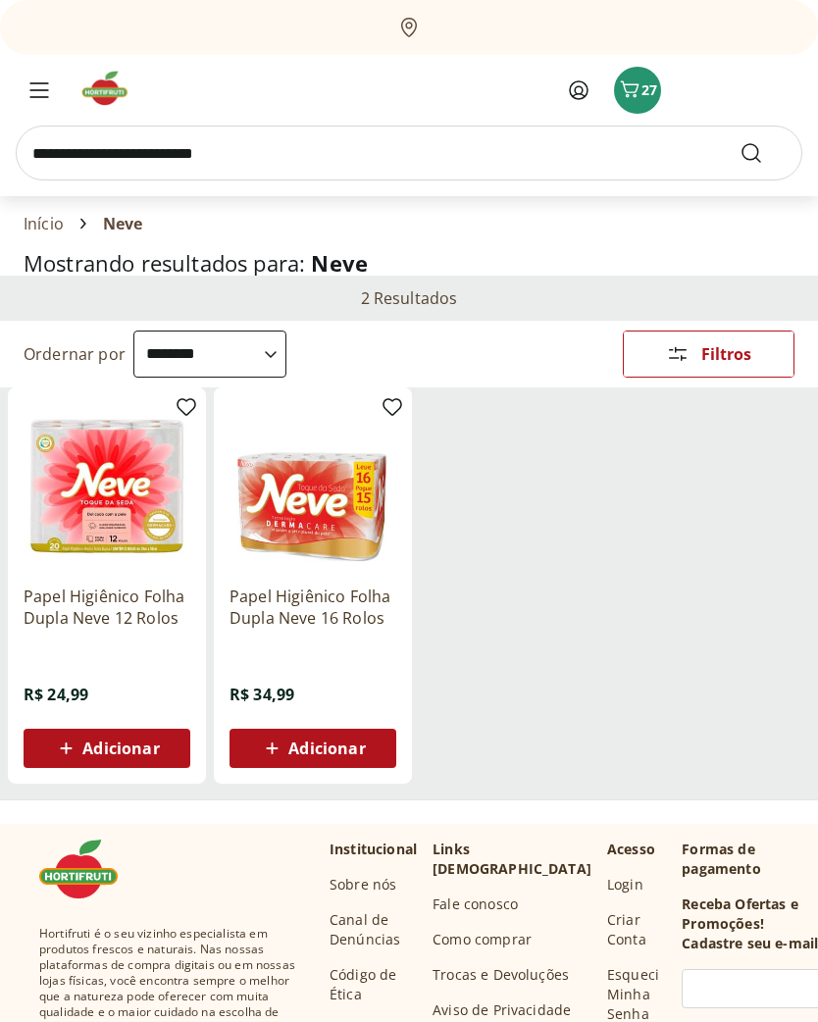
click at [298, 146] on input "search" at bounding box center [409, 153] width 787 height 55
type input "*****"
click at [763, 153] on button "Submit Search" at bounding box center [763, 153] width 47 height 24
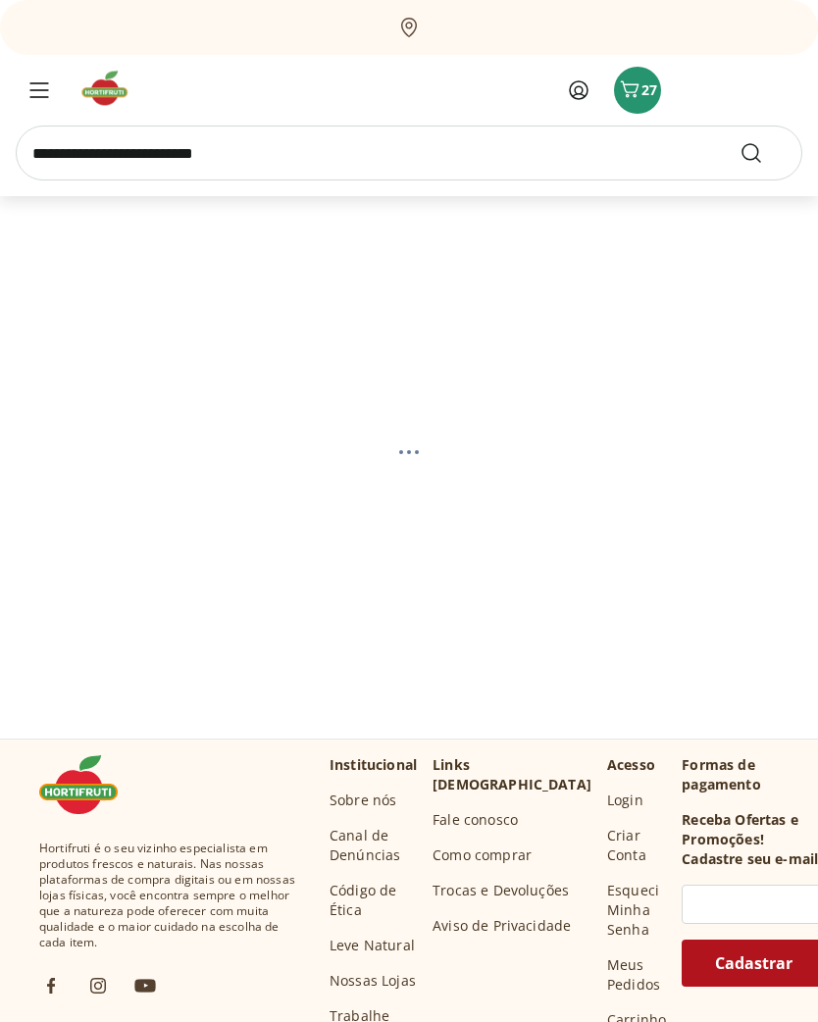
select select "**********"
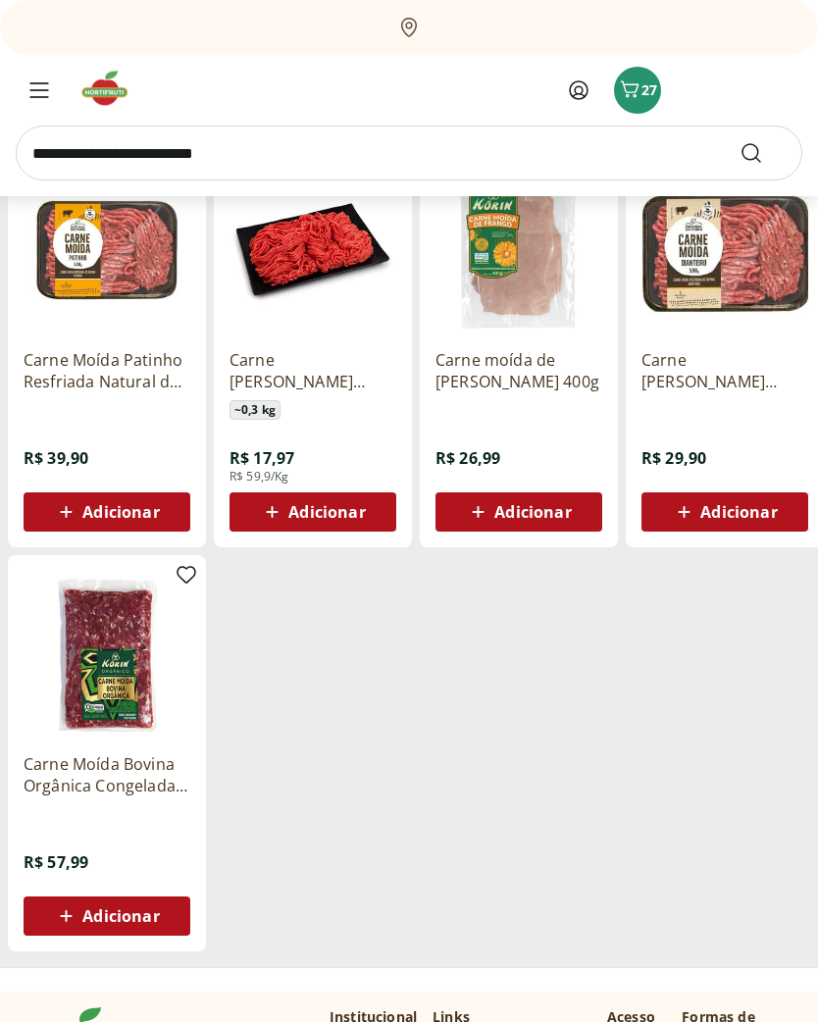
scroll to position [235, 0]
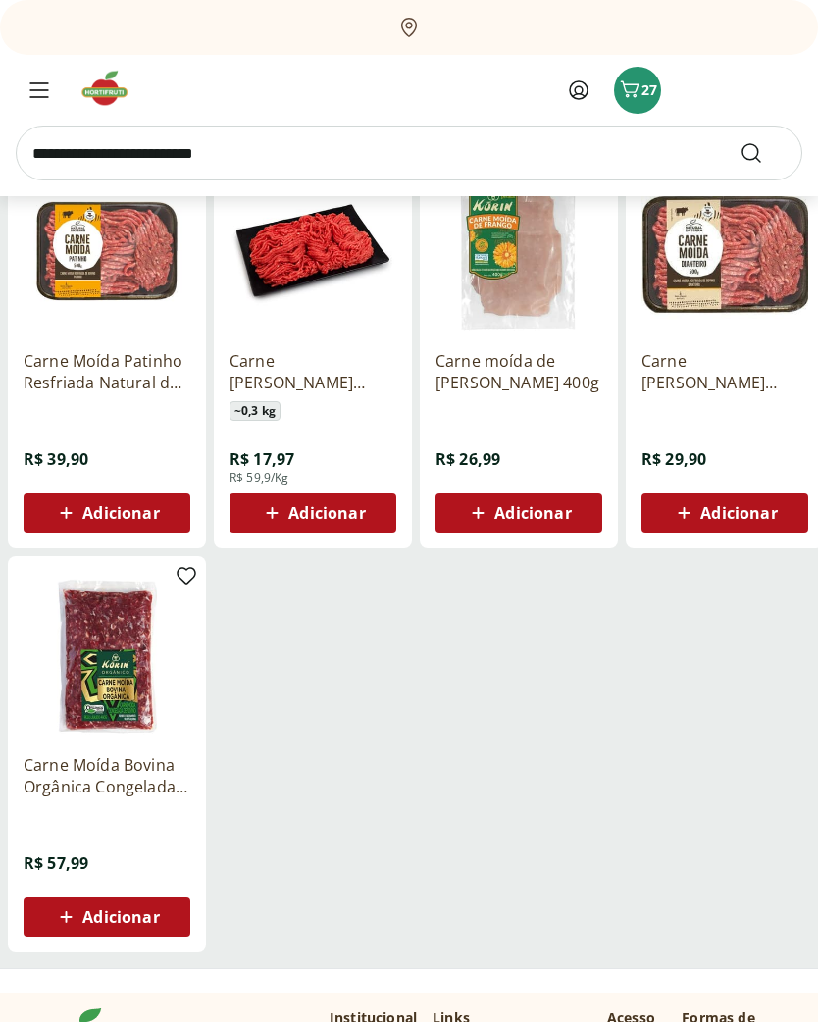
click at [93, 520] on span "Adicionar" at bounding box center [120, 513] width 77 height 16
click at [633, 95] on icon "Carrinho" at bounding box center [629, 89] width 19 height 17
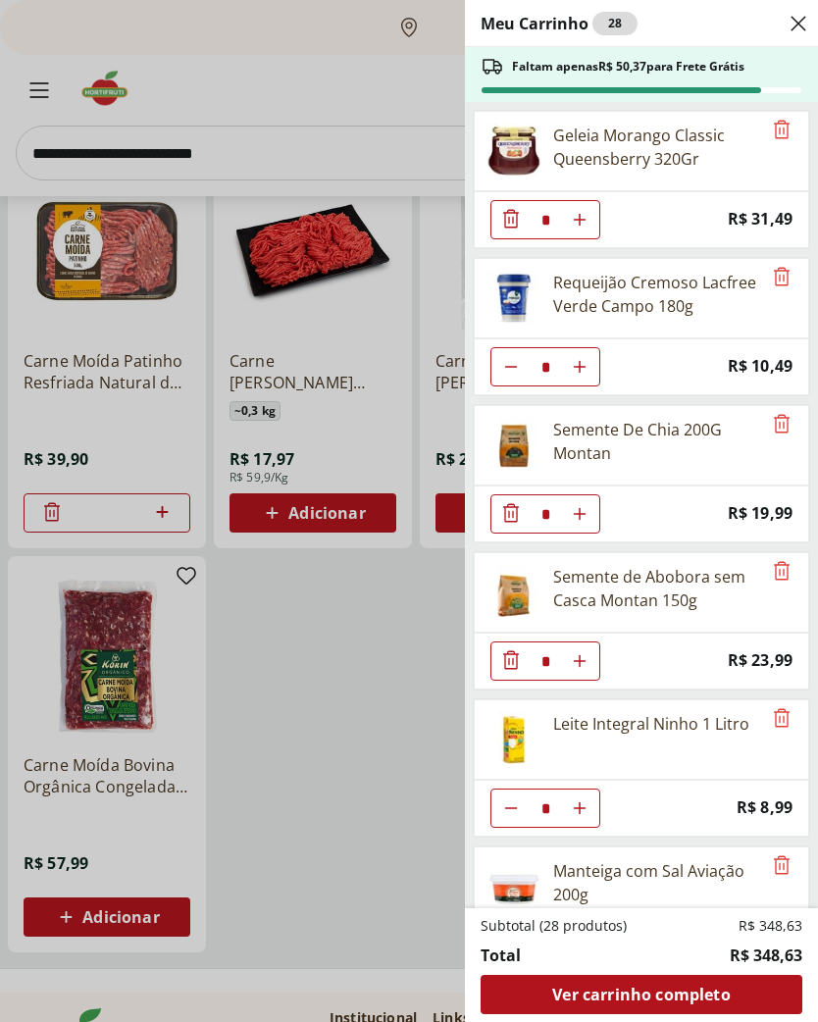
click at [707, 1003] on span "Ver carrinho completo" at bounding box center [641, 995] width 178 height 16
